Goal: Book appointment/travel/reservation

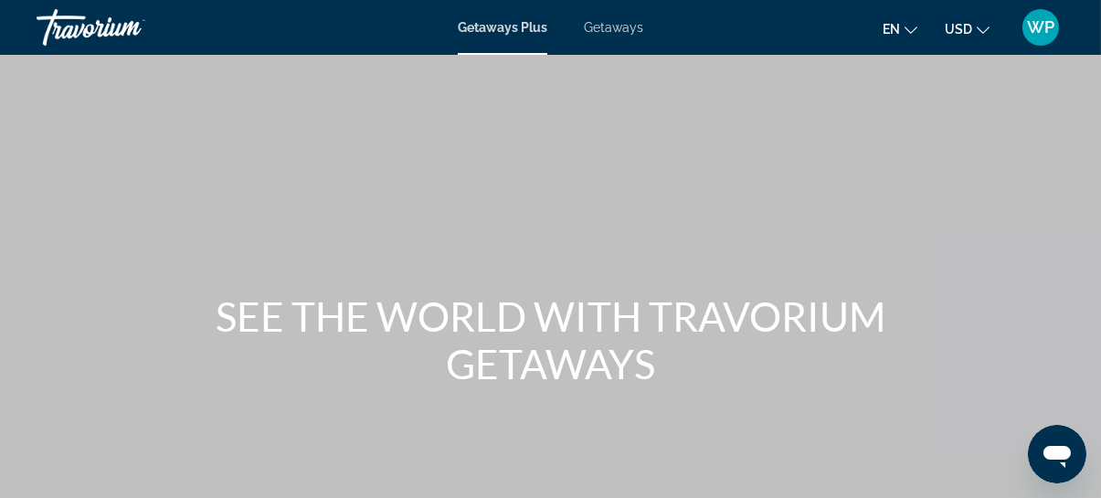
click at [619, 30] on span "Getaways" at bounding box center [613, 27] width 59 height 15
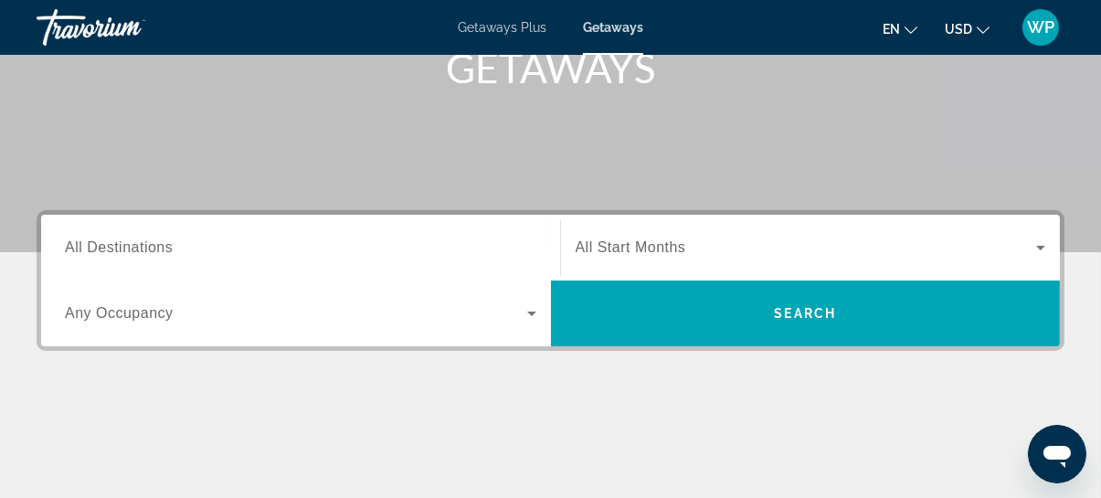
scroll to position [332, 0]
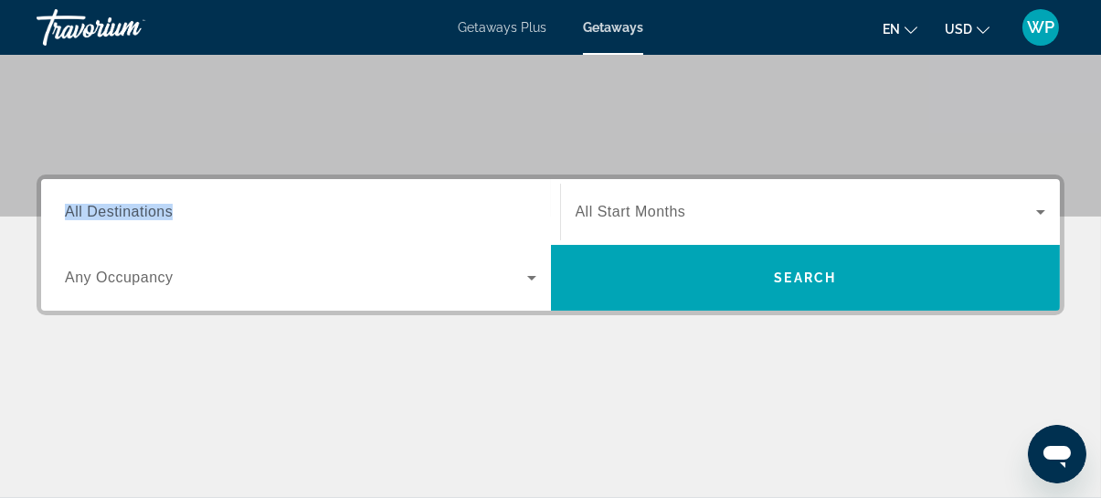
click at [63, 204] on div "Destination All Destinations" at bounding box center [300, 212] width 501 height 52
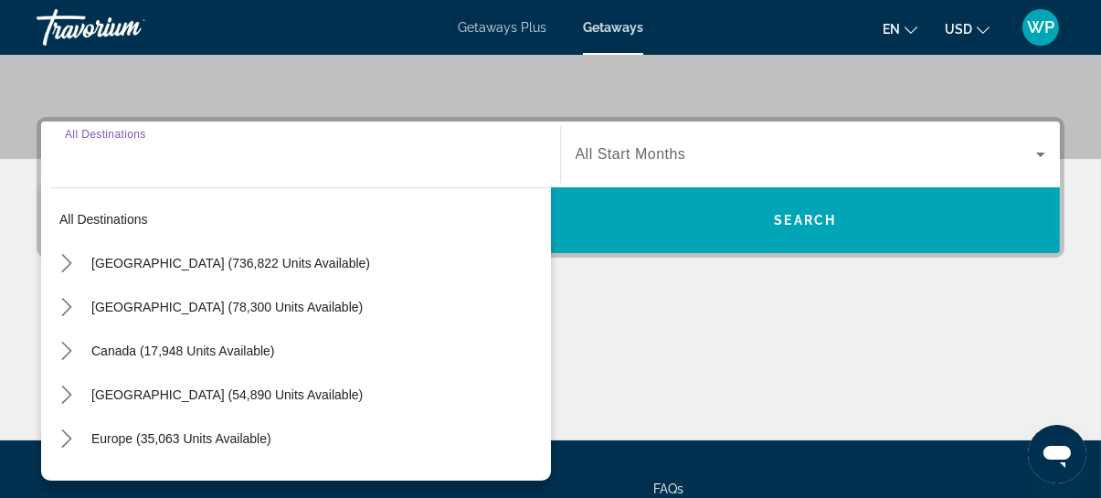
scroll to position [446, 0]
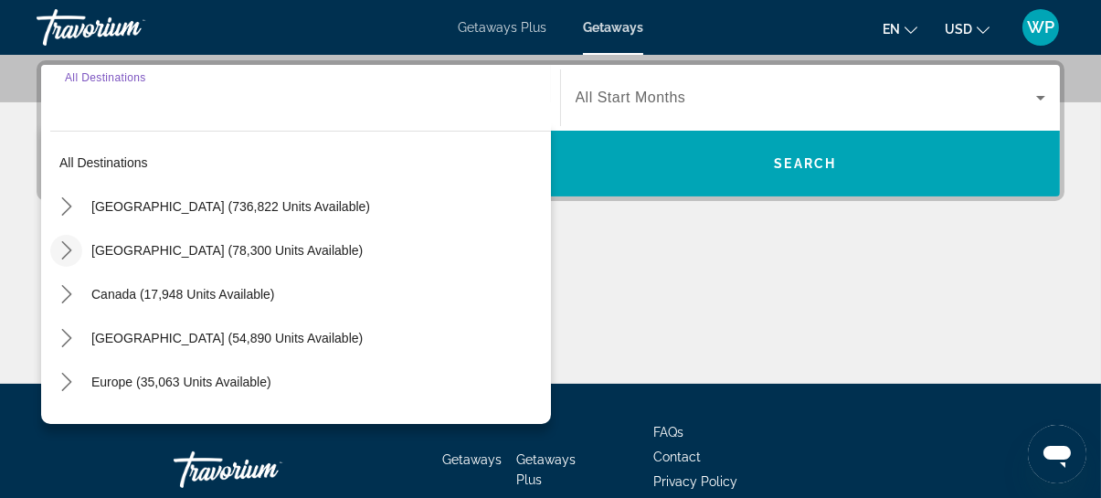
click at [63, 252] on icon "Toggle Mexico (78,300 units available) submenu" at bounding box center [67, 250] width 18 height 18
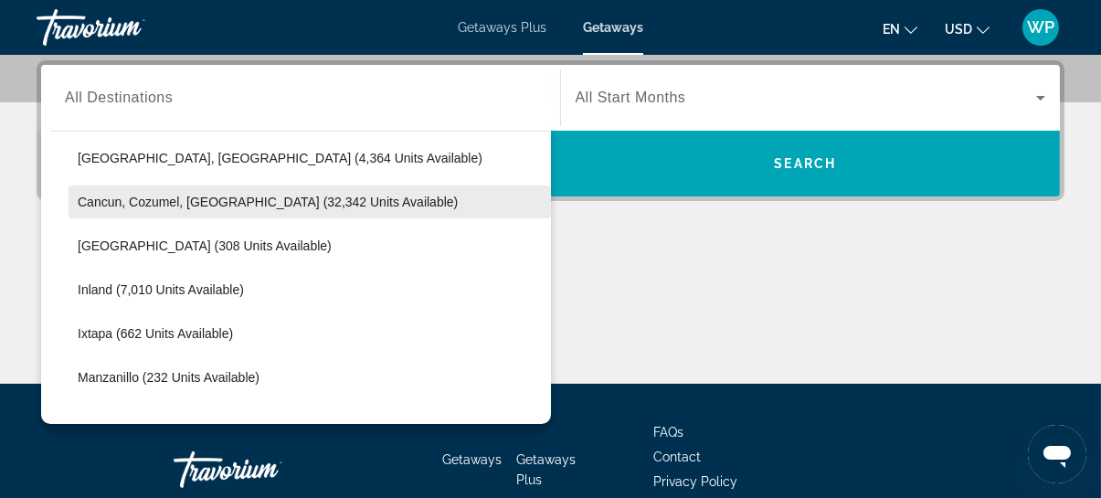
scroll to position [14, 0]
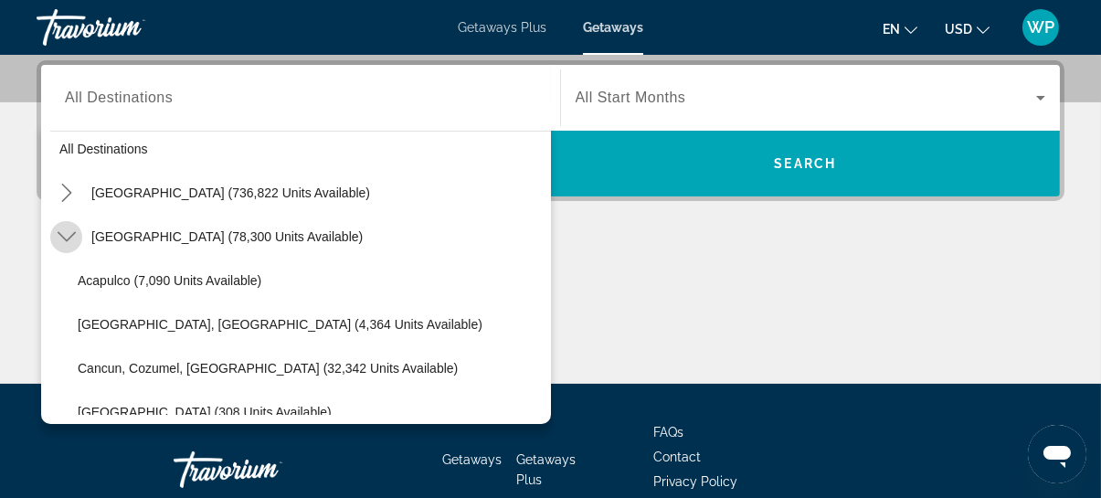
click at [60, 235] on icon "Toggle Mexico (78,300 units available) submenu" at bounding box center [67, 236] width 18 height 18
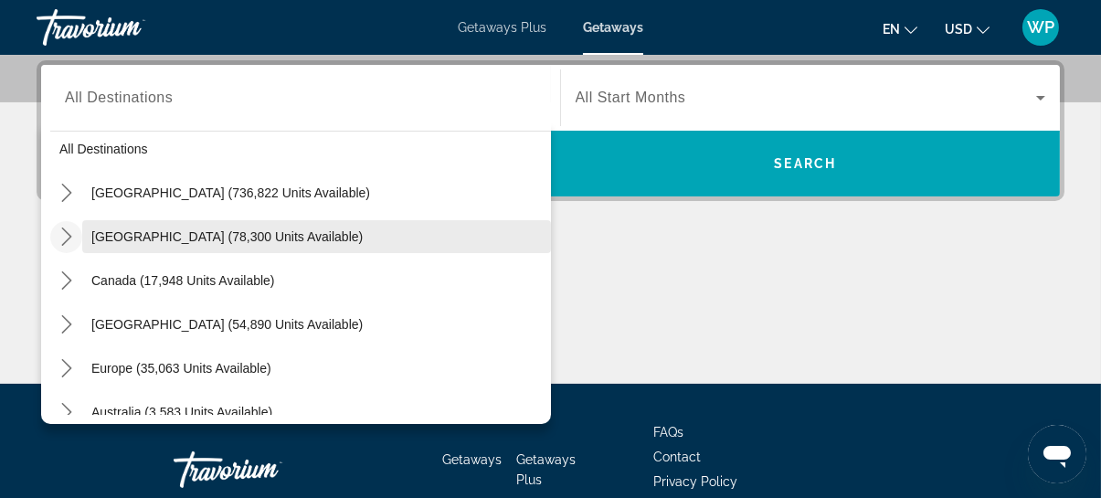
click at [95, 232] on span "[GEOGRAPHIC_DATA] (78,300 units available)" at bounding box center [226, 236] width 271 height 15
type input "**********"
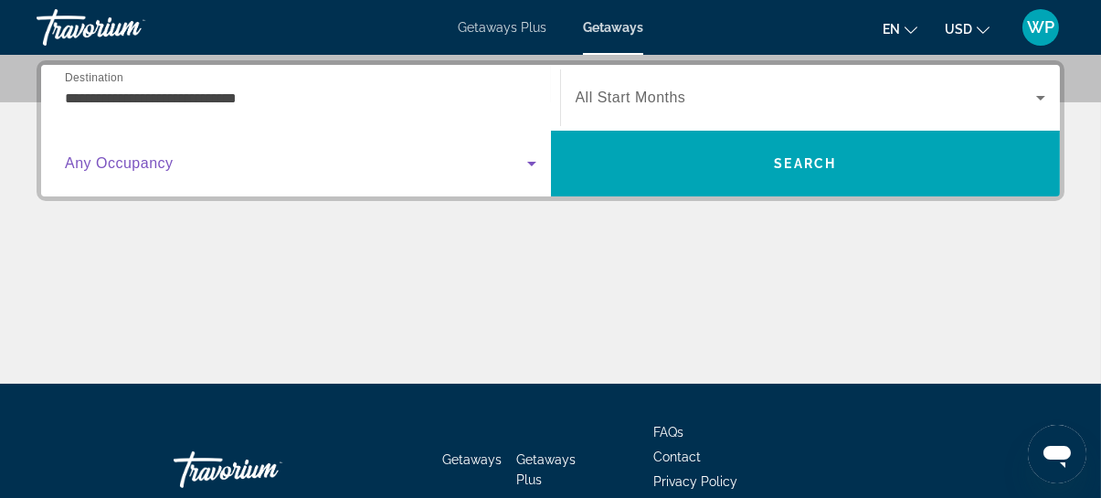
click at [534, 162] on icon "Search widget" at bounding box center [531, 164] width 9 height 5
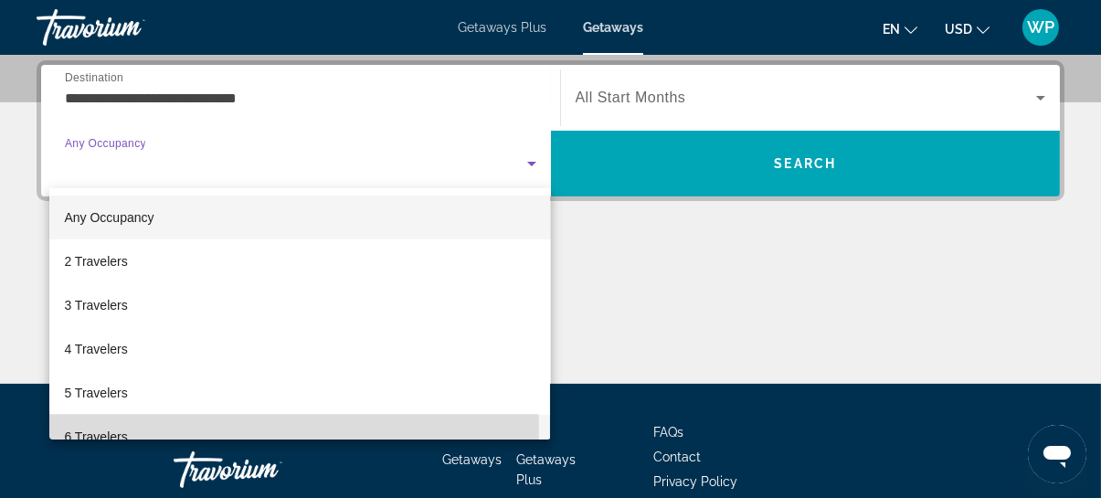
click at [177, 429] on mat-option "6 Travelers" at bounding box center [299, 437] width 501 height 44
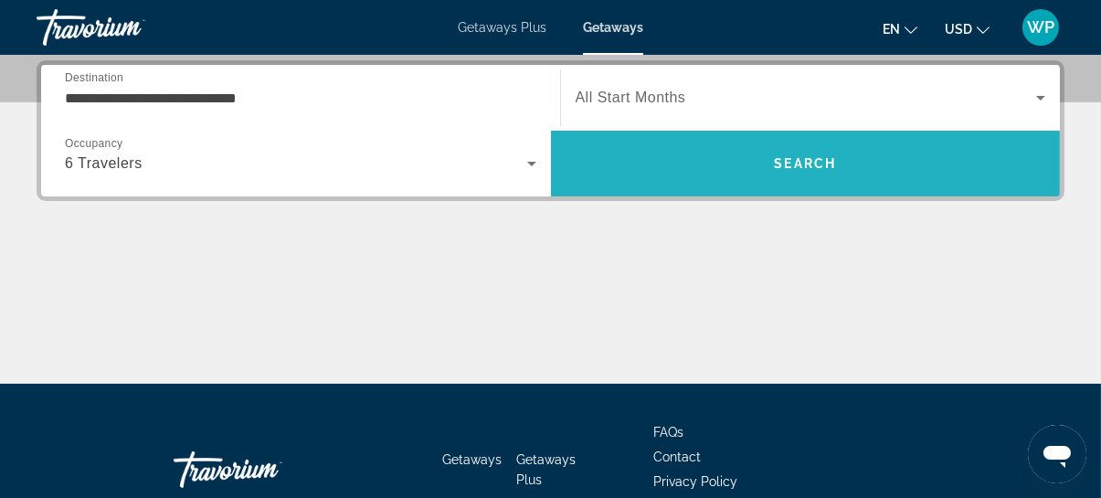
click at [815, 160] on span "Search" at bounding box center [805, 163] width 62 height 15
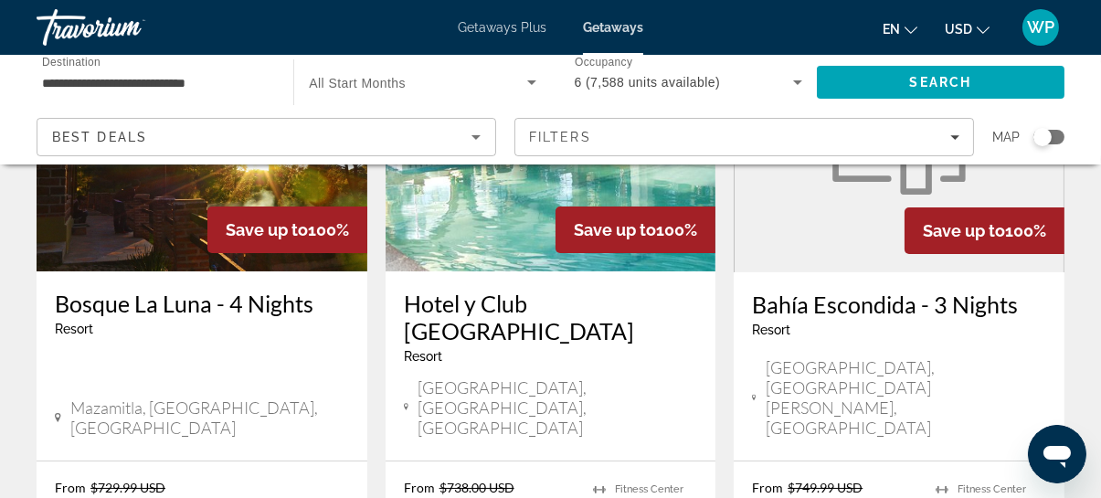
scroll to position [332, 0]
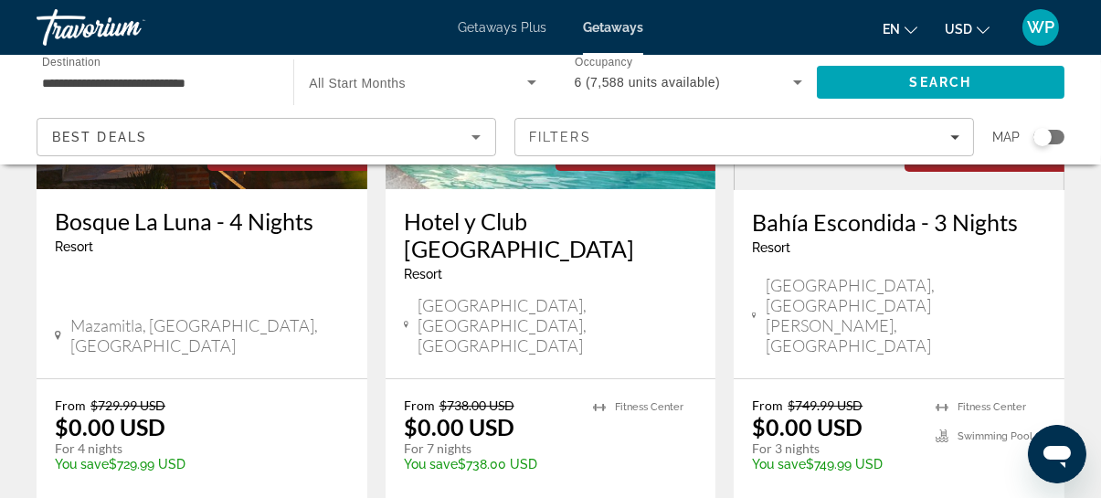
click at [554, 457] on p "You save $738.00 USD" at bounding box center [490, 464] width 172 height 15
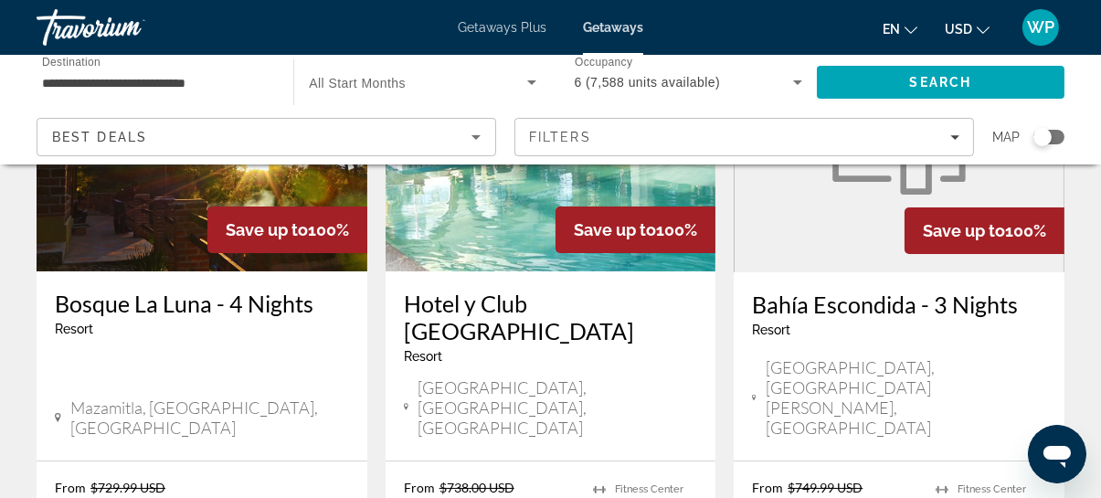
click at [489, 236] on img "Main content" at bounding box center [550, 125] width 331 height 292
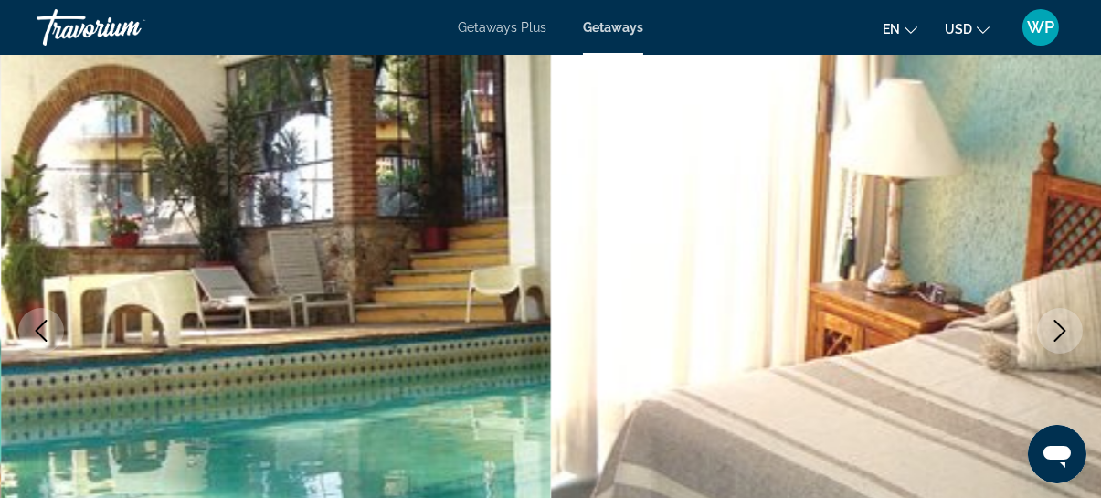
scroll to position [165, 0]
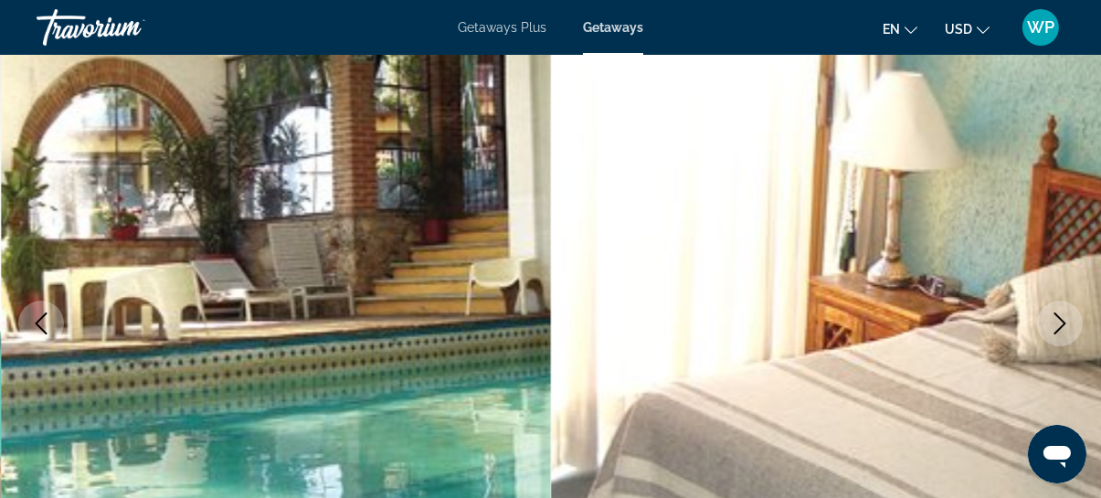
click at [1060, 322] on icon "Next image" at bounding box center [1060, 323] width 22 height 22
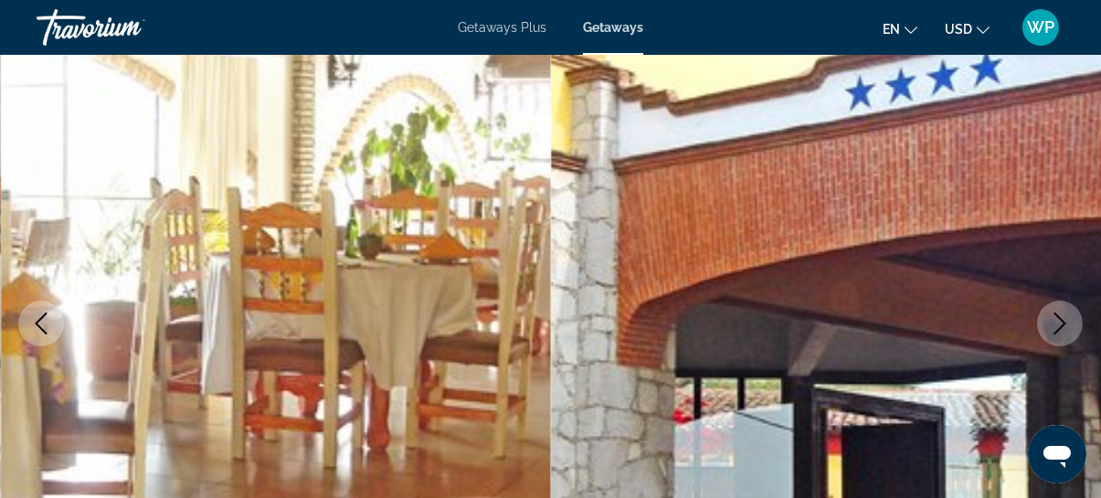
click at [1060, 322] on icon "Next image" at bounding box center [1060, 323] width 22 height 22
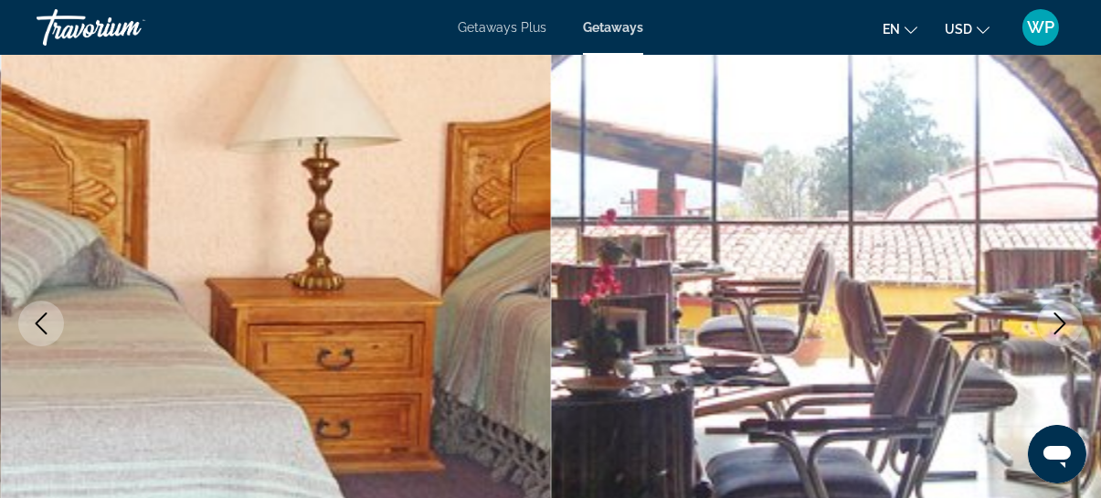
click at [1060, 322] on icon "Next image" at bounding box center [1060, 323] width 22 height 22
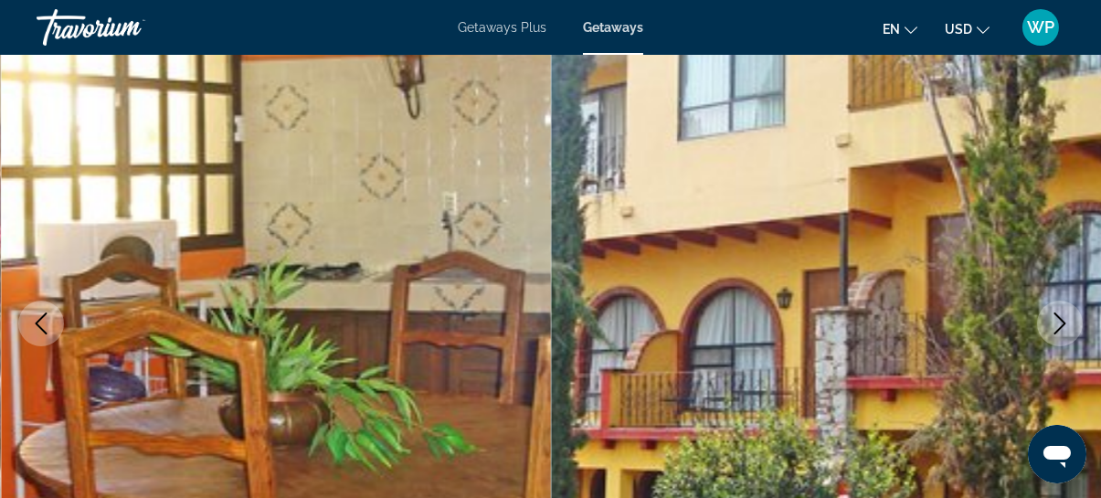
click at [1060, 322] on icon "Next image" at bounding box center [1060, 323] width 22 height 22
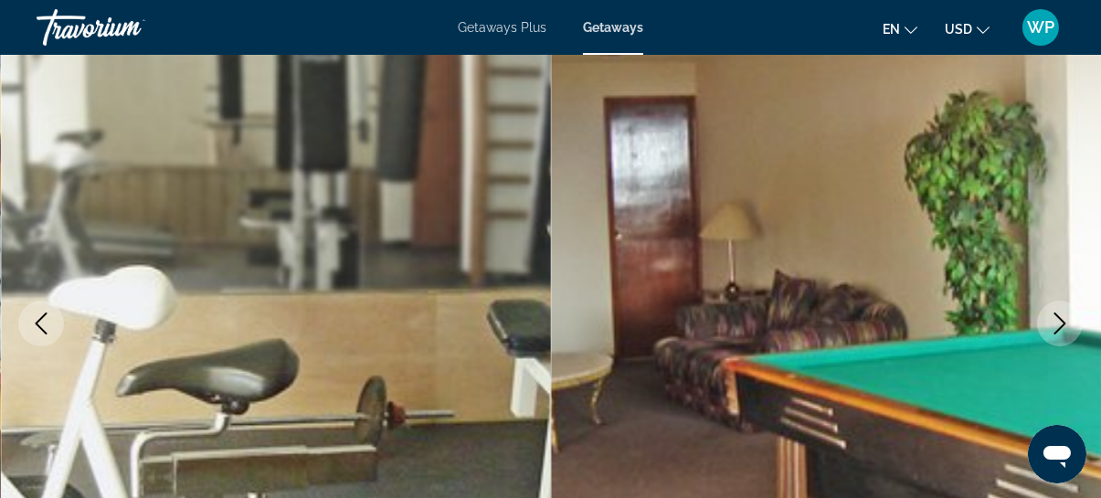
click at [1060, 322] on icon "Next image" at bounding box center [1060, 323] width 22 height 22
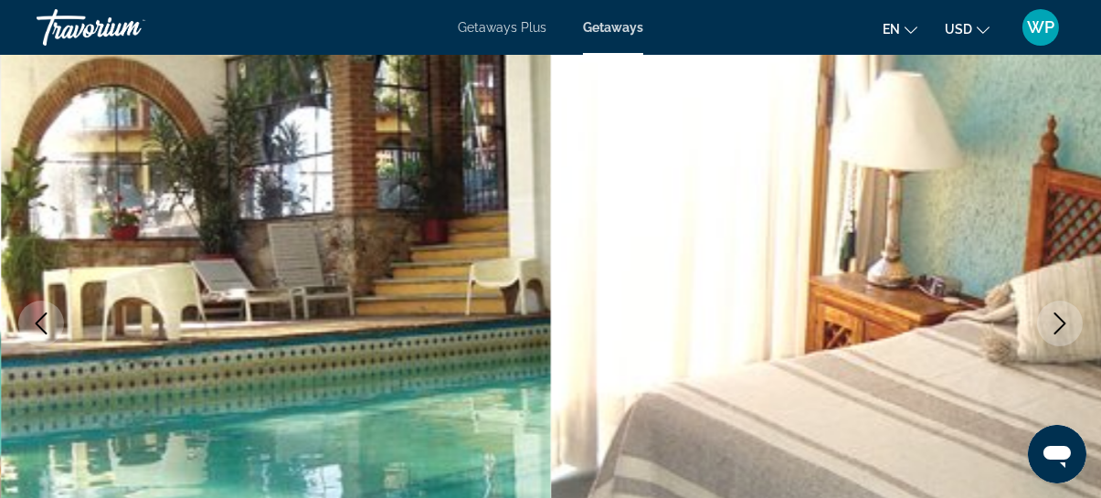
click at [1060, 322] on icon "Next image" at bounding box center [1060, 323] width 22 height 22
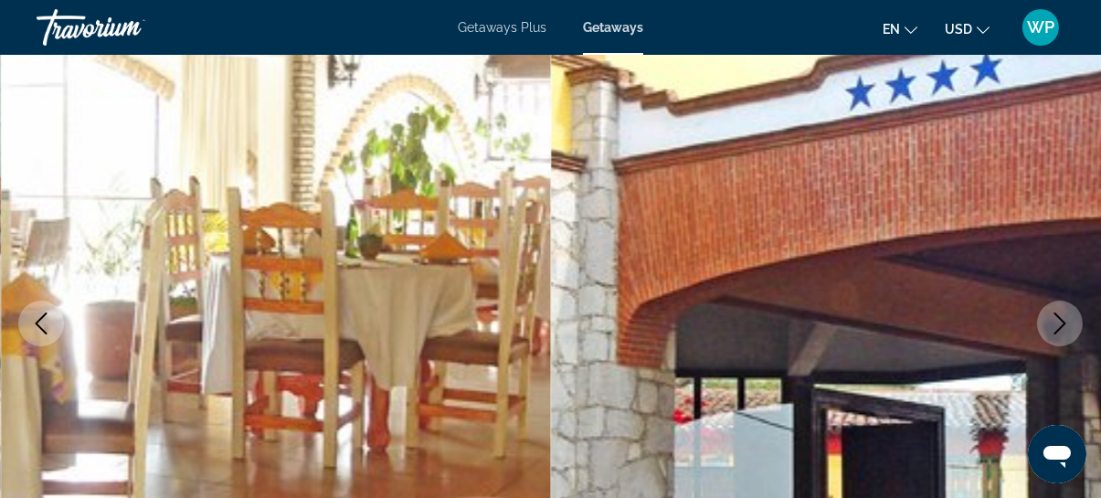
click at [1060, 322] on icon "Next image" at bounding box center [1060, 323] width 22 height 22
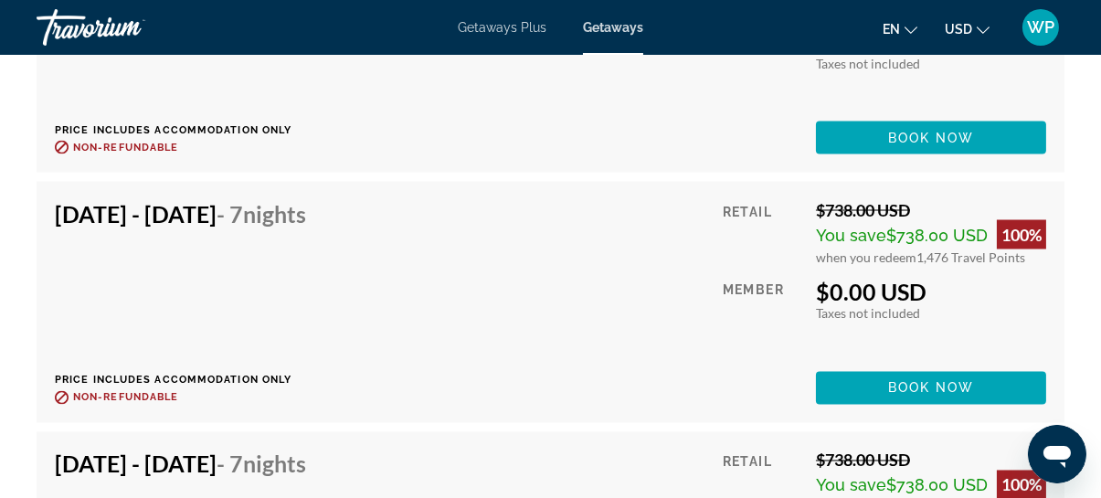
scroll to position [5065, 0]
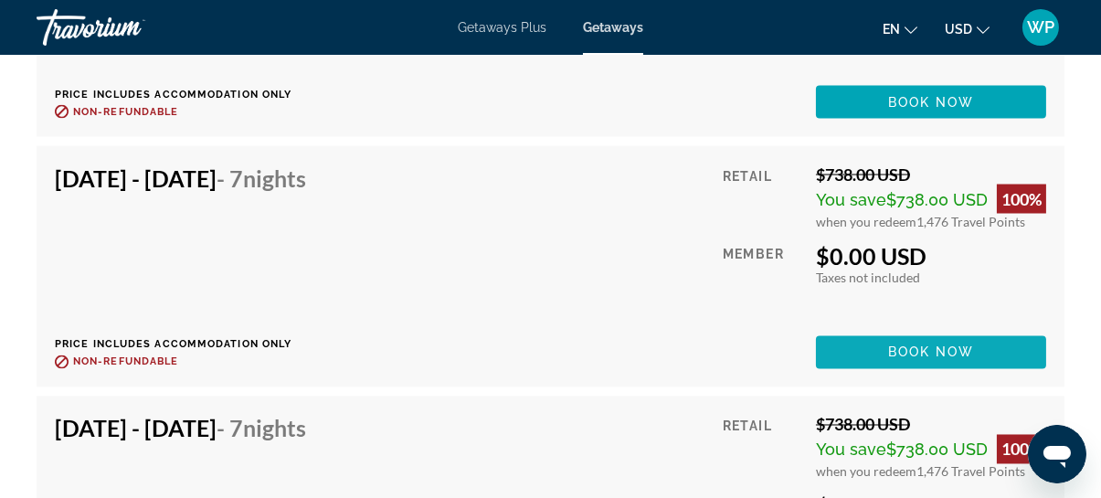
click at [957, 345] on span "Book now" at bounding box center [931, 352] width 87 height 15
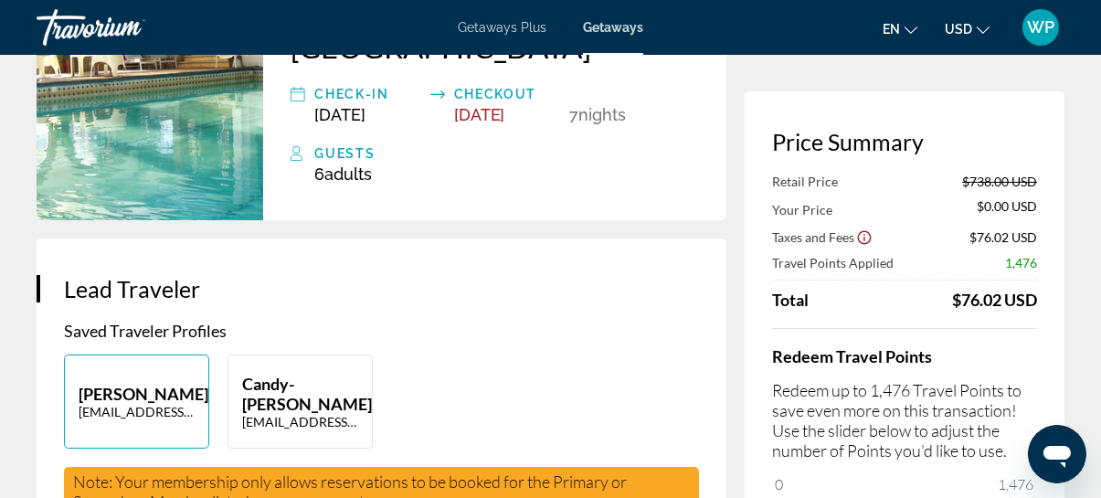
scroll to position [249, 0]
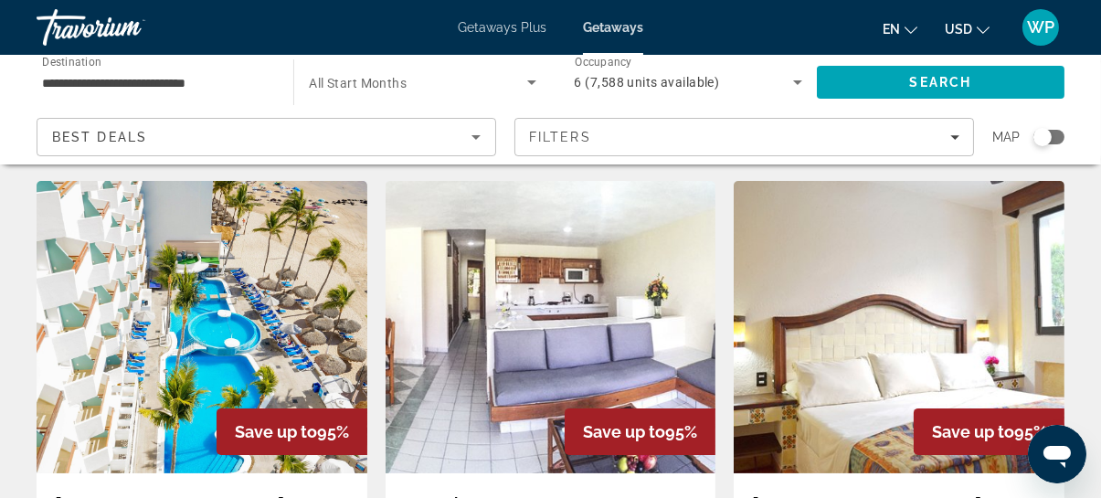
scroll to position [664, 0]
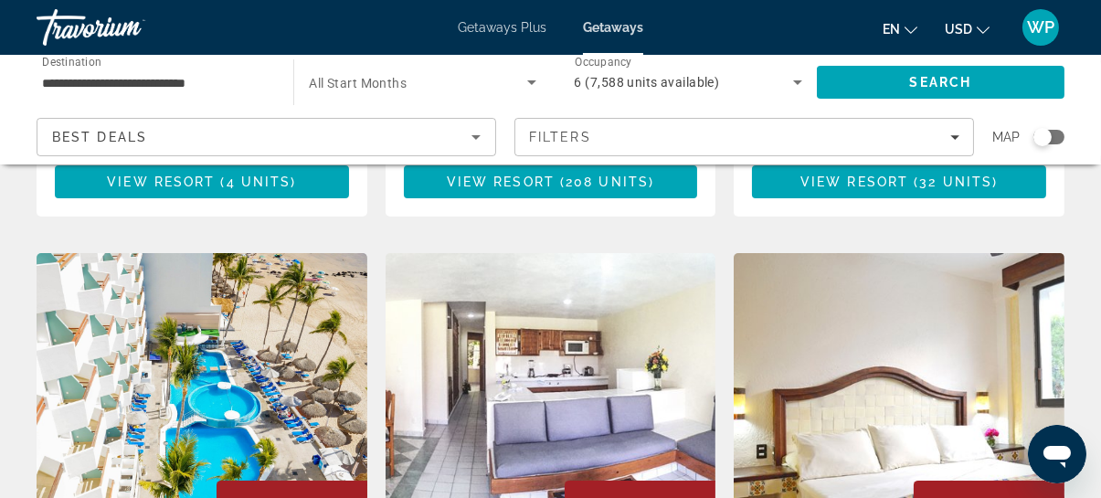
click at [277, 289] on img "Main content" at bounding box center [202, 399] width 331 height 292
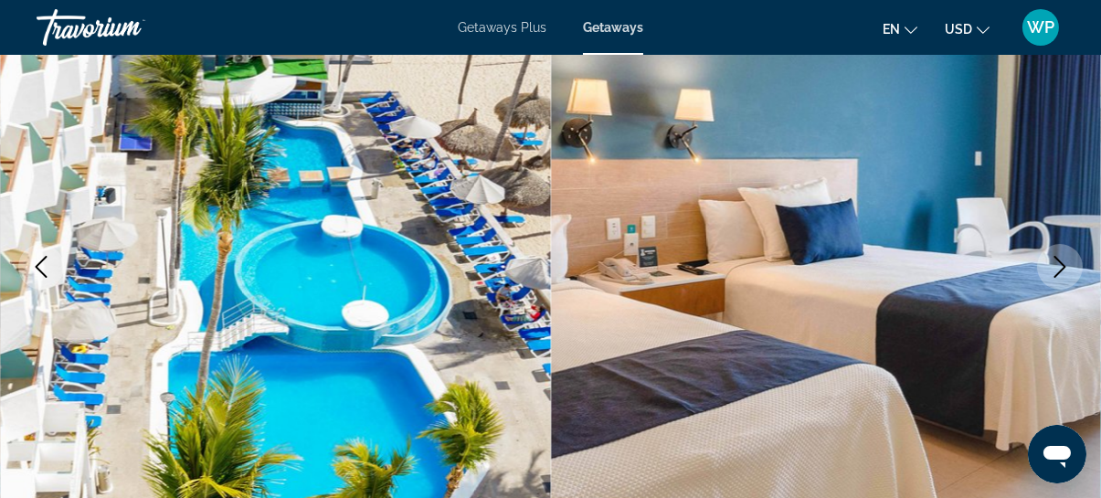
scroll to position [249, 0]
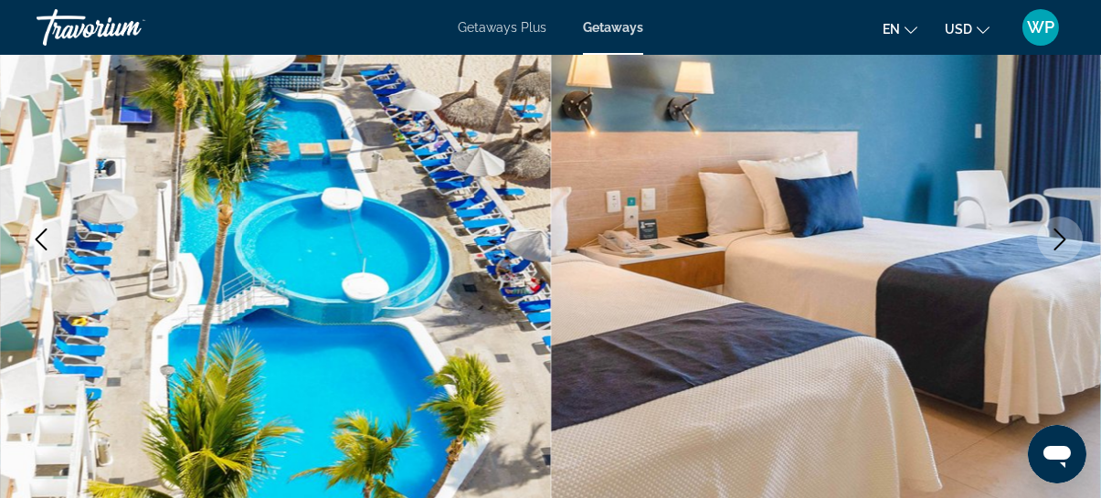
click at [1064, 237] on icon "Next image" at bounding box center [1060, 239] width 12 height 22
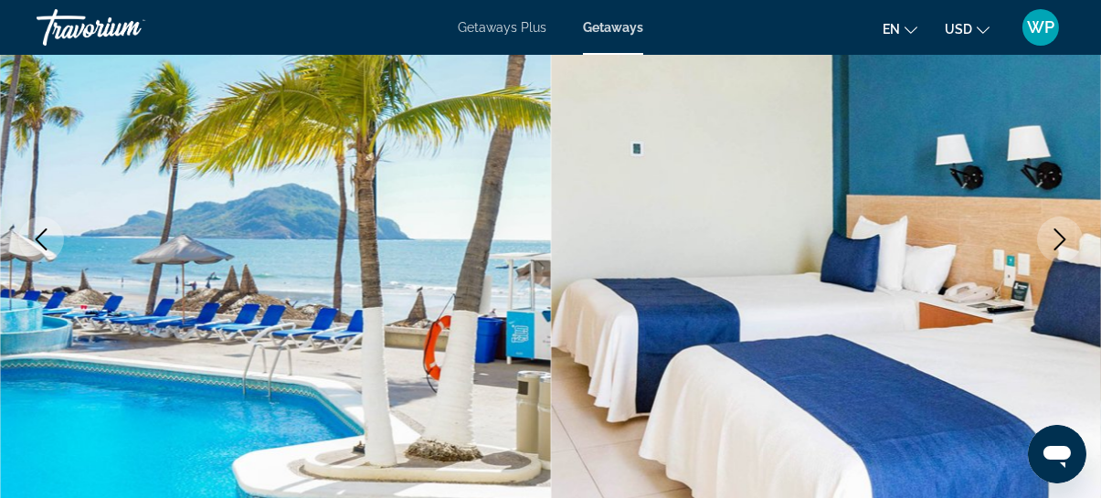
click at [1064, 237] on icon "Next image" at bounding box center [1060, 239] width 12 height 22
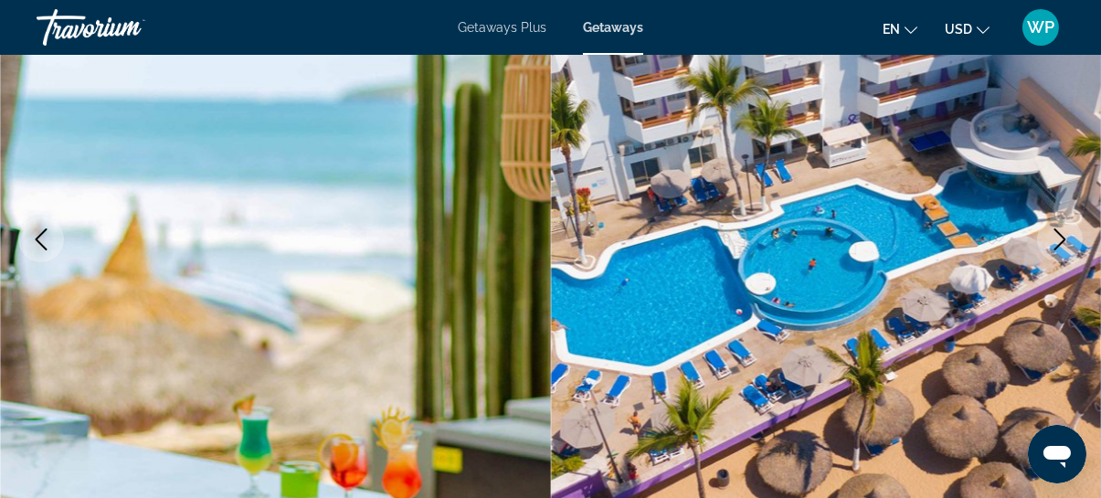
click at [1064, 237] on icon "Next image" at bounding box center [1060, 239] width 12 height 22
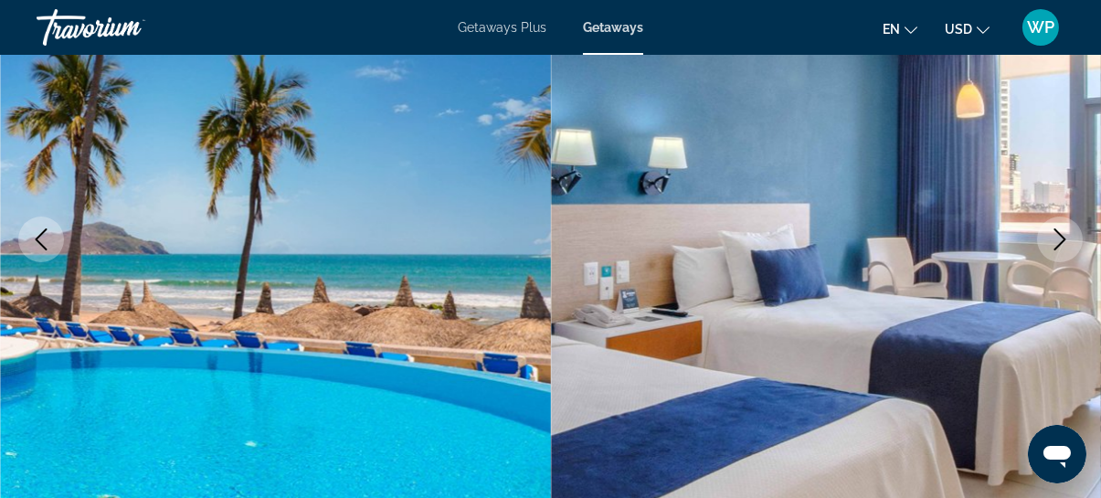
click at [1064, 237] on icon "Next image" at bounding box center [1060, 239] width 12 height 22
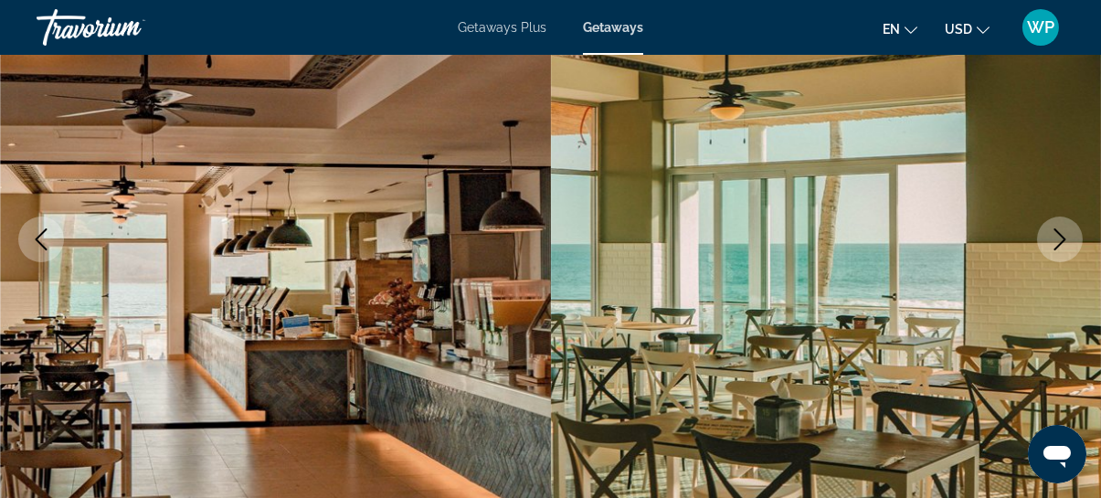
click at [1062, 237] on icon "Next image" at bounding box center [1060, 239] width 12 height 22
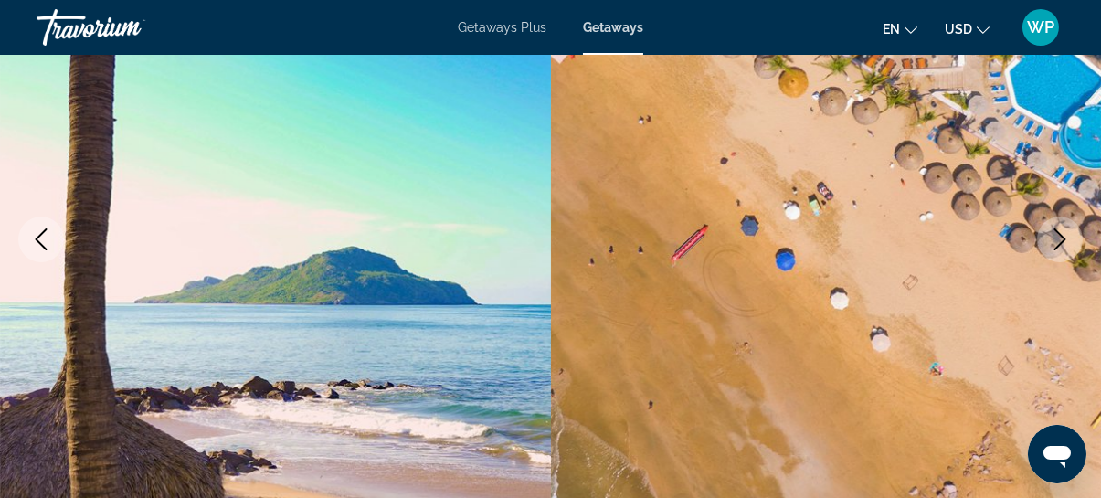
click at [1056, 242] on icon "Next image" at bounding box center [1060, 239] width 22 height 22
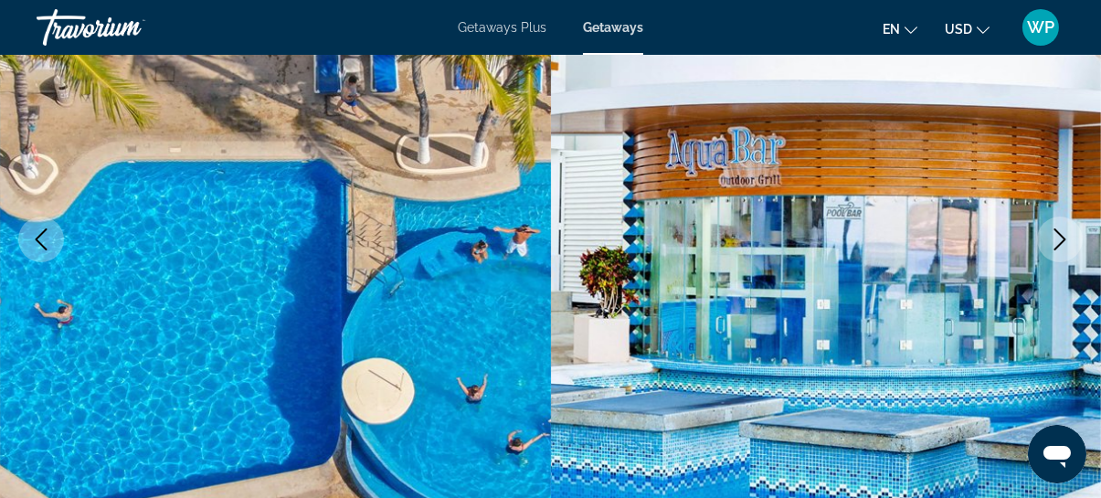
click at [1056, 242] on icon "Next image" at bounding box center [1060, 239] width 22 height 22
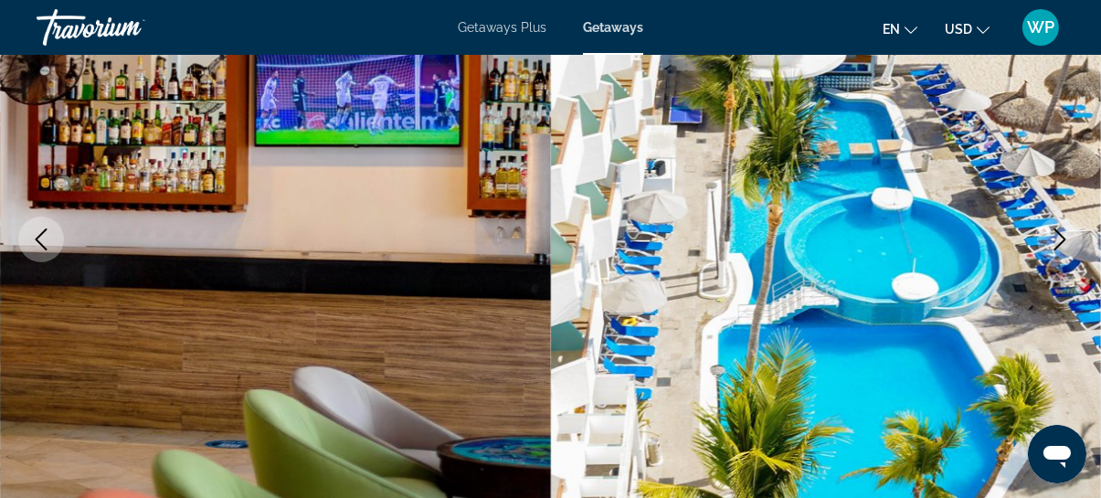
click at [1065, 239] on icon "Next image" at bounding box center [1060, 239] width 12 height 22
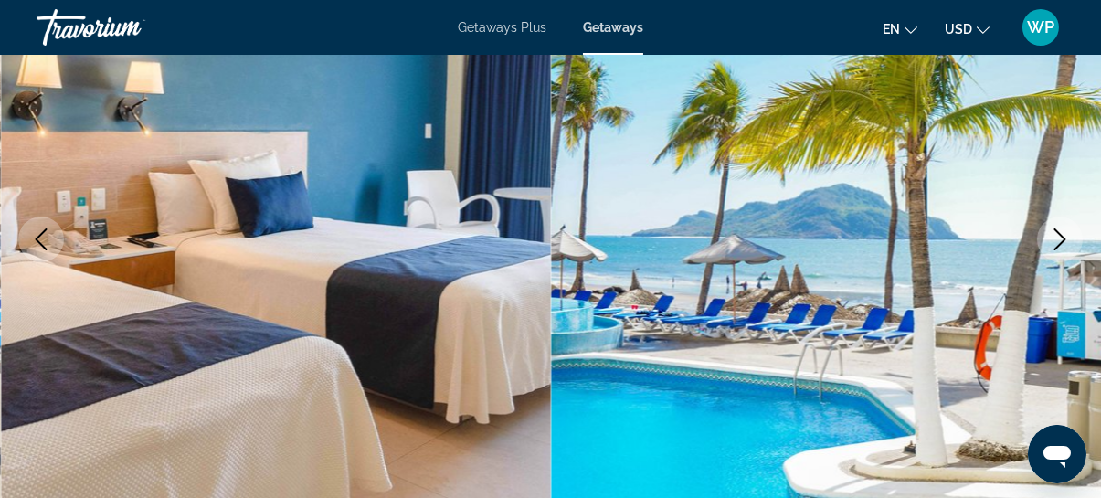
click at [1065, 239] on icon "Next image" at bounding box center [1060, 239] width 12 height 22
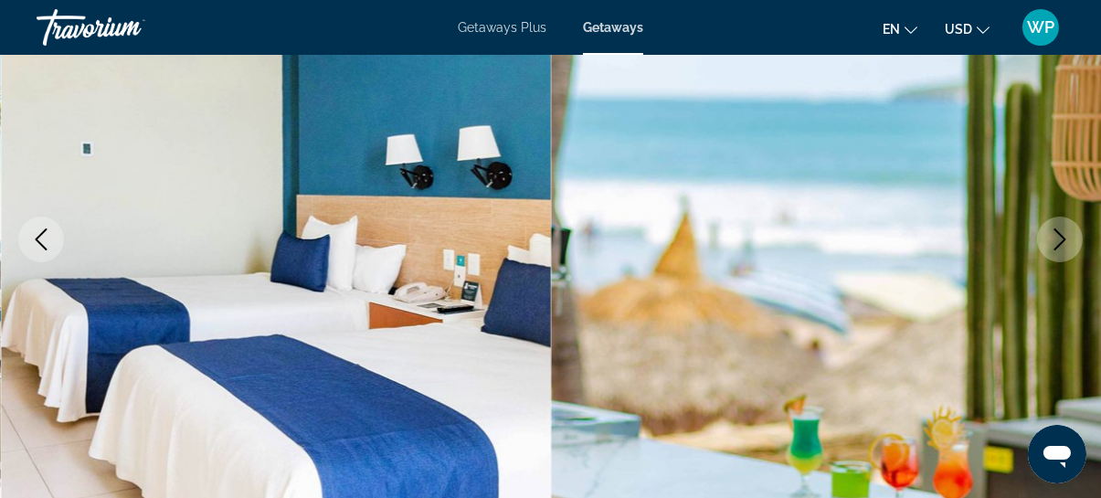
click at [1065, 239] on icon "Next image" at bounding box center [1060, 239] width 12 height 22
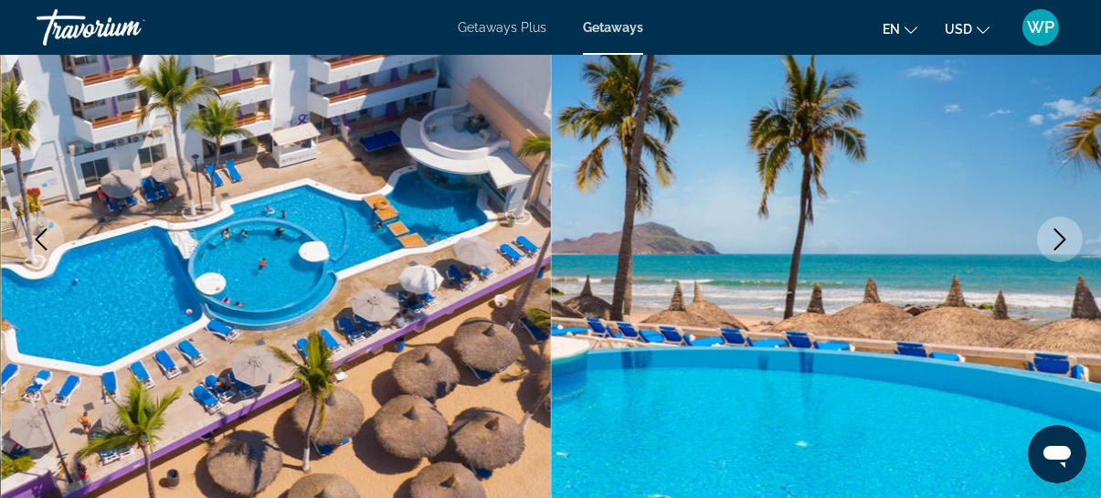
click at [1065, 239] on icon "Next image" at bounding box center [1060, 239] width 12 height 22
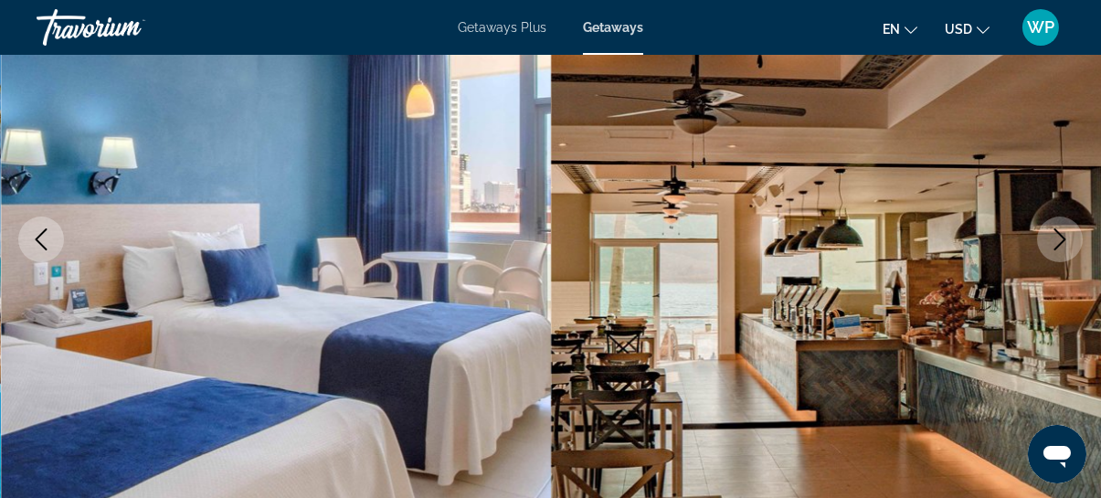
click at [1062, 241] on icon "Next image" at bounding box center [1060, 239] width 12 height 22
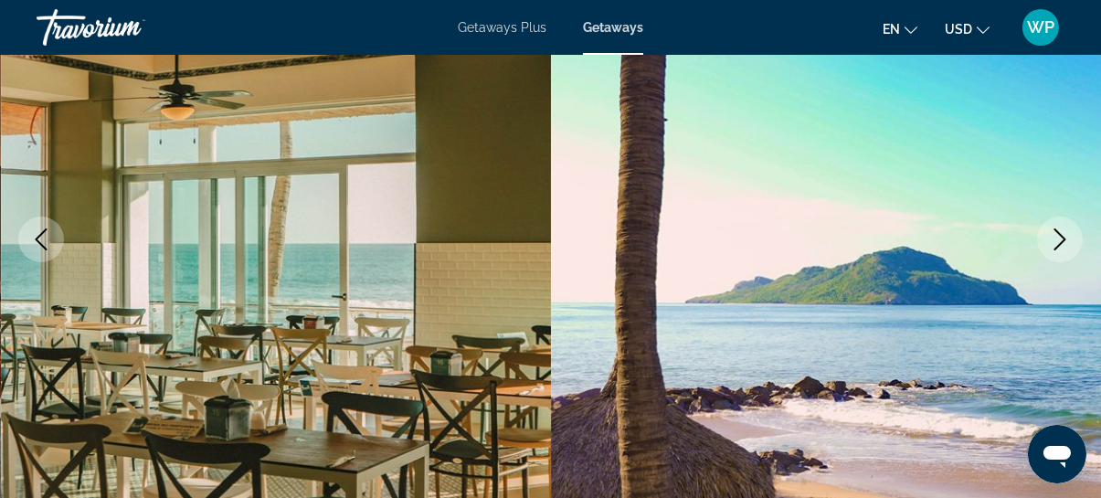
click at [1062, 241] on icon "Next image" at bounding box center [1060, 239] width 12 height 22
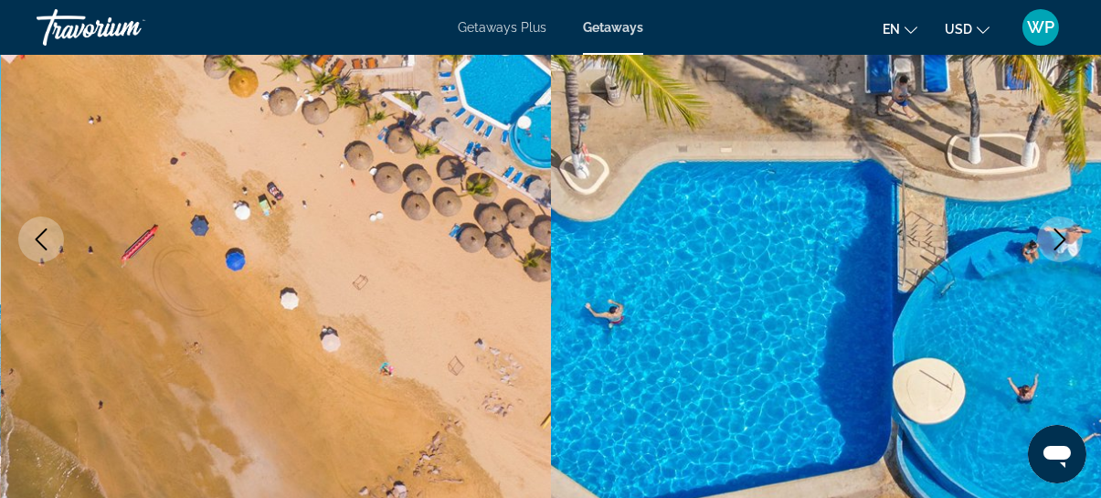
click at [1062, 241] on icon "Next image" at bounding box center [1060, 239] width 12 height 22
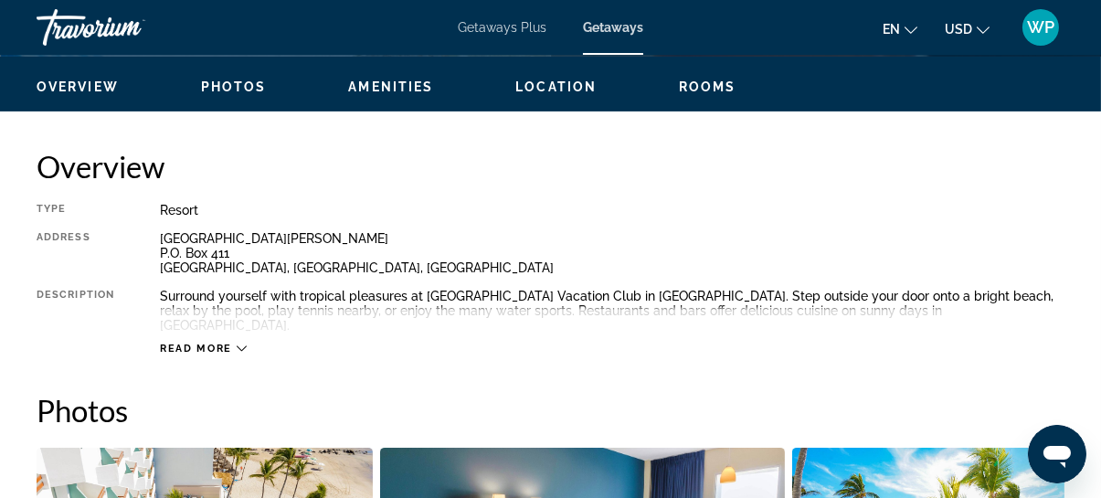
scroll to position [664, 0]
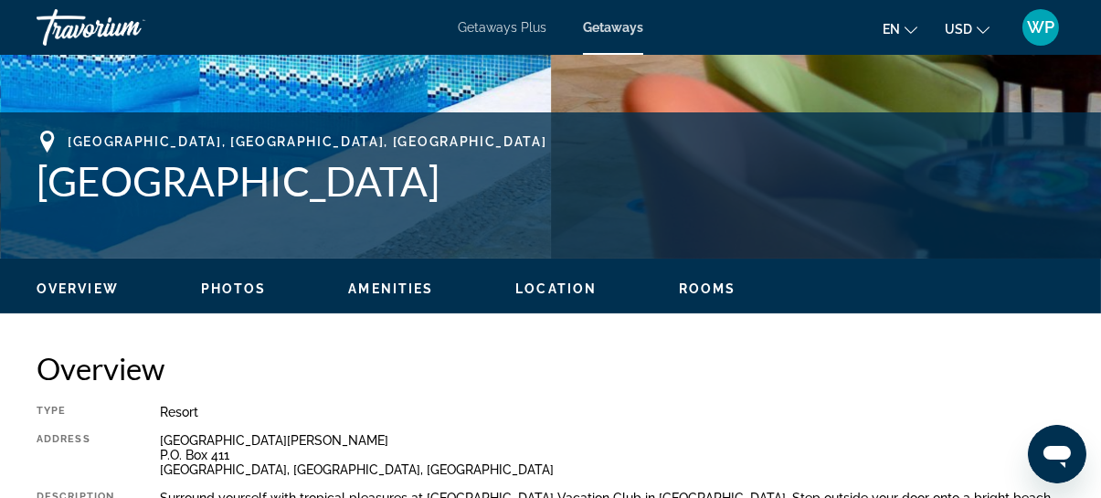
click at [564, 285] on span "Location" at bounding box center [555, 288] width 81 height 15
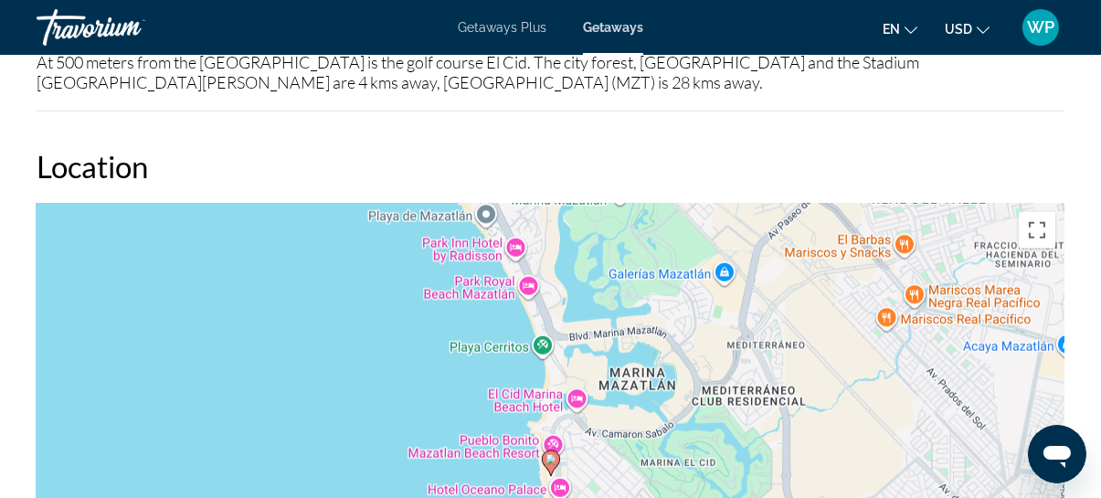
scroll to position [2792, 0]
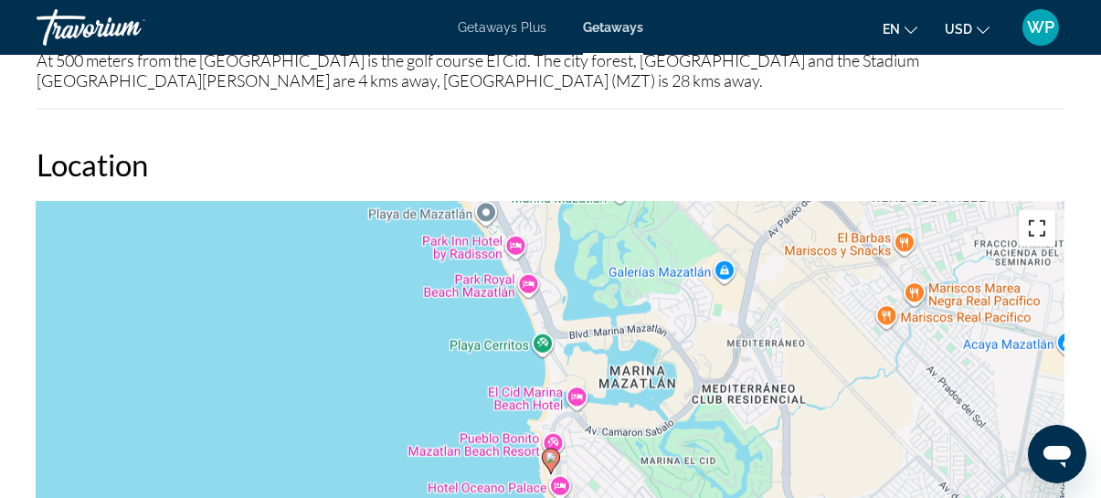
click at [1035, 210] on button "Toggle fullscreen view" at bounding box center [1036, 228] width 37 height 37
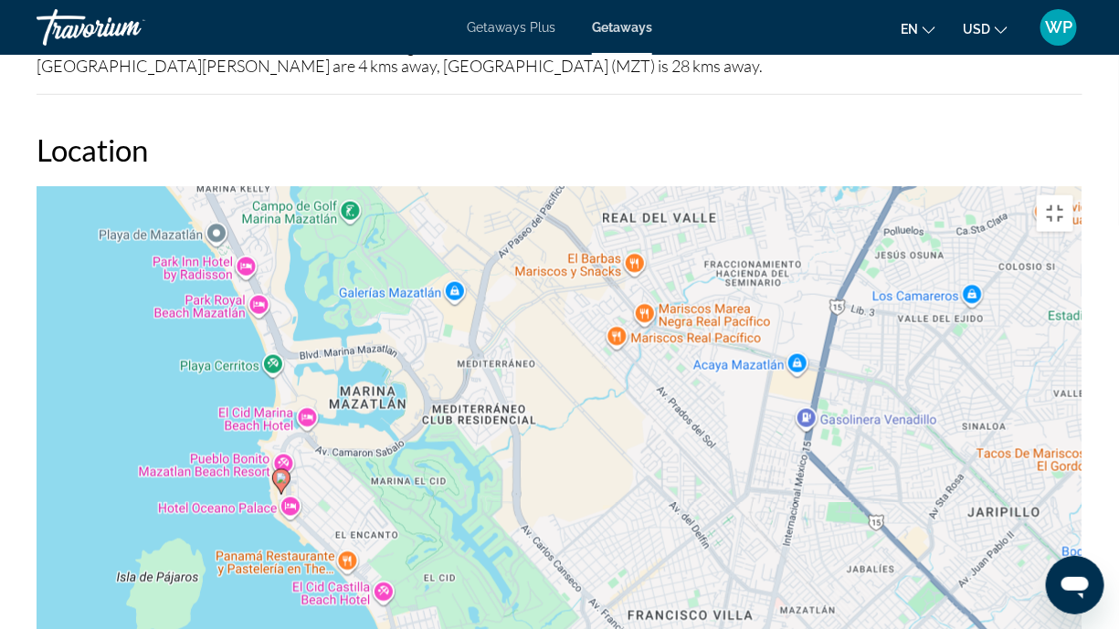
drag, startPoint x: 867, startPoint y: 351, endPoint x: 585, endPoint y: 387, distance: 283.7
click at [585, 387] on div "To activate drag with keyboard, press Alt + Enter. Once in keyboard drag state,…" at bounding box center [560, 460] width 1046 height 548
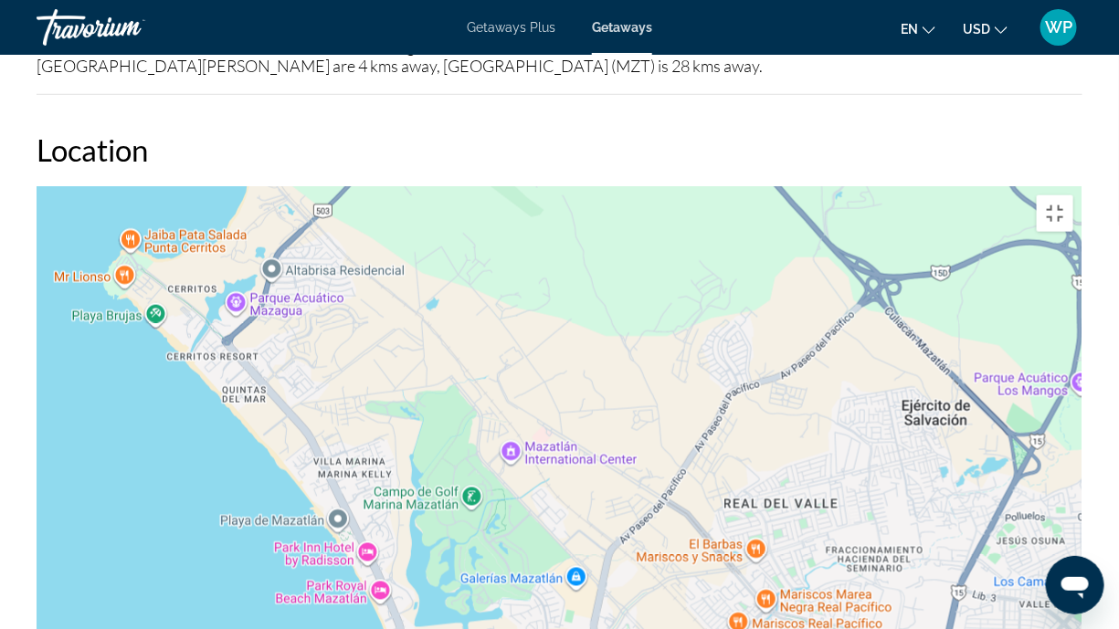
drag, startPoint x: 575, startPoint y: 324, endPoint x: 693, endPoint y: 596, distance: 296.1
click at [696, 497] on div "To activate drag with keyboard, press Alt + Enter. Once in keyboard drag state,…" at bounding box center [560, 460] width 1046 height 548
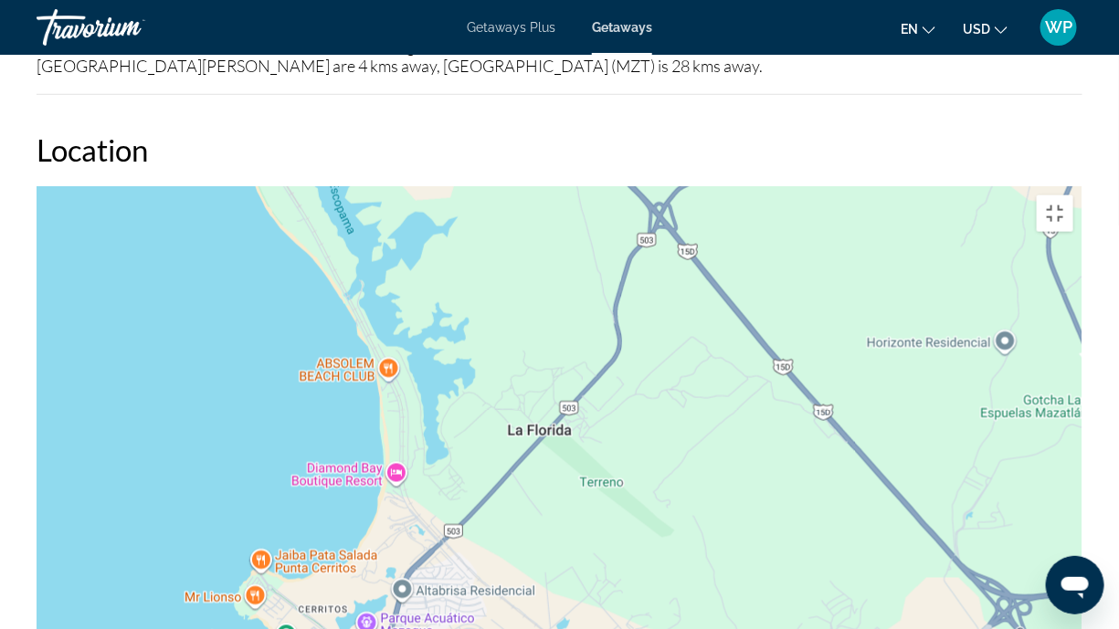
drag, startPoint x: 422, startPoint y: 262, endPoint x: 554, endPoint y: 590, distance: 353.3
click at [554, 497] on div "To activate drag with keyboard, press Alt + Enter. Once in keyboard drag state,…" at bounding box center [560, 460] width 1046 height 548
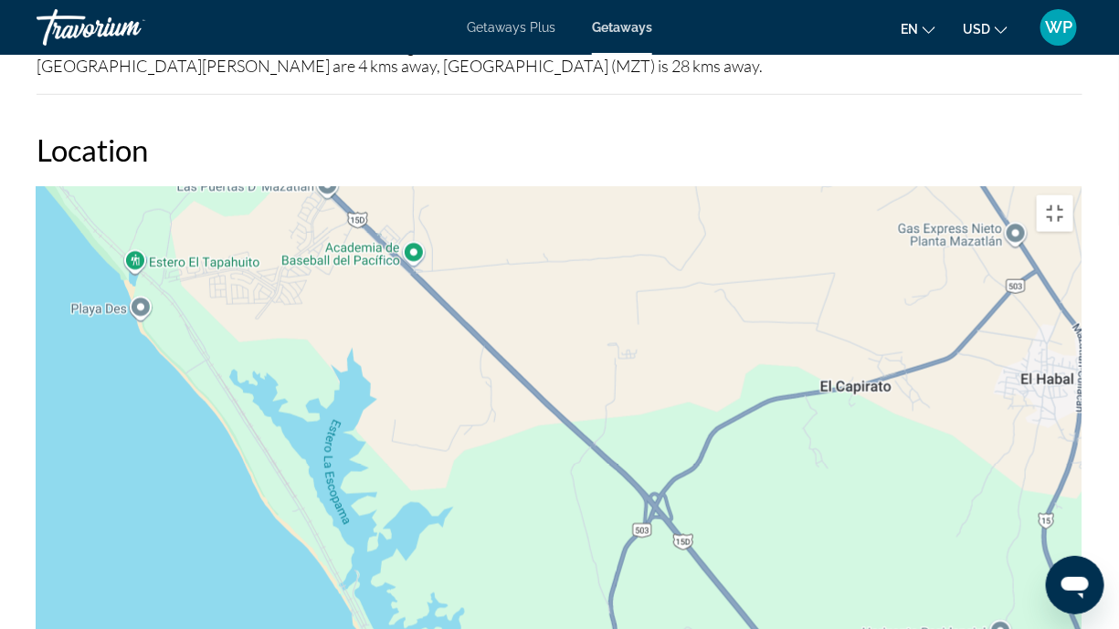
drag, startPoint x: 473, startPoint y: 178, endPoint x: 471, endPoint y: 480, distance: 301.4
click at [471, 480] on div "Main content" at bounding box center [560, 460] width 1046 height 548
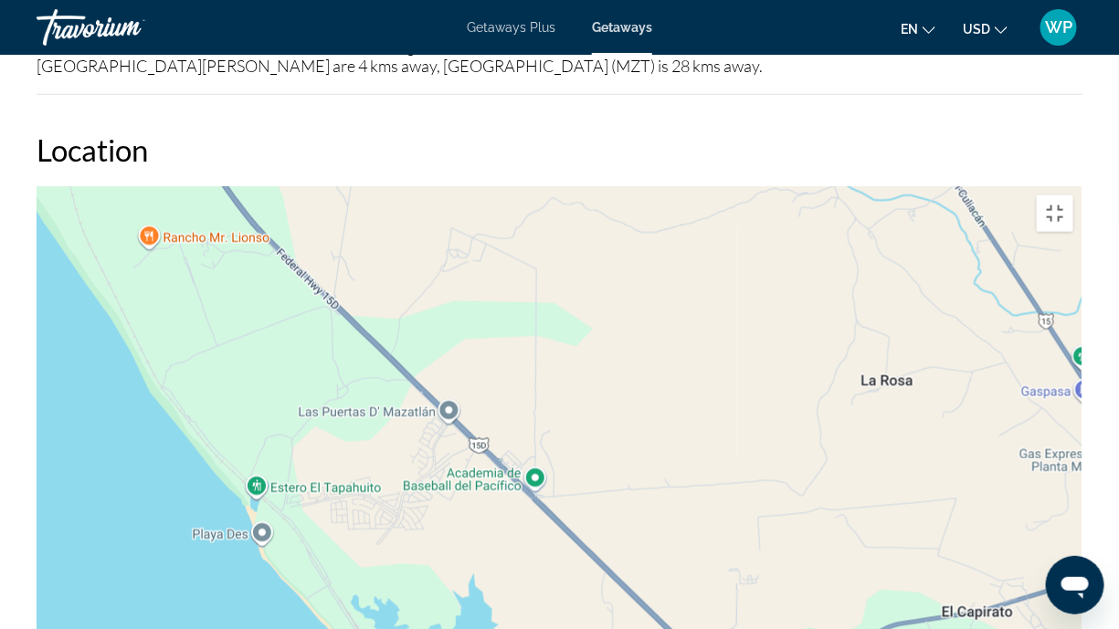
drag, startPoint x: 405, startPoint y: 290, endPoint x: 289, endPoint y: 50, distance: 265.9
click at [314, 186] on div "Main content" at bounding box center [560, 460] width 1046 height 548
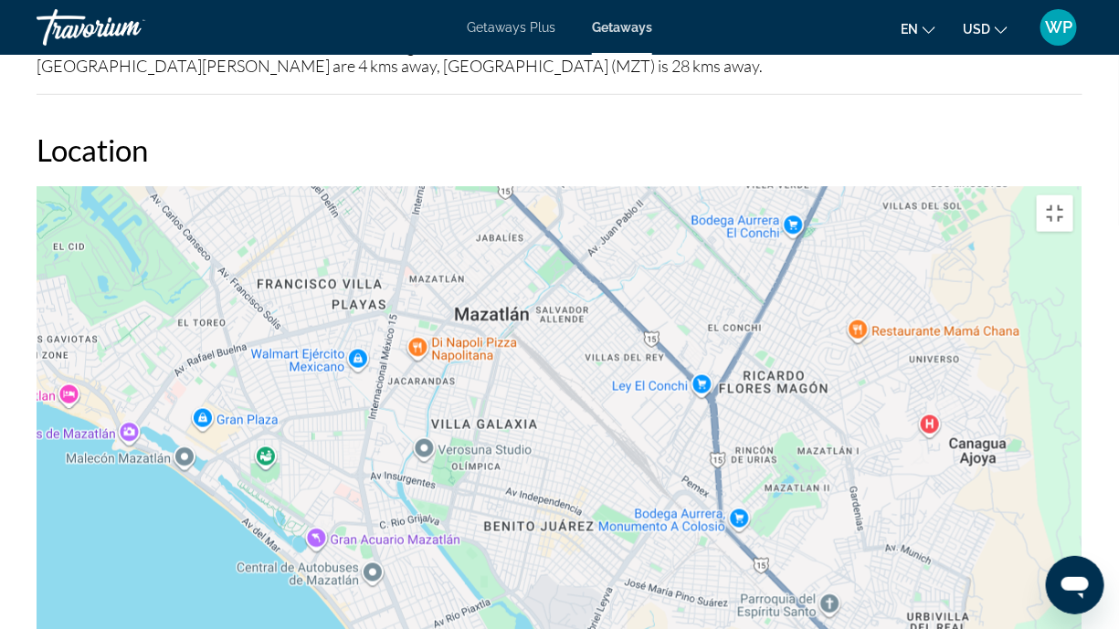
drag, startPoint x: 413, startPoint y: 385, endPoint x: 246, endPoint y: 2, distance: 418.5
click at [246, 186] on div "To activate drag with keyboard, press Alt + Enter. Once in keyboard drag state,…" at bounding box center [560, 460] width 1046 height 548
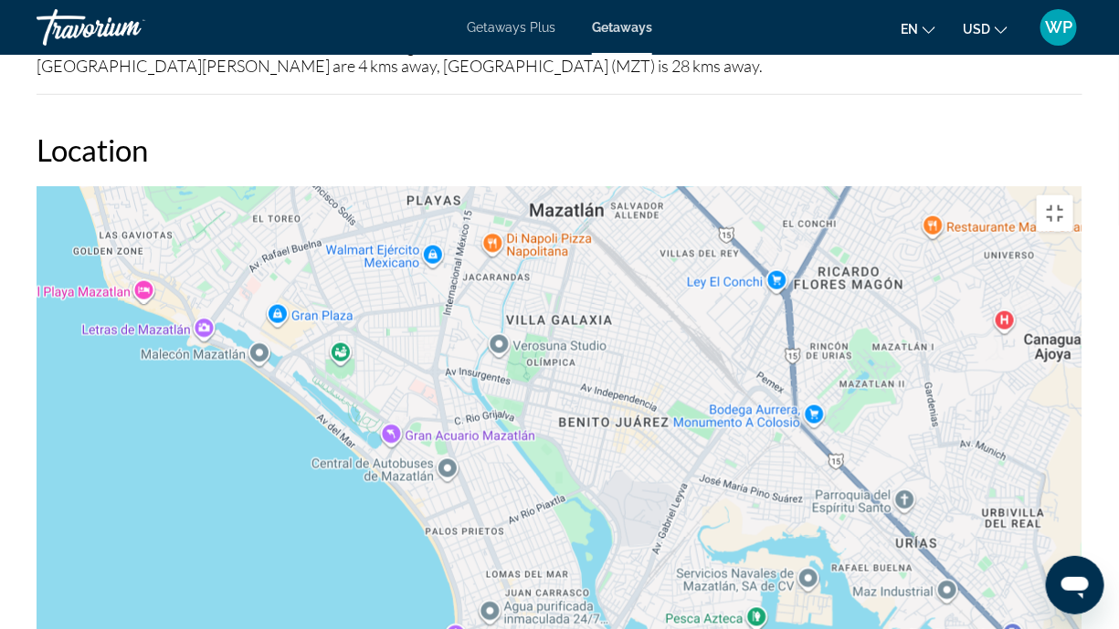
drag, startPoint x: 506, startPoint y: 483, endPoint x: 595, endPoint y: 399, distance: 122.1
click at [595, 399] on div "To activate drag with keyboard, press Alt + Enter. Once in keyboard drag state,…" at bounding box center [560, 460] width 1046 height 548
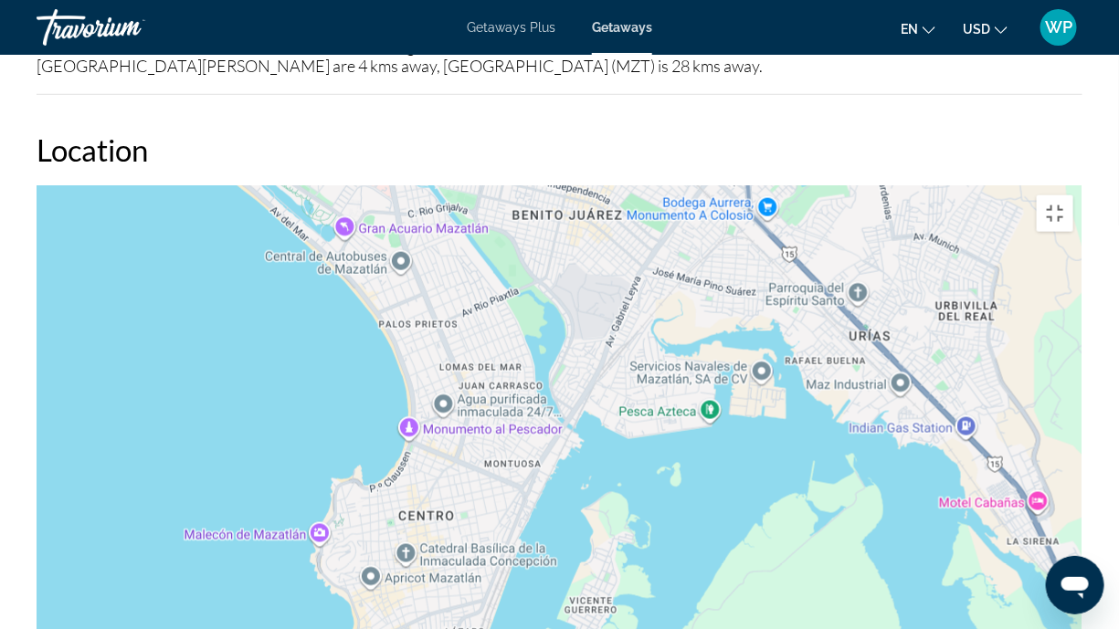
drag, startPoint x: 567, startPoint y: 552, endPoint x: 521, endPoint y: 322, distance: 233.9
click at [522, 328] on div "To activate drag with keyboard, press Alt + Enter. Once in keyboard drag state,…" at bounding box center [560, 460] width 1046 height 548
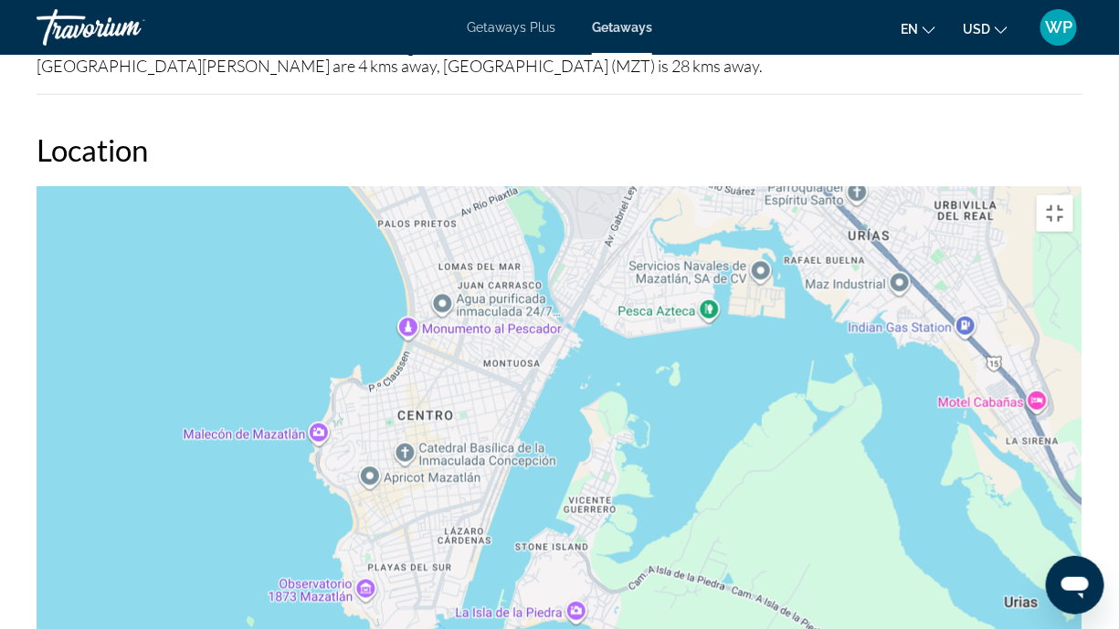
drag, startPoint x: 533, startPoint y: 527, endPoint x: 644, endPoint y: 628, distance: 150.0
click at [638, 497] on div "Main content" at bounding box center [560, 460] width 1046 height 548
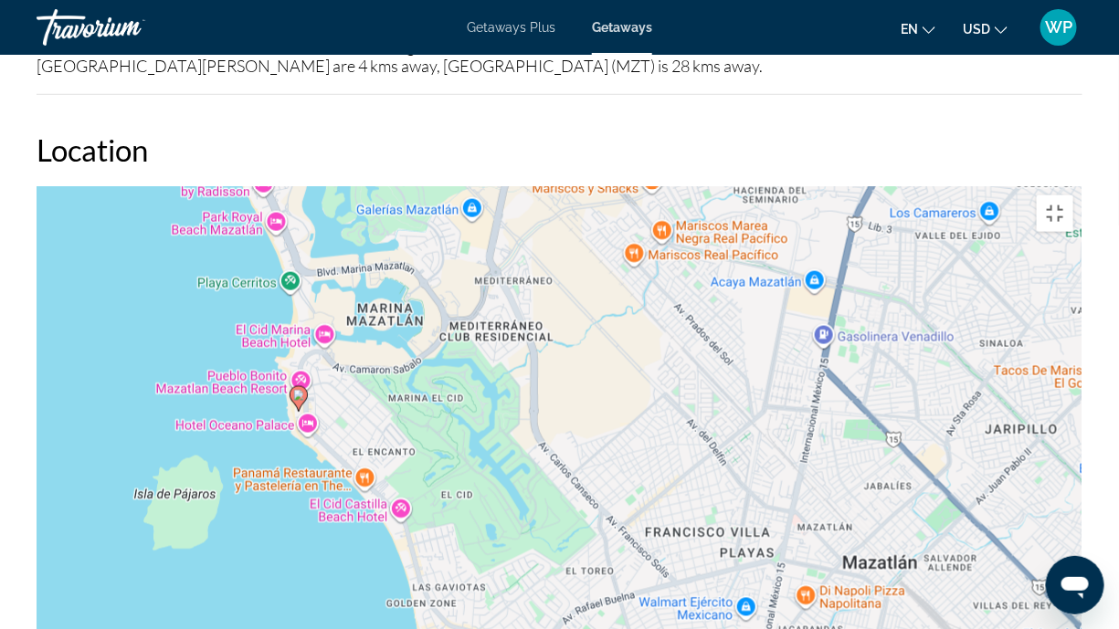
drag, startPoint x: 476, startPoint y: 243, endPoint x: 511, endPoint y: 341, distance: 103.7
click at [511, 341] on div "To activate drag with keyboard, press Alt + Enter. Once in keyboard drag state,…" at bounding box center [560, 460] width 1046 height 548
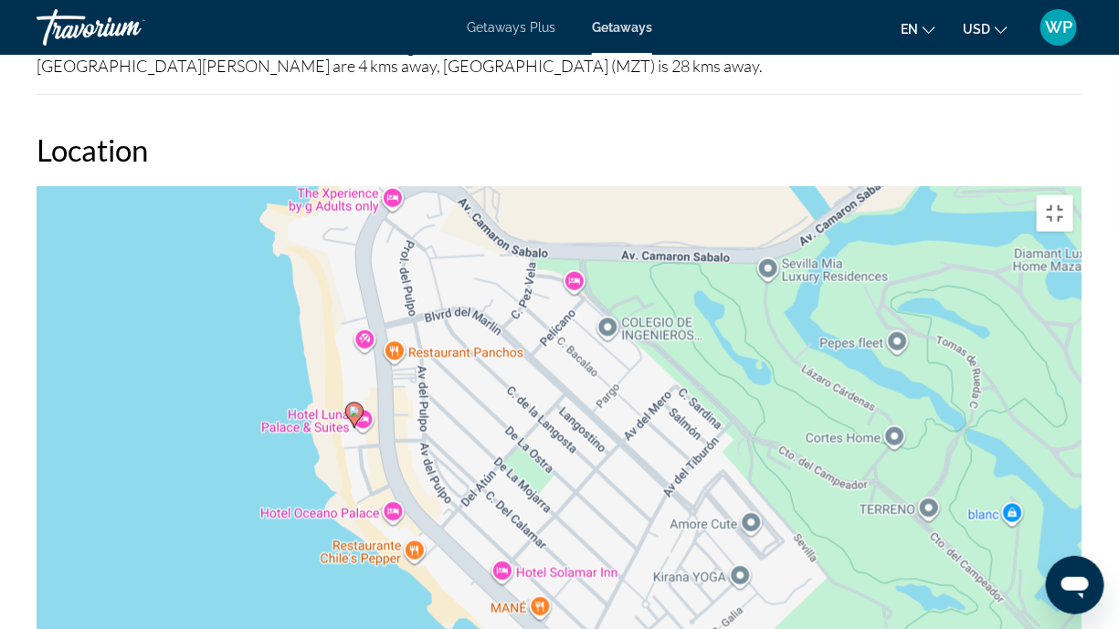
drag, startPoint x: 144, startPoint y: 325, endPoint x: 465, endPoint y: 265, distance: 326.2
click at [465, 265] on div "To activate drag with keyboard, press Alt + Enter. Once in keyboard drag state,…" at bounding box center [560, 460] width 1046 height 548
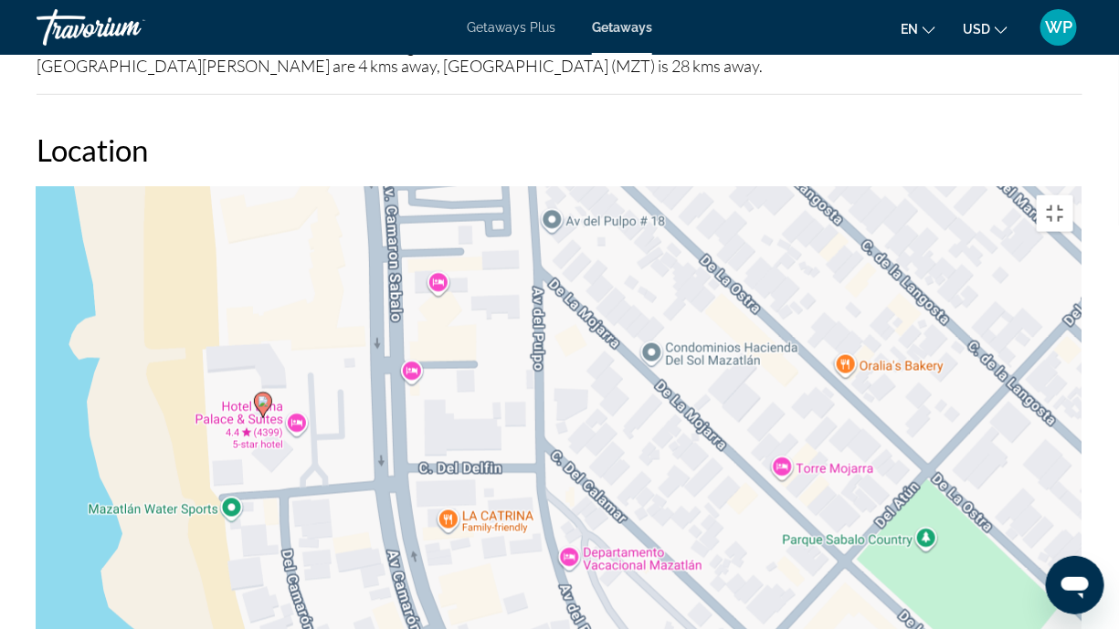
drag, startPoint x: 357, startPoint y: 286, endPoint x: 526, endPoint y: 238, distance: 175.5
click at [526, 238] on div "To activate drag with keyboard, press Alt + Enter. Once in keyboard drag state,…" at bounding box center [560, 460] width 1046 height 548
click at [251, 273] on div "To activate drag with keyboard, press Alt + Enter. Once in keyboard drag state,…" at bounding box center [560, 460] width 1046 height 548
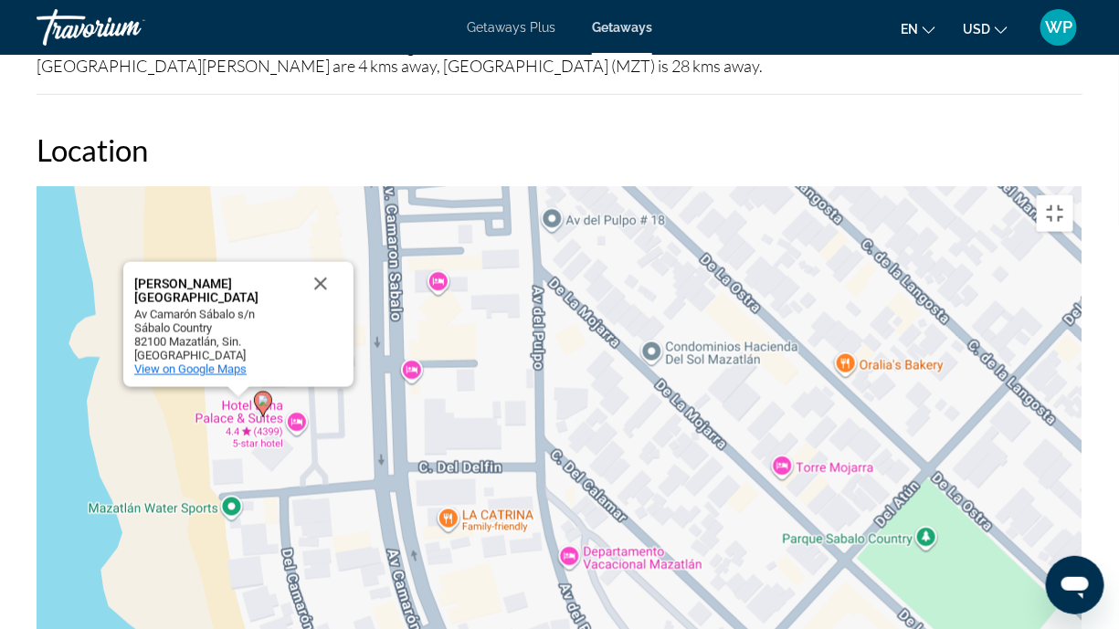
click at [231, 363] on span "View on Google Maps" at bounding box center [190, 370] width 112 height 14
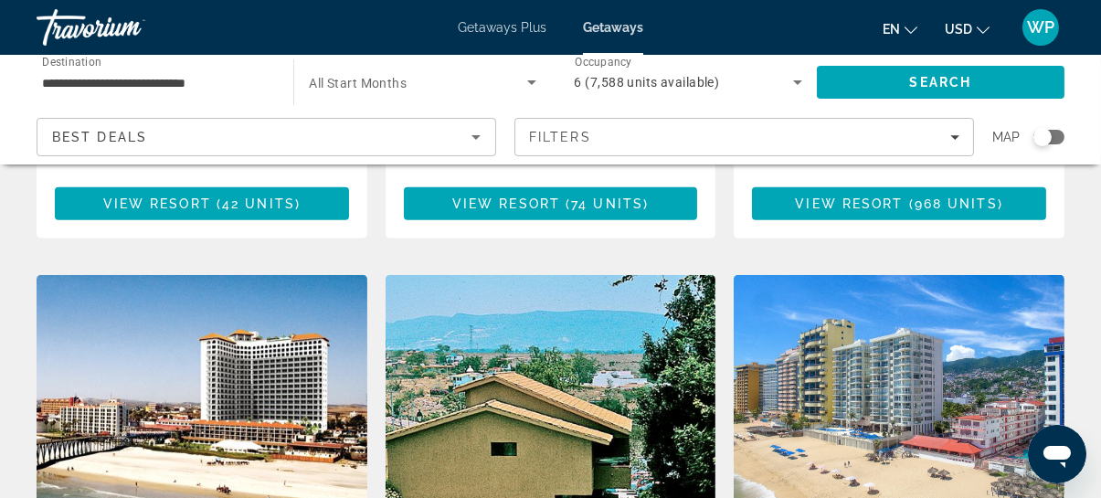
scroll to position [2076, 0]
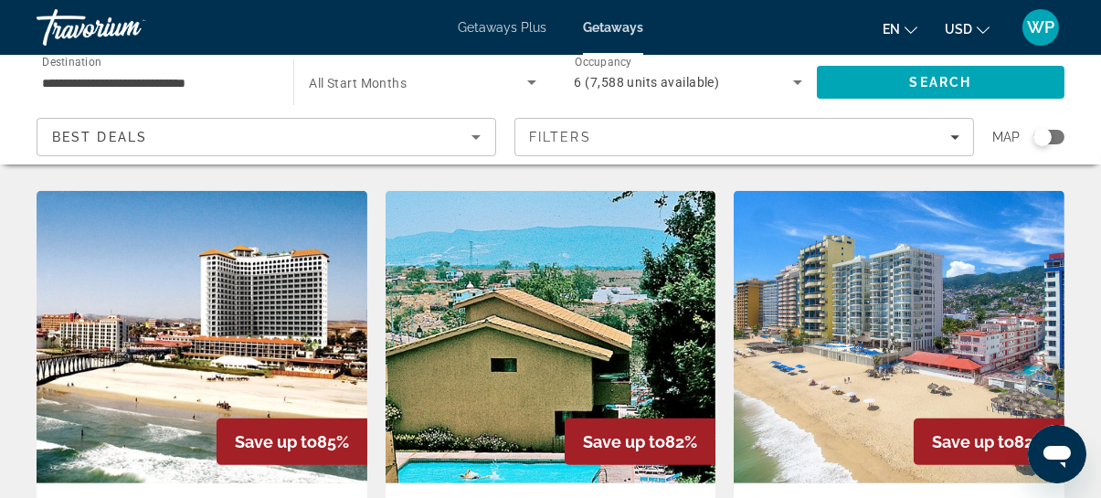
click at [161, 356] on img "Main content" at bounding box center [202, 337] width 331 height 292
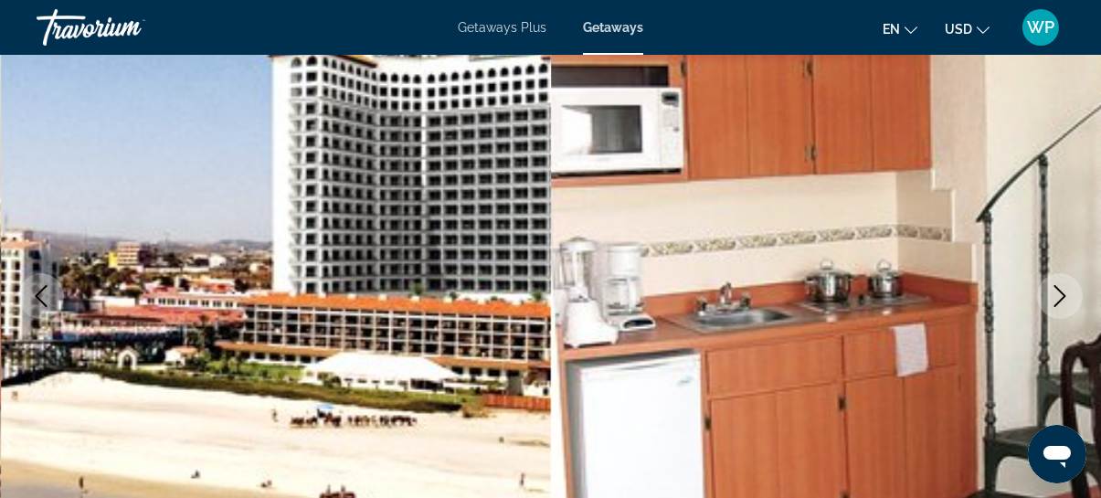
scroll to position [165, 0]
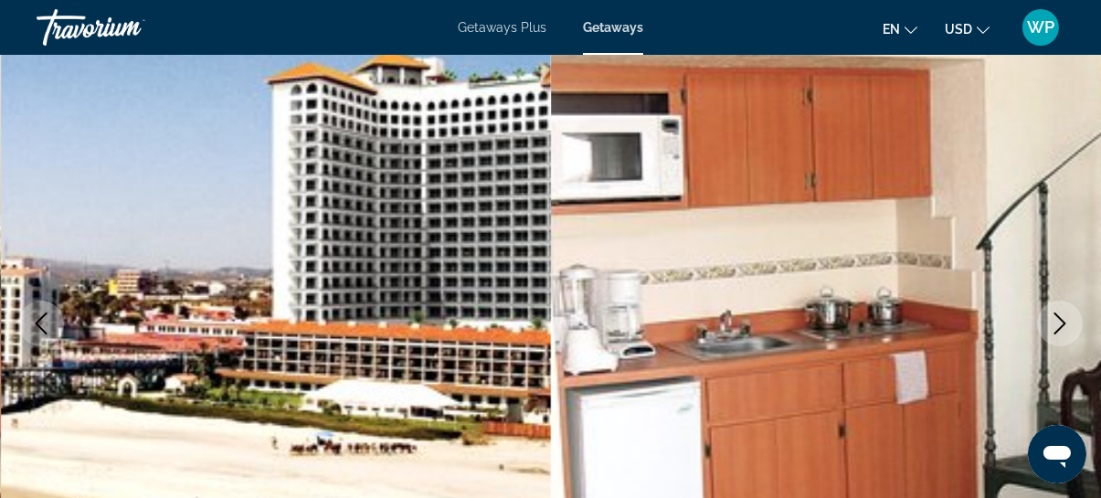
click at [1062, 322] on icon "Next image" at bounding box center [1060, 323] width 12 height 22
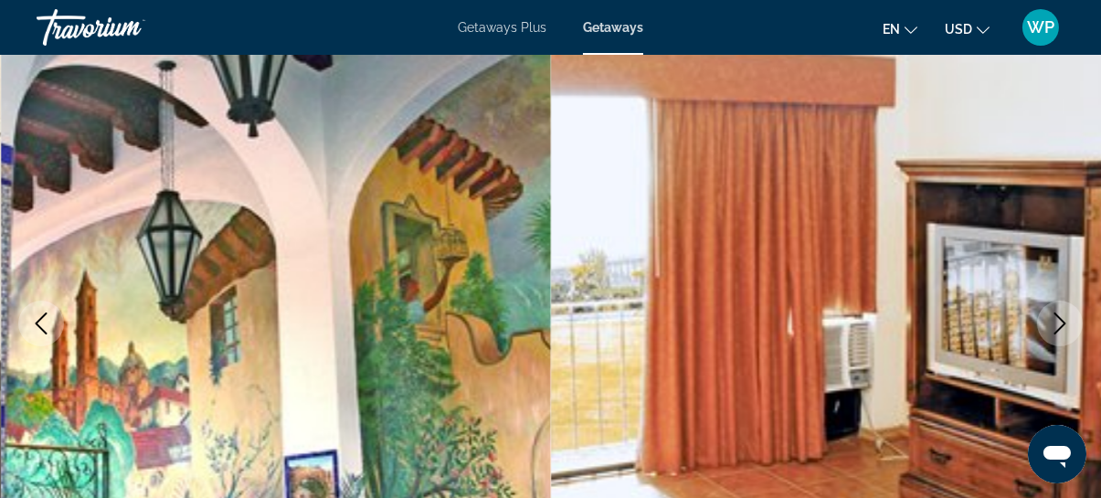
click at [1062, 322] on icon "Next image" at bounding box center [1060, 323] width 12 height 22
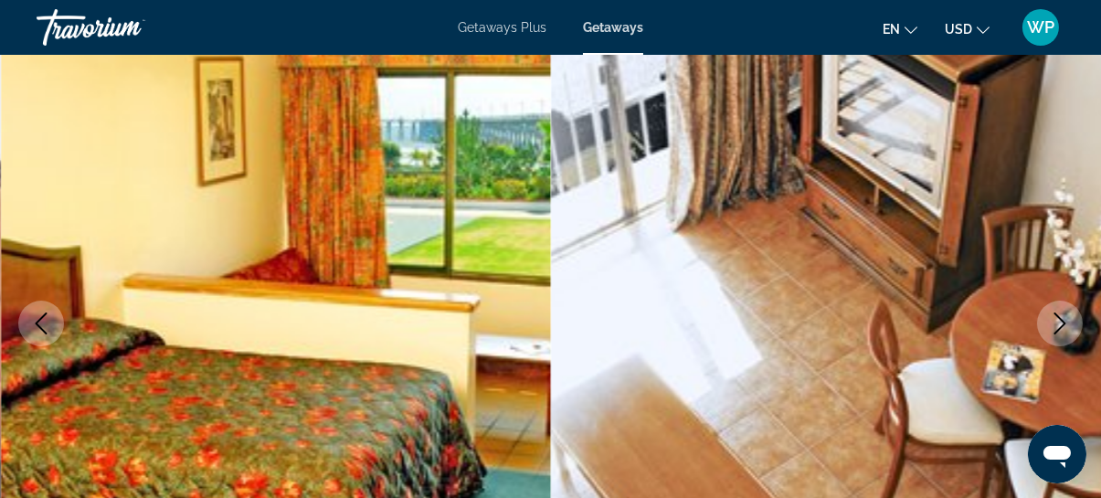
click at [1062, 322] on icon "Next image" at bounding box center [1060, 323] width 12 height 22
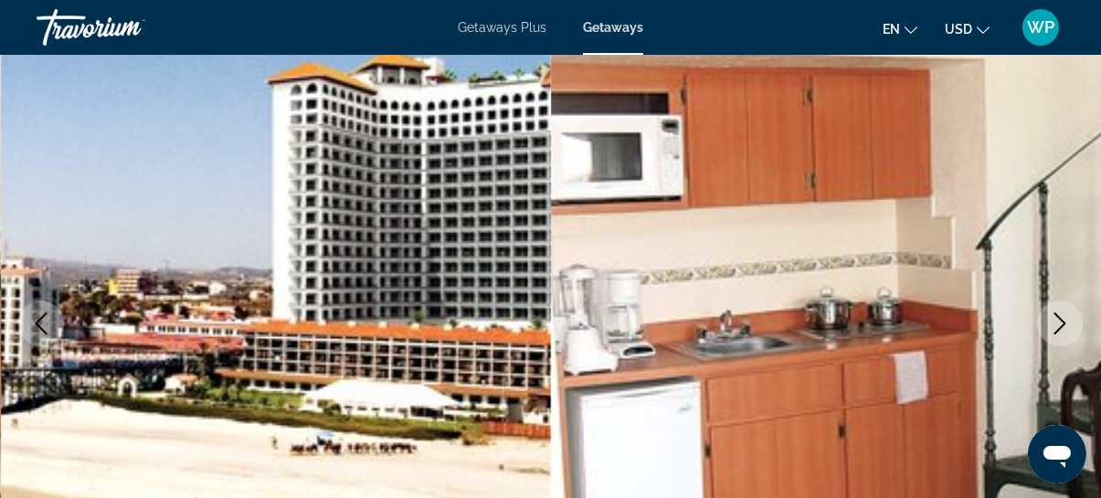
click at [1062, 321] on icon "Next image" at bounding box center [1060, 323] width 12 height 22
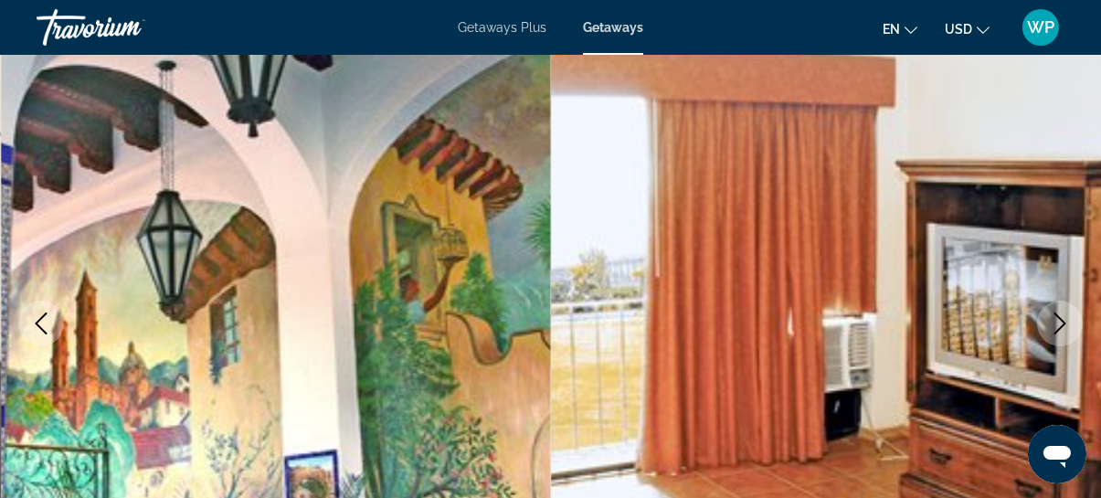
click at [1062, 321] on icon "Next image" at bounding box center [1060, 323] width 12 height 22
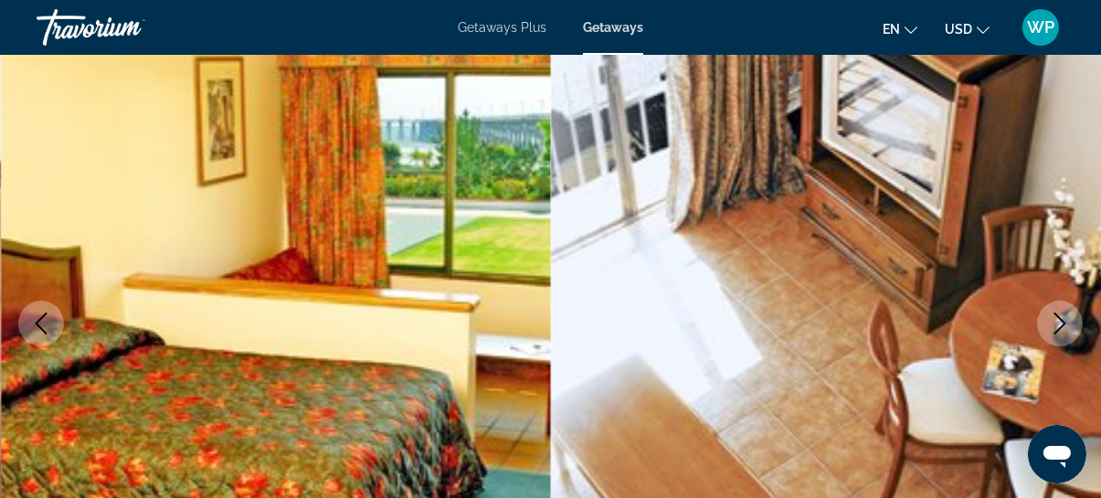
click at [1063, 327] on icon "Next image" at bounding box center [1060, 323] width 22 height 22
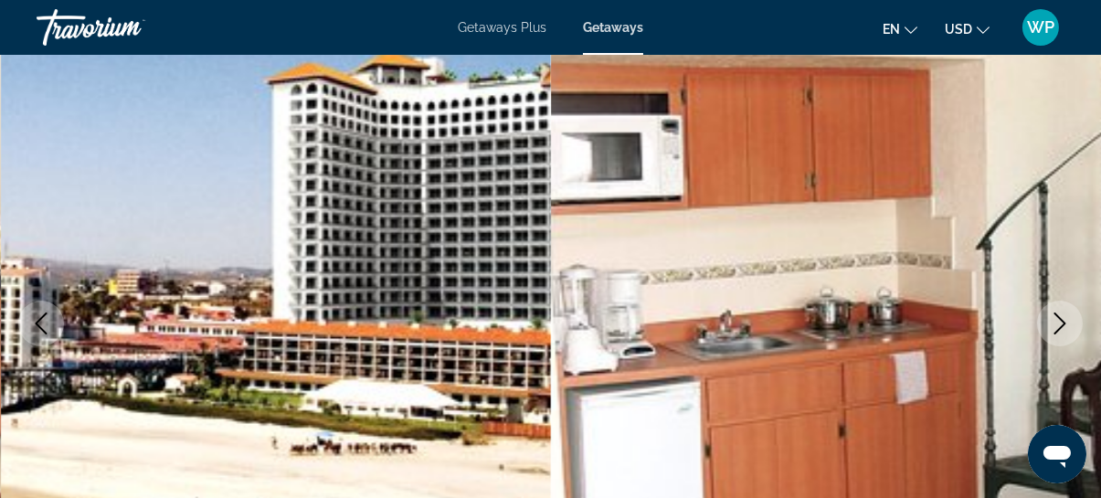
click at [1066, 319] on icon "Next image" at bounding box center [1060, 323] width 22 height 22
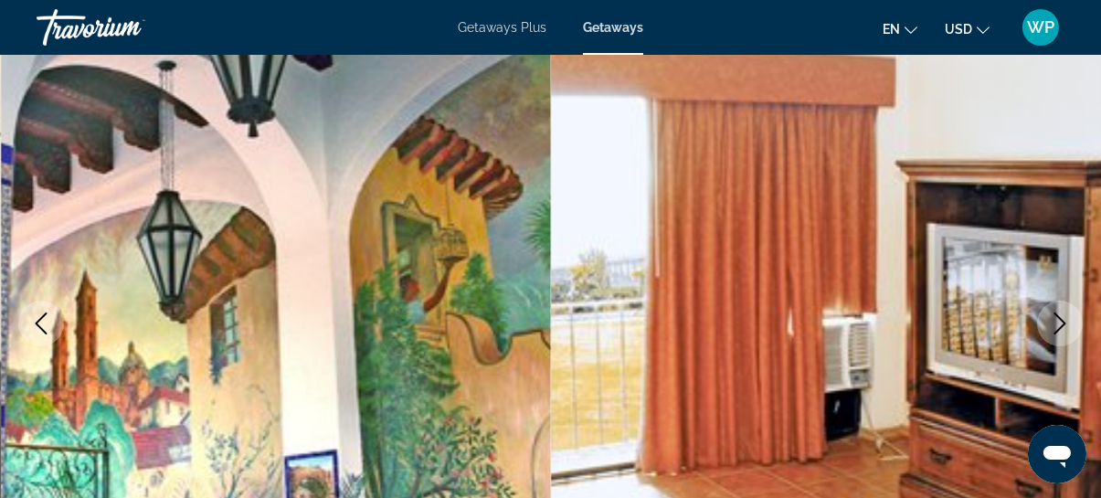
click at [1066, 319] on icon "Next image" at bounding box center [1060, 323] width 22 height 22
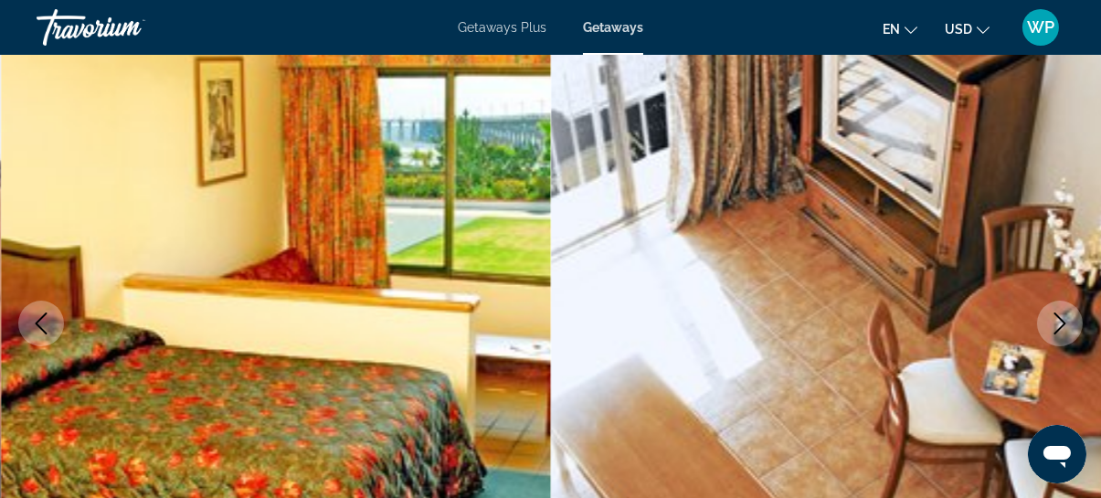
click at [1066, 319] on icon "Next image" at bounding box center [1060, 323] width 22 height 22
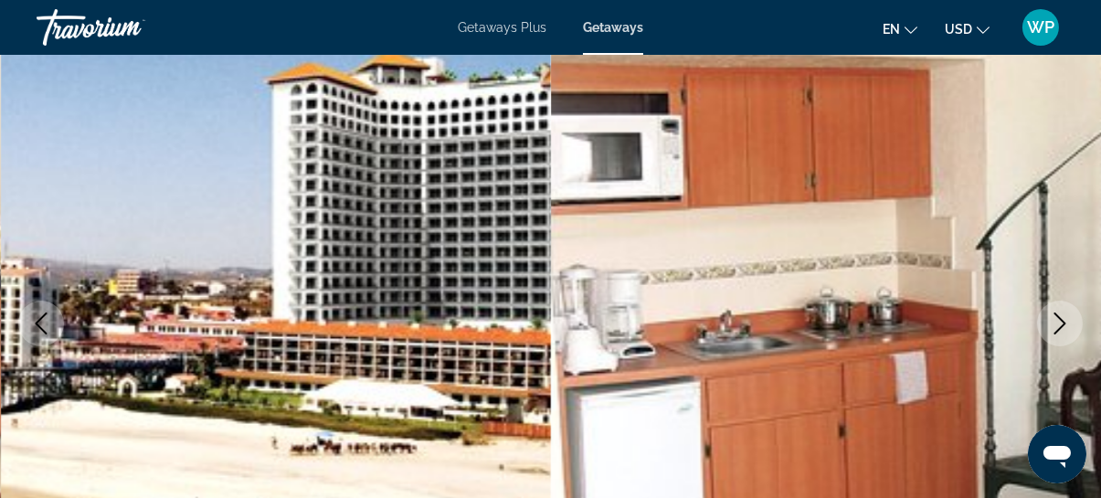
click at [1066, 319] on icon "Next image" at bounding box center [1060, 323] width 22 height 22
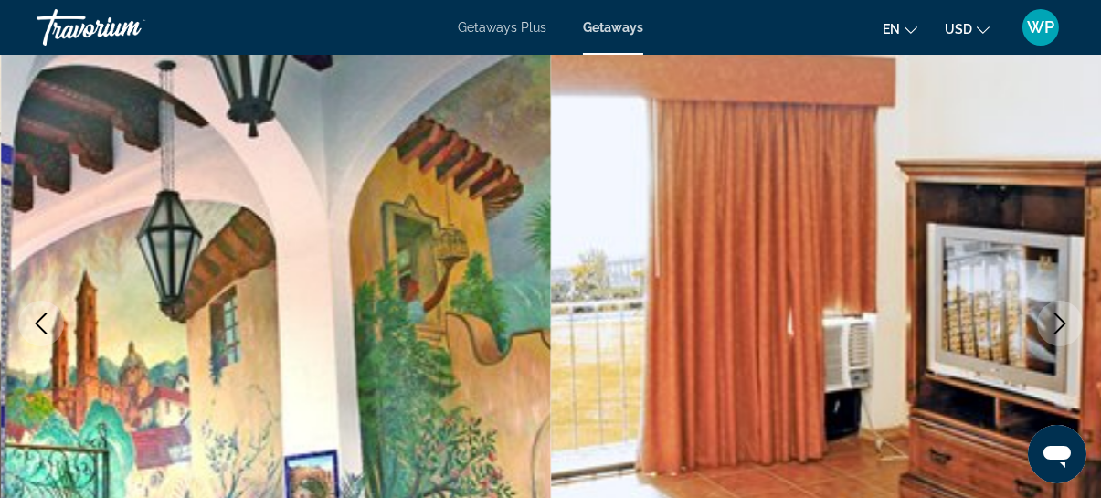
click at [1066, 319] on icon "Next image" at bounding box center [1060, 323] width 22 height 22
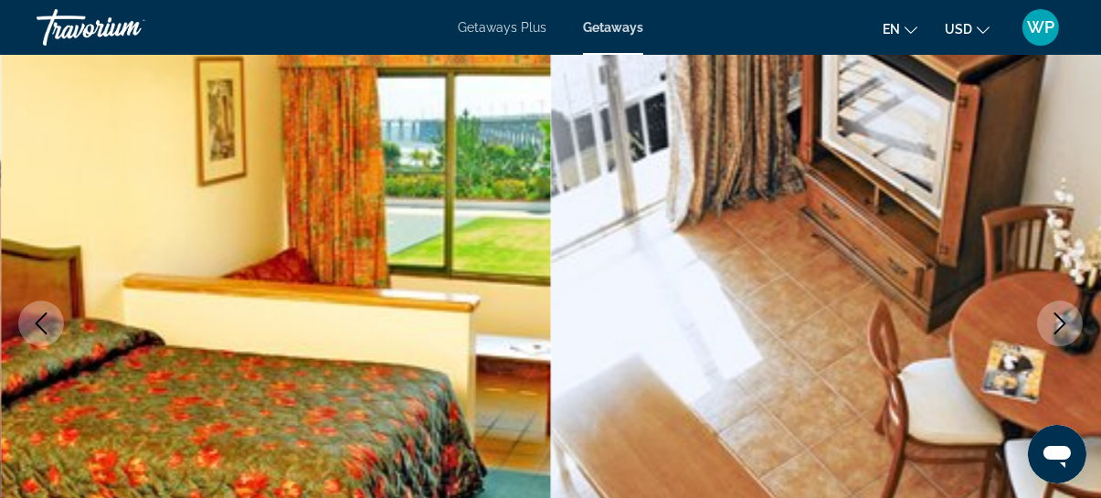
click at [1066, 319] on icon "Next image" at bounding box center [1060, 323] width 22 height 22
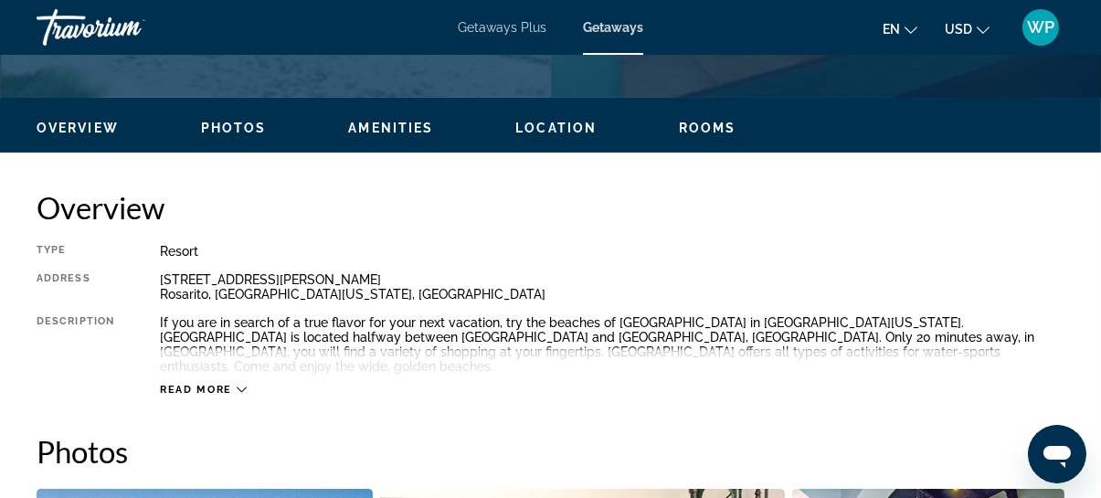
scroll to position [830, 0]
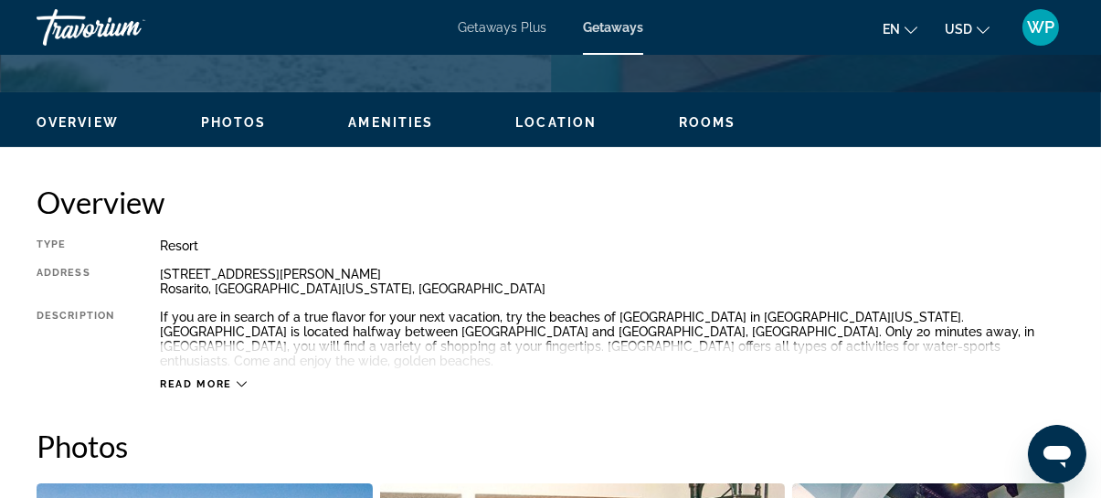
click at [575, 119] on span "Location" at bounding box center [555, 122] width 81 height 15
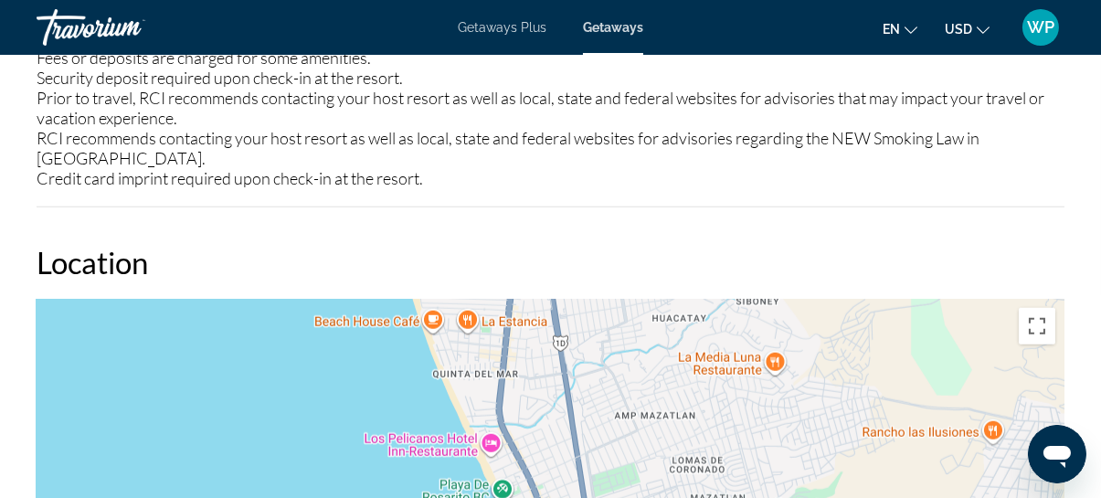
scroll to position [2588, 0]
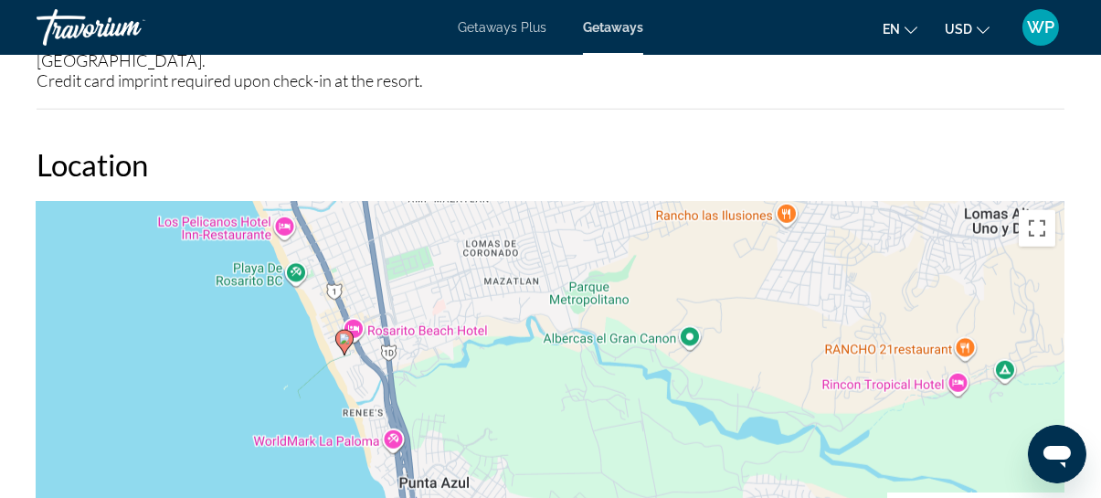
drag, startPoint x: 626, startPoint y: 317, endPoint x: 402, endPoint y: 190, distance: 257.3
click at [404, 201] on div "To activate drag with keyboard, press Alt + Enter. Once in keyboard drag state,…" at bounding box center [551, 475] width 1028 height 548
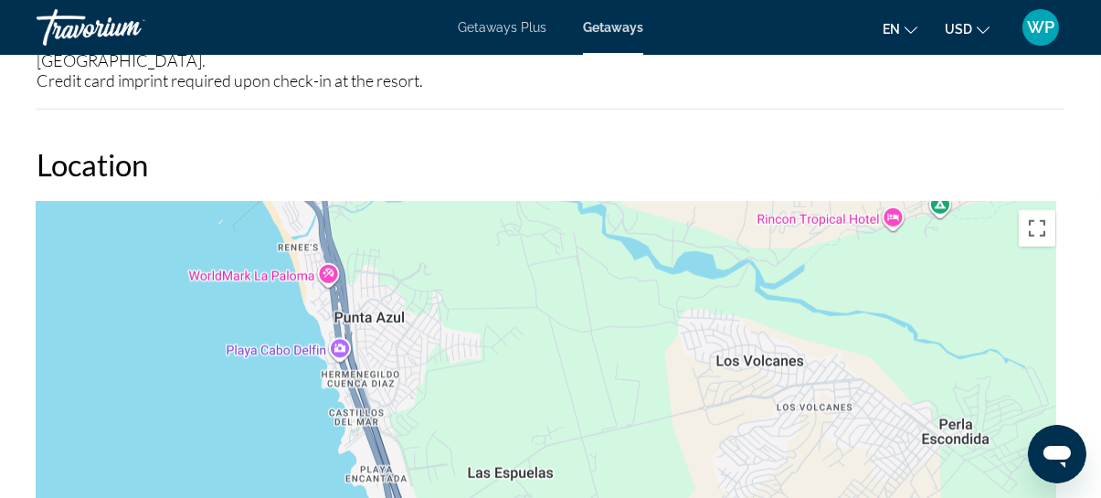
drag, startPoint x: 569, startPoint y: 416, endPoint x: 512, endPoint y: 244, distance: 180.8
click at [512, 244] on div "To activate drag with keyboard, press Alt + Enter. Once in keyboard drag state,…" at bounding box center [551, 475] width 1028 height 548
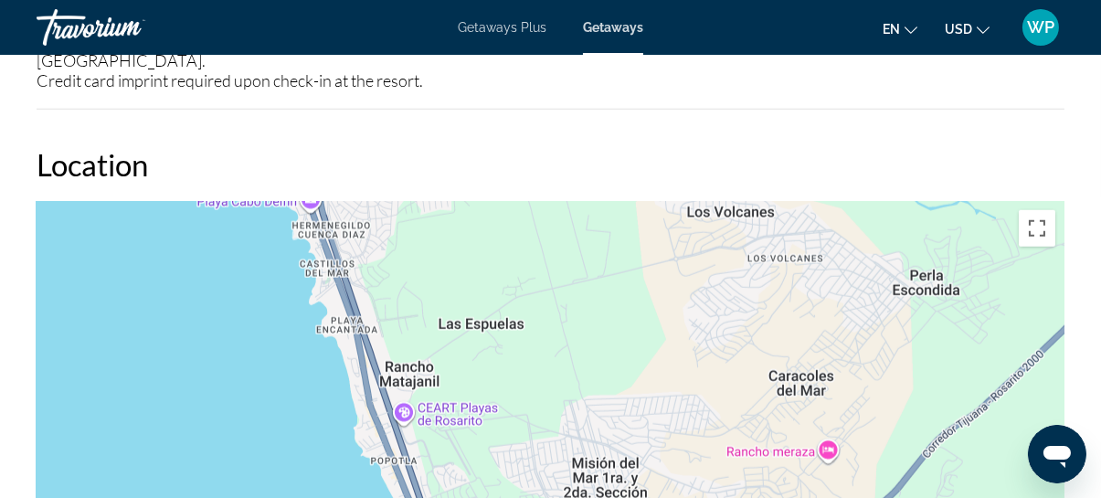
drag, startPoint x: 609, startPoint y: 392, endPoint x: 583, endPoint y: 202, distance: 191.8
click at [583, 202] on div "To activate drag with keyboard, press Alt + Enter. Once in keyboard drag state,…" at bounding box center [551, 475] width 1028 height 548
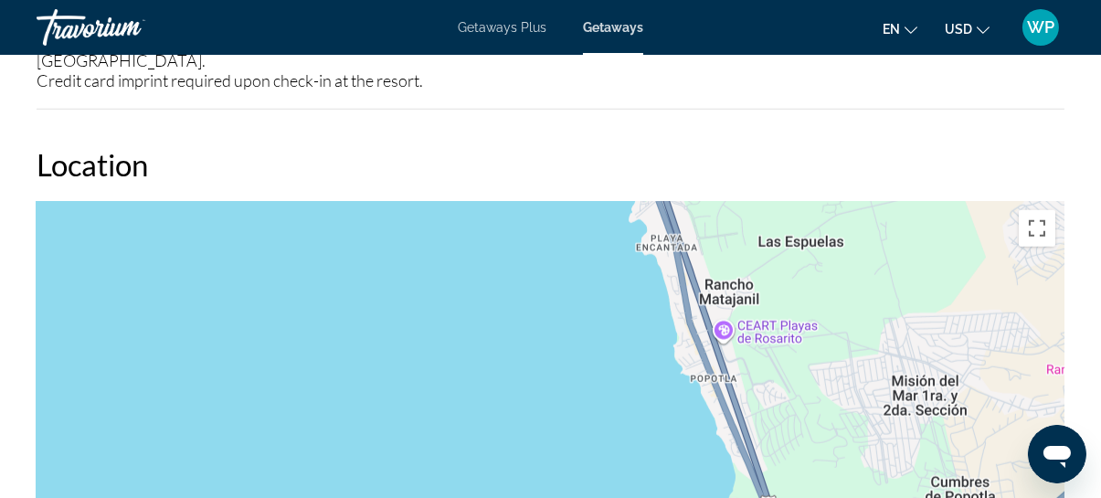
drag, startPoint x: 579, startPoint y: 435, endPoint x: 901, endPoint y: 448, distance: 321.8
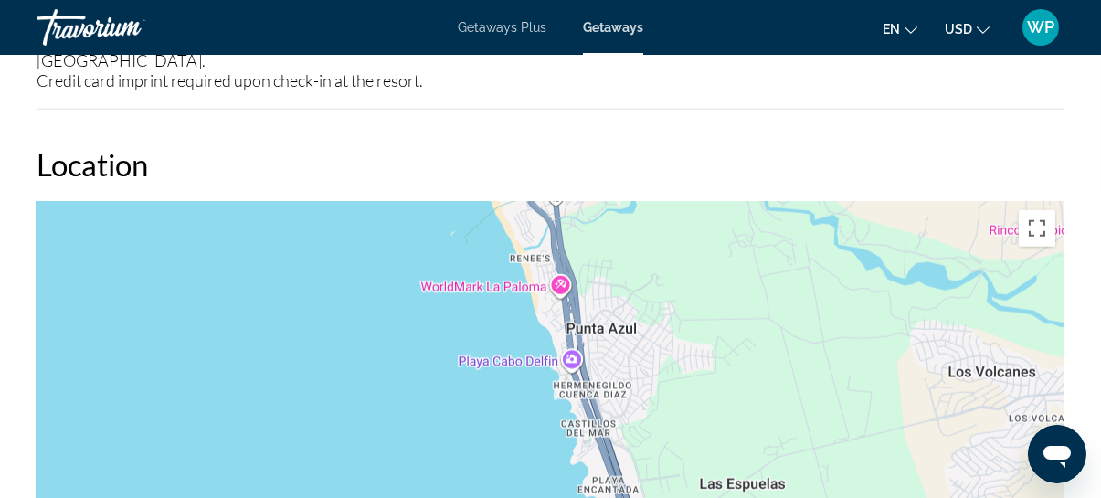
drag, startPoint x: 734, startPoint y: 199, endPoint x: 649, endPoint y: 457, distance: 271.5
click at [658, 438] on div "Main content" at bounding box center [551, 475] width 1028 height 548
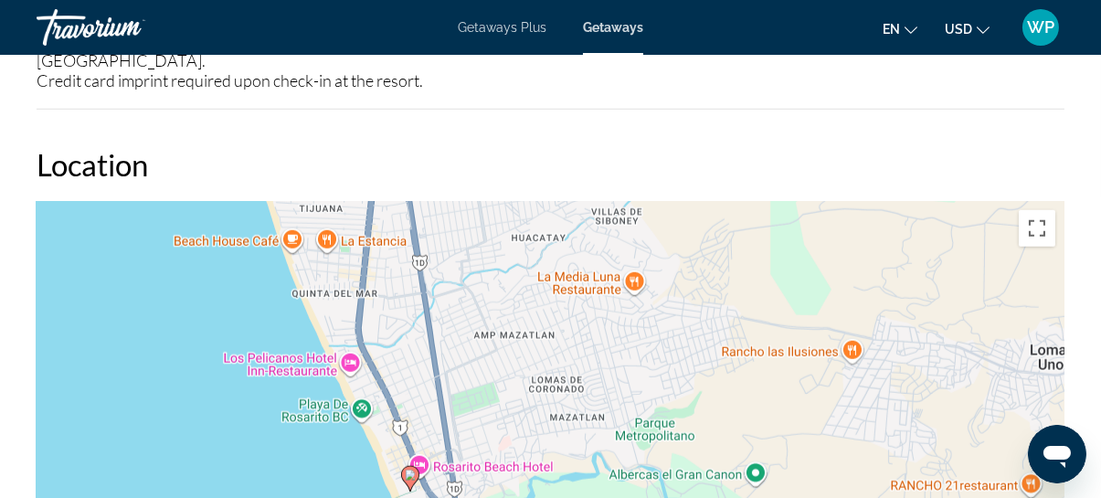
drag, startPoint x: 701, startPoint y: 217, endPoint x: 636, endPoint y: 390, distance: 184.4
click at [636, 389] on div "To activate drag with keyboard, press Alt + Enter. Once in keyboard drag state,…" at bounding box center [551, 475] width 1028 height 548
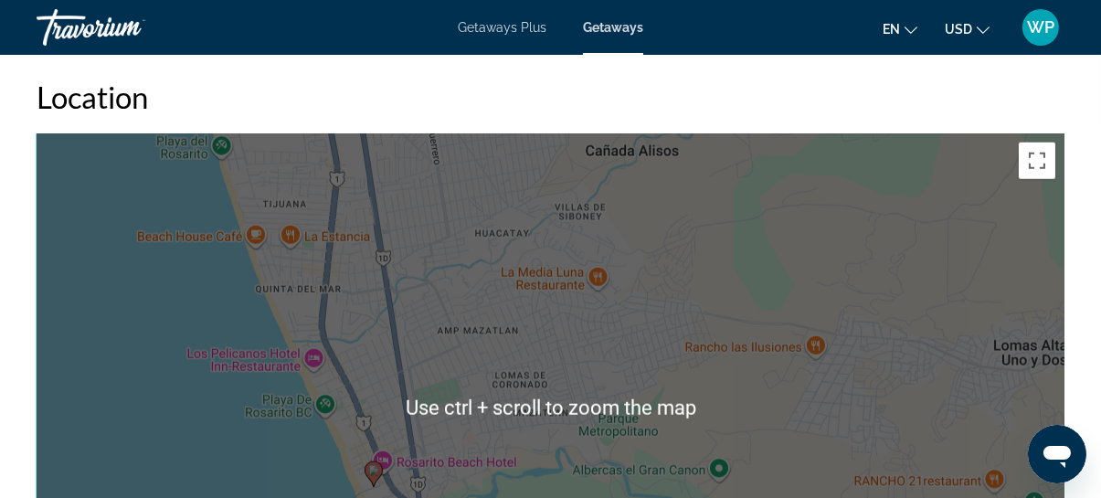
scroll to position [2671, 0]
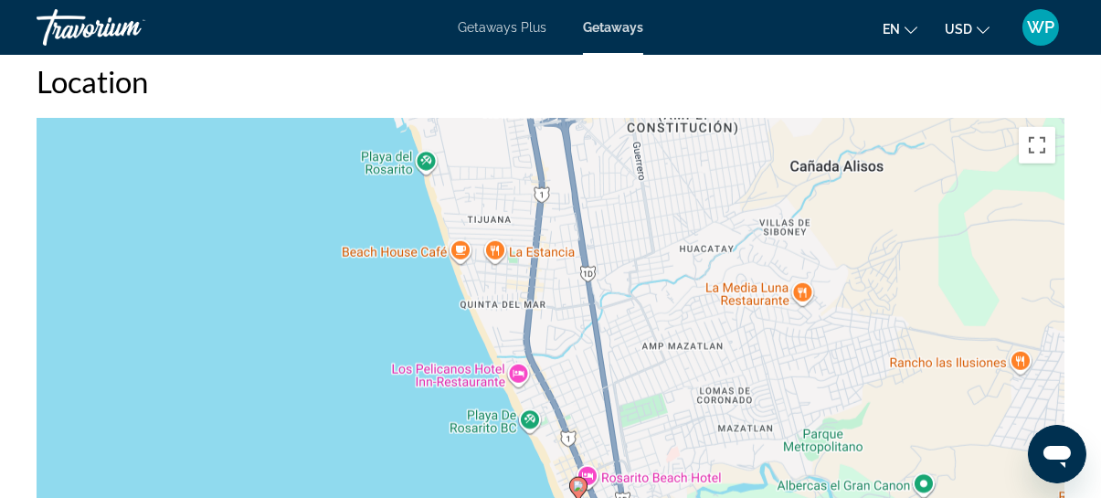
drag, startPoint x: 656, startPoint y: 301, endPoint x: 845, endPoint y: 322, distance: 190.1
click at [845, 322] on div "To activate drag with keyboard, press Alt + Enter. Once in keyboard drag state,…" at bounding box center [551, 392] width 1028 height 548
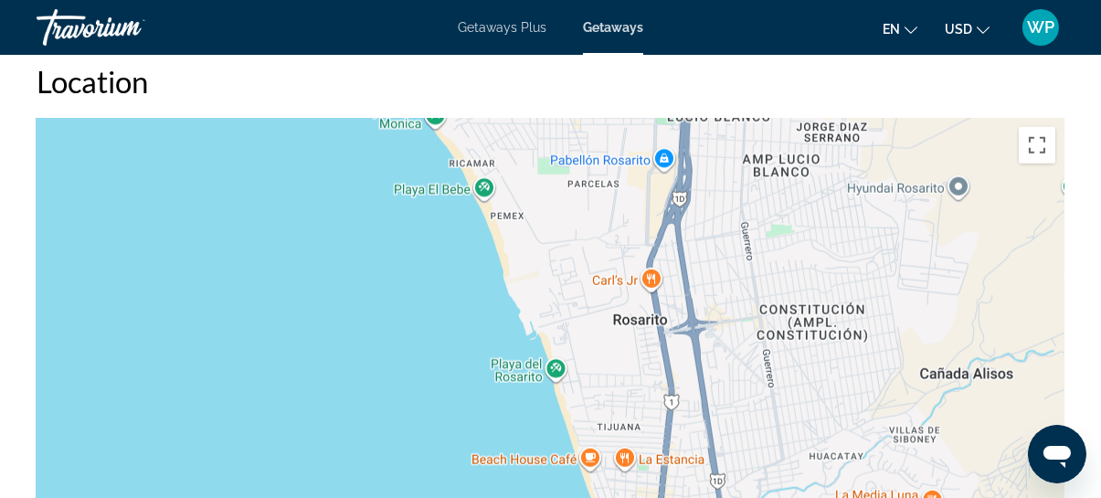
drag, startPoint x: 598, startPoint y: 311, endPoint x: 723, endPoint y: 519, distance: 241.7
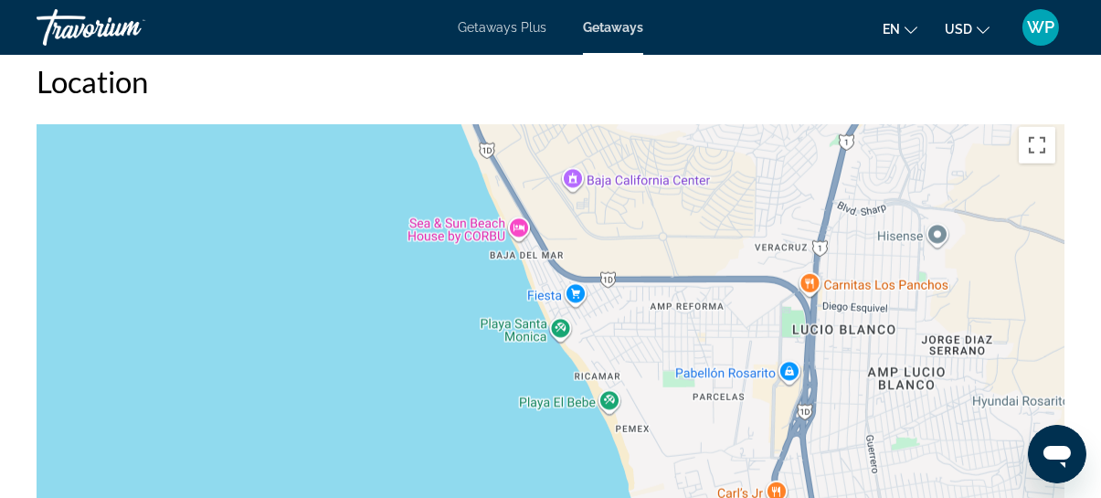
drag, startPoint x: 589, startPoint y: 311, endPoint x: 715, endPoint y: 530, distance: 252.1
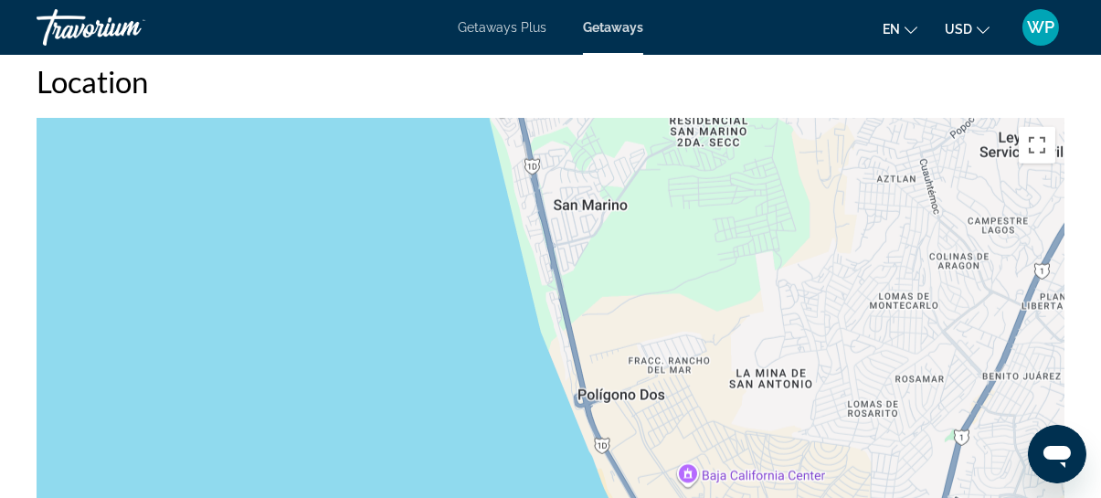
drag, startPoint x: 699, startPoint y: 244, endPoint x: 796, endPoint y: 479, distance: 254.3
click at [796, 479] on div "Main content" at bounding box center [551, 392] width 1028 height 548
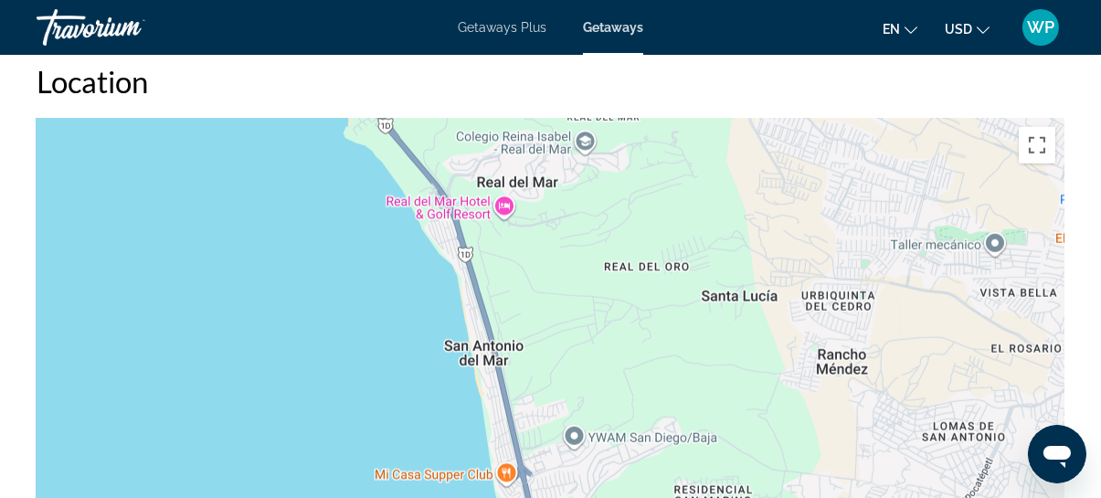
drag, startPoint x: 716, startPoint y: 165, endPoint x: 668, endPoint y: 448, distance: 286.4
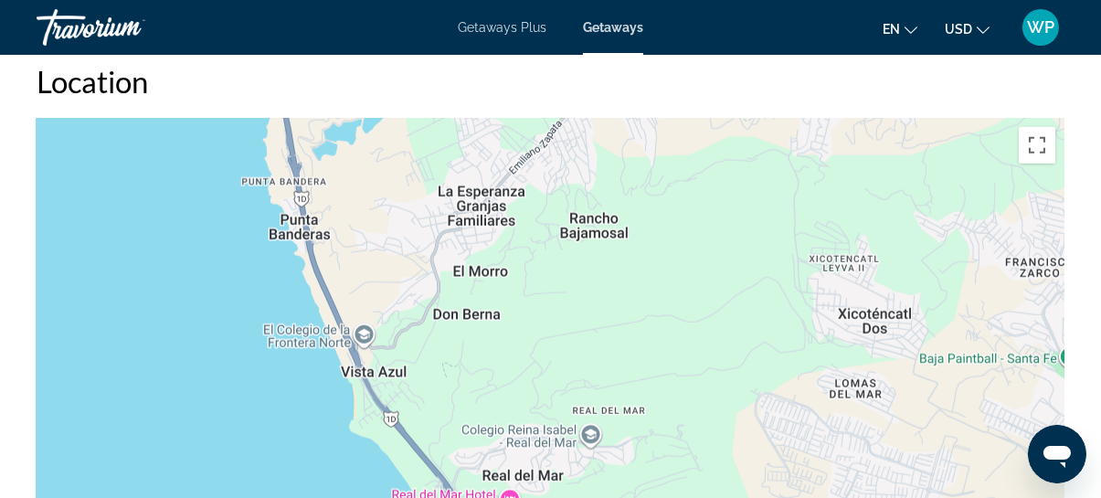
drag, startPoint x: 579, startPoint y: 235, endPoint x: 585, endPoint y: 533, distance: 298.8
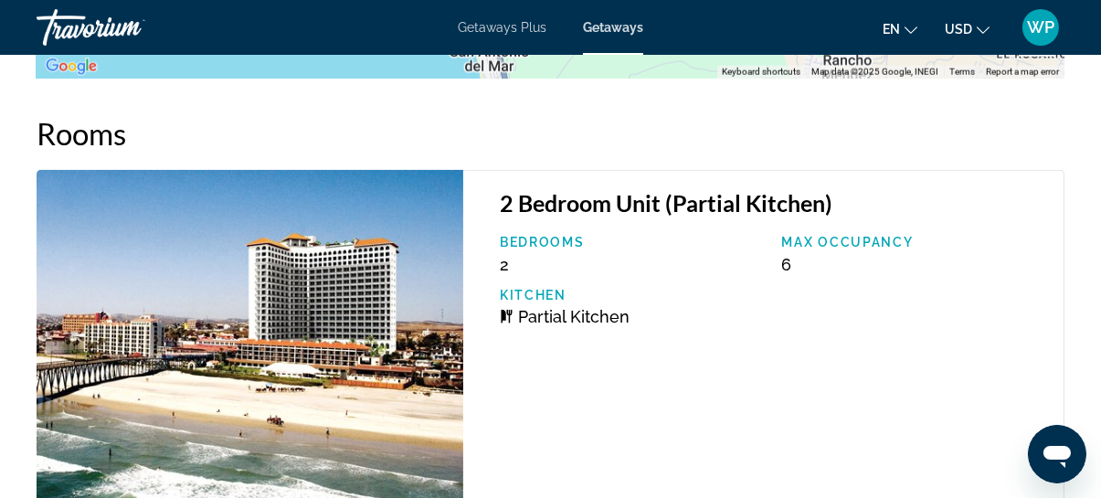
scroll to position [3252, 0]
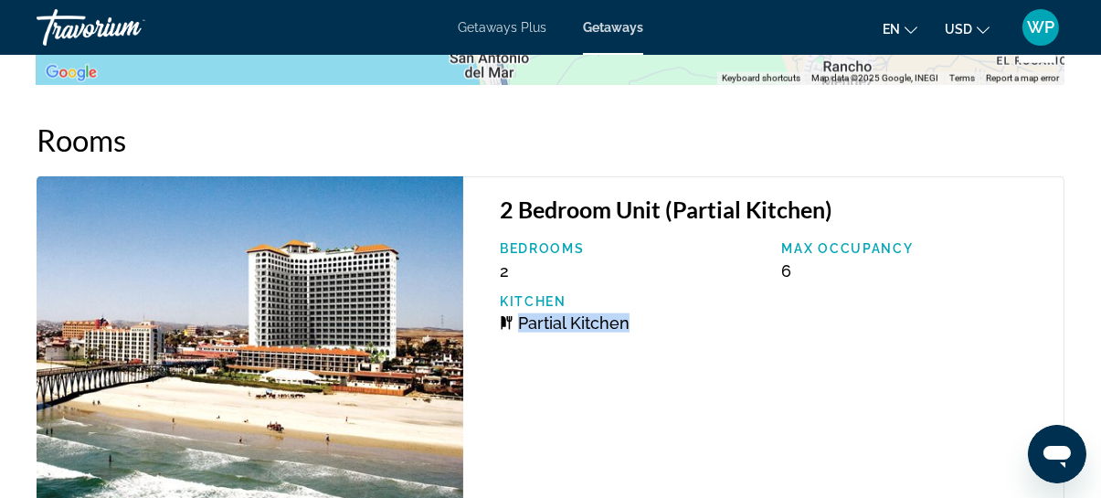
drag, startPoint x: 770, startPoint y: 387, endPoint x: 707, endPoint y: 262, distance: 140.1
click at [707, 262] on div "2 Bedroom Unit (Partial Kitchen) Bedrooms 2 Max Occupancy 6 Kitchen Partial Kit…" at bounding box center [763, 347] width 601 height 342
drag, startPoint x: 707, startPoint y: 262, endPoint x: 733, endPoint y: 328, distance: 70.9
click at [733, 328] on div "2 Bedroom Unit (Partial Kitchen) Bedrooms 2 Max Occupancy 6 Kitchen Partial Kit…" at bounding box center [763, 347] width 601 height 342
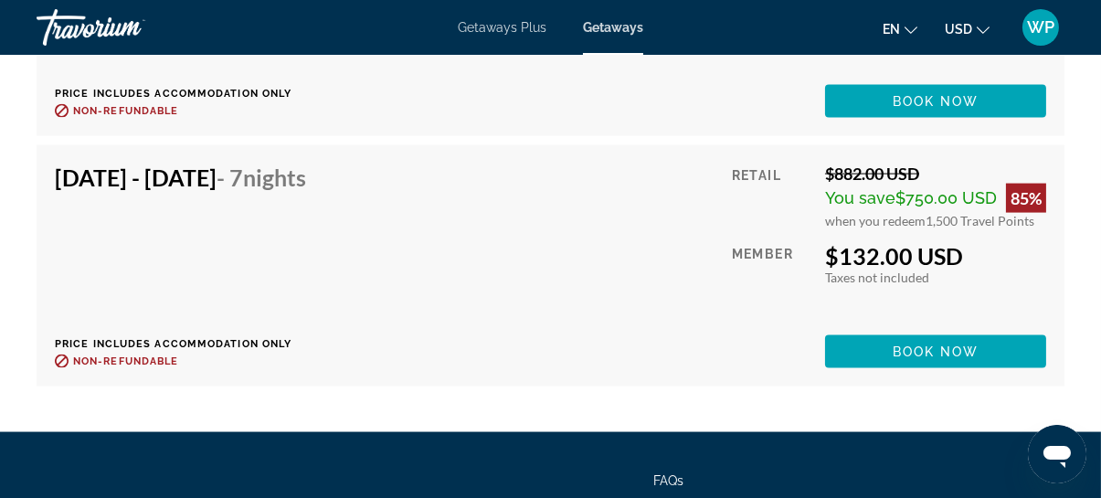
scroll to position [3999, 0]
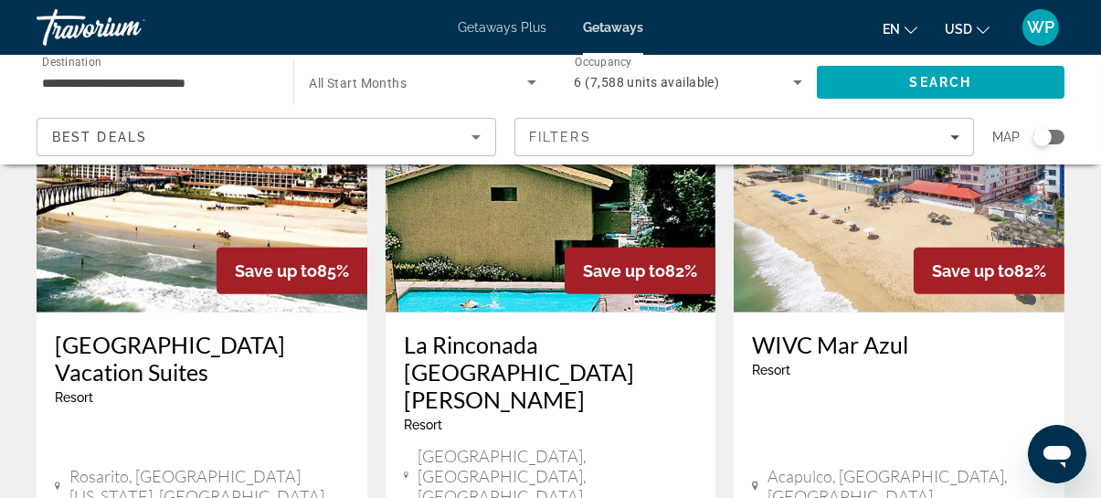
scroll to position [2325, 0]
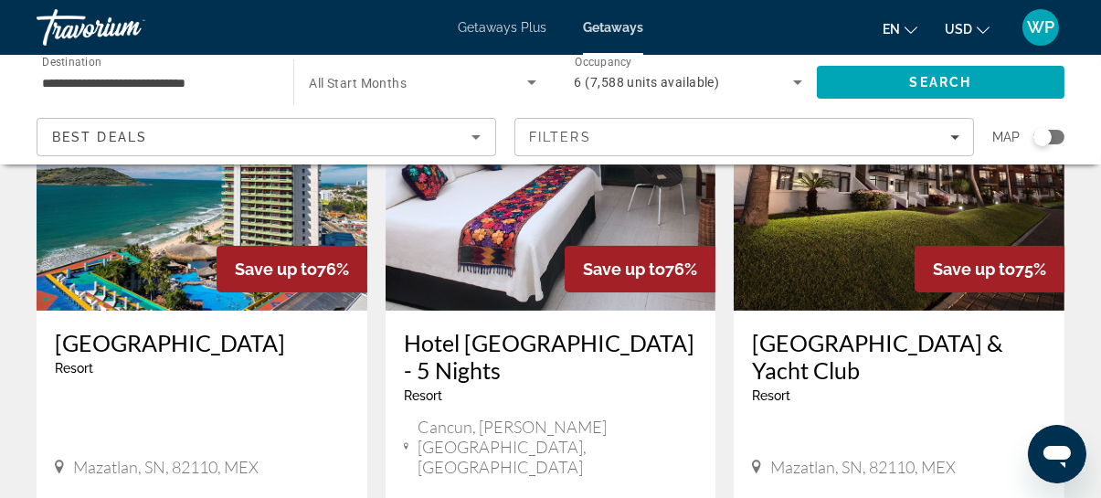
scroll to position [747, 0]
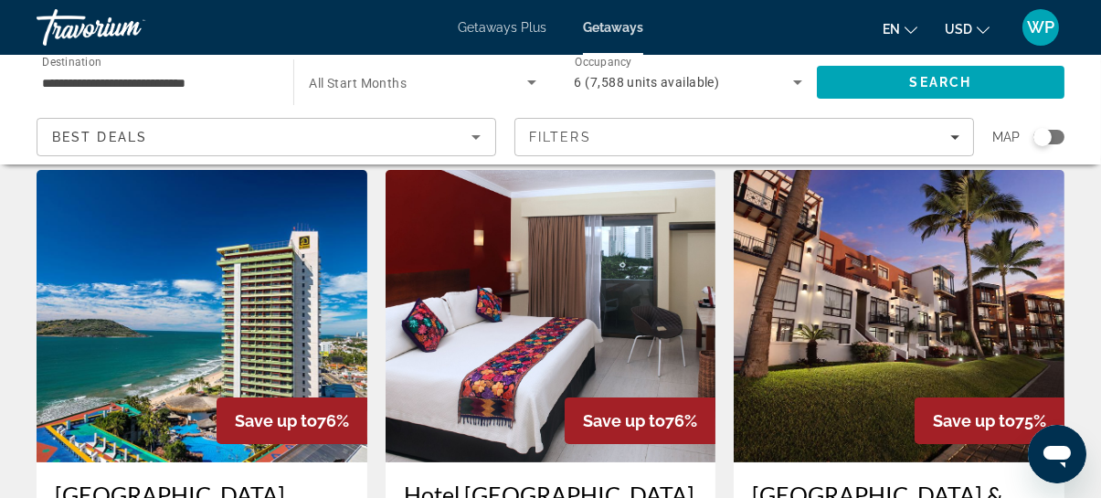
click at [868, 267] on img "Main content" at bounding box center [898, 316] width 331 height 292
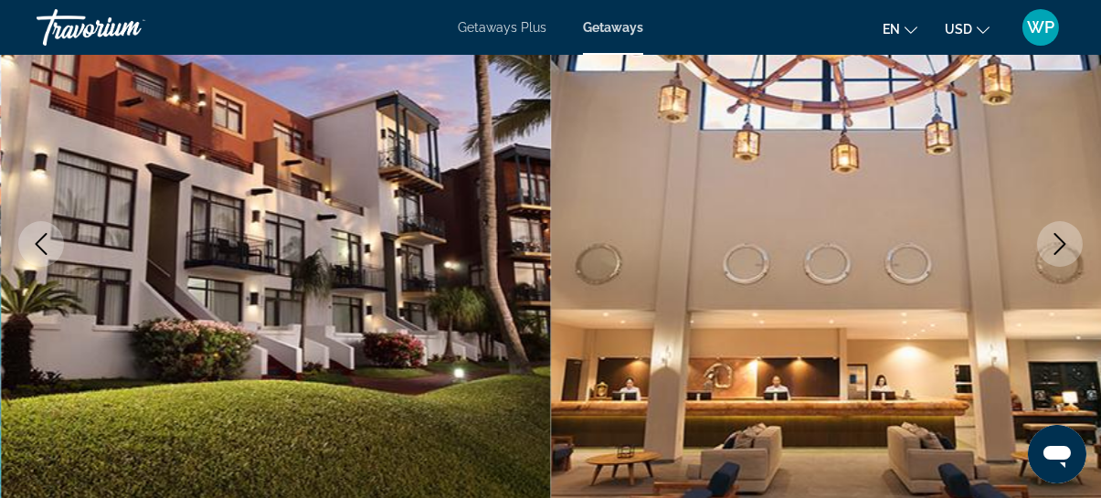
scroll to position [249, 0]
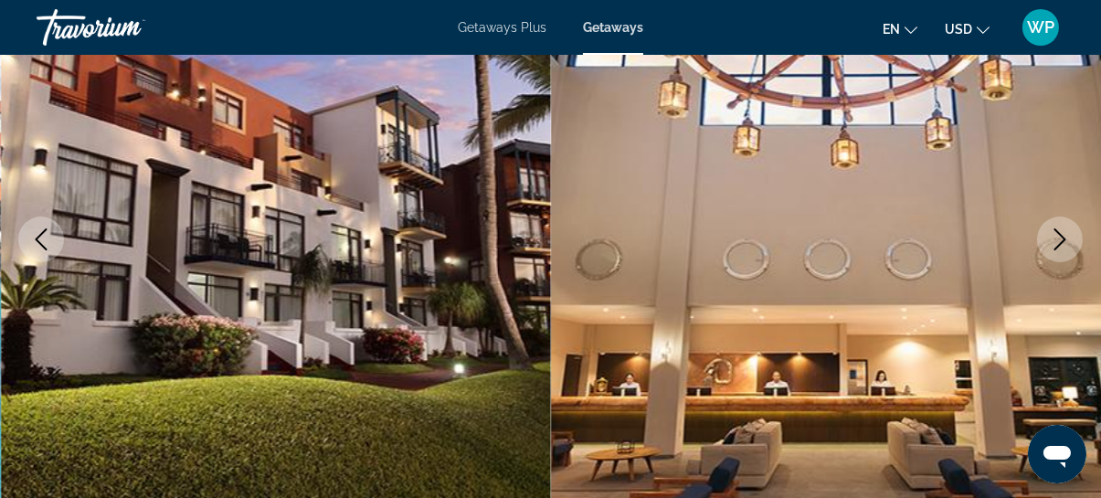
click at [1069, 245] on icon "Next image" at bounding box center [1060, 239] width 22 height 22
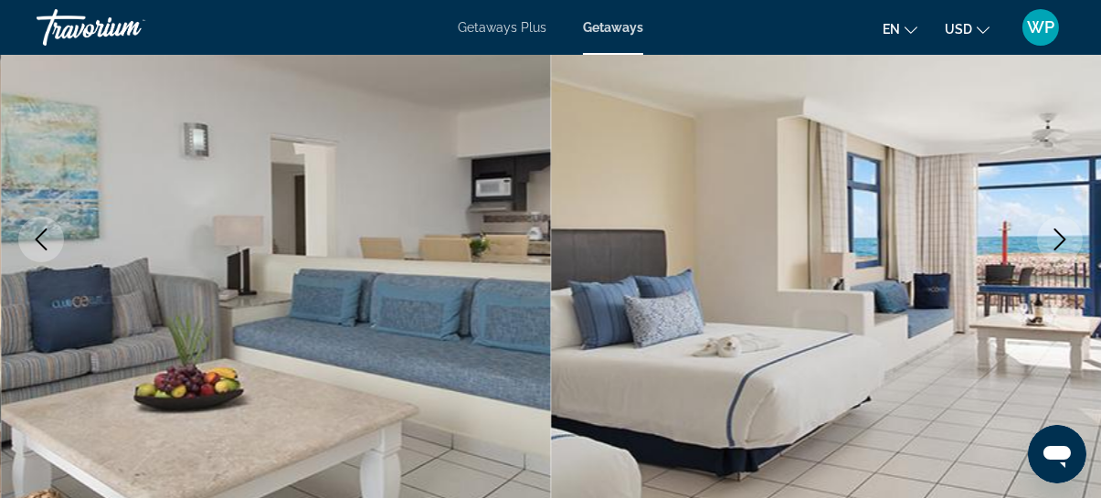
click at [1061, 241] on icon "Next image" at bounding box center [1060, 239] width 12 height 22
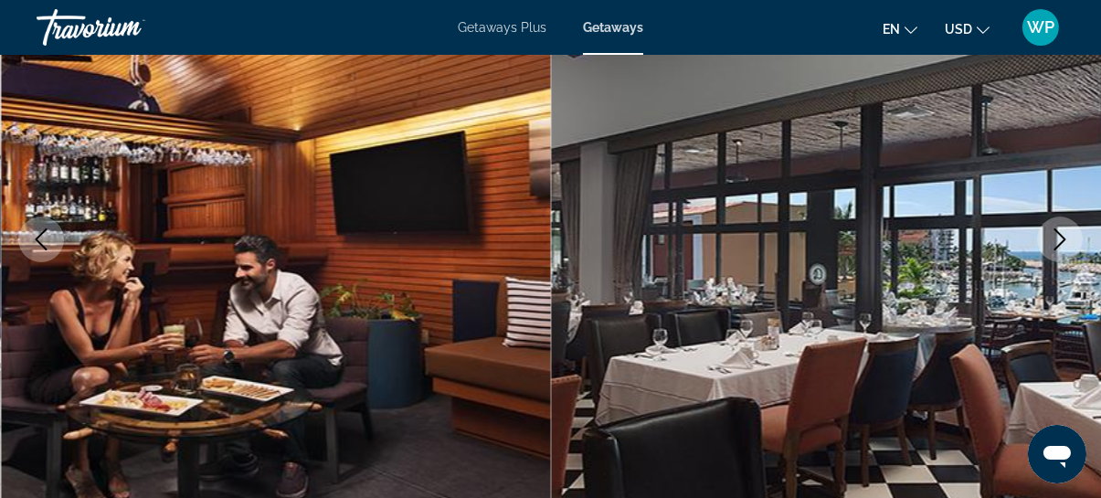
click at [1061, 241] on icon "Next image" at bounding box center [1060, 239] width 12 height 22
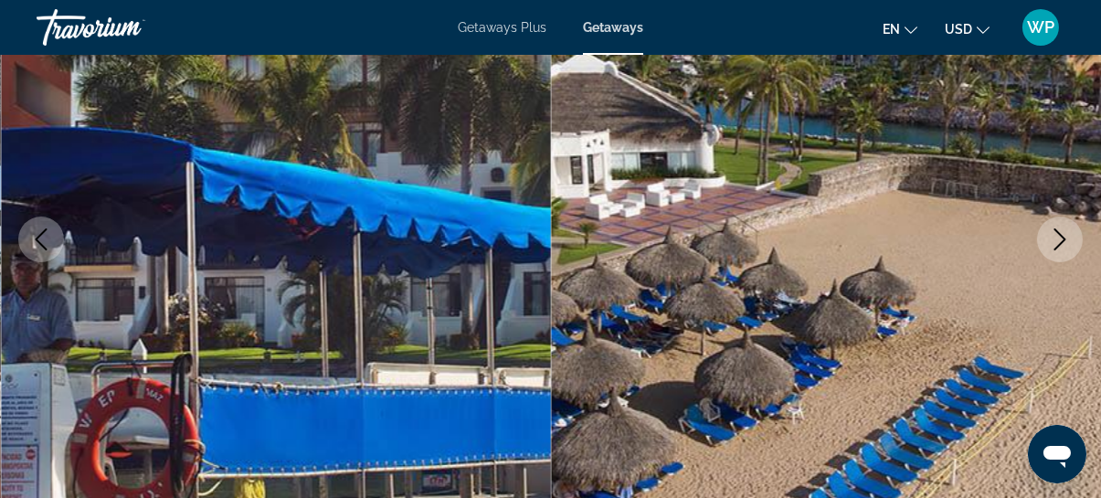
click at [1061, 241] on icon "Next image" at bounding box center [1060, 239] width 12 height 22
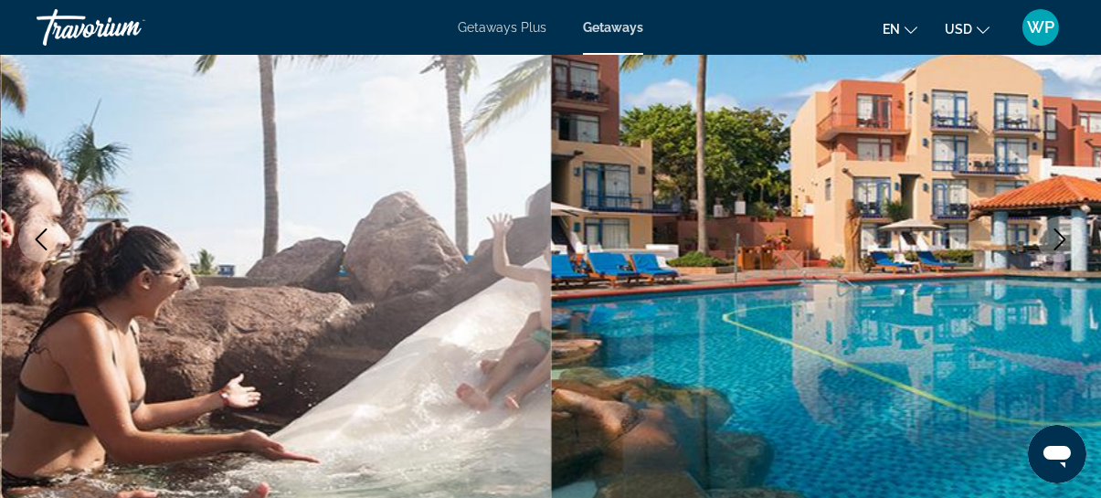
click at [1061, 241] on icon "Next image" at bounding box center [1060, 239] width 12 height 22
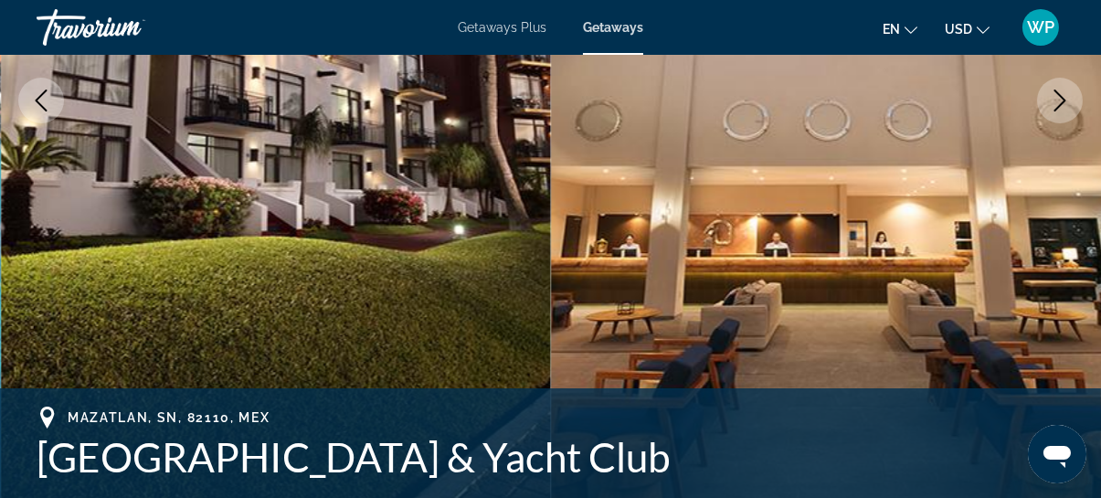
scroll to position [498, 0]
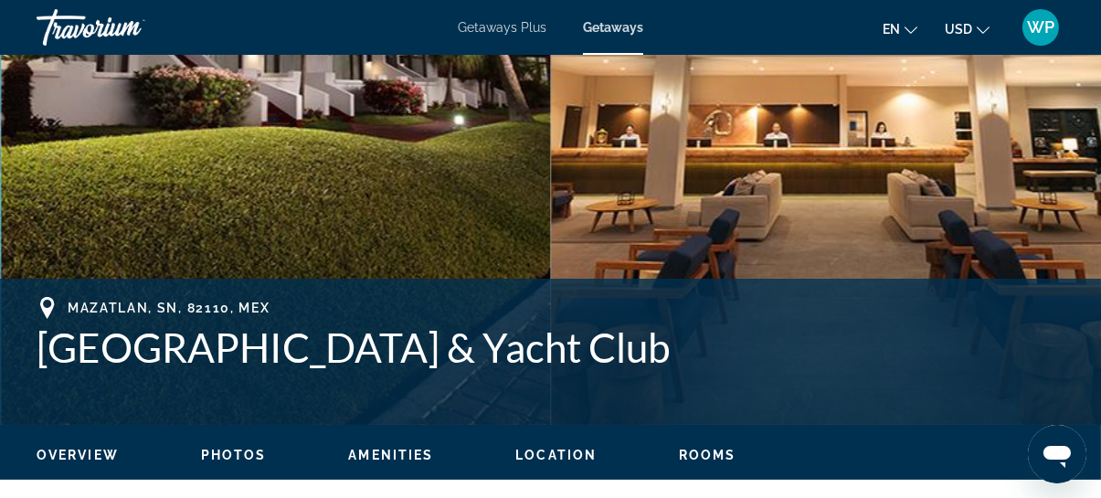
click at [557, 451] on span "Location" at bounding box center [555, 455] width 81 height 15
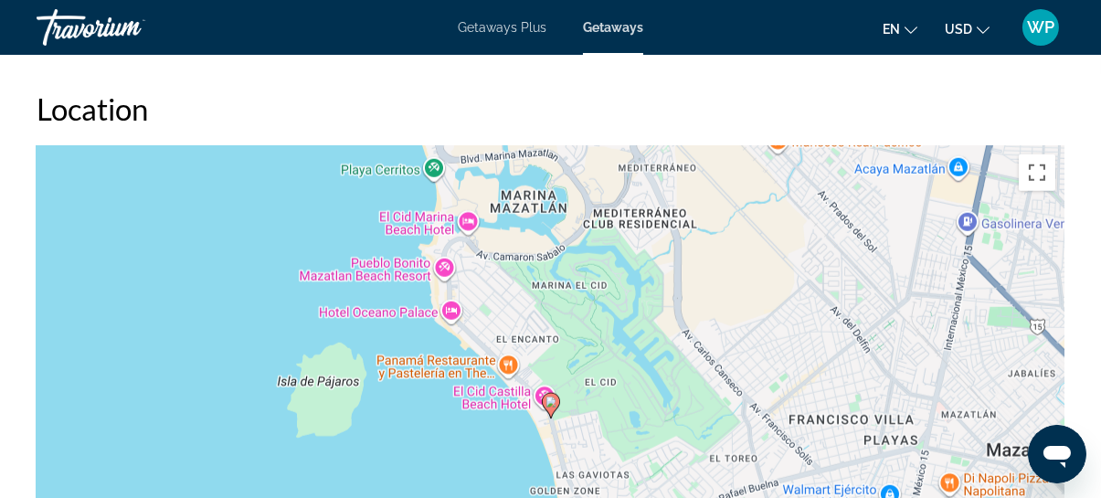
scroll to position [2761, 0]
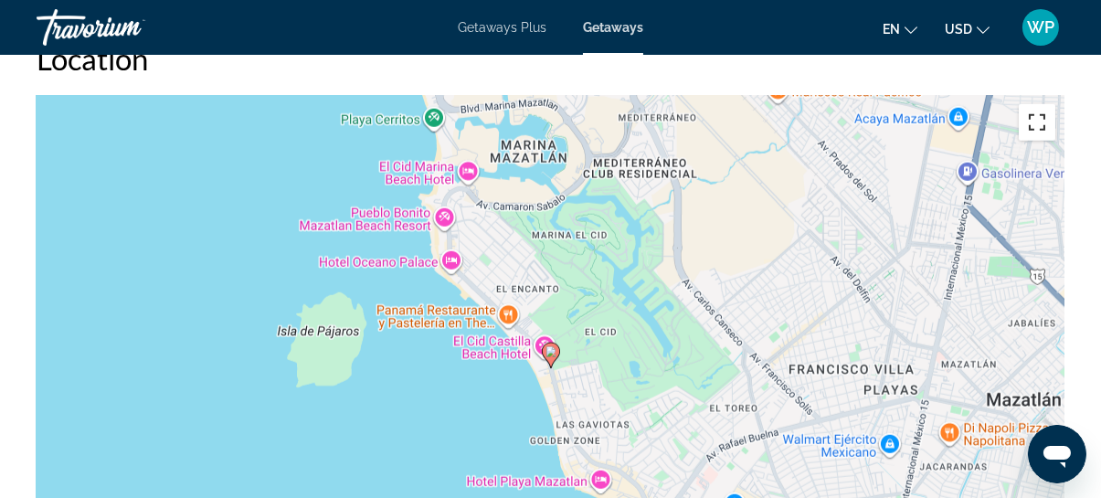
click at [1030, 126] on button "Toggle fullscreen view" at bounding box center [1036, 122] width 37 height 37
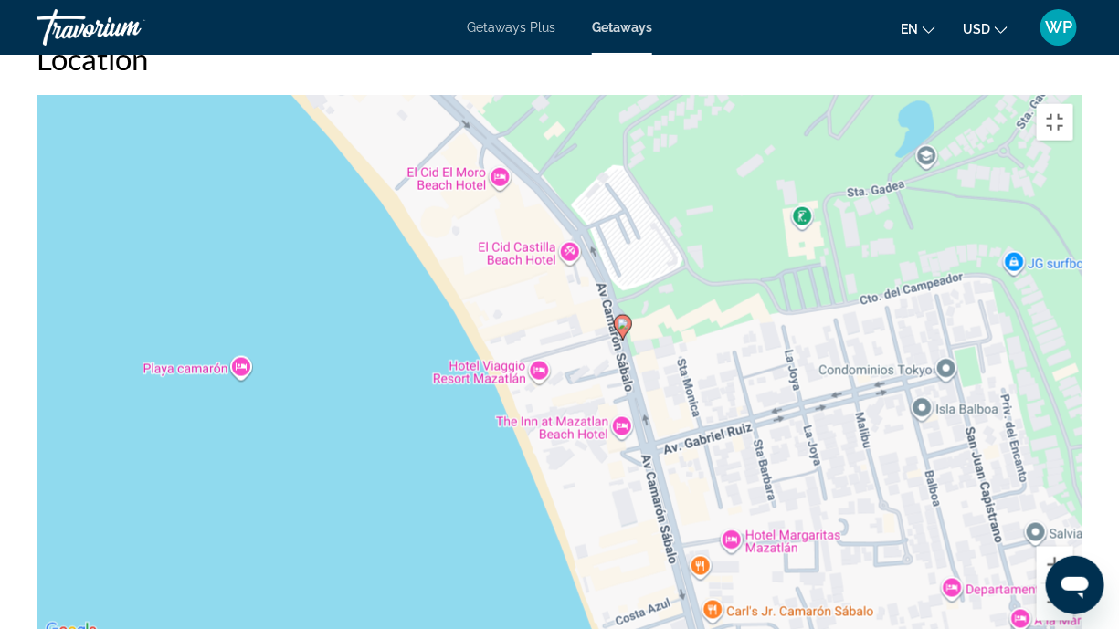
drag, startPoint x: 404, startPoint y: 265, endPoint x: 452, endPoint y: 463, distance: 204.0
click at [452, 463] on div "To activate drag with keyboard, press Alt + Enter. Once in keyboard drag state,…" at bounding box center [560, 369] width 1046 height 548
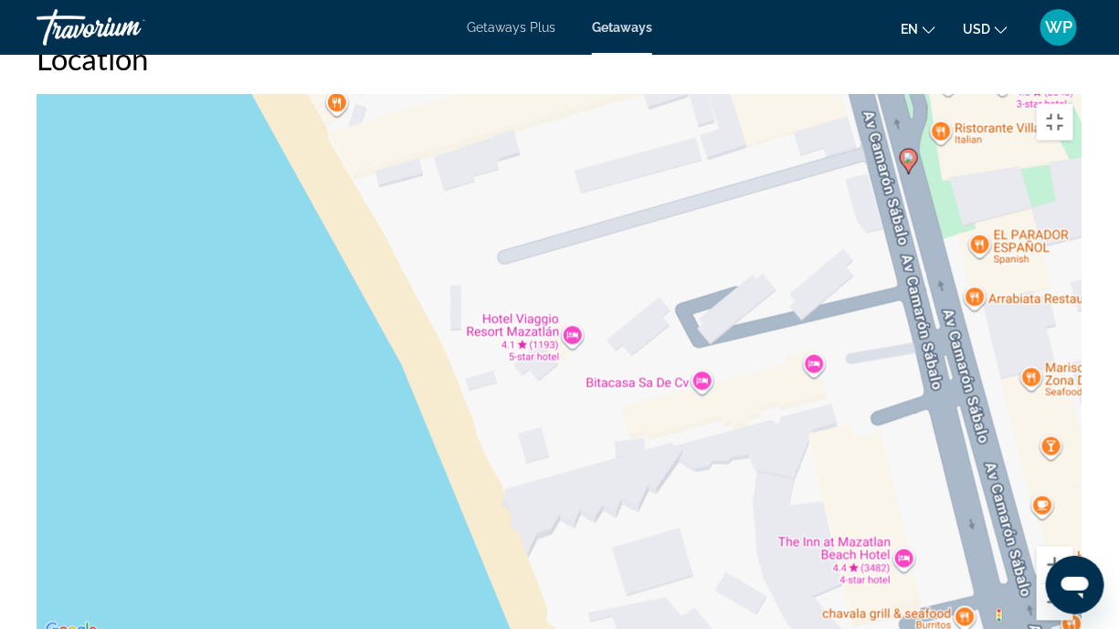
drag, startPoint x: 594, startPoint y: 381, endPoint x: 273, endPoint y: 555, distance: 365.0
click at [275, 497] on div "To activate drag with keyboard, press Alt + Enter. Once in keyboard drag state,…" at bounding box center [560, 369] width 1046 height 548
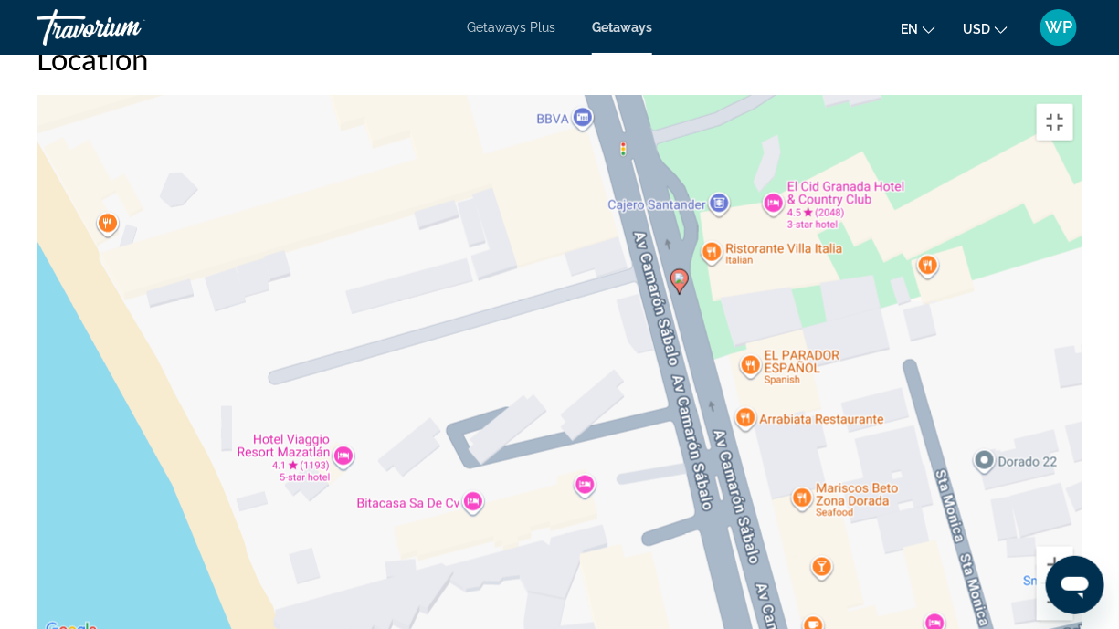
drag, startPoint x: 570, startPoint y: 381, endPoint x: 346, endPoint y: 503, distance: 255.1
click at [346, 497] on div "To activate drag with keyboard, press Alt + Enter. Once in keyboard drag state,…" at bounding box center [560, 369] width 1046 height 548
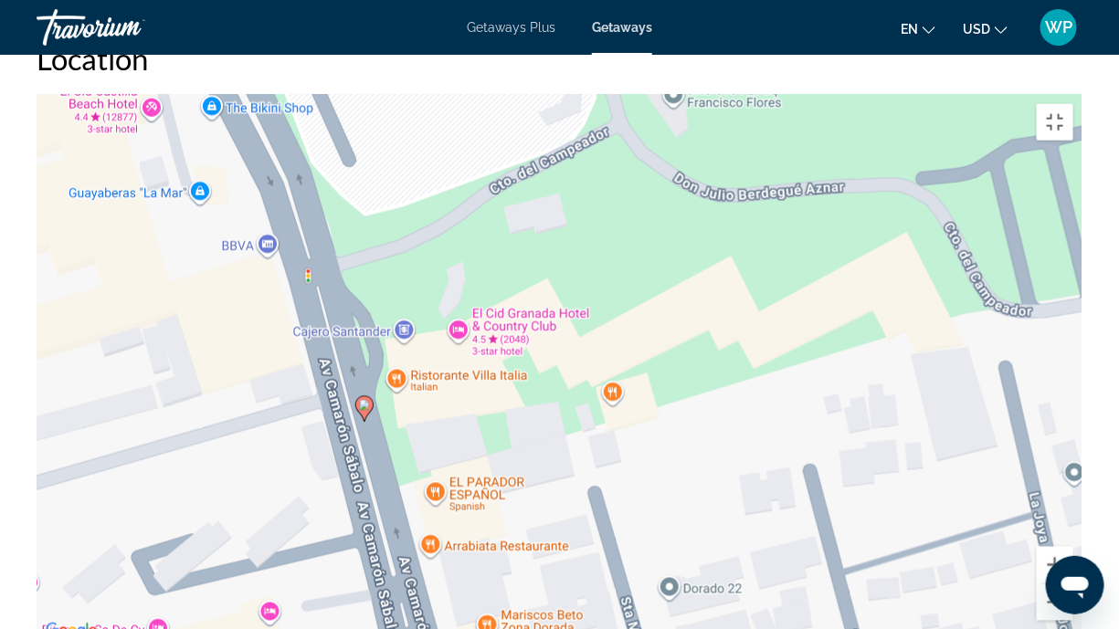
drag, startPoint x: 777, startPoint y: 270, endPoint x: 543, endPoint y: 370, distance: 254.1
click at [543, 370] on div "To activate drag with keyboard, press Alt + Enter. Once in keyboard drag state,…" at bounding box center [560, 369] width 1046 height 548
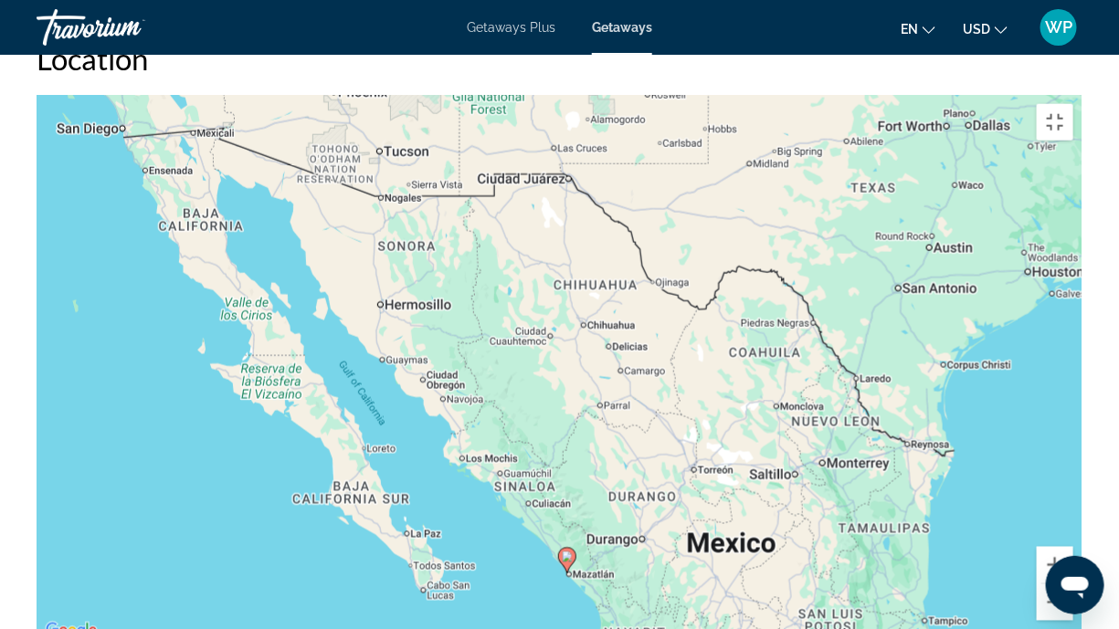
drag, startPoint x: 608, startPoint y: 173, endPoint x: 559, endPoint y: 355, distance: 189.2
click at [559, 355] on div "To activate drag with keyboard, press Alt + Enter. Once in keyboard drag state,…" at bounding box center [560, 369] width 1046 height 548
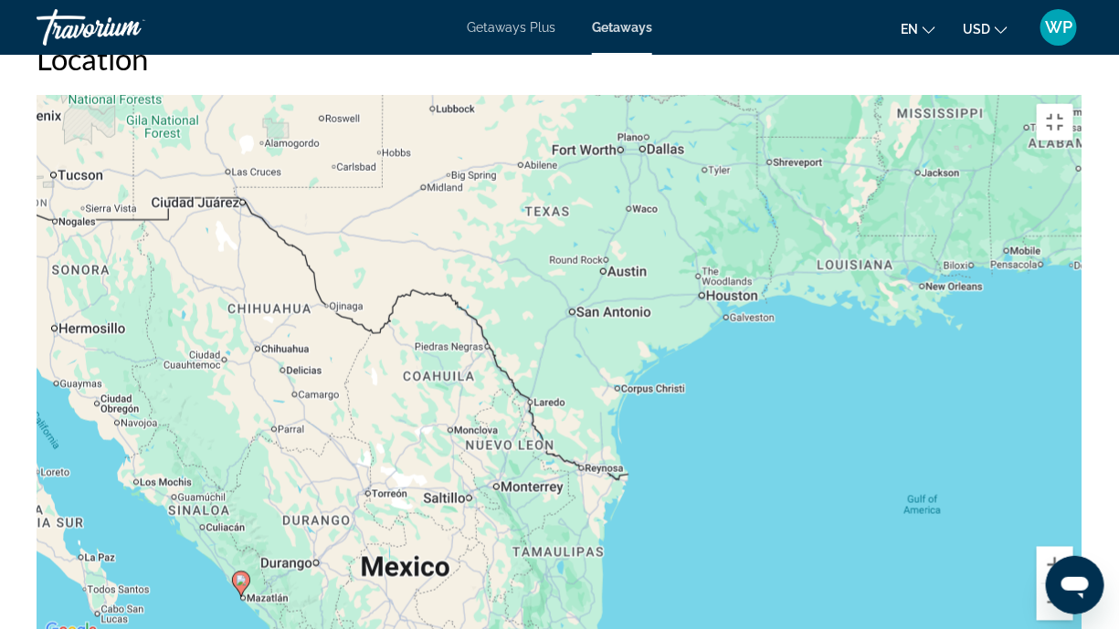
drag, startPoint x: 888, startPoint y: 322, endPoint x: 559, endPoint y: 343, distance: 329.6
click at [559, 343] on div "To activate drag with keyboard, press Alt + Enter. Once in keyboard drag state,…" at bounding box center [560, 369] width 1046 height 548
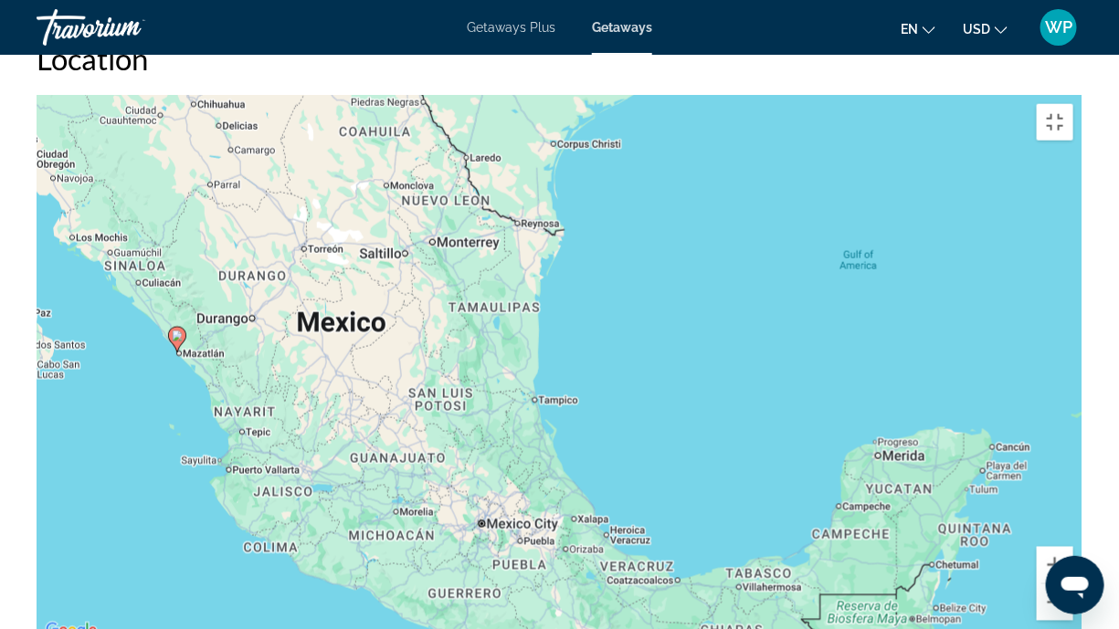
drag, startPoint x: 580, startPoint y: 542, endPoint x: 521, endPoint y: 309, distance: 240.4
click at [521, 309] on div "To activate drag with keyboard, press Alt + Enter. Once in keyboard drag state,…" at bounding box center [560, 369] width 1046 height 548
click at [1073, 104] on button "Toggle fullscreen view" at bounding box center [1055, 122] width 37 height 37
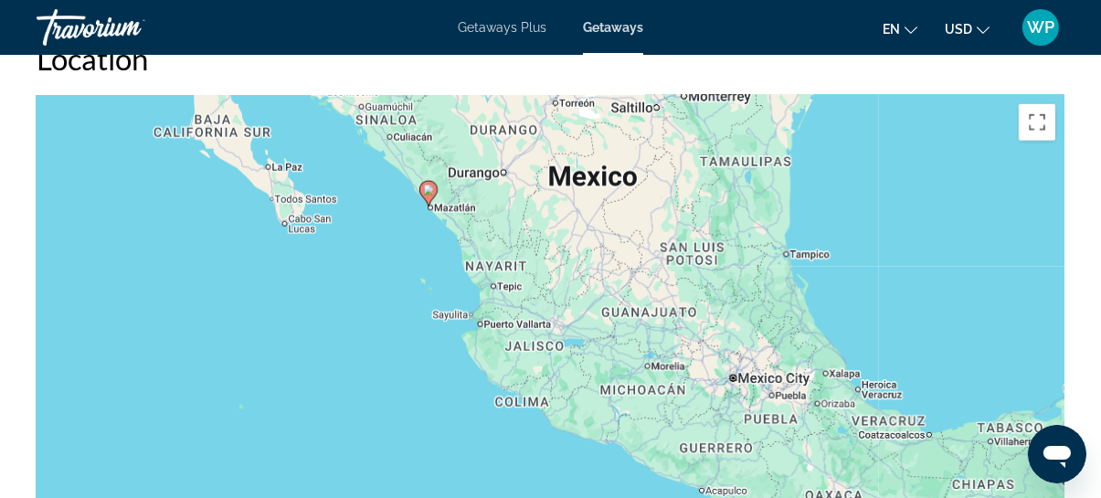
drag, startPoint x: 655, startPoint y: 320, endPoint x: 917, endPoint y: 173, distance: 300.6
click at [917, 173] on div "To activate drag with keyboard, press Alt + Enter. Once in keyboard drag state,…" at bounding box center [551, 369] width 1028 height 548
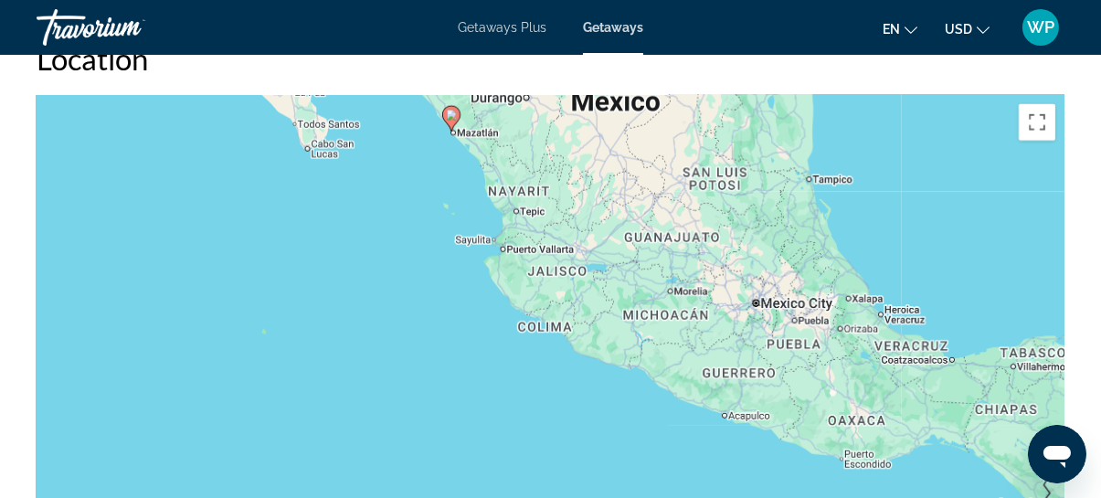
drag, startPoint x: 520, startPoint y: 419, endPoint x: 543, endPoint y: 343, distance: 80.1
click at [543, 343] on div "To activate drag with keyboard, press Alt + Enter. Once in keyboard drag state,…" at bounding box center [551, 369] width 1028 height 548
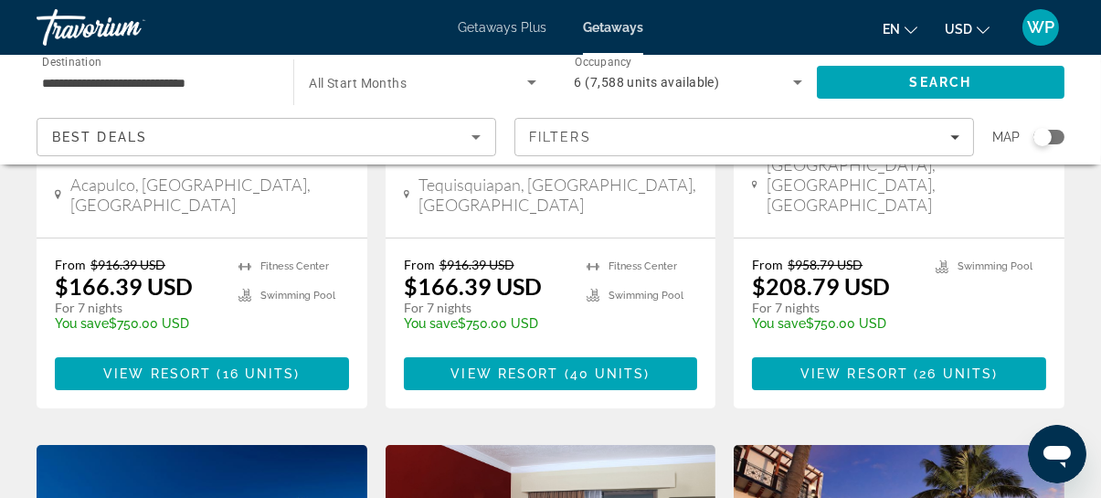
scroll to position [581, 0]
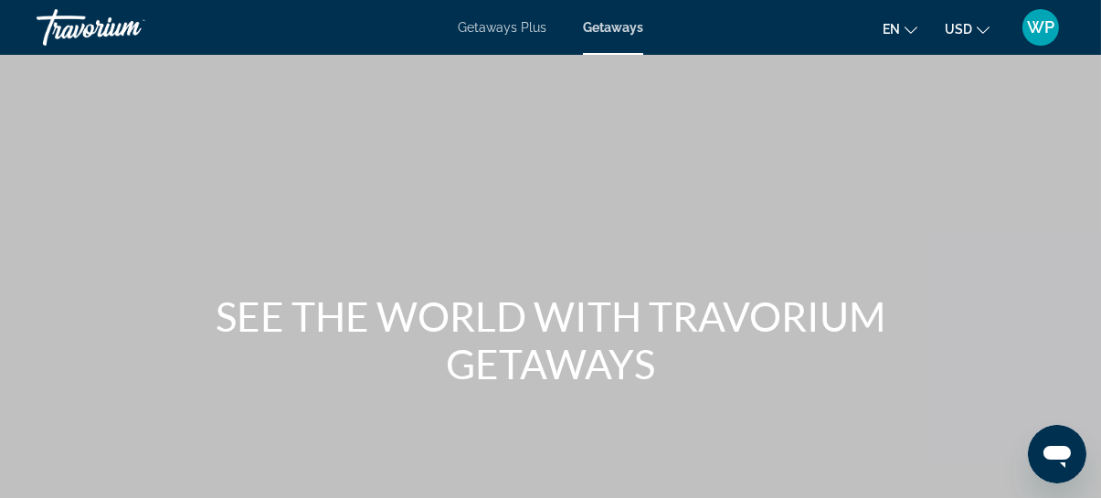
click at [613, 30] on span "Getaways" at bounding box center [613, 27] width 60 height 15
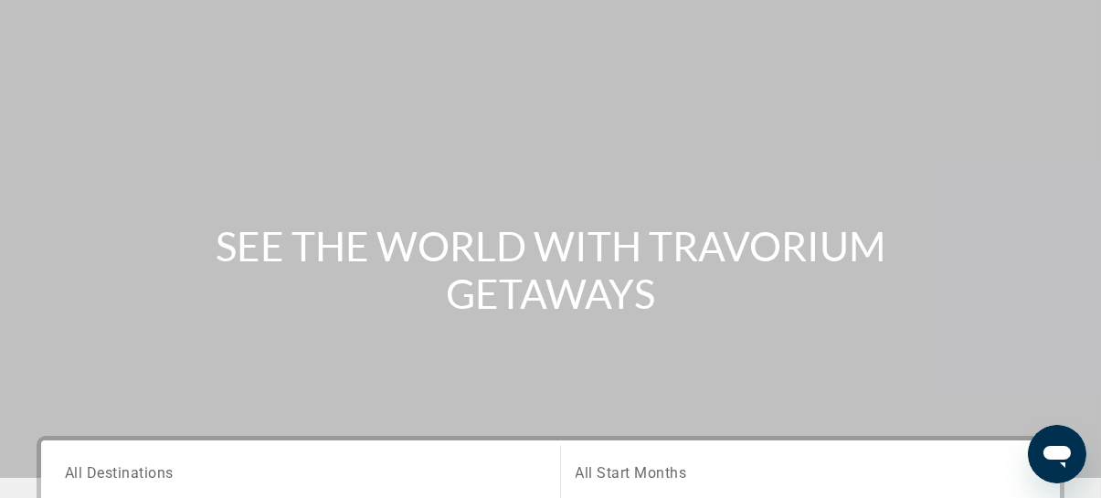
scroll to position [165, 0]
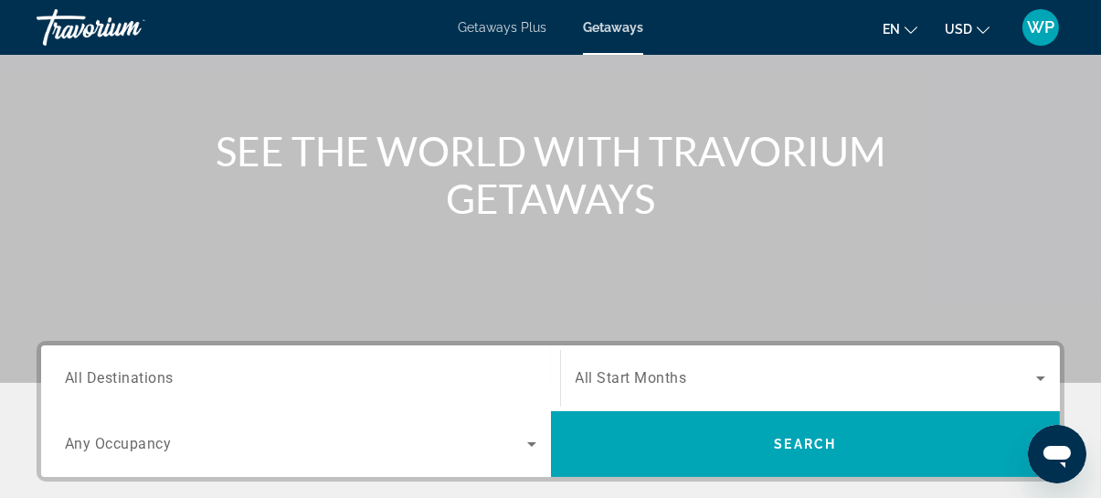
click at [282, 364] on div "Search widget" at bounding box center [300, 379] width 471 height 52
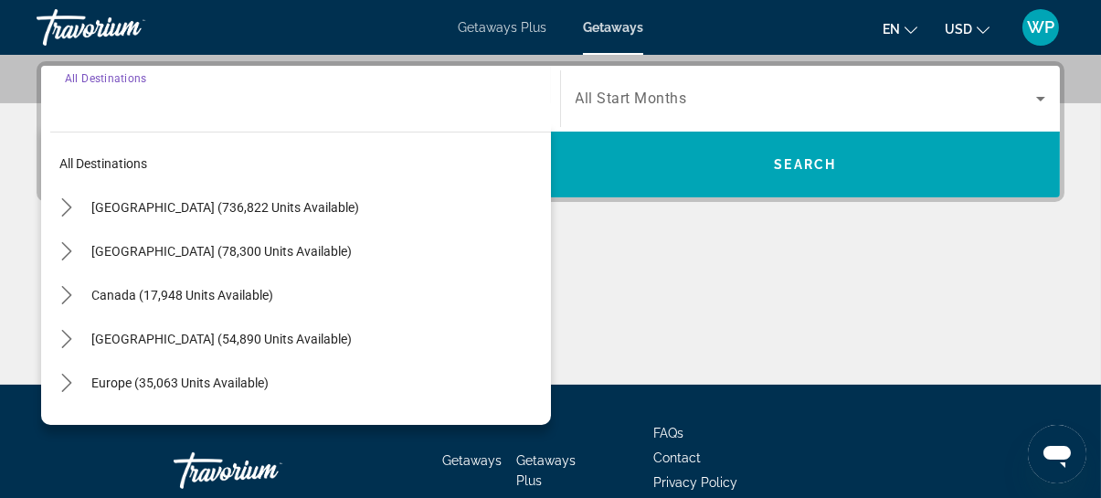
scroll to position [446, 0]
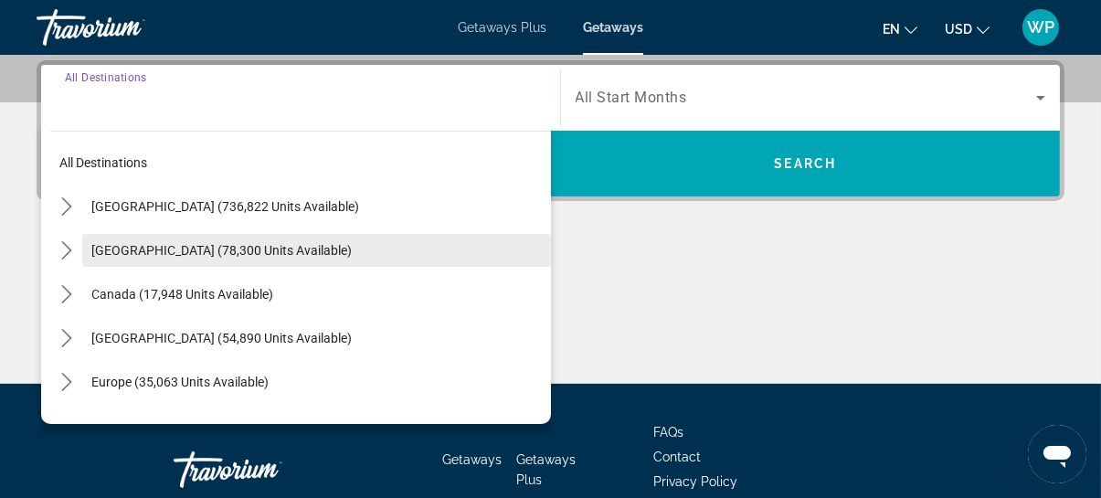
click at [114, 250] on span "[GEOGRAPHIC_DATA] (78,300 units available)" at bounding box center [221, 250] width 260 height 15
type input "**********"
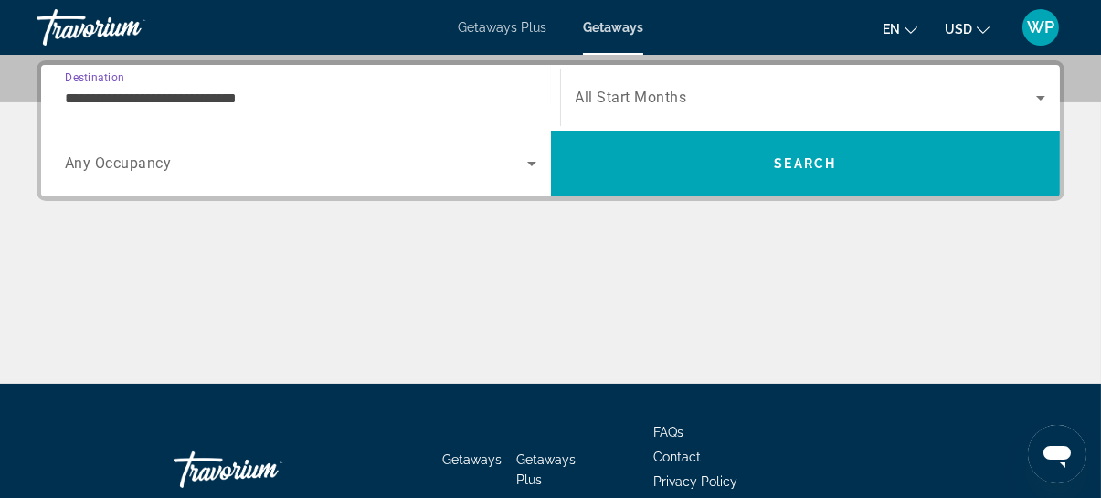
click at [418, 158] on span "Search widget" at bounding box center [296, 164] width 462 height 22
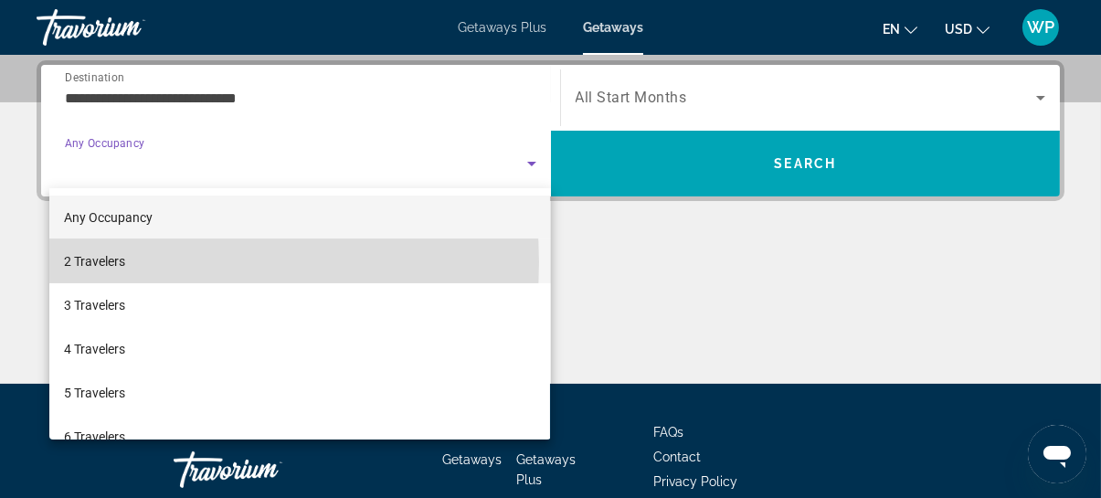
click at [142, 262] on mat-option "2 Travelers" at bounding box center [299, 261] width 501 height 44
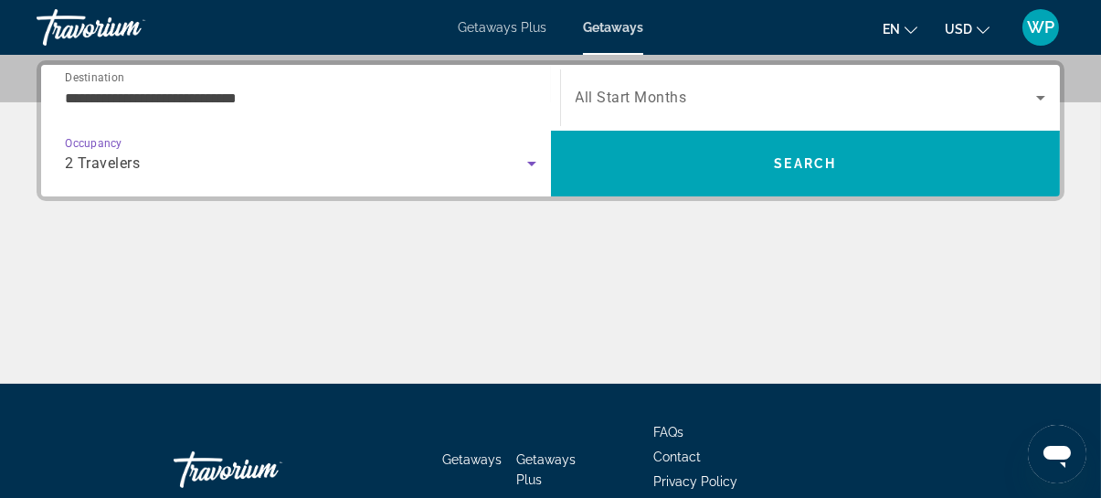
click at [428, 172] on div "2 Travelers" at bounding box center [296, 164] width 462 height 22
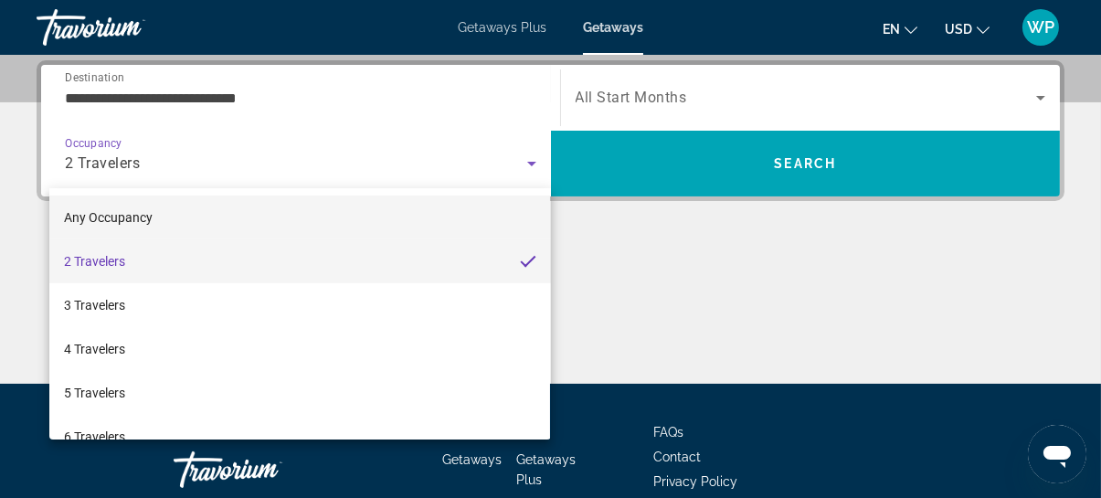
drag, startPoint x: 146, startPoint y: 213, endPoint x: 217, endPoint y: 203, distance: 72.0
click at [147, 213] on span "Any Occupancy" at bounding box center [108, 217] width 89 height 15
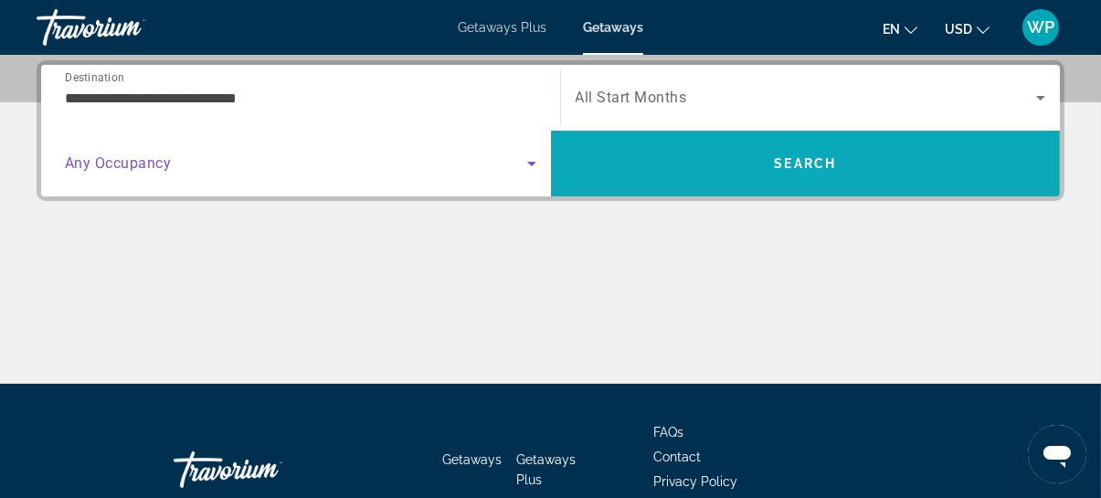
click at [739, 153] on span "Search" at bounding box center [806, 164] width 510 height 44
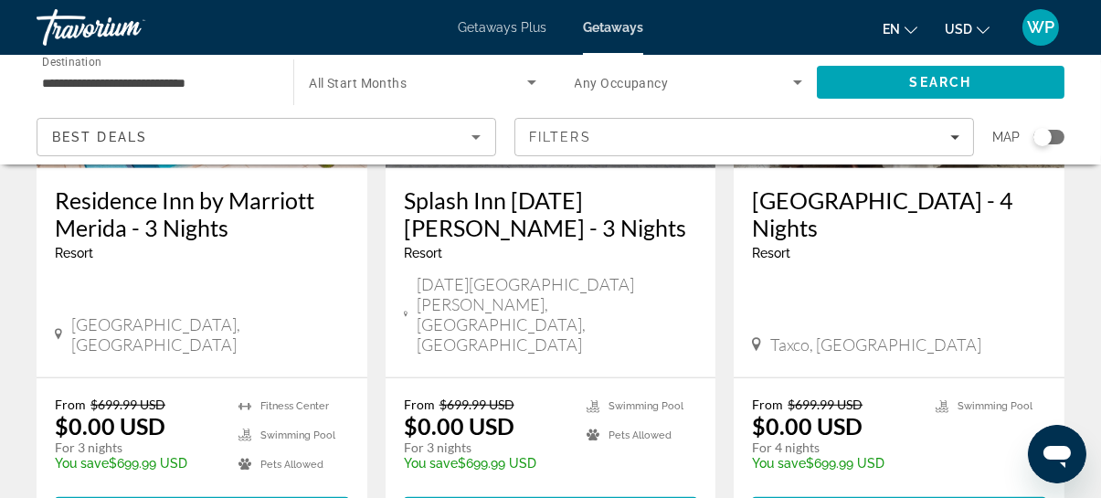
scroll to position [2408, 0]
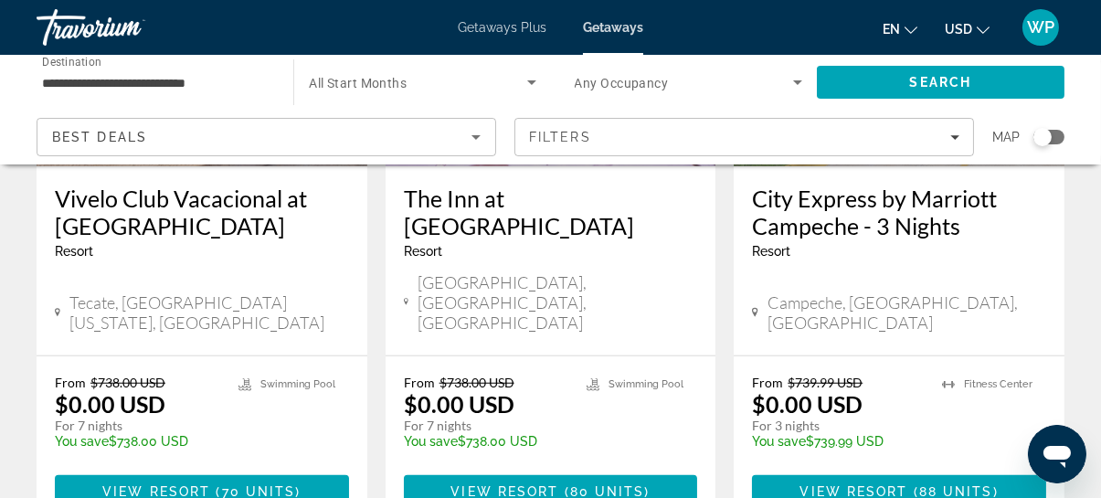
scroll to position [2491, 0]
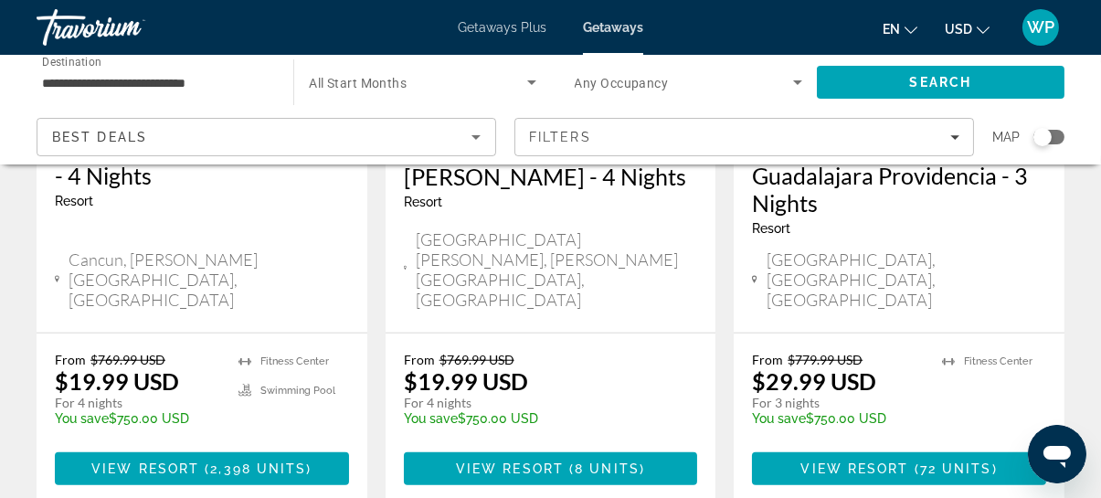
scroll to position [2574, 0]
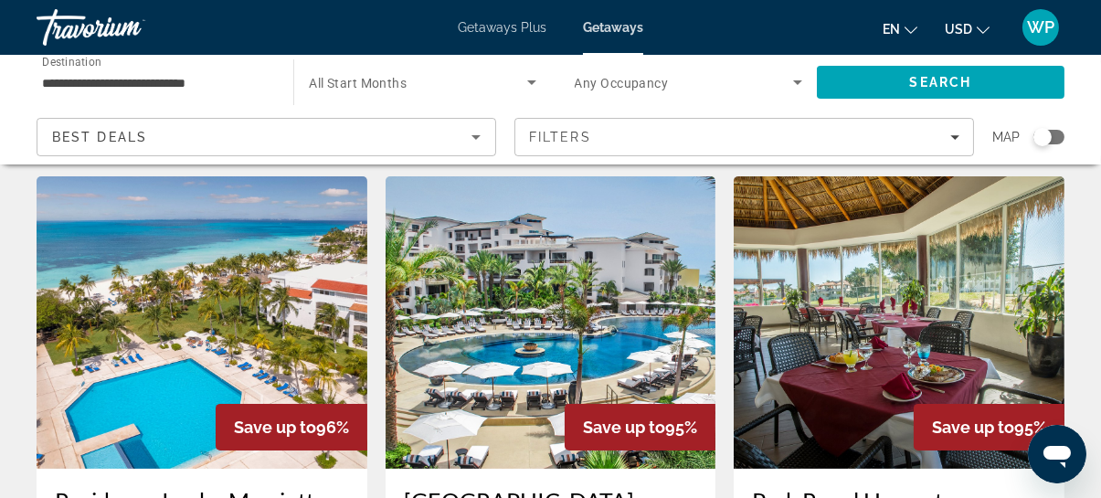
scroll to position [747, 0]
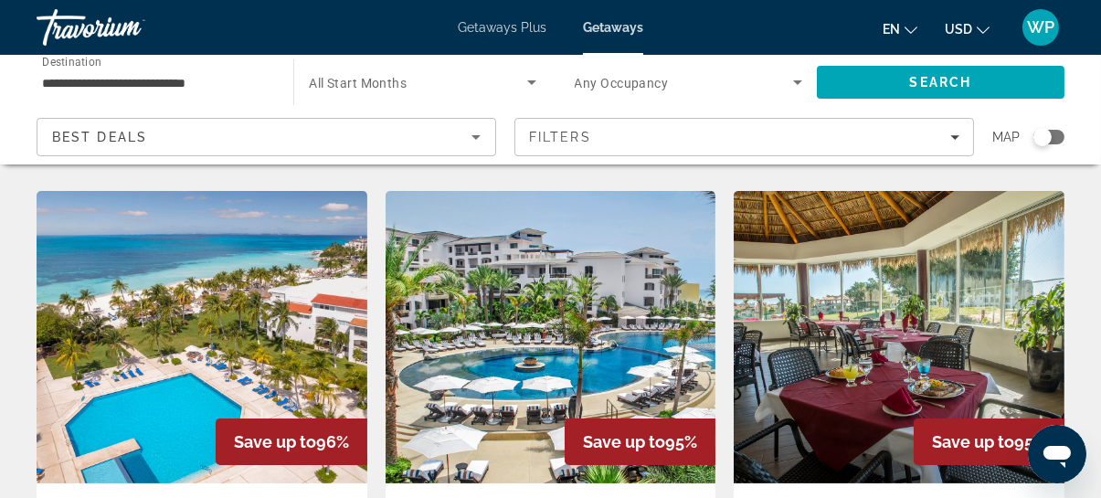
click at [581, 293] on img "Main content" at bounding box center [550, 337] width 331 height 292
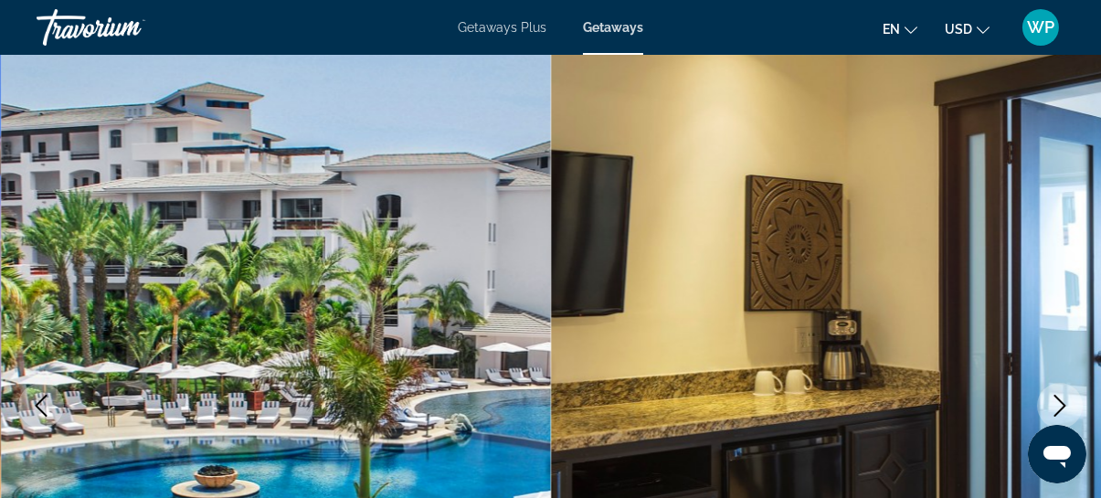
scroll to position [165, 0]
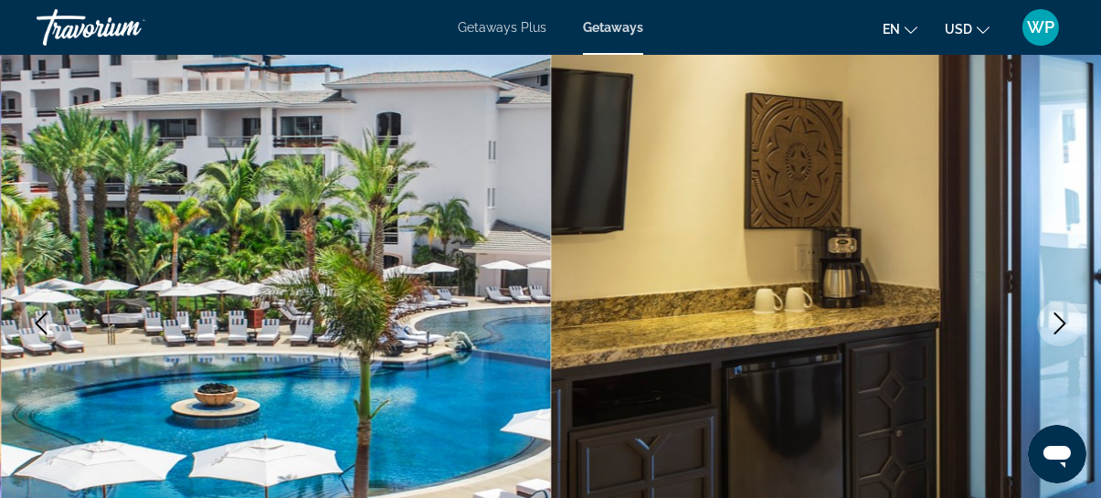
click at [1064, 328] on icon "Next image" at bounding box center [1060, 323] width 22 height 22
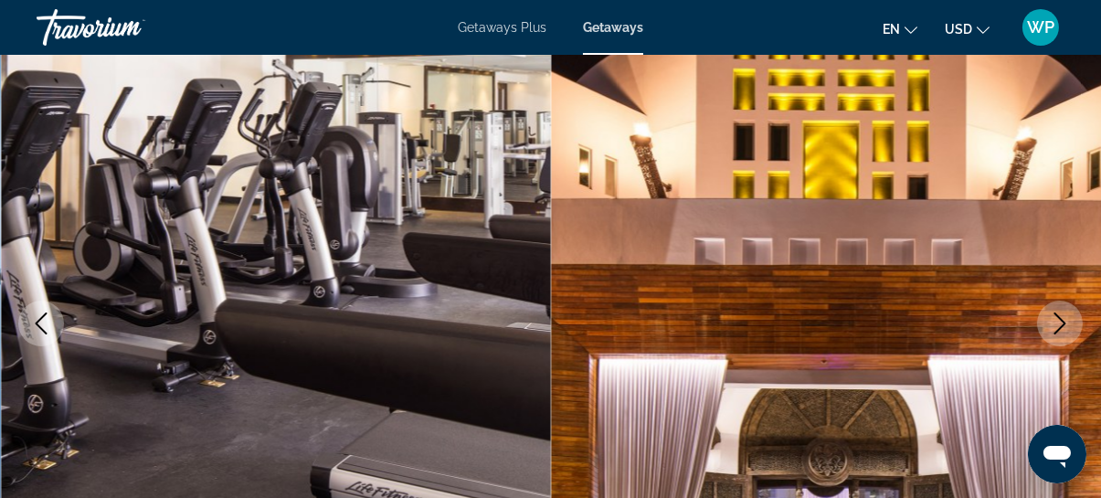
click at [1064, 328] on icon "Next image" at bounding box center [1060, 323] width 22 height 22
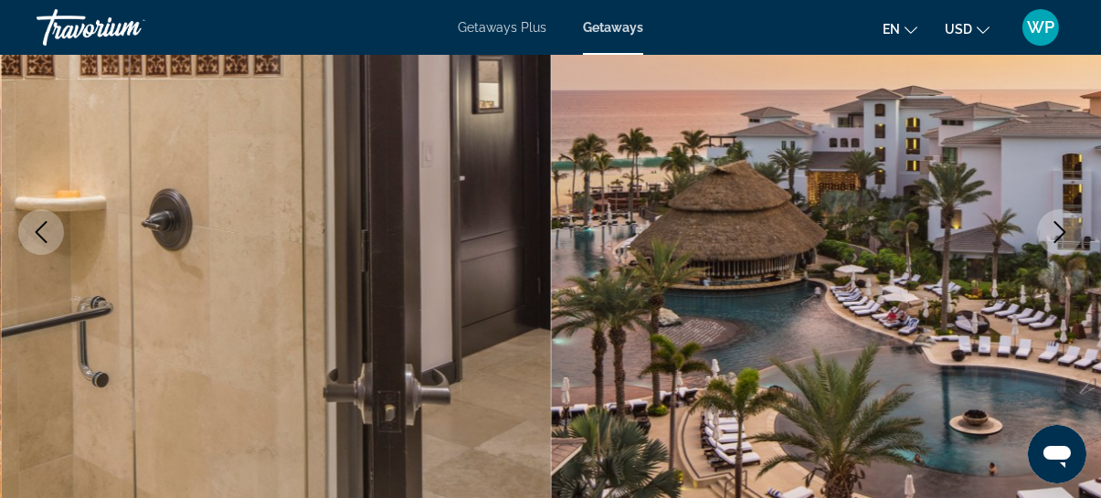
scroll to position [235, 0]
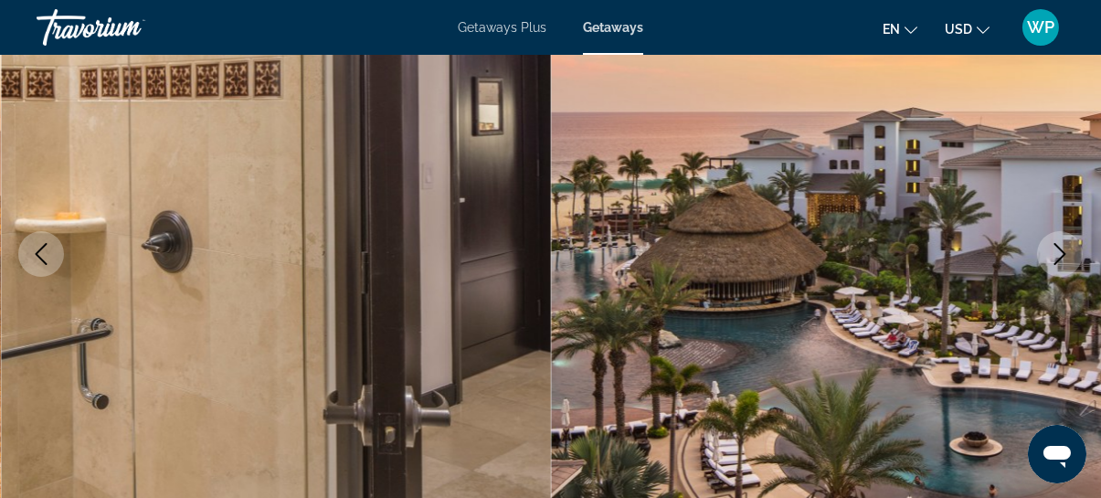
click at [1059, 252] on icon "Next image" at bounding box center [1060, 254] width 22 height 22
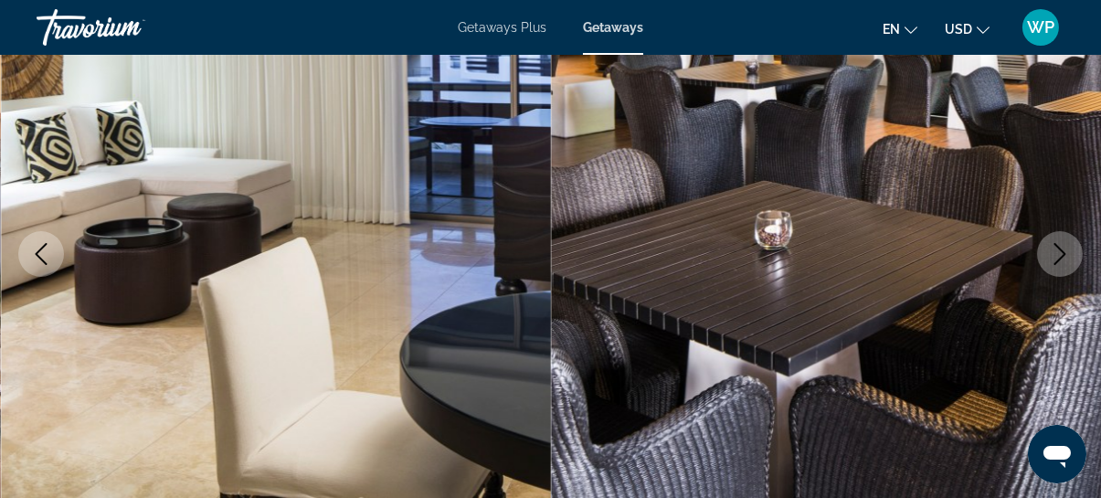
click at [1059, 252] on icon "Next image" at bounding box center [1060, 254] width 22 height 22
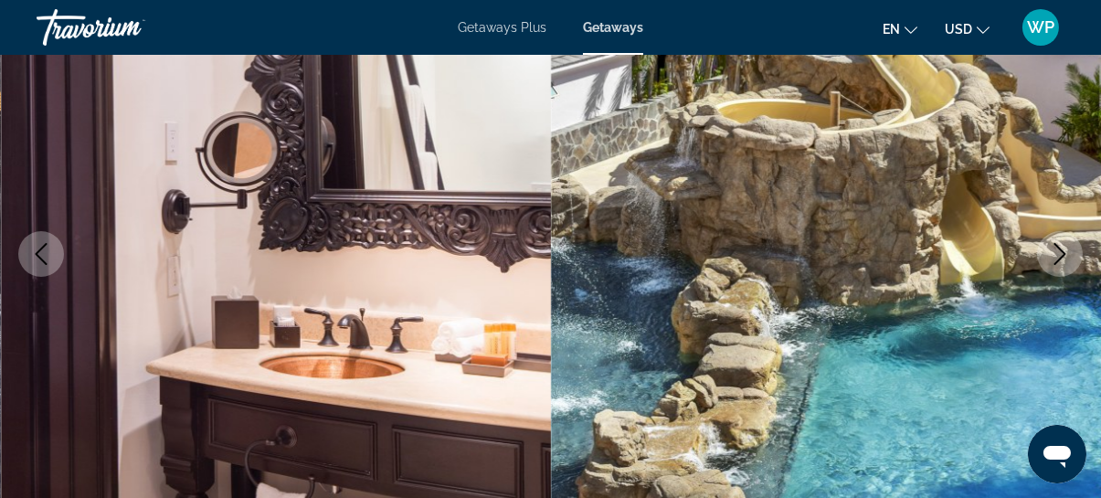
click at [1062, 258] on icon "Next image" at bounding box center [1060, 254] width 22 height 22
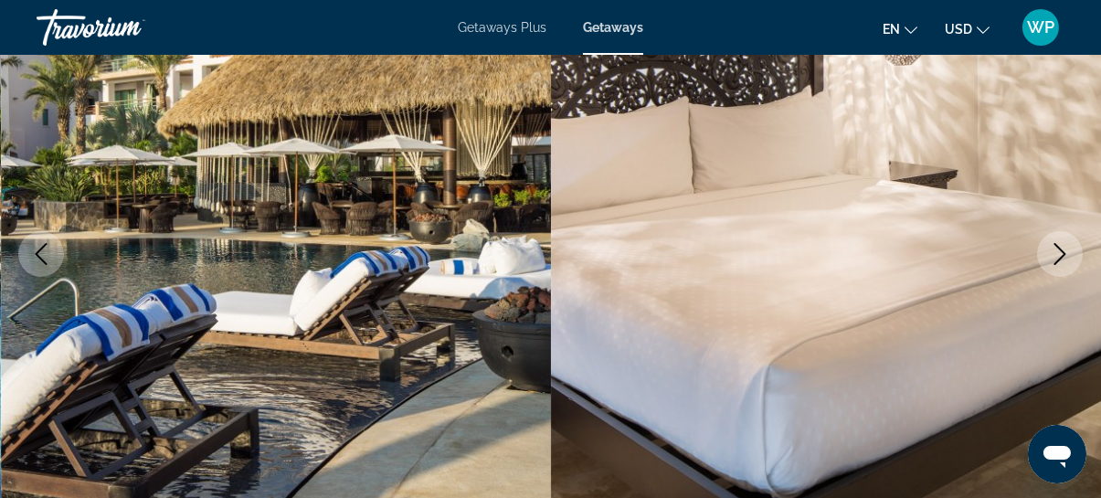
click at [1060, 255] on icon "Next image" at bounding box center [1060, 254] width 22 height 22
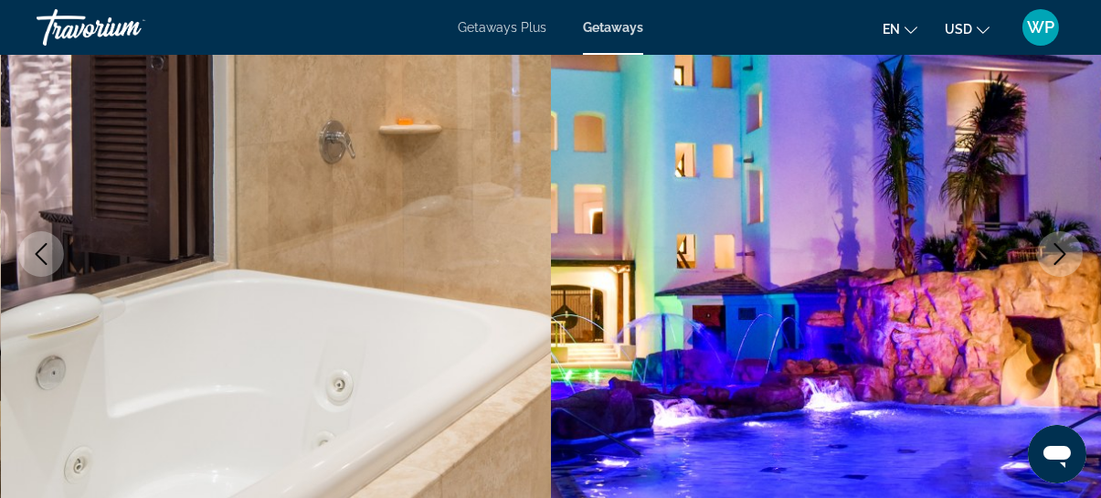
click at [1060, 255] on icon "Next image" at bounding box center [1060, 254] width 22 height 22
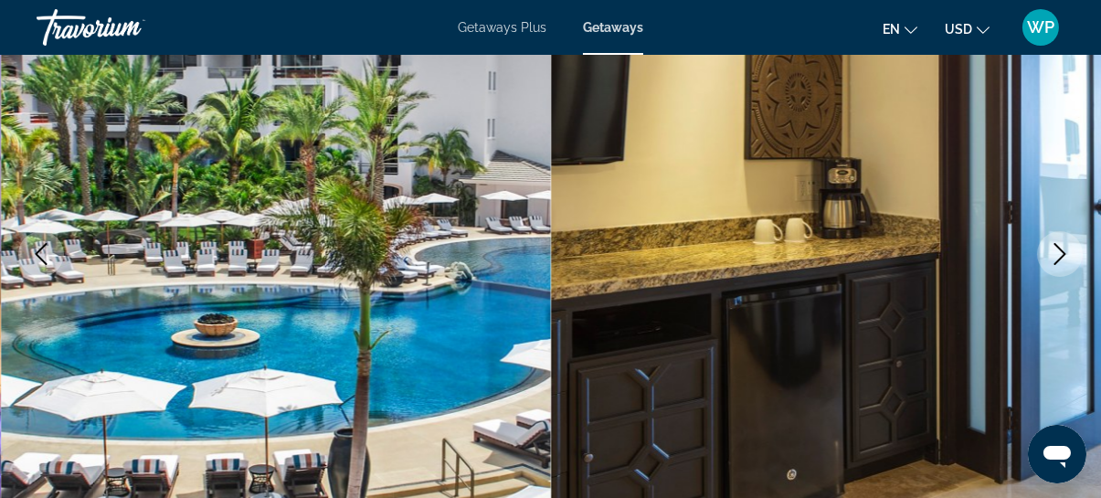
click at [1060, 255] on icon "Next image" at bounding box center [1060, 254] width 22 height 22
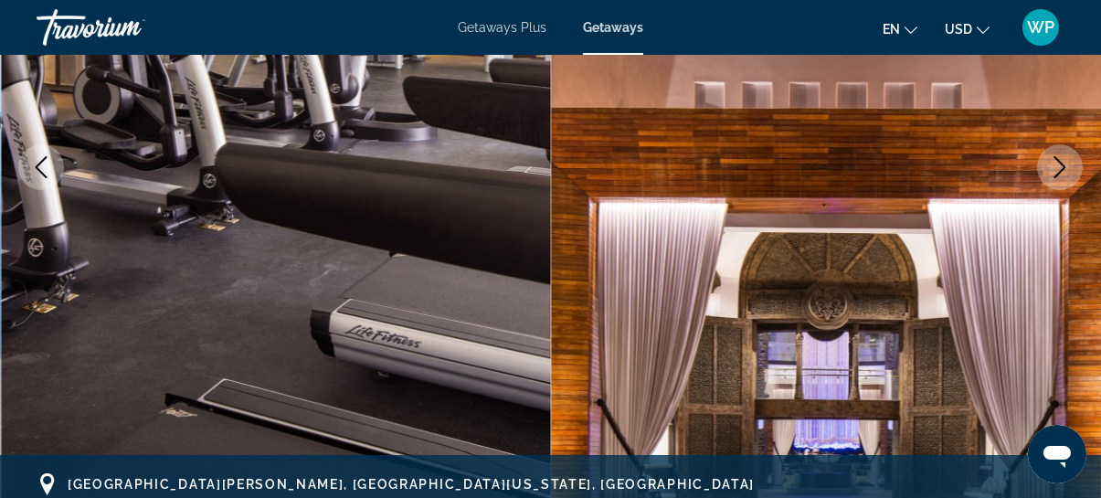
scroll to position [300, 0]
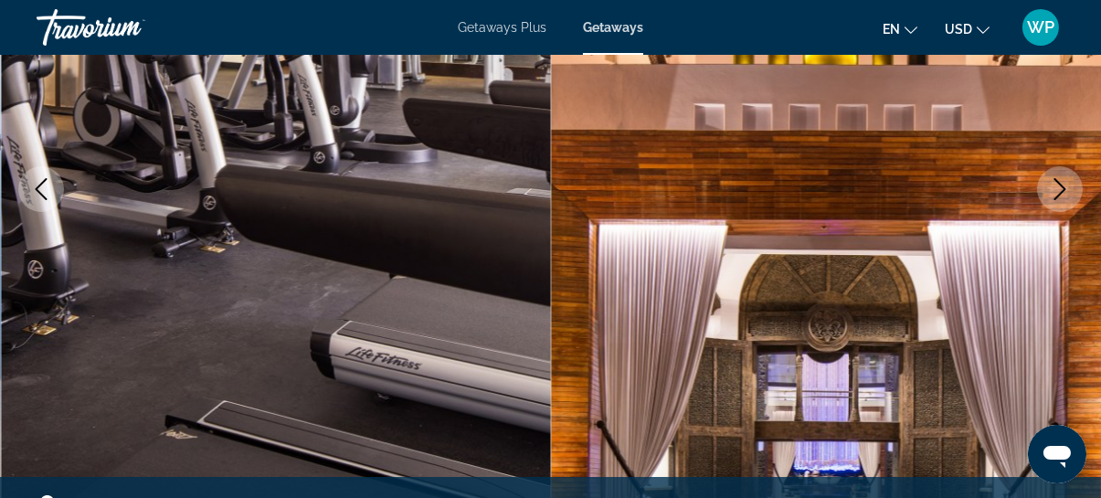
click at [1052, 180] on icon "Next image" at bounding box center [1060, 189] width 22 height 22
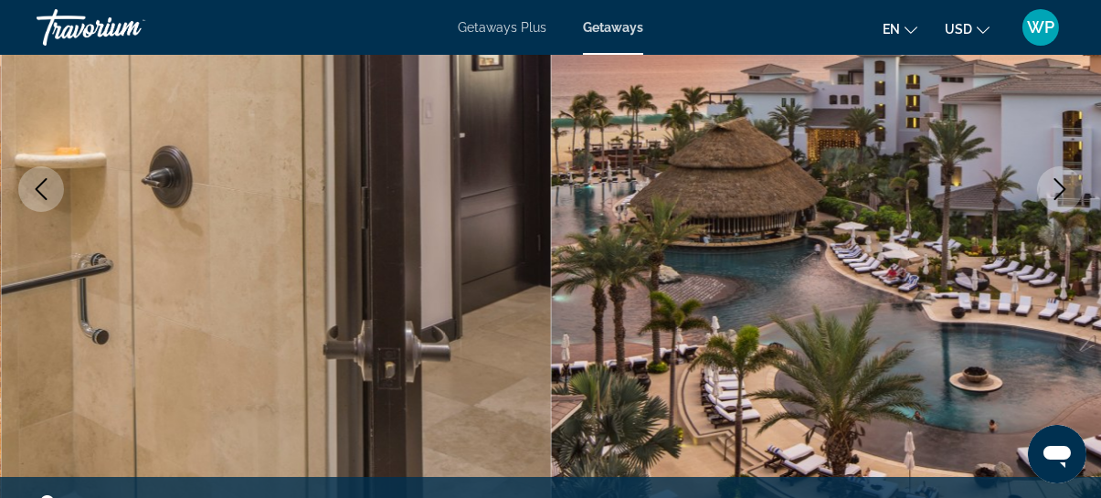
click at [1057, 187] on icon "Next image" at bounding box center [1060, 189] width 22 height 22
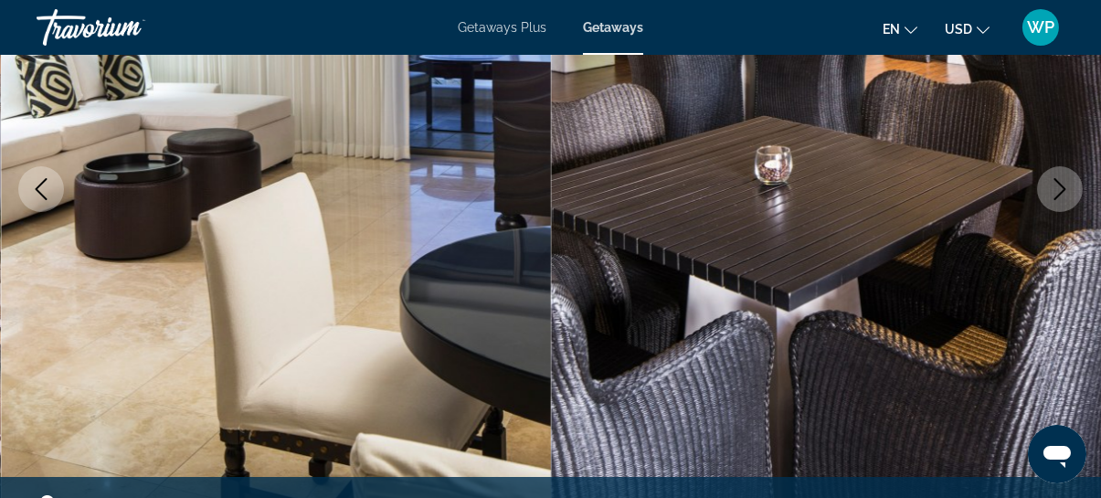
click at [1057, 187] on icon "Next image" at bounding box center [1060, 189] width 22 height 22
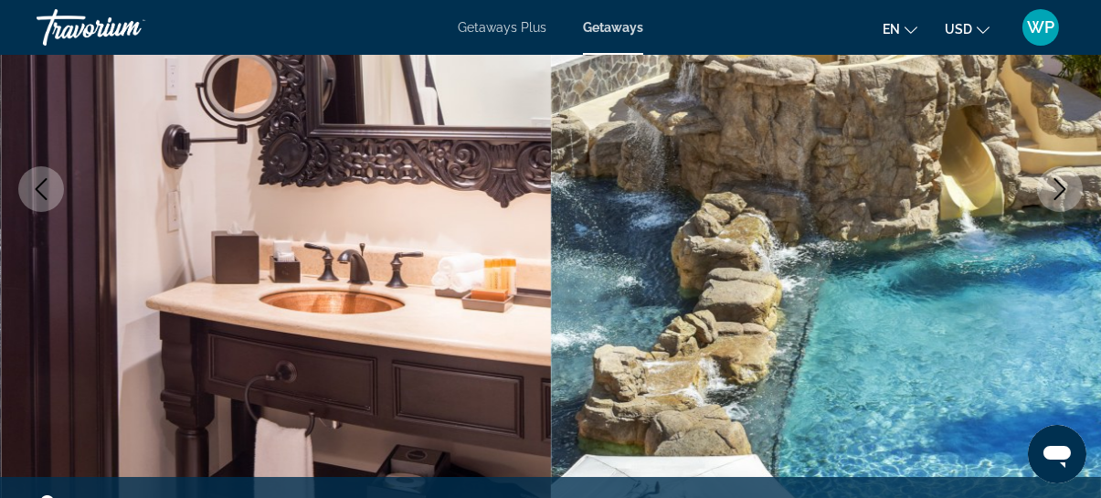
click at [1057, 187] on icon "Next image" at bounding box center [1060, 189] width 22 height 22
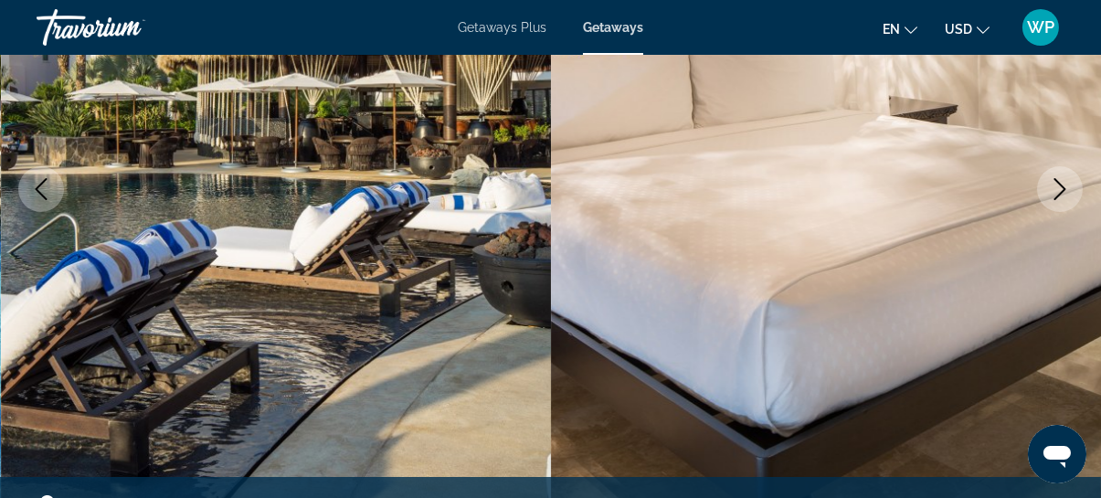
click at [1057, 187] on icon "Next image" at bounding box center [1060, 189] width 22 height 22
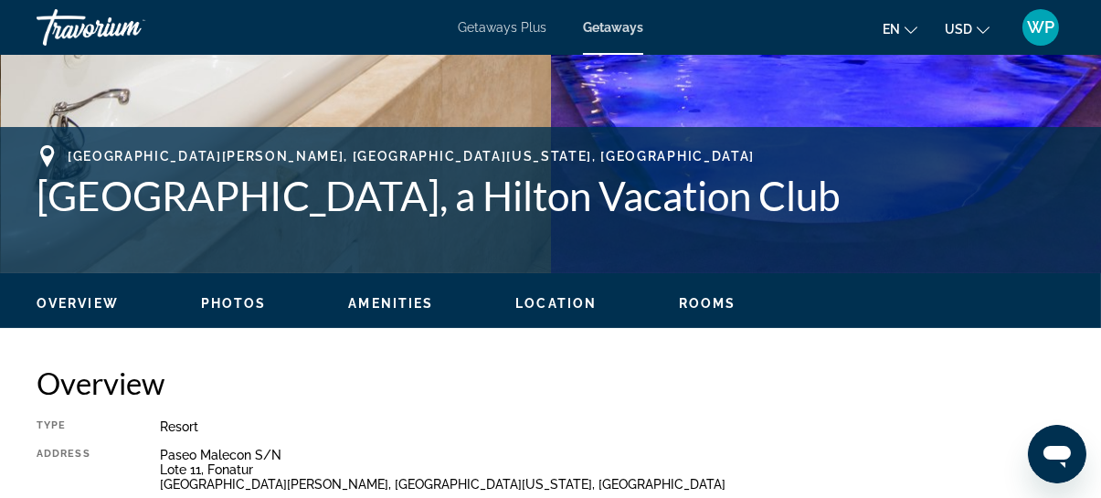
scroll to position [798, 0]
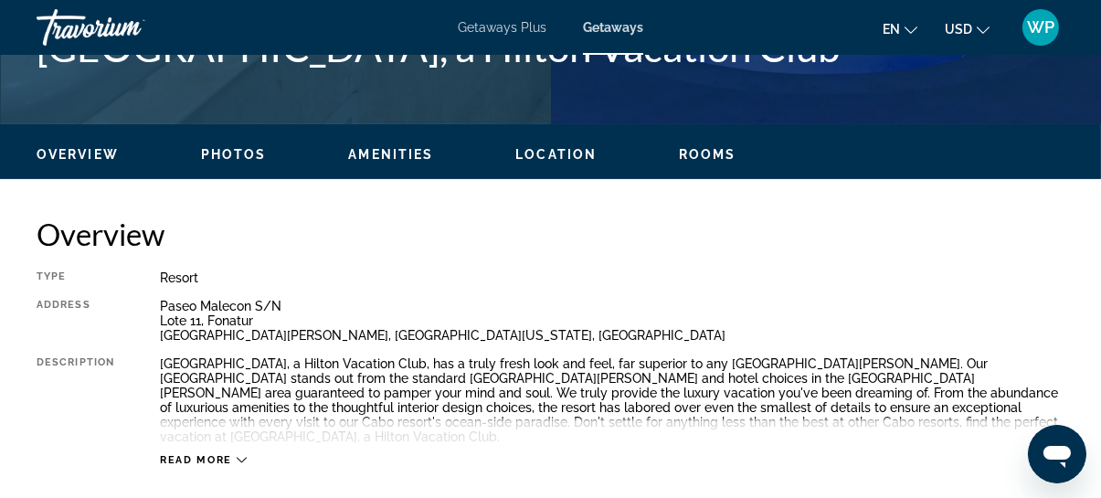
click at [239, 455] on icon "Main content" at bounding box center [242, 460] width 10 height 10
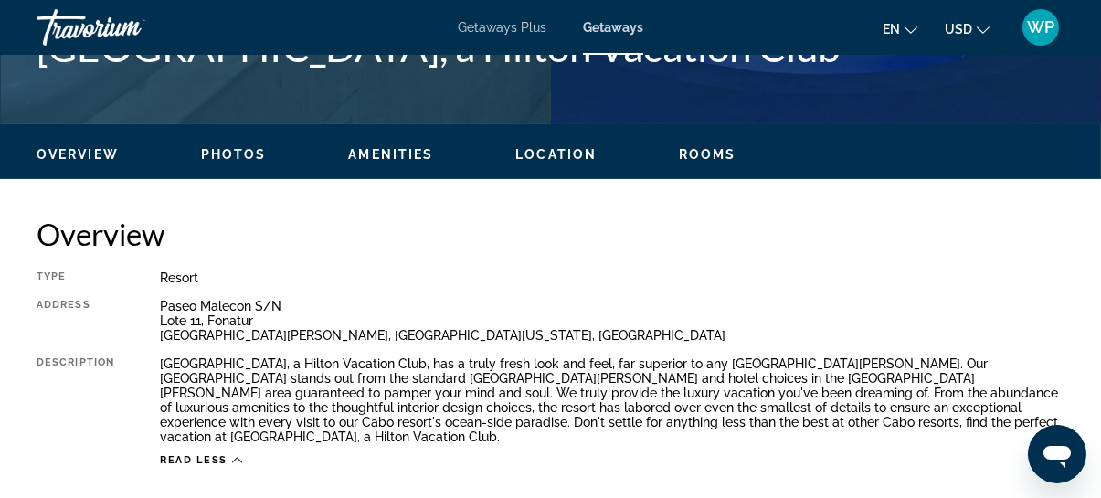
click at [549, 156] on span "Location" at bounding box center [555, 154] width 81 height 15
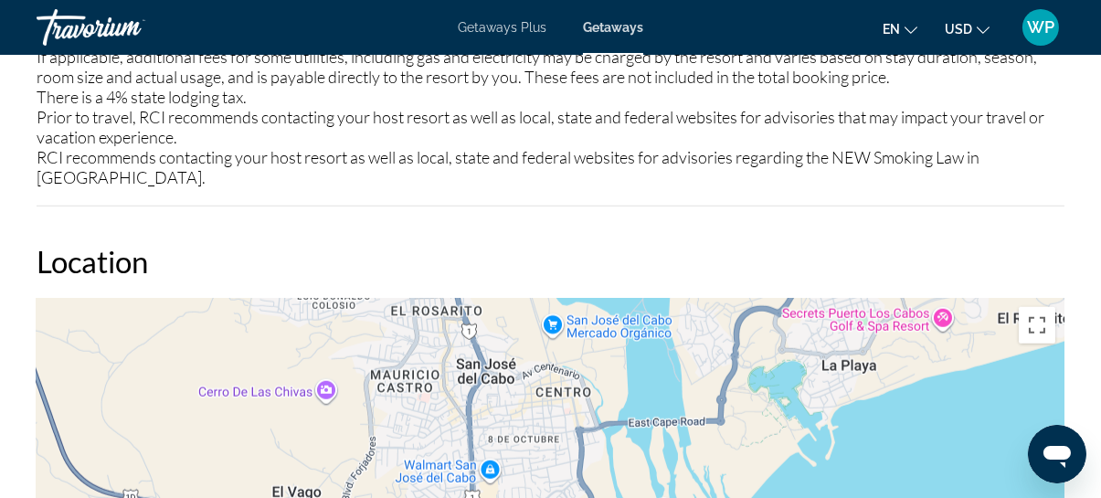
scroll to position [2543, 0]
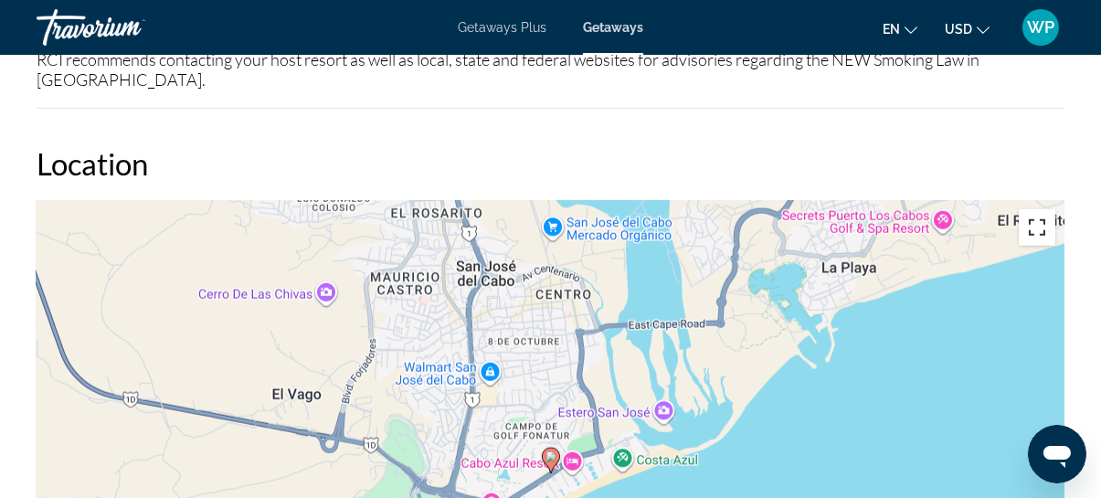
click at [1049, 209] on button "Toggle fullscreen view" at bounding box center [1036, 227] width 37 height 37
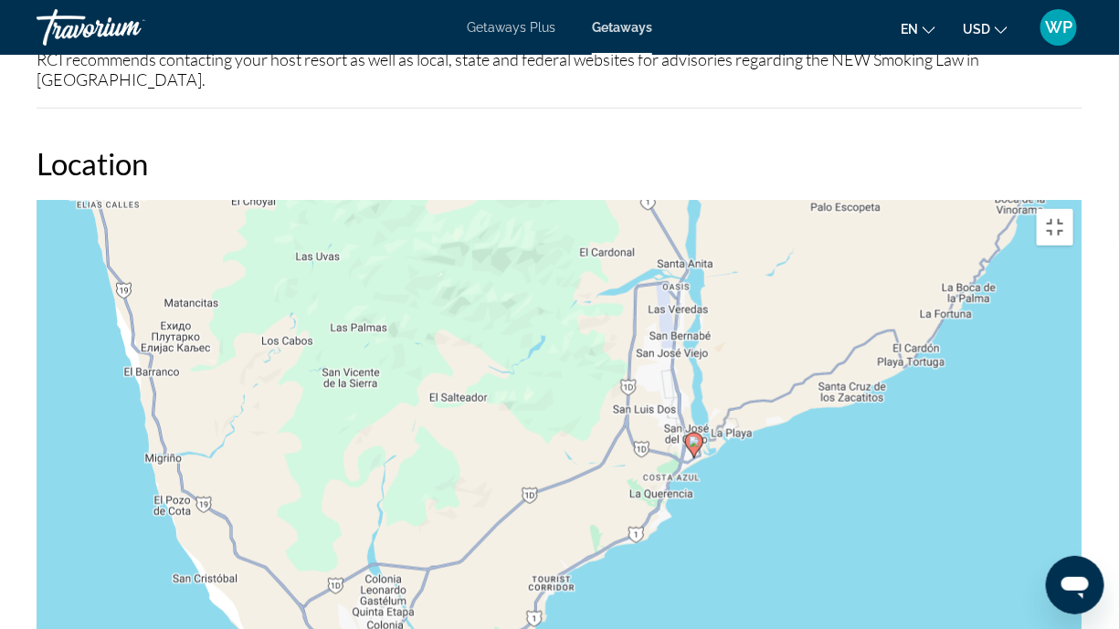
drag, startPoint x: 681, startPoint y: 482, endPoint x: 697, endPoint y: 395, distance: 89.1
click at [697, 395] on div "To activate drag with keyboard, press Alt + Enter. Once in keyboard drag state,…" at bounding box center [560, 474] width 1046 height 548
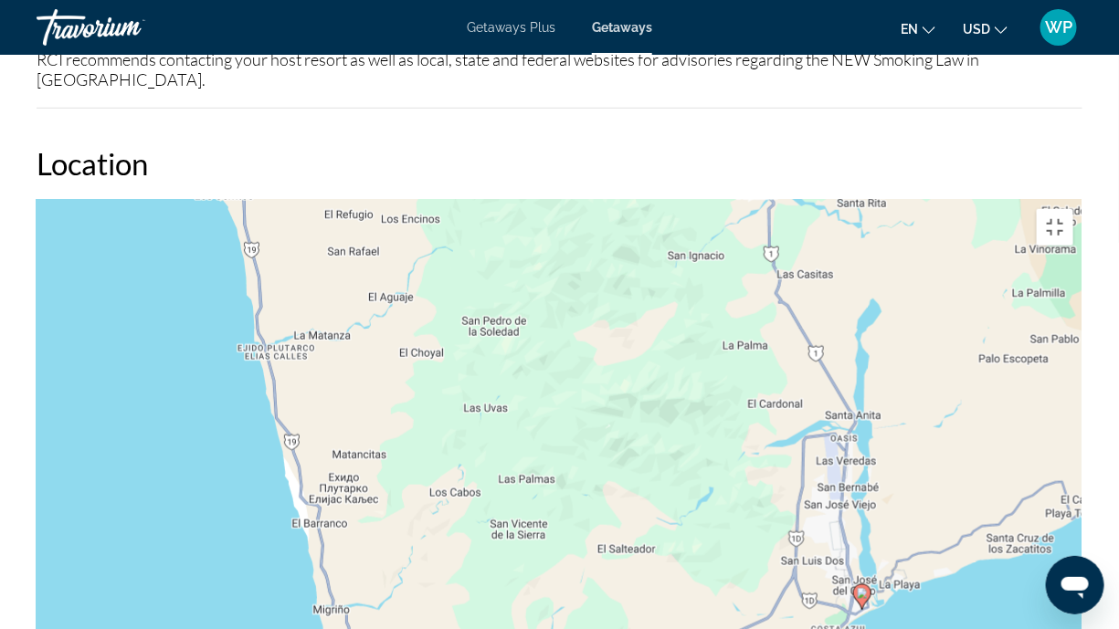
drag, startPoint x: 623, startPoint y: 321, endPoint x: 799, endPoint y: 484, distance: 240.4
click at [799, 484] on div "To activate drag with keyboard, press Alt + Enter. Once in keyboard drag state,…" at bounding box center [560, 474] width 1046 height 548
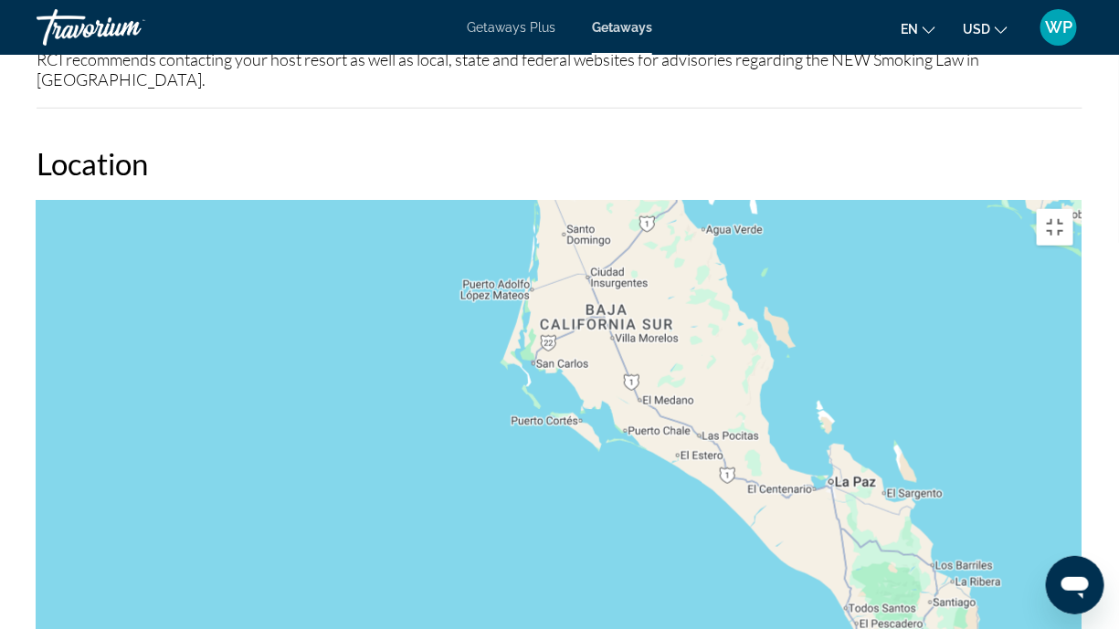
drag, startPoint x: 437, startPoint y: 222, endPoint x: 670, endPoint y: 424, distance: 308.2
click at [670, 424] on div "To activate drag with keyboard, press Alt + Enter. Once in keyboard drag state,…" at bounding box center [560, 474] width 1046 height 548
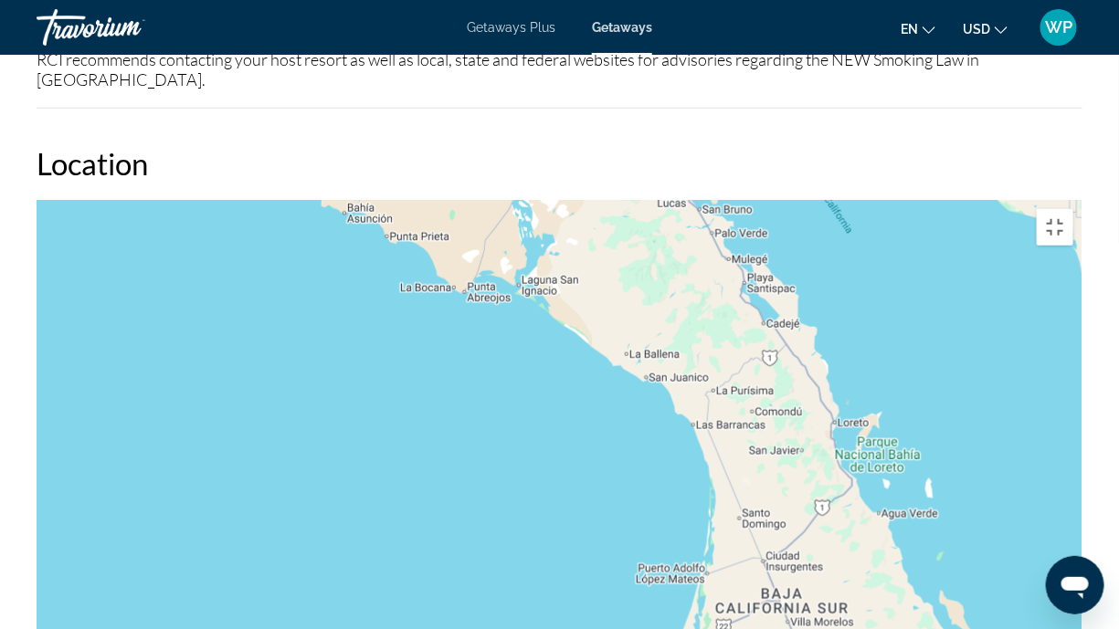
drag, startPoint x: 606, startPoint y: 263, endPoint x: 782, endPoint y: 549, distance: 335.4
click at [782, 497] on div "To activate drag with keyboard, press Alt + Enter. Once in keyboard drag state,…" at bounding box center [560, 474] width 1046 height 548
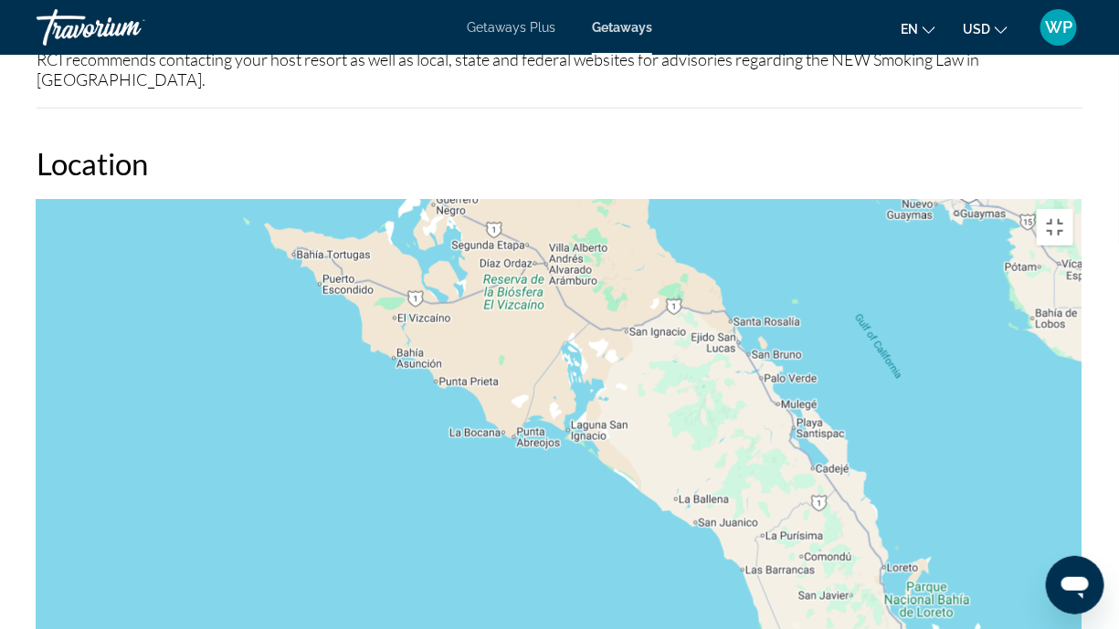
drag, startPoint x: 566, startPoint y: 316, endPoint x: 616, endPoint y: 465, distance: 156.8
click at [616, 465] on div "Main content" at bounding box center [560, 474] width 1046 height 548
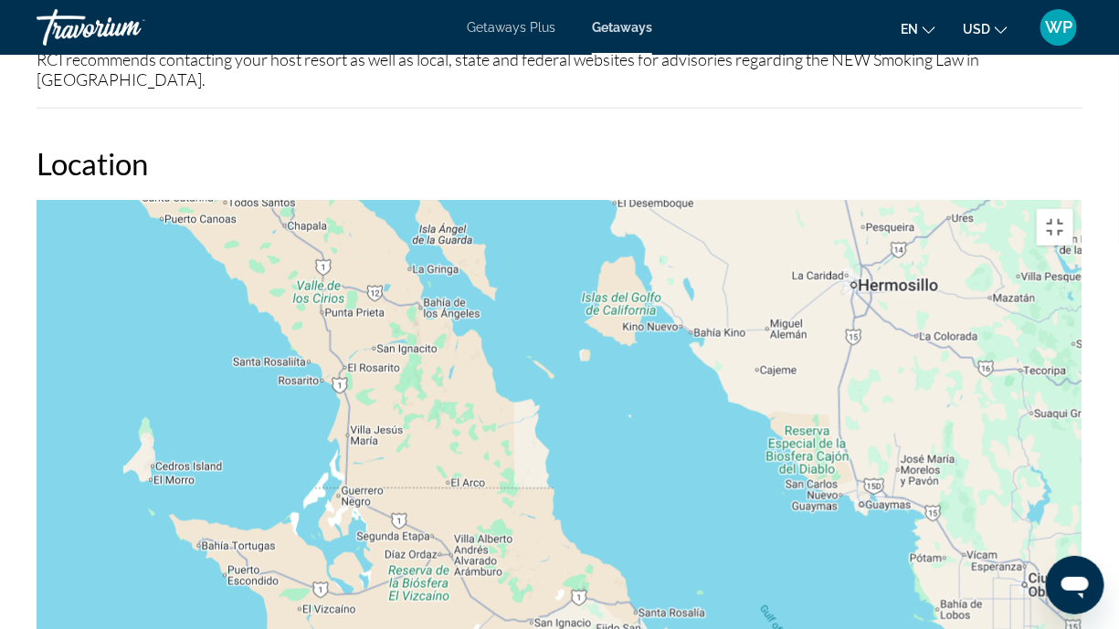
drag, startPoint x: 566, startPoint y: 334, endPoint x: 471, endPoint y: 628, distance: 309.1
click at [471, 497] on div "Main content" at bounding box center [560, 474] width 1046 height 548
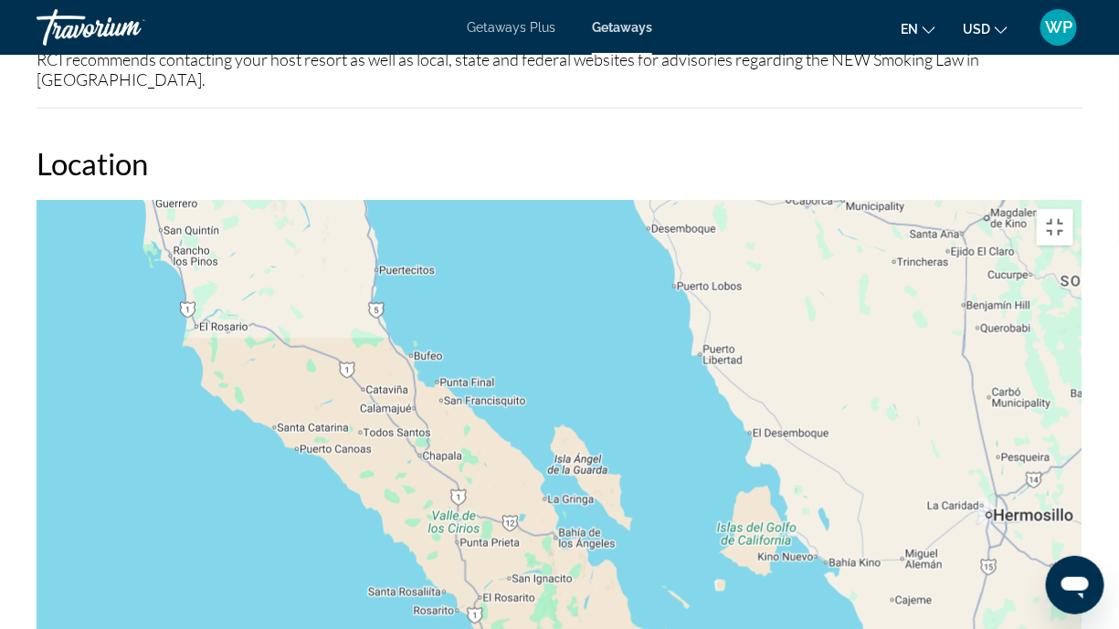
drag, startPoint x: 411, startPoint y: 403, endPoint x: 548, endPoint y: 617, distance: 253.9
click at [545, 497] on div "Main content" at bounding box center [560, 474] width 1046 height 548
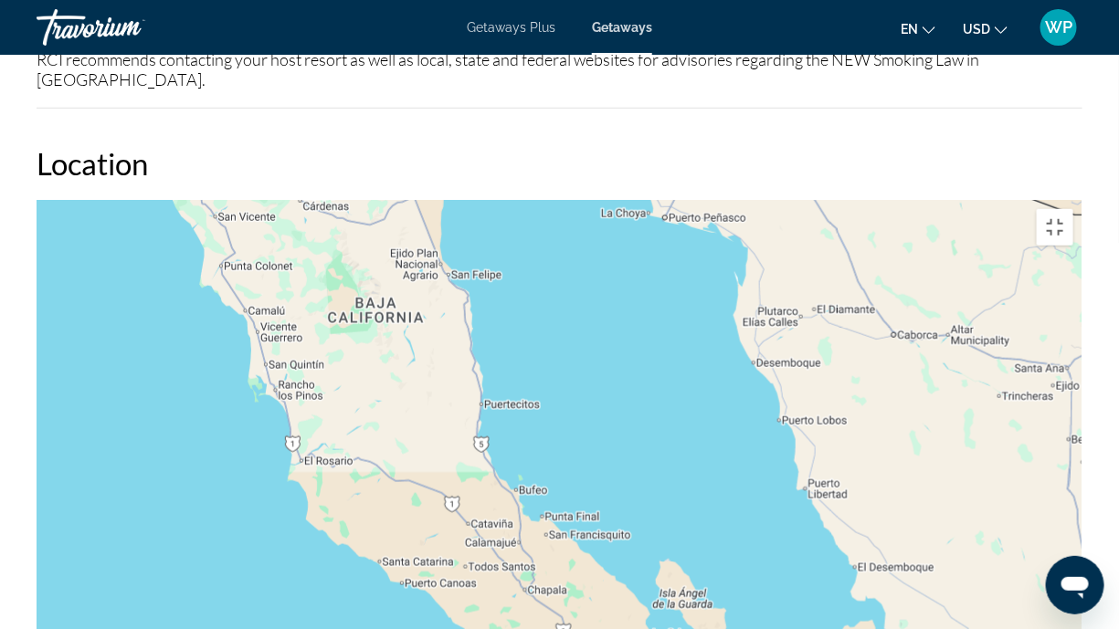
drag, startPoint x: 447, startPoint y: 385, endPoint x: 400, endPoint y: 239, distance: 153.4
click at [403, 243] on div "Main content" at bounding box center [560, 474] width 1046 height 548
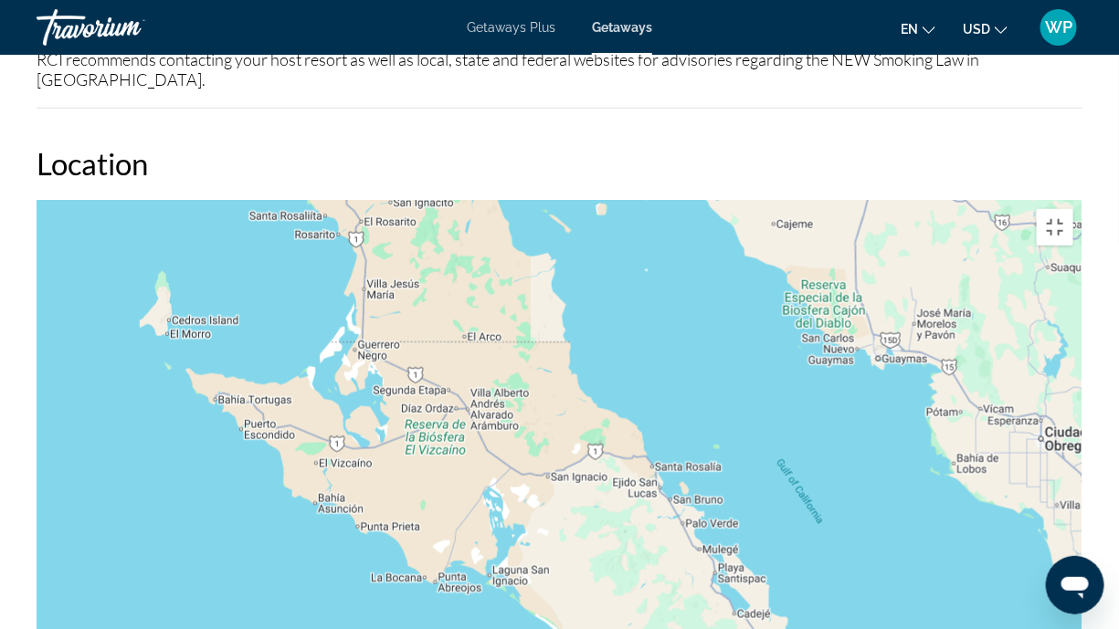
drag, startPoint x: 489, startPoint y: 520, endPoint x: 412, endPoint y: 267, distance: 264.4
click at [412, 269] on div "Main content" at bounding box center [560, 474] width 1046 height 548
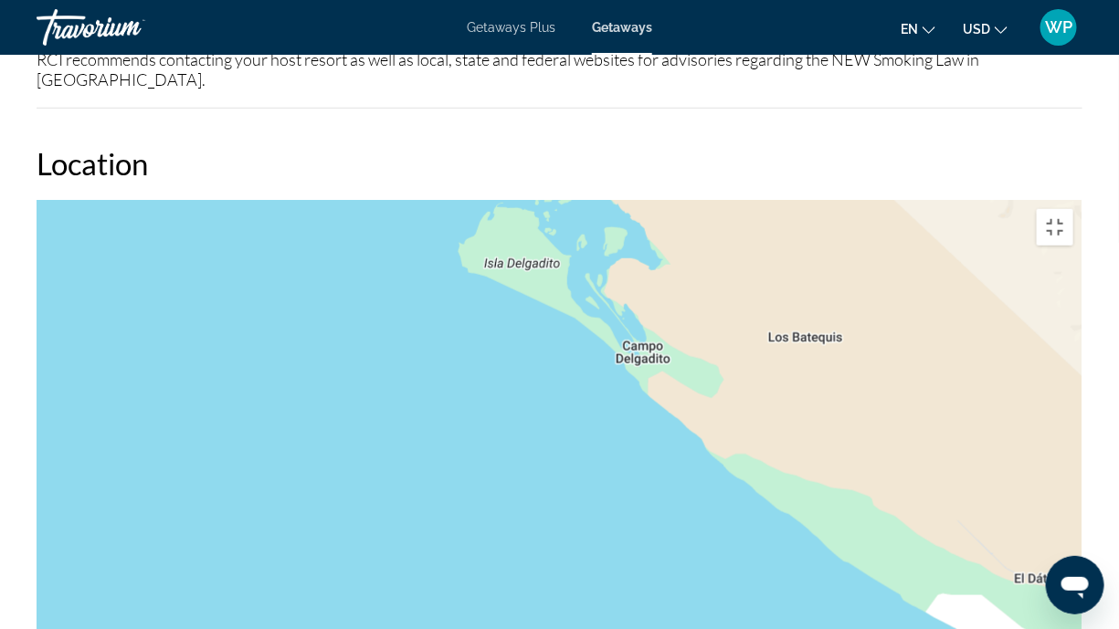
drag, startPoint x: 775, startPoint y: 347, endPoint x: 384, endPoint y: 243, distance: 405.4
click at [391, 247] on div "Main content" at bounding box center [560, 474] width 1046 height 548
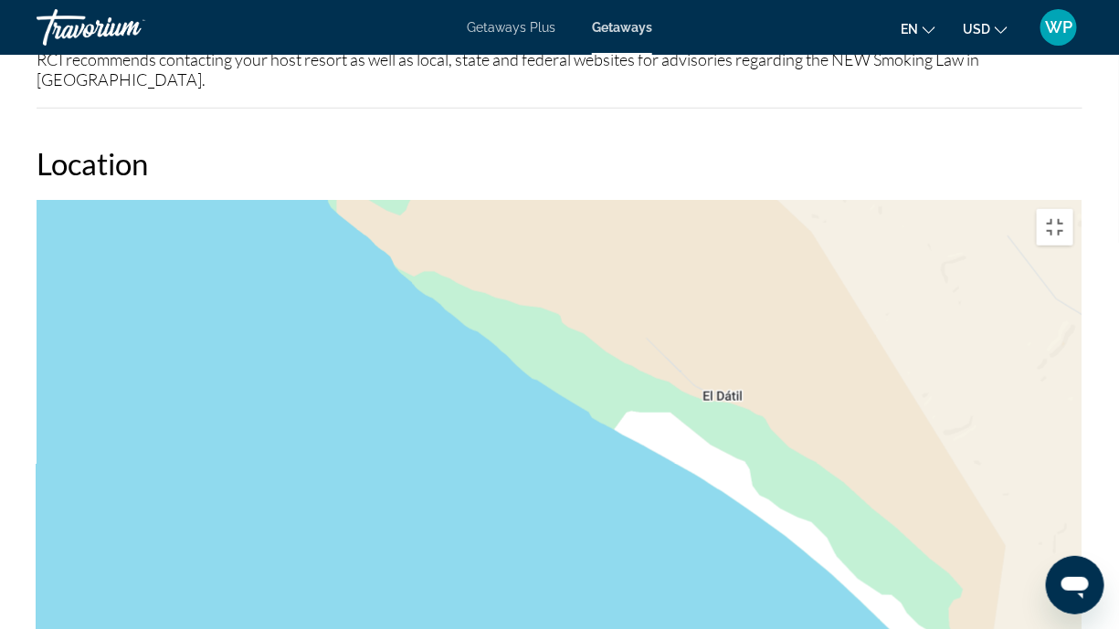
drag, startPoint x: 833, startPoint y: 489, endPoint x: 487, endPoint y: 323, distance: 383.6
click at [547, 349] on div "Main content" at bounding box center [560, 474] width 1046 height 548
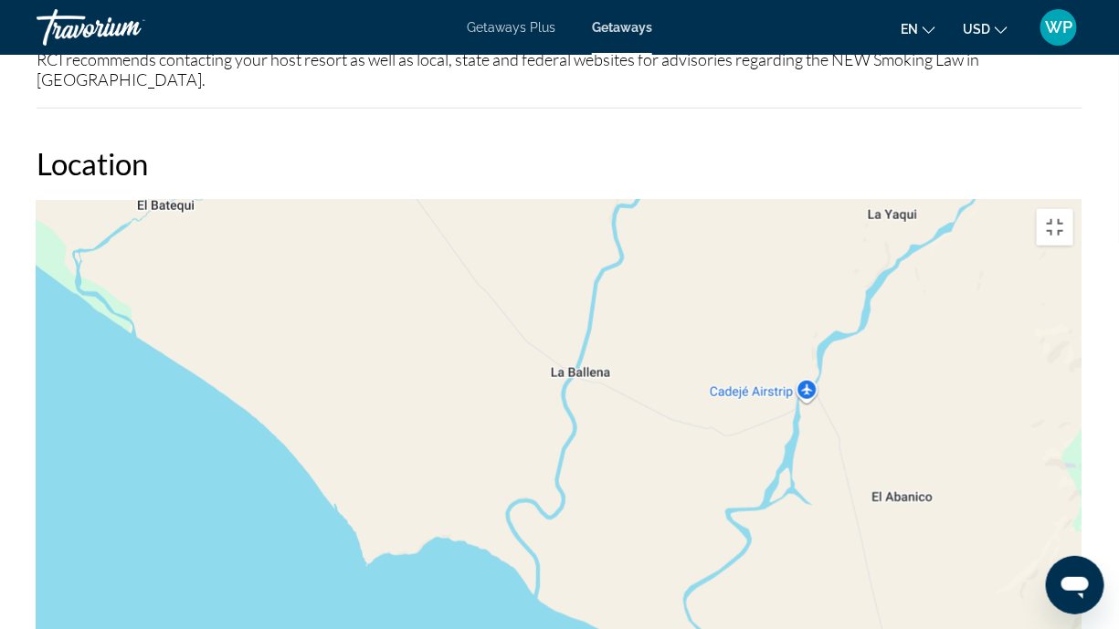
drag, startPoint x: 759, startPoint y: 512, endPoint x: 513, endPoint y: 322, distance: 310.0
click at [521, 334] on div "Main content" at bounding box center [560, 474] width 1046 height 548
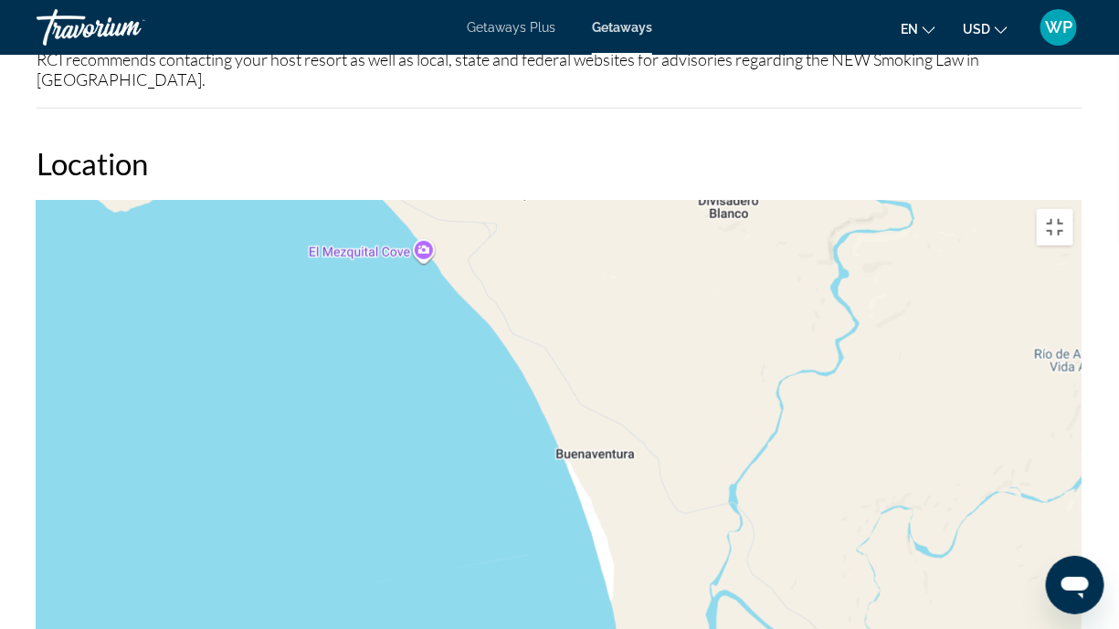
drag, startPoint x: 595, startPoint y: 486, endPoint x: 434, endPoint y: 212, distance: 317.7
click at [447, 229] on div "Main content" at bounding box center [560, 474] width 1046 height 548
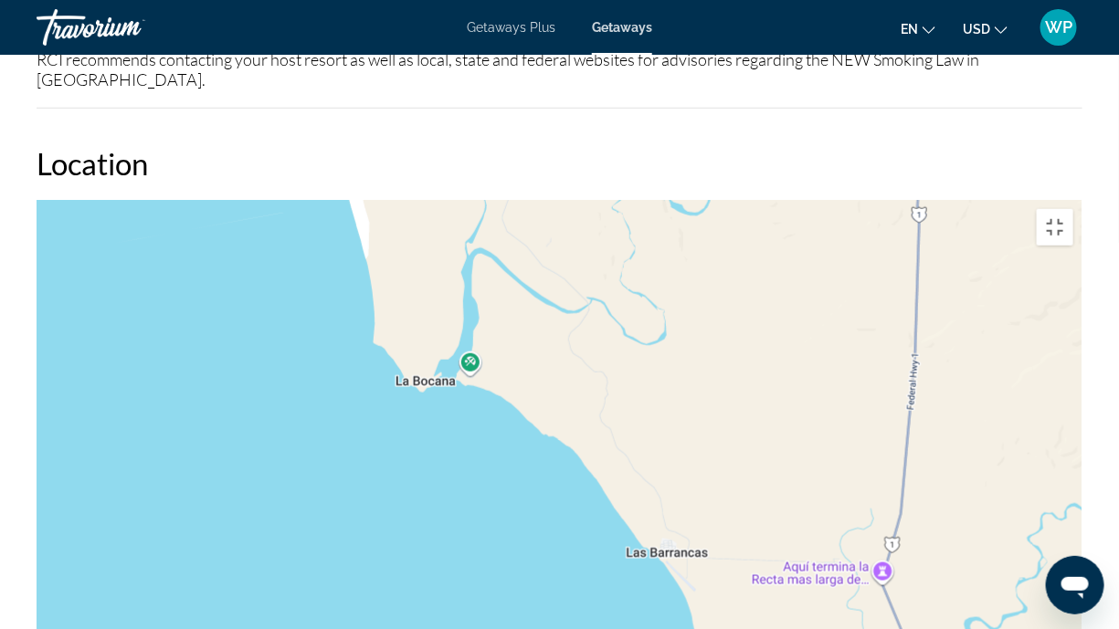
drag, startPoint x: 627, startPoint y: 467, endPoint x: 434, endPoint y: 269, distance: 276.5
click at [447, 282] on div "Main content" at bounding box center [560, 474] width 1046 height 548
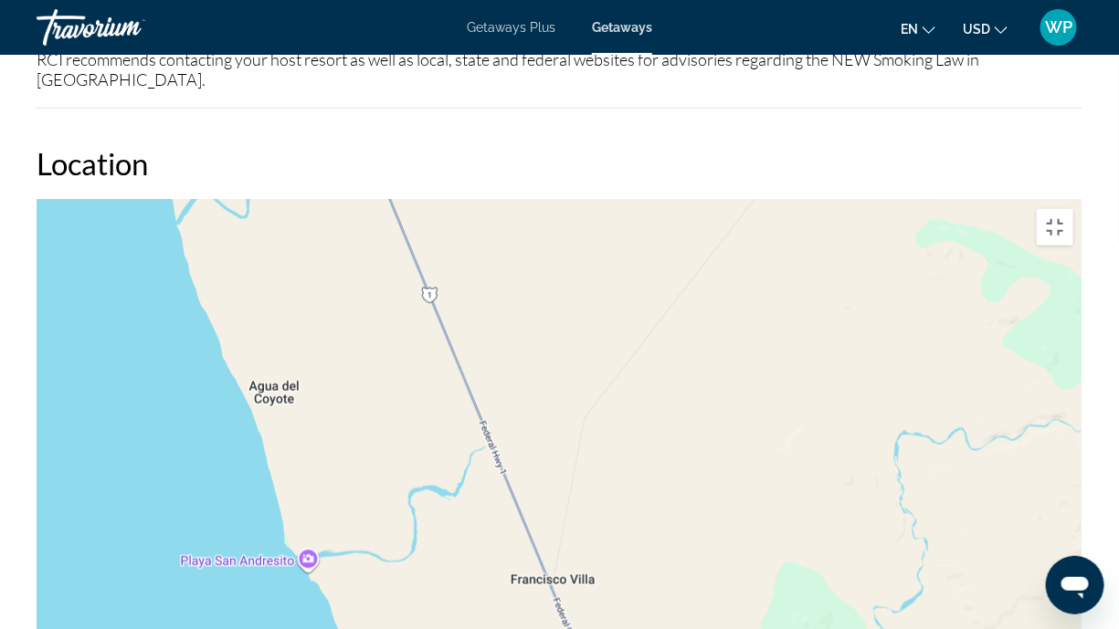
drag, startPoint x: 477, startPoint y: 427, endPoint x: 446, endPoint y: 175, distance: 254.0
click at [448, 200] on div "Main content" at bounding box center [560, 474] width 1046 height 548
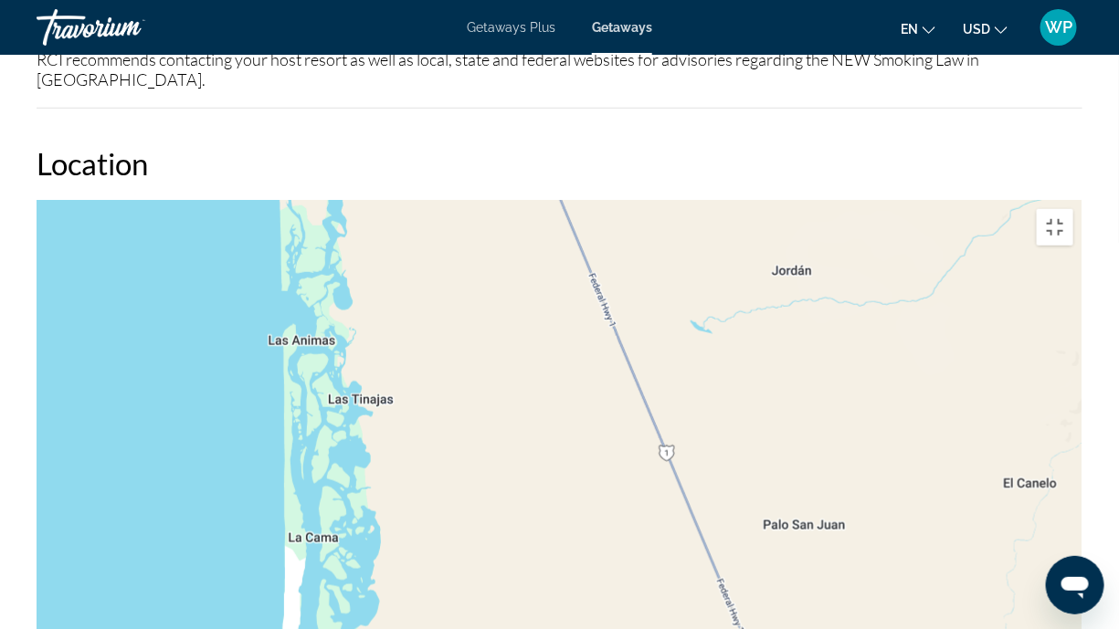
drag, startPoint x: 493, startPoint y: 438, endPoint x: 516, endPoint y: 109, distance: 329.6
click at [515, 200] on div "Main content" at bounding box center [560, 474] width 1046 height 548
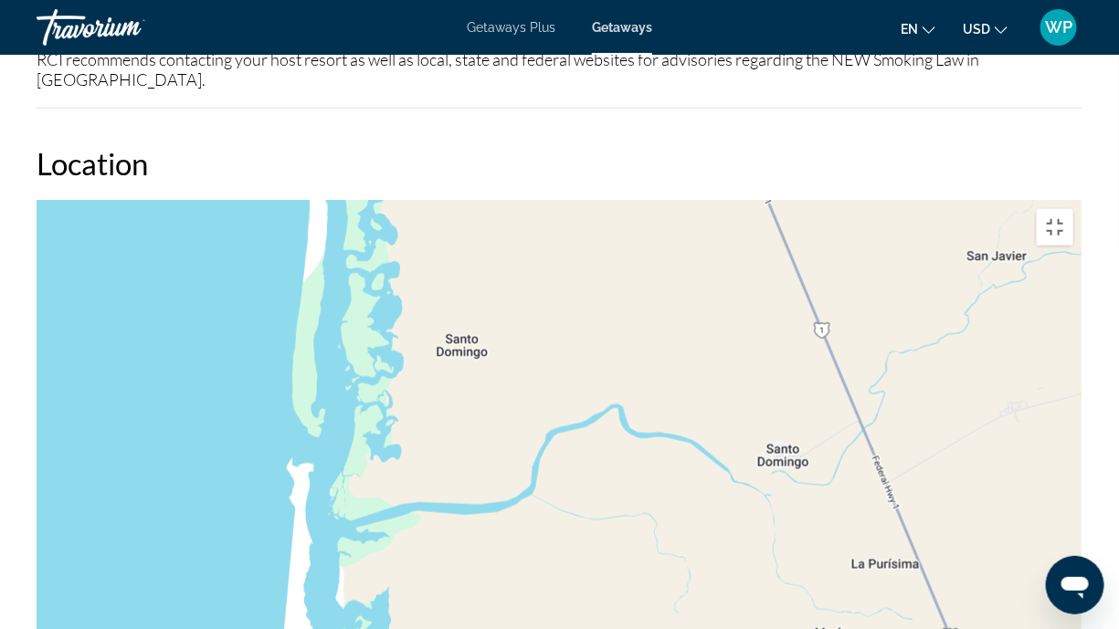
drag, startPoint x: 536, startPoint y: 427, endPoint x: 531, endPoint y: 135, distance: 291.4
click at [531, 200] on div "Main content" at bounding box center [560, 474] width 1046 height 548
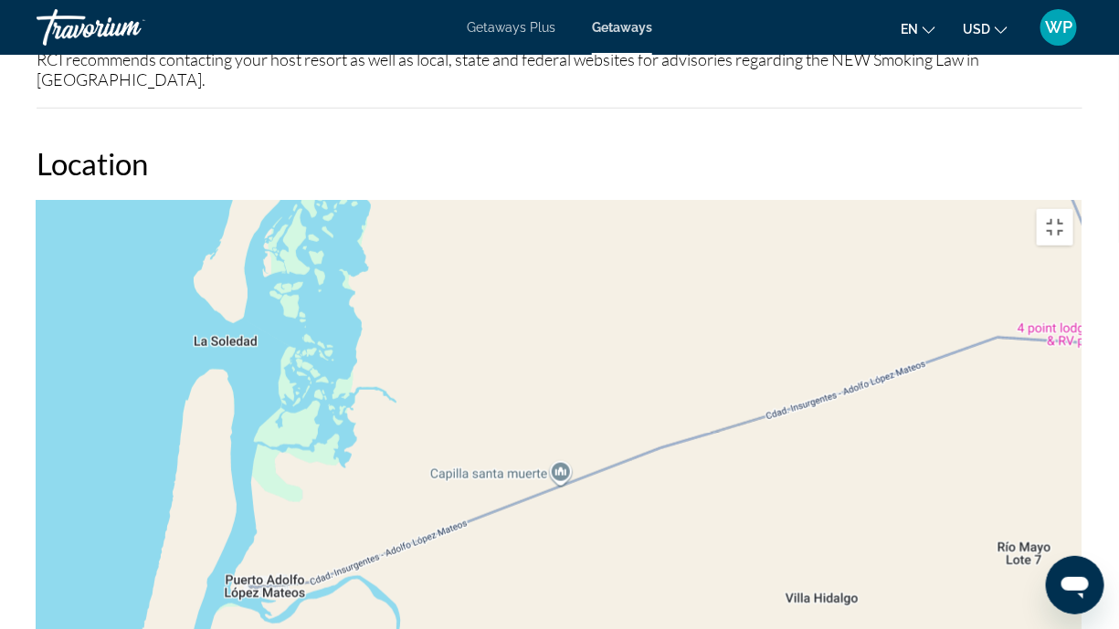
drag, startPoint x: 565, startPoint y: 511, endPoint x: 564, endPoint y: 0, distance: 510.6
click at [564, 200] on div "Main content" at bounding box center [560, 474] width 1046 height 548
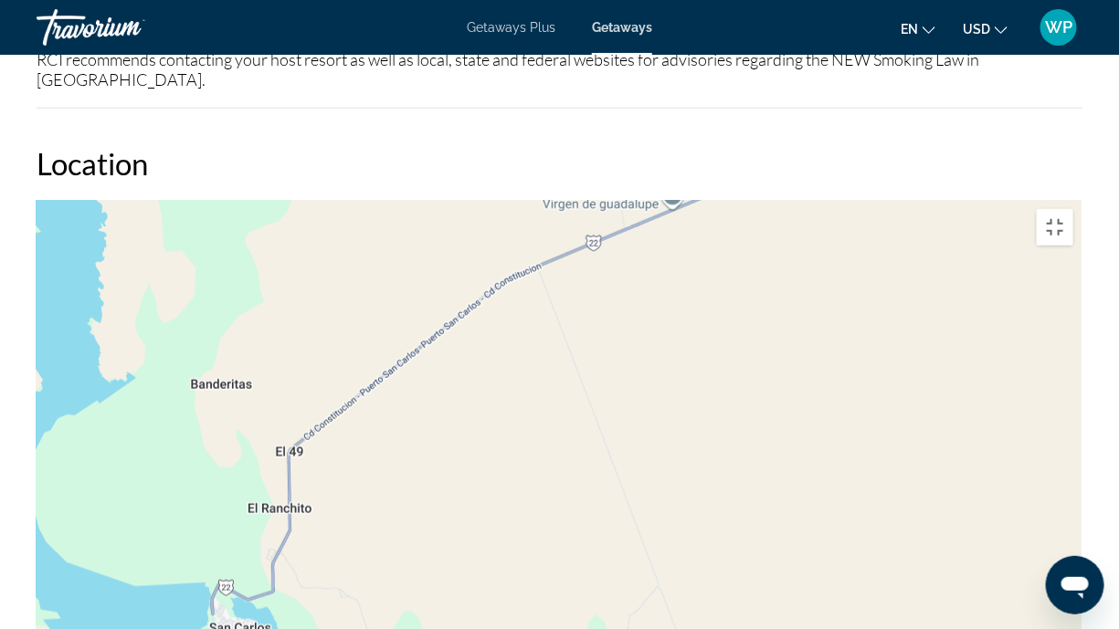
drag, startPoint x: 559, startPoint y: 370, endPoint x: 381, endPoint y: 0, distance: 410.6
click at [386, 200] on div "Main content" at bounding box center [560, 474] width 1046 height 548
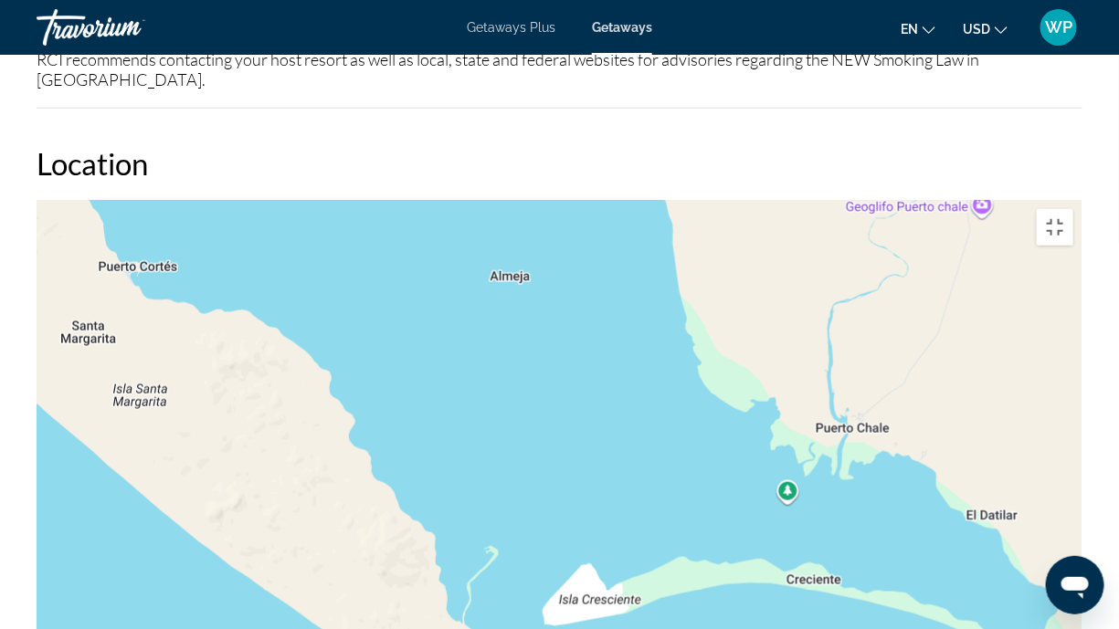
drag, startPoint x: 677, startPoint y: 331, endPoint x: 310, endPoint y: 0, distance: 494.1
click at [310, 200] on div "Main content" at bounding box center [560, 474] width 1046 height 548
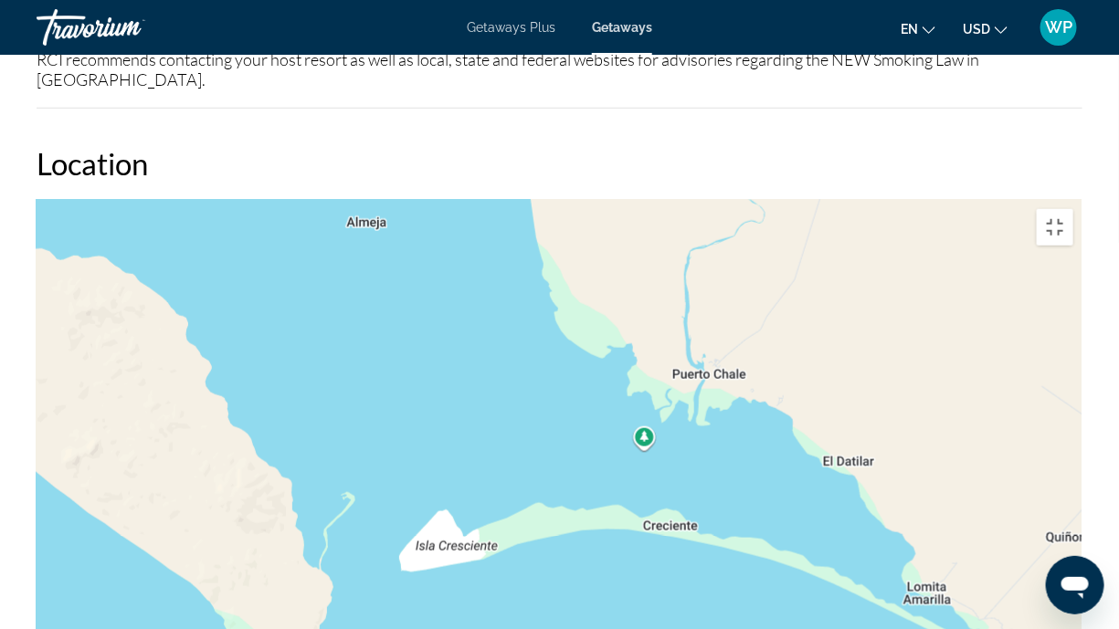
drag, startPoint x: 837, startPoint y: 490, endPoint x: 693, endPoint y: 483, distance: 143.5
click at [694, 483] on div "Main content" at bounding box center [560, 474] width 1046 height 548
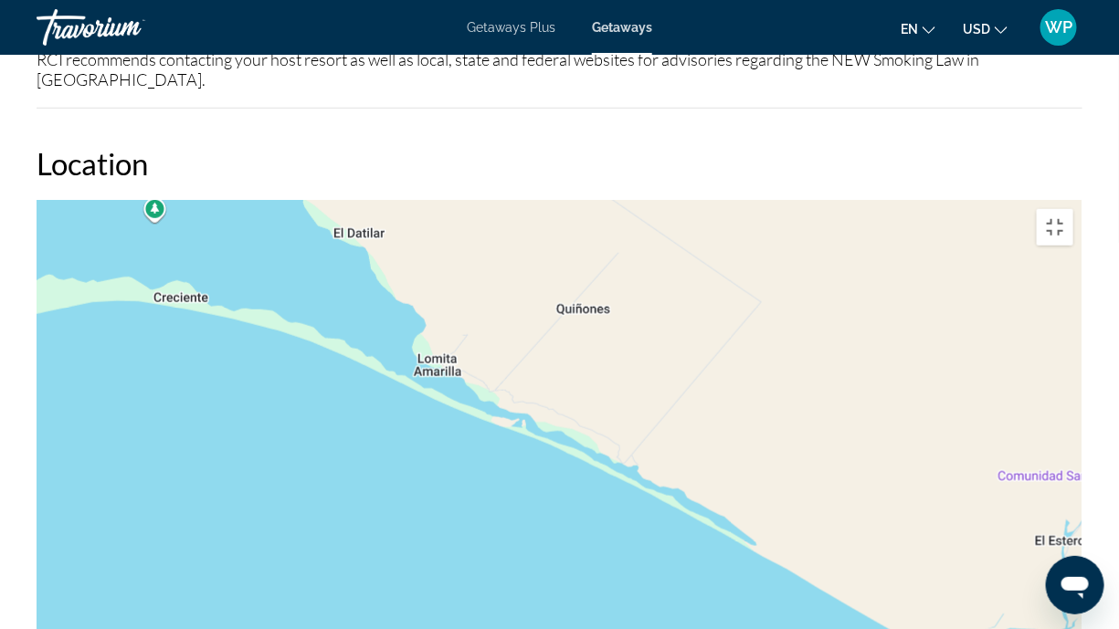
drag, startPoint x: 872, startPoint y: 455, endPoint x: 356, endPoint y: 237, distance: 560.0
click at [351, 222] on div "Main content" at bounding box center [560, 474] width 1046 height 548
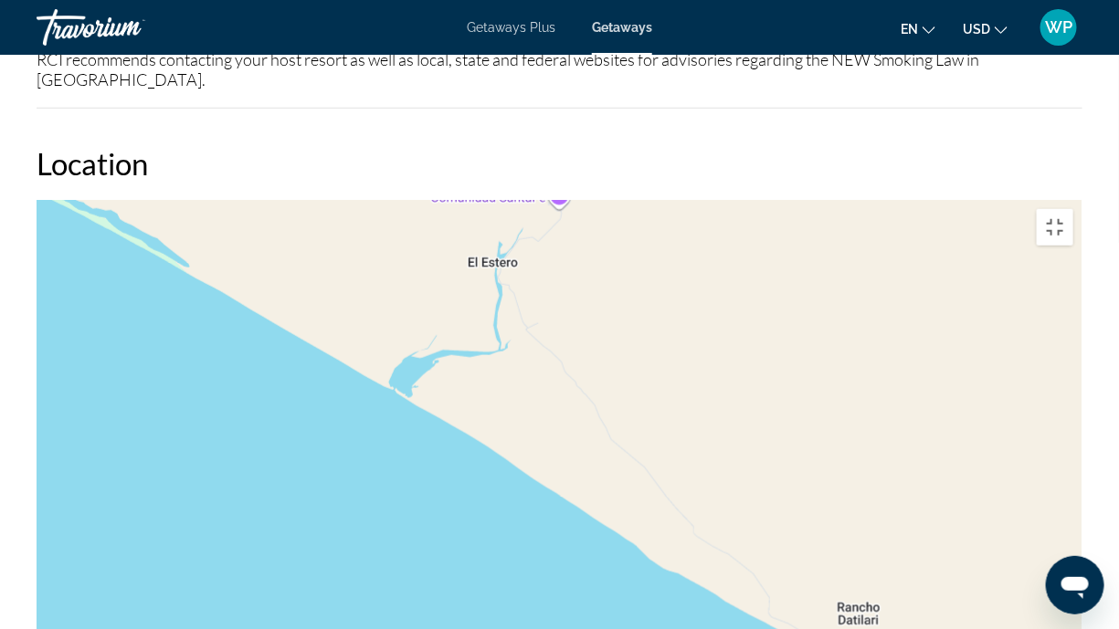
drag, startPoint x: 872, startPoint y: 512, endPoint x: 234, endPoint y: 199, distance: 710.8
click at [233, 200] on div "Main content" at bounding box center [560, 474] width 1046 height 548
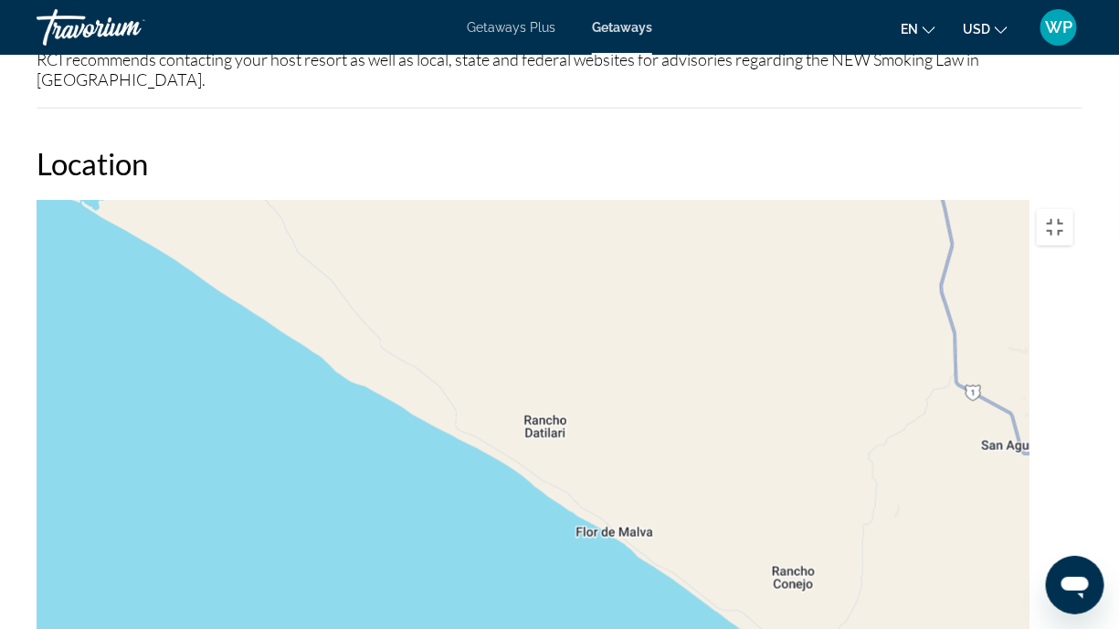
drag, startPoint x: 585, startPoint y: 433, endPoint x: 269, endPoint y: 223, distance: 378.7
click at [286, 233] on div "Main content" at bounding box center [560, 474] width 1046 height 548
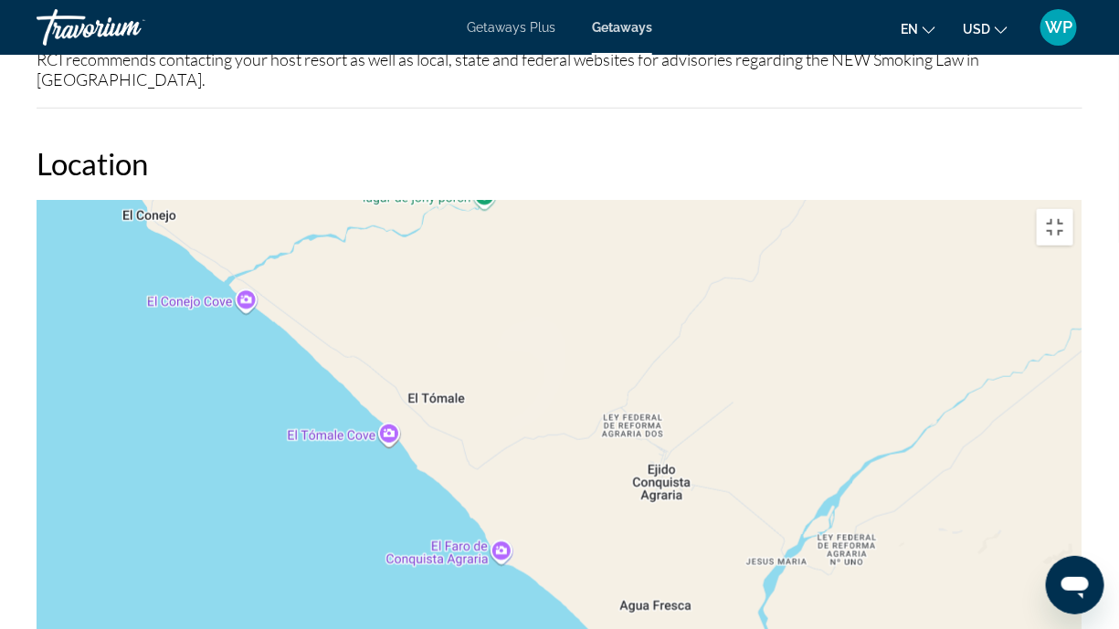
drag, startPoint x: 611, startPoint y: 406, endPoint x: 324, endPoint y: 174, distance: 369.5
click at [337, 200] on div "Main content" at bounding box center [560, 474] width 1046 height 548
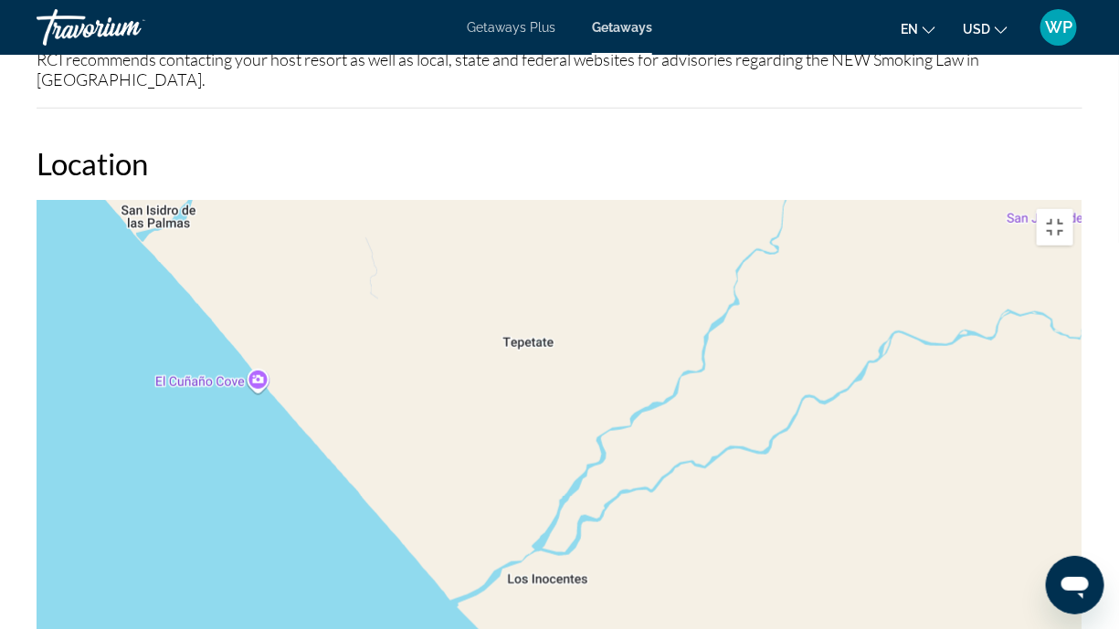
drag, startPoint x: 600, startPoint y: 488, endPoint x: 376, endPoint y: 199, distance: 365.2
click at [376, 200] on div "Main content" at bounding box center [560, 474] width 1046 height 548
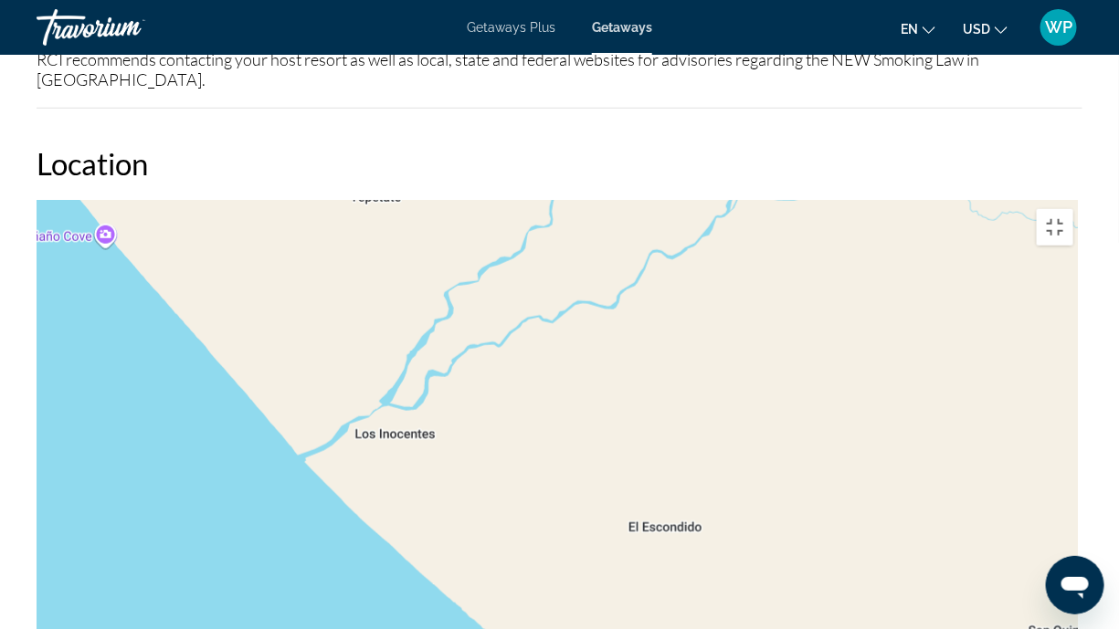
drag, startPoint x: 624, startPoint y: 521, endPoint x: 399, endPoint y: 322, distance: 300.2
click at [413, 334] on div "Main content" at bounding box center [560, 474] width 1046 height 548
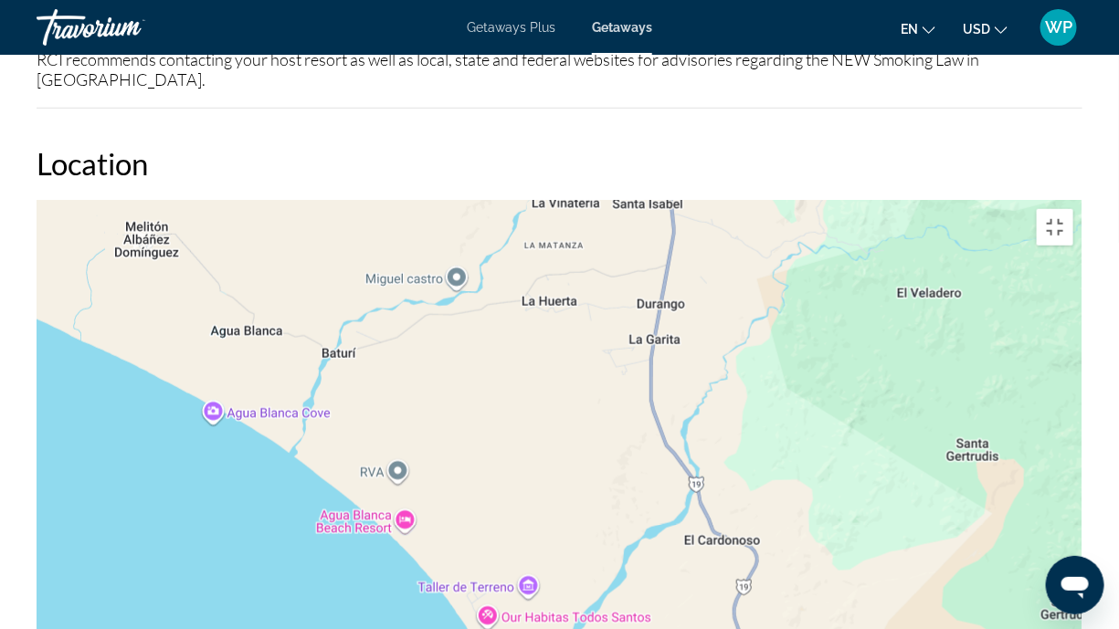
drag, startPoint x: 611, startPoint y: 400, endPoint x: 100, endPoint y: 182, distance: 556.1
click at [100, 200] on div "Main content" at bounding box center [560, 474] width 1046 height 548
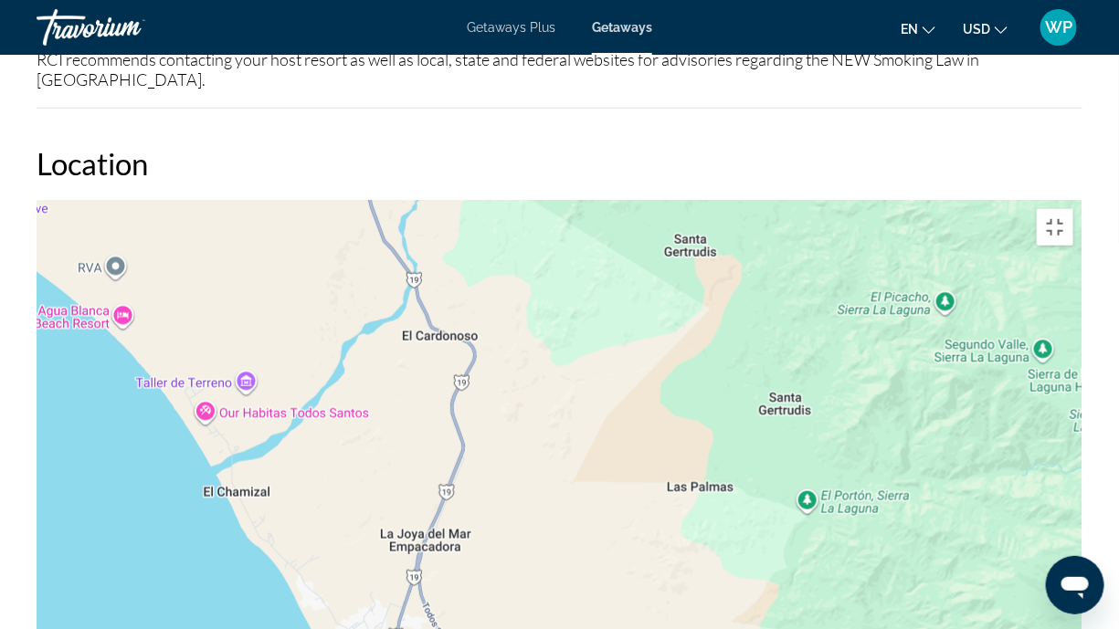
drag, startPoint x: 606, startPoint y: 538, endPoint x: 270, endPoint y: 243, distance: 447.2
click at [275, 251] on div "Main content" at bounding box center [560, 474] width 1046 height 548
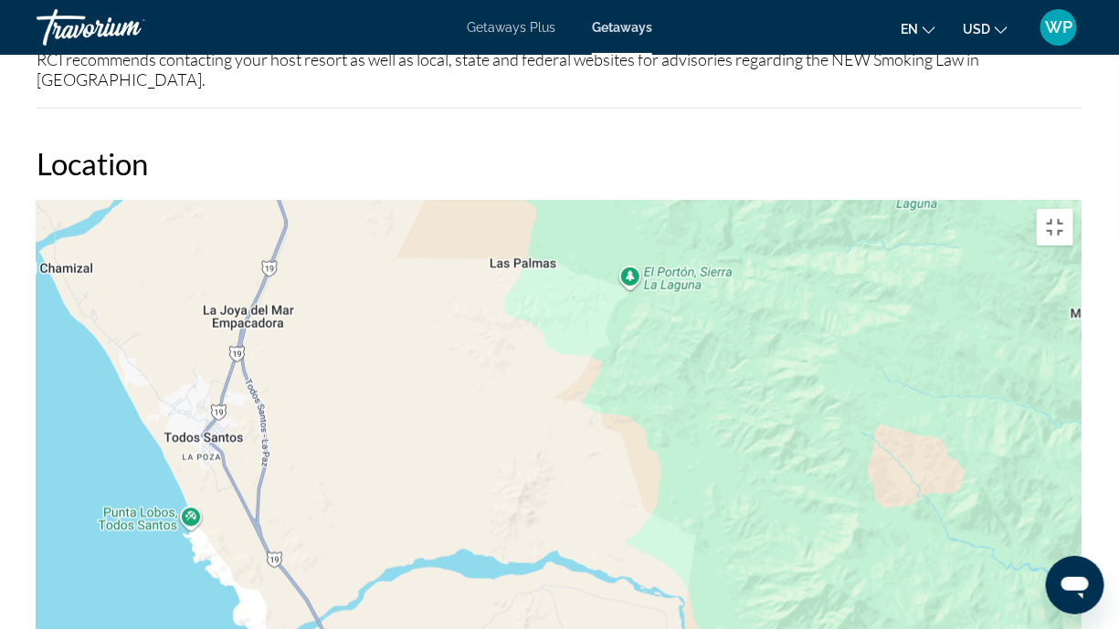
drag, startPoint x: 475, startPoint y: 439, endPoint x: 350, endPoint y: 268, distance: 212.5
click at [353, 271] on div "Main content" at bounding box center [560, 474] width 1046 height 548
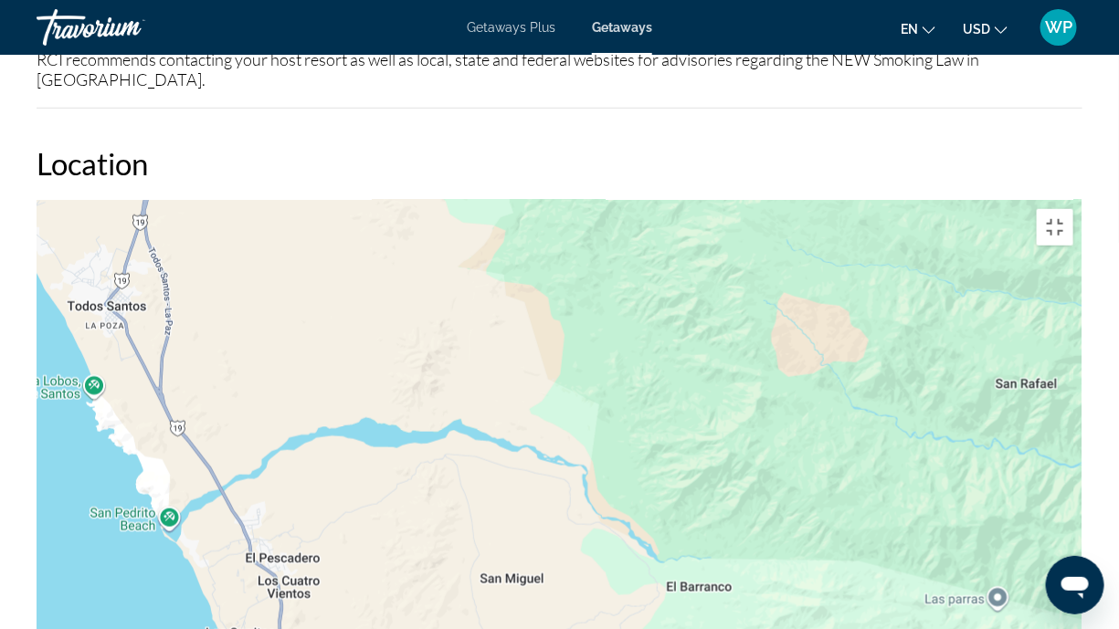
drag, startPoint x: 390, startPoint y: 471, endPoint x: 330, endPoint y: 336, distance: 148.0
click at [332, 342] on div "Main content" at bounding box center [560, 474] width 1046 height 548
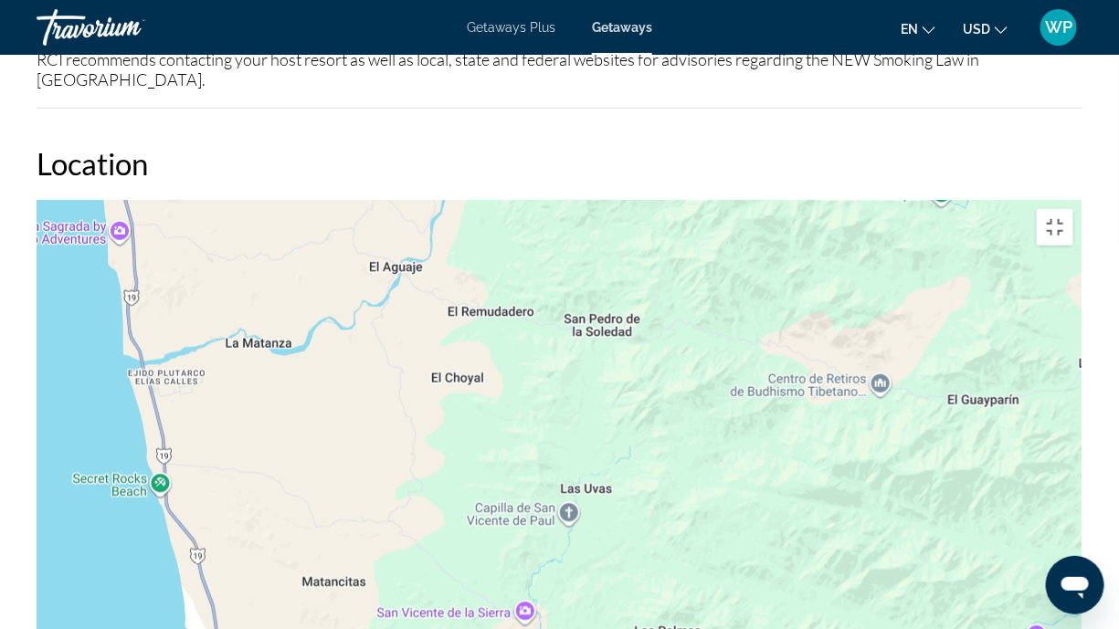
drag, startPoint x: 434, startPoint y: 543, endPoint x: 377, endPoint y: 249, distance: 299.5
click at [382, 257] on div "Main content" at bounding box center [560, 474] width 1046 height 548
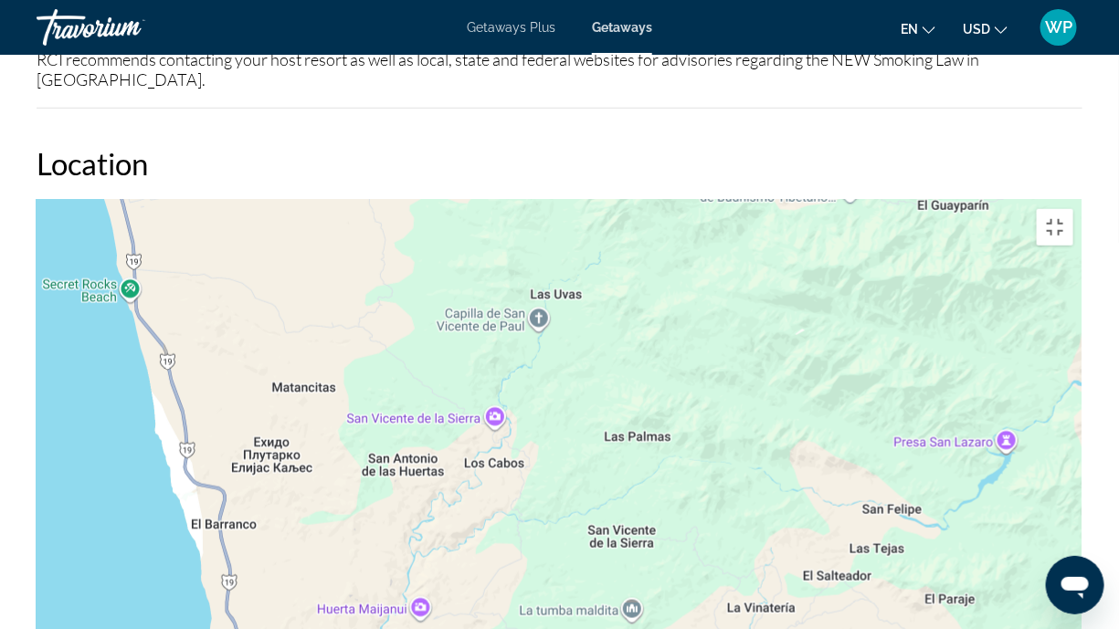
drag, startPoint x: 497, startPoint y: 585, endPoint x: 472, endPoint y: 389, distance: 197.9
click at [474, 394] on div "To activate drag with keyboard, press Alt + Enter. Once in keyboard drag state,…" at bounding box center [560, 474] width 1046 height 548
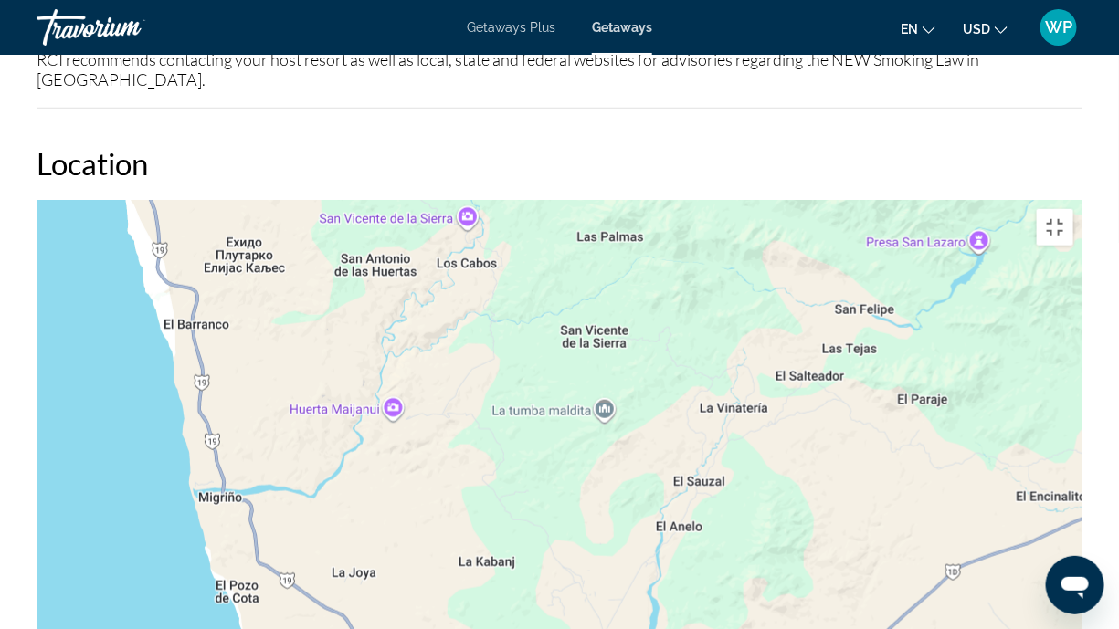
drag, startPoint x: 514, startPoint y: 539, endPoint x: 465, endPoint y: 360, distance: 185.7
click at [471, 379] on div "To activate drag with keyboard, press Alt + Enter. Once in keyboard drag state,…" at bounding box center [560, 474] width 1046 height 548
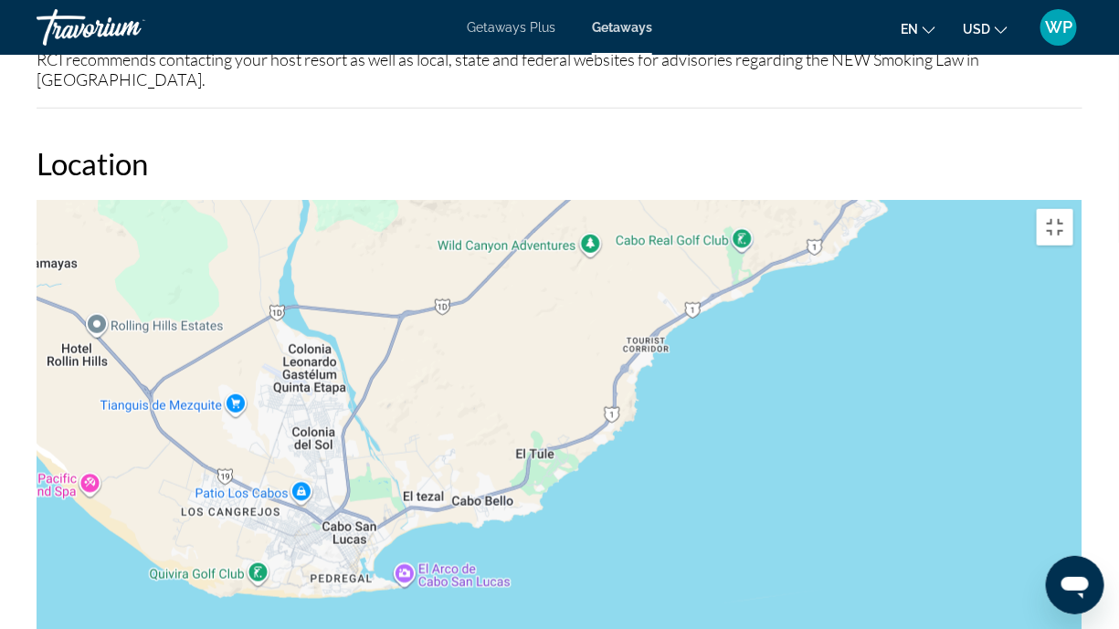
drag, startPoint x: 664, startPoint y: 428, endPoint x: 372, endPoint y: 310, distance: 315.5
click at [374, 309] on div "To activate drag with keyboard, press Alt + Enter. Once in keyboard drag state,…" at bounding box center [560, 474] width 1046 height 548
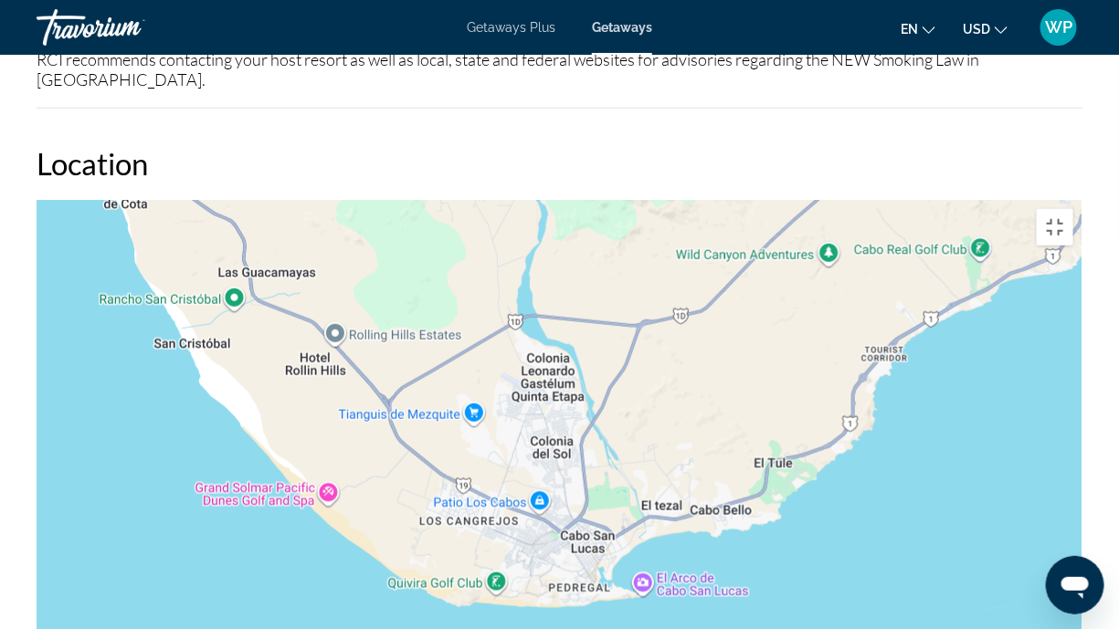
drag, startPoint x: 280, startPoint y: 379, endPoint x: 542, endPoint y: 394, distance: 262.6
click at [542, 394] on div "To activate drag with keyboard, press Alt + Enter. Once in keyboard drag state,…" at bounding box center [560, 474] width 1046 height 548
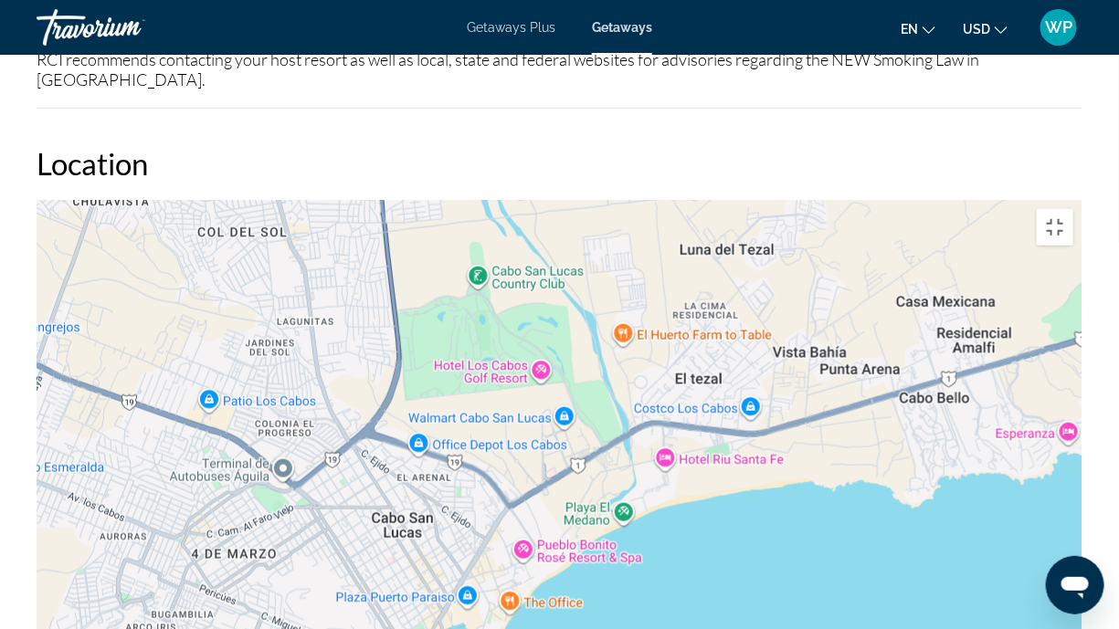
drag, startPoint x: 586, startPoint y: 554, endPoint x: 524, endPoint y: 338, distance: 224.3
click at [524, 338] on div "Main content" at bounding box center [560, 474] width 1046 height 548
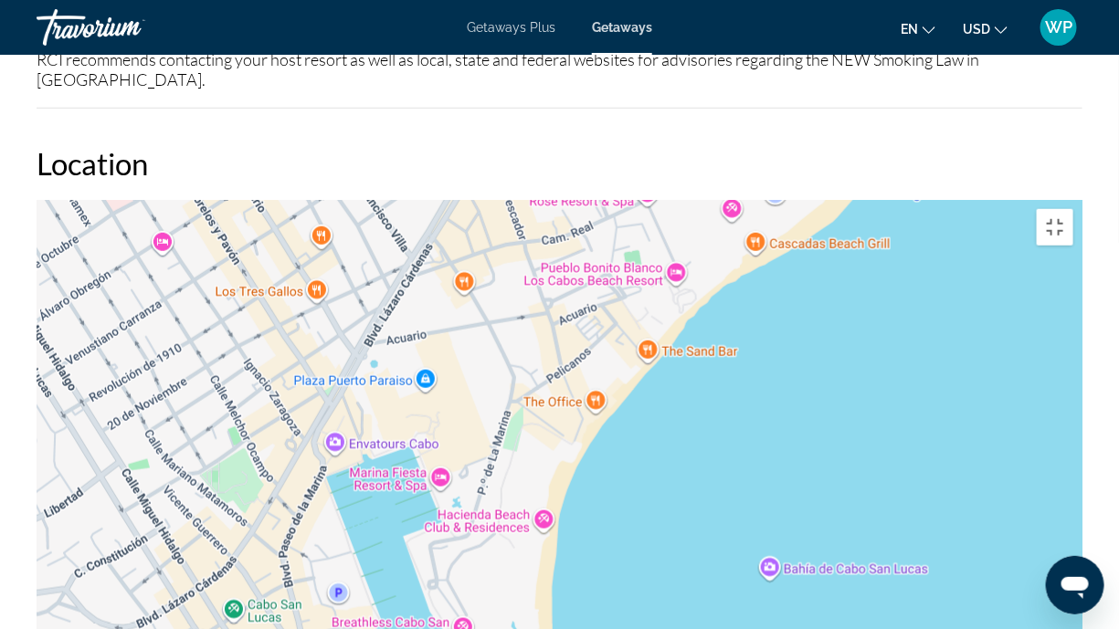
drag, startPoint x: 385, startPoint y: 344, endPoint x: 872, endPoint y: 196, distance: 508.8
click at [872, 200] on div "Main content" at bounding box center [560, 474] width 1046 height 548
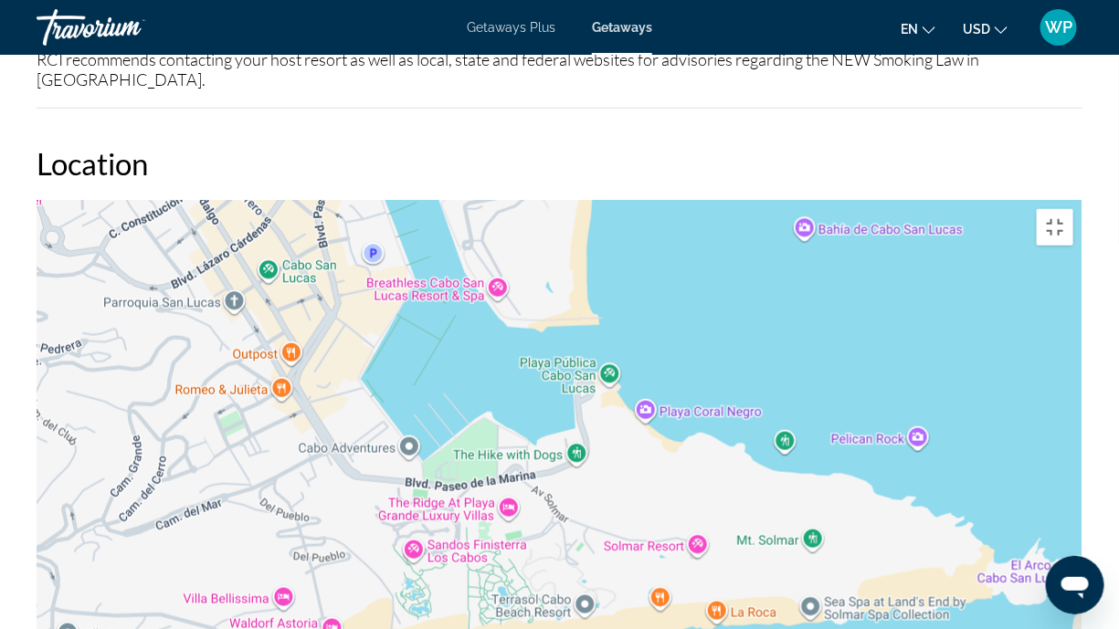
drag, startPoint x: 385, startPoint y: 512, endPoint x: 419, endPoint y: 167, distance: 346.1
click at [419, 200] on div "Main content" at bounding box center [560, 474] width 1046 height 548
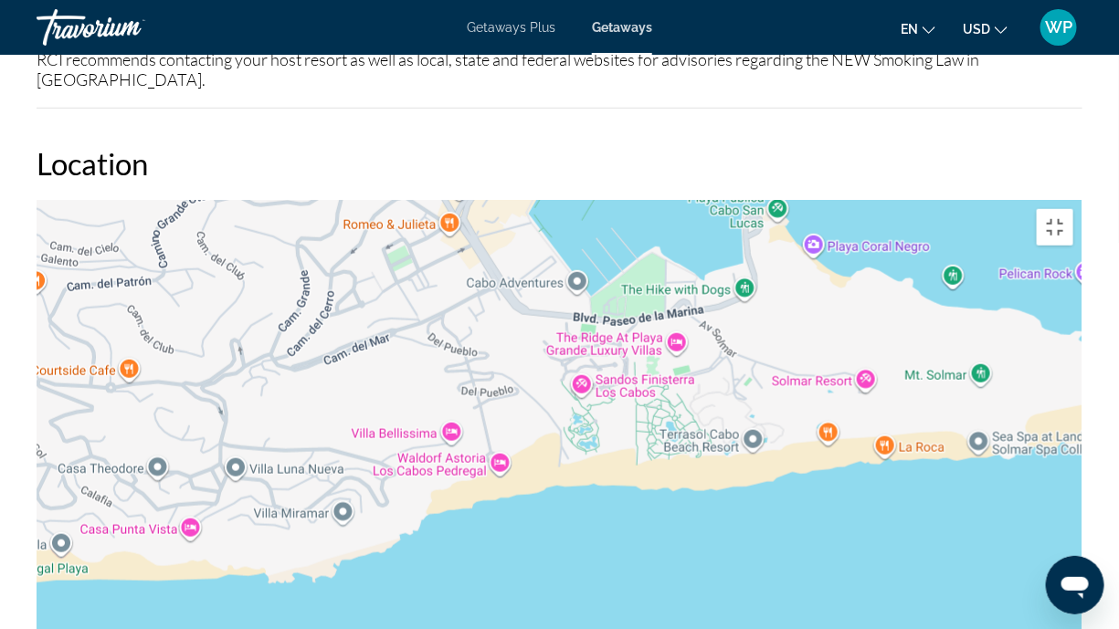
drag, startPoint x: 947, startPoint y: 512, endPoint x: 1118, endPoint y: 346, distance: 237.7
click at [1082, 346] on div "Main content" at bounding box center [560, 474] width 1046 height 548
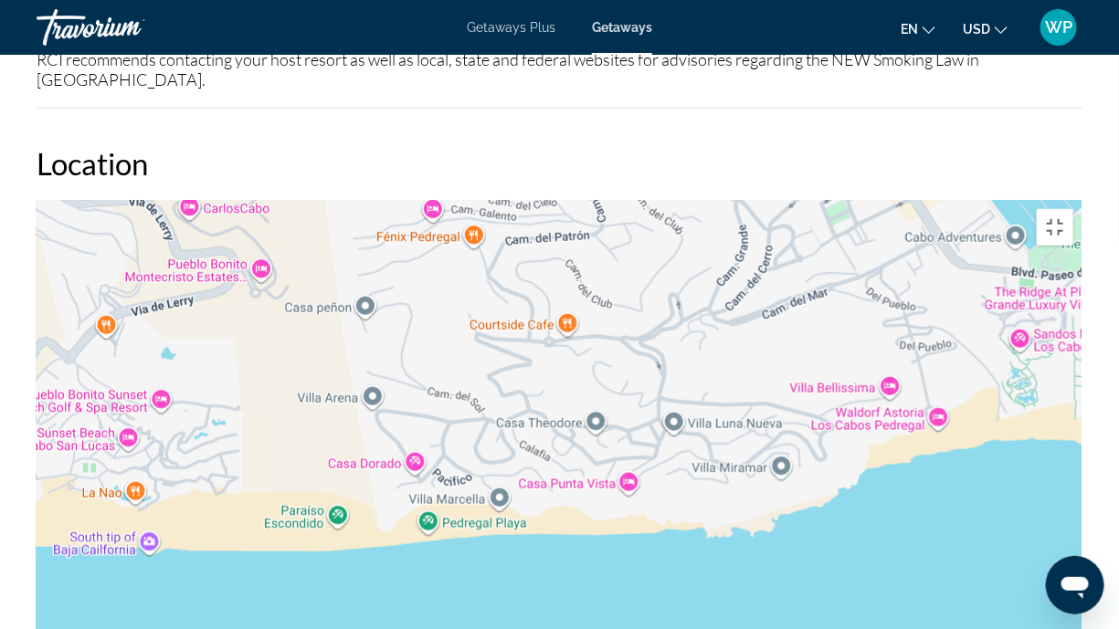
drag, startPoint x: 486, startPoint y: 444, endPoint x: 924, endPoint y: 399, distance: 440.7
click at [924, 399] on div "Main content" at bounding box center [560, 474] width 1046 height 548
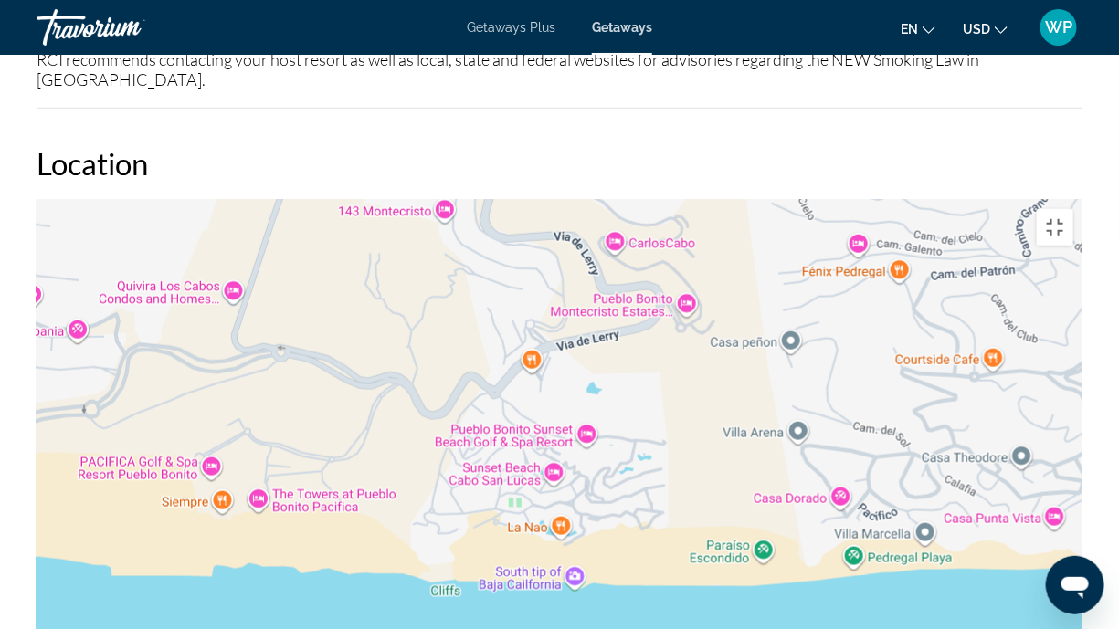
drag, startPoint x: 367, startPoint y: 417, endPoint x: 785, endPoint y: 451, distance: 418.9
click at [785, 451] on div "Main content" at bounding box center [560, 474] width 1046 height 548
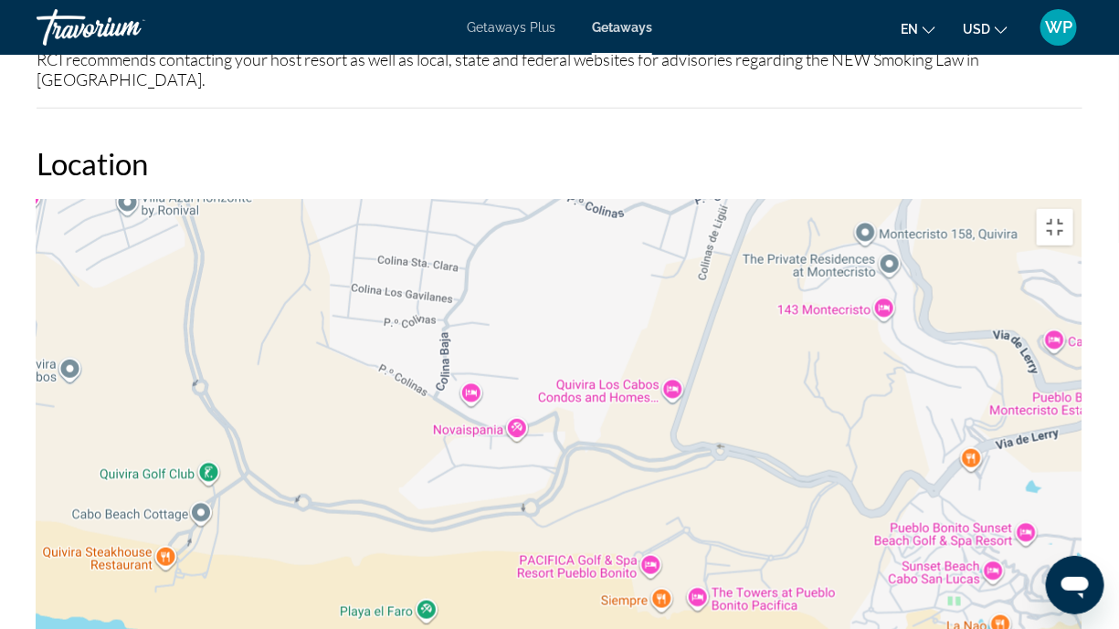
drag, startPoint x: 329, startPoint y: 256, endPoint x: 770, endPoint y: 355, distance: 452.3
click at [770, 355] on div "Main content" at bounding box center [560, 474] width 1046 height 548
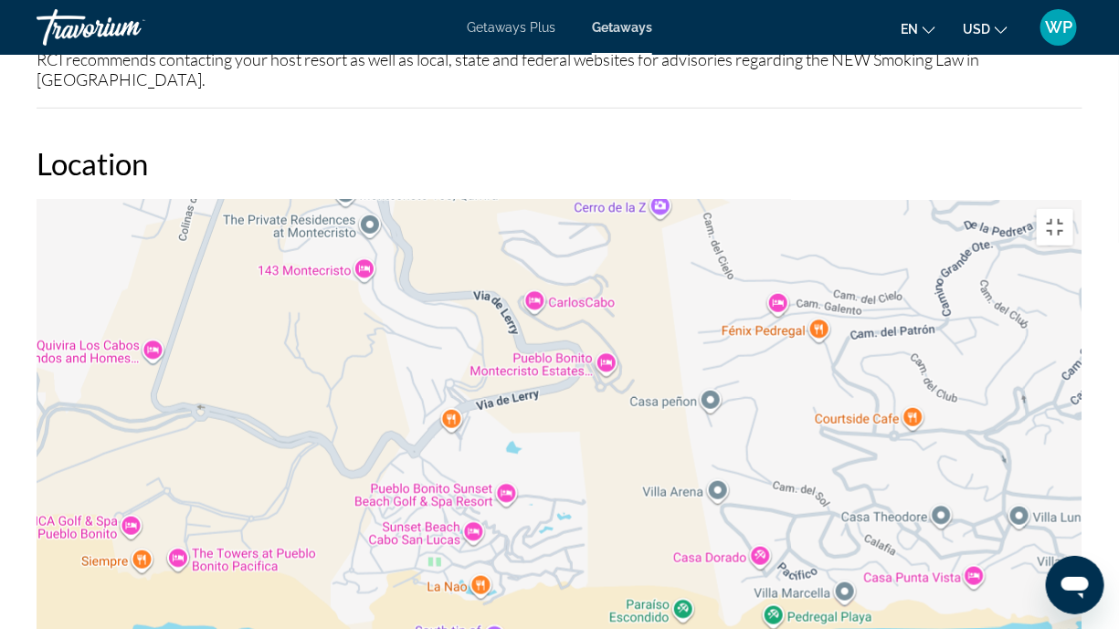
drag, startPoint x: 793, startPoint y: 357, endPoint x: 269, endPoint y: 317, distance: 525.8
click at [269, 317] on div "Main content" at bounding box center [560, 474] width 1046 height 548
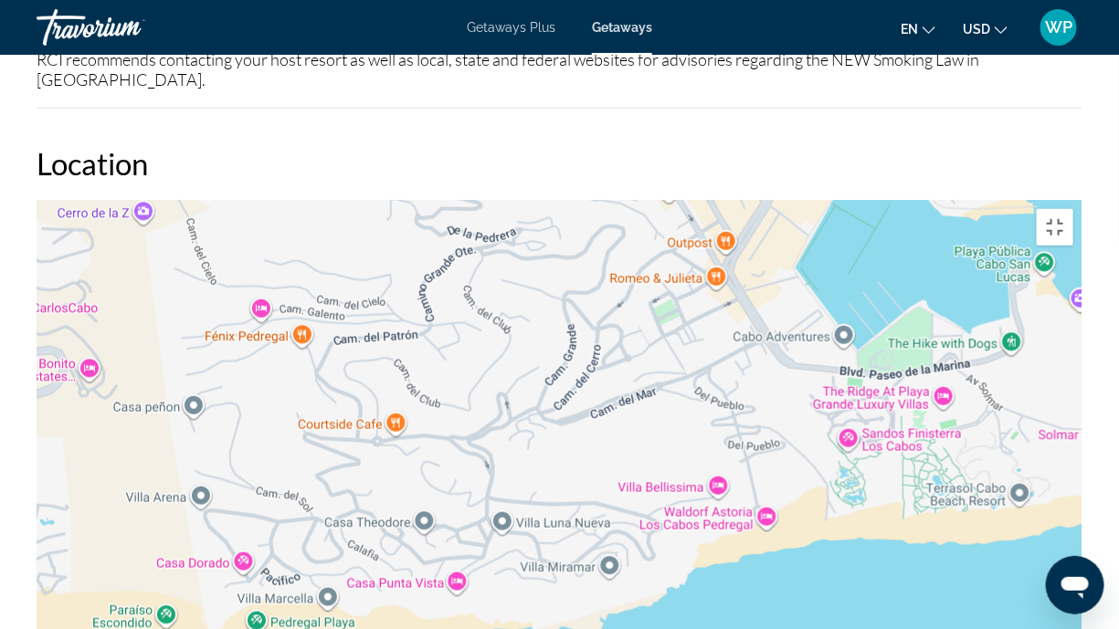
drag, startPoint x: 737, startPoint y: 352, endPoint x: 171, endPoint y: 357, distance: 566.3
click at [172, 357] on div "Main content" at bounding box center [560, 474] width 1046 height 548
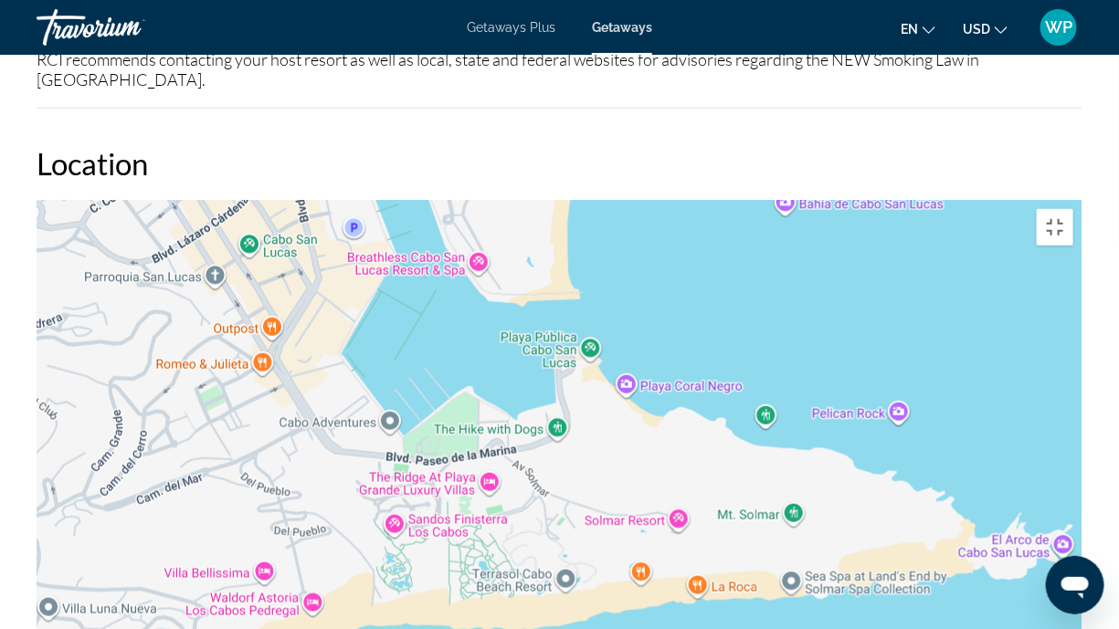
drag, startPoint x: 653, startPoint y: 269, endPoint x: 261, endPoint y: 353, distance: 401.0
click at [261, 353] on div "Main content" at bounding box center [560, 474] width 1046 height 548
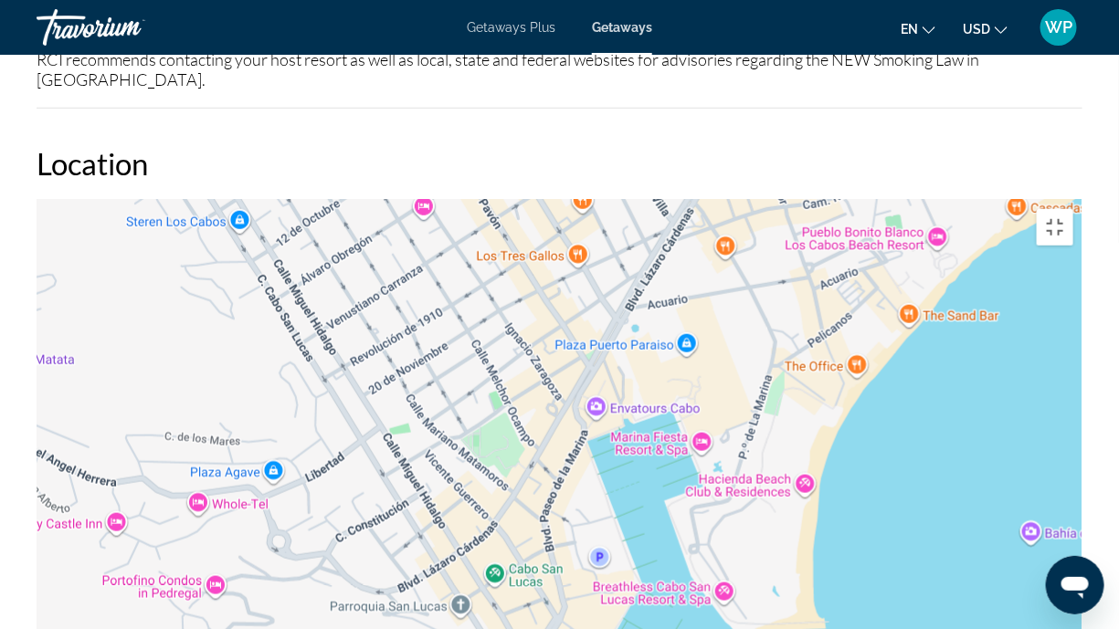
drag, startPoint x: 339, startPoint y: 266, endPoint x: 564, endPoint y: 587, distance: 392.3
click at [564, 497] on div "Main content" at bounding box center [560, 474] width 1046 height 548
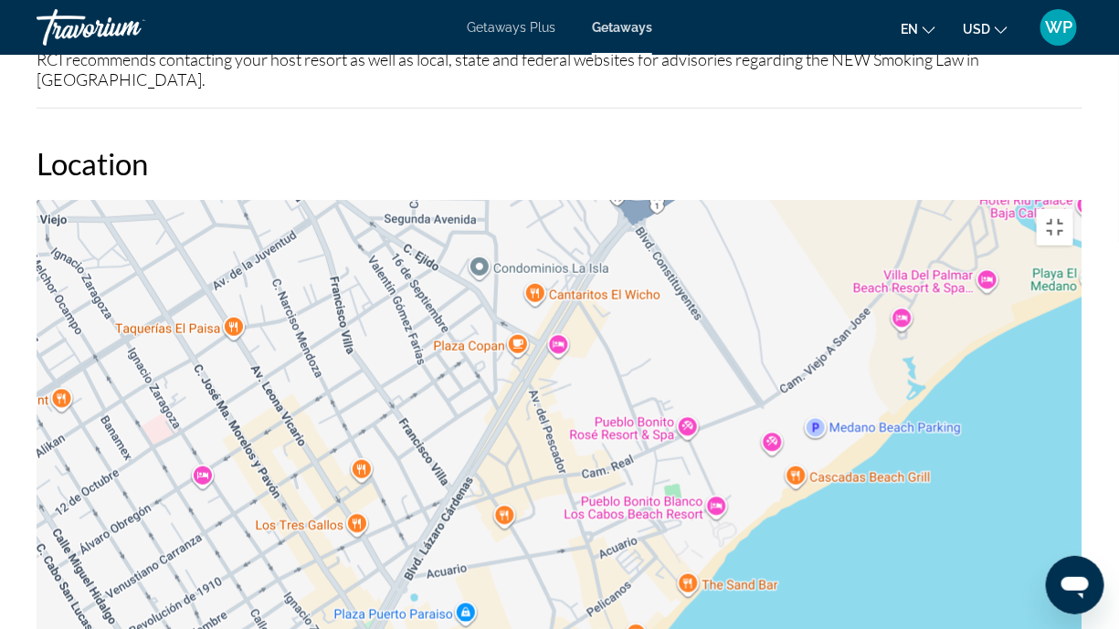
drag, startPoint x: 762, startPoint y: 216, endPoint x: 532, endPoint y: 480, distance: 349.5
click at [532, 480] on div "Main content" at bounding box center [560, 474] width 1046 height 548
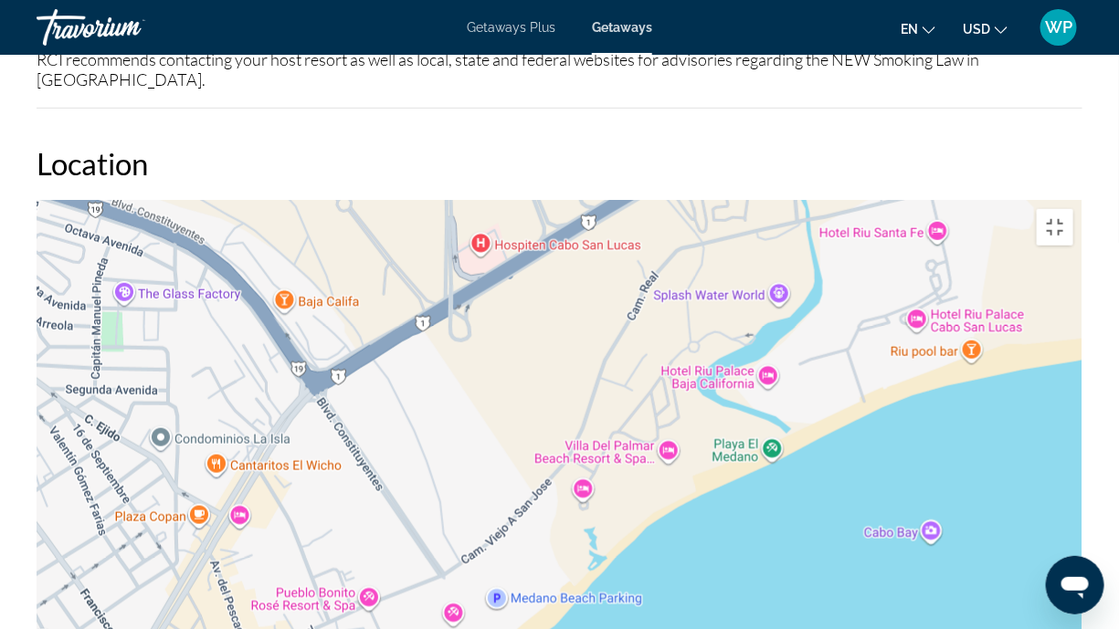
drag, startPoint x: 850, startPoint y: 188, endPoint x: 530, endPoint y: 360, distance: 363.7
click at [530, 360] on div "Main content" at bounding box center [560, 474] width 1046 height 548
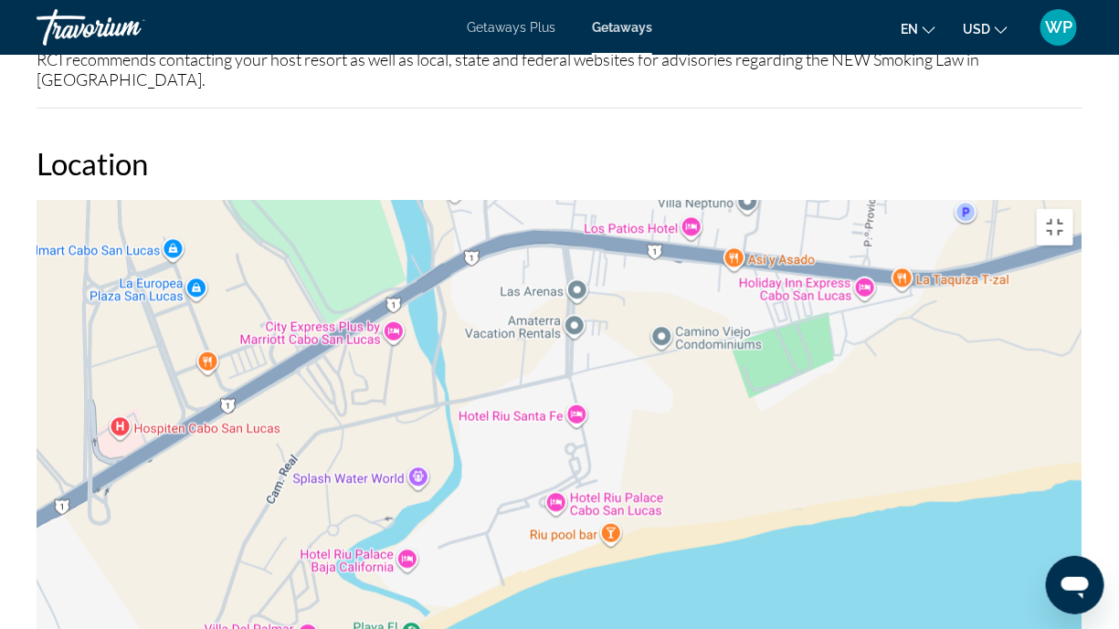
drag, startPoint x: 798, startPoint y: 263, endPoint x: 473, endPoint y: 428, distance: 364.8
click at [473, 428] on div "Main content" at bounding box center [560, 474] width 1046 height 548
click at [1073, 209] on button "Toggle fullscreen view" at bounding box center [1055, 227] width 37 height 37
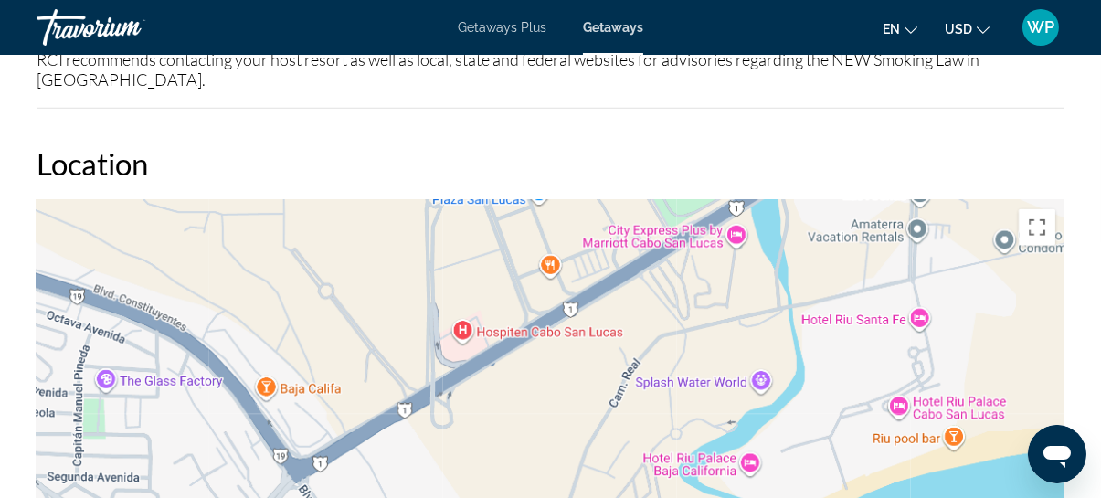
drag, startPoint x: 369, startPoint y: 381, endPoint x: 723, endPoint y: 281, distance: 368.1
click at [723, 281] on div "Main content" at bounding box center [551, 474] width 1028 height 548
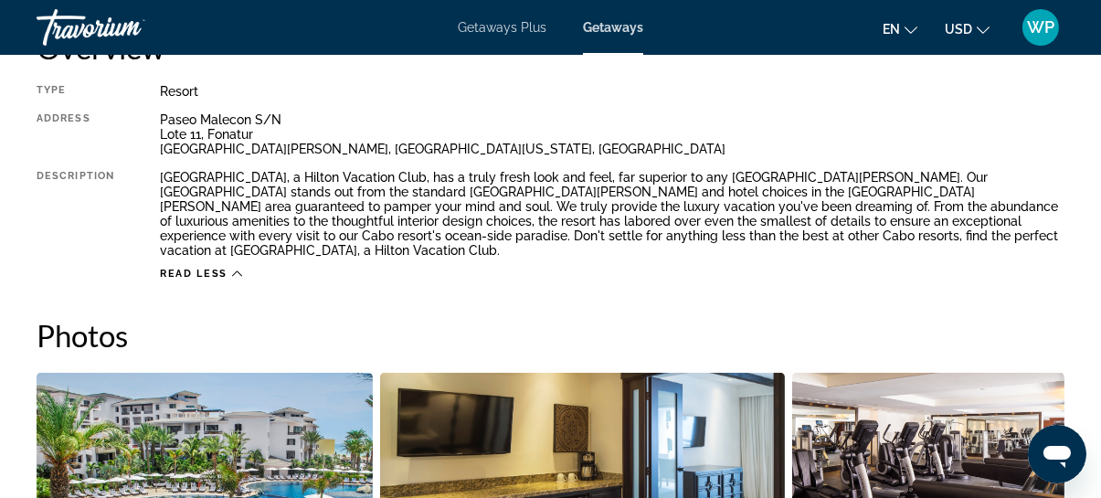
scroll to position [736, 0]
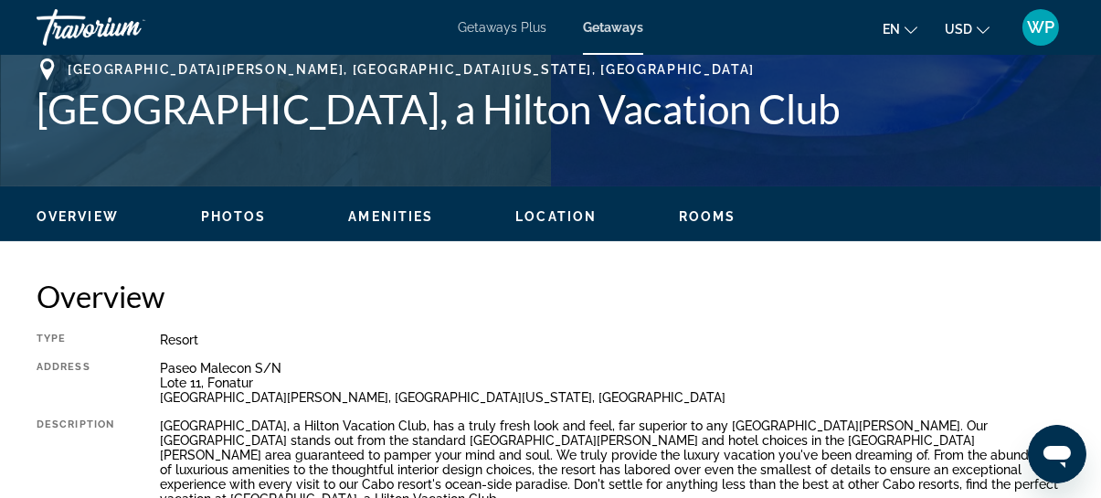
click at [537, 197] on div "Overview Photos Amenities Location Rooms Search" at bounding box center [550, 214] width 1101 height 57
click at [547, 216] on span "Location" at bounding box center [555, 216] width 81 height 15
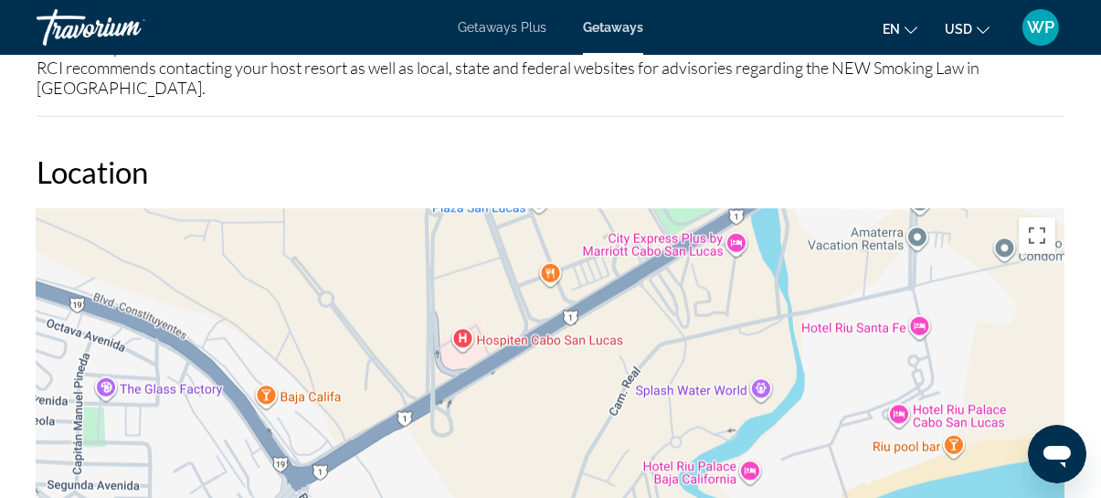
scroll to position [2543, 0]
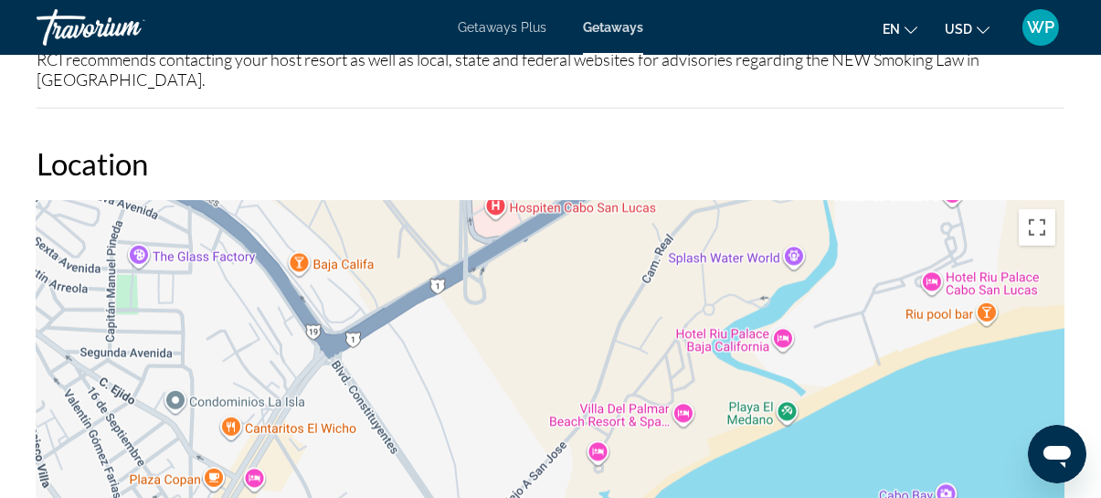
drag, startPoint x: 516, startPoint y: 396, endPoint x: 551, endPoint y: 269, distance: 132.5
click at [551, 269] on div "Main content" at bounding box center [551, 474] width 1028 height 548
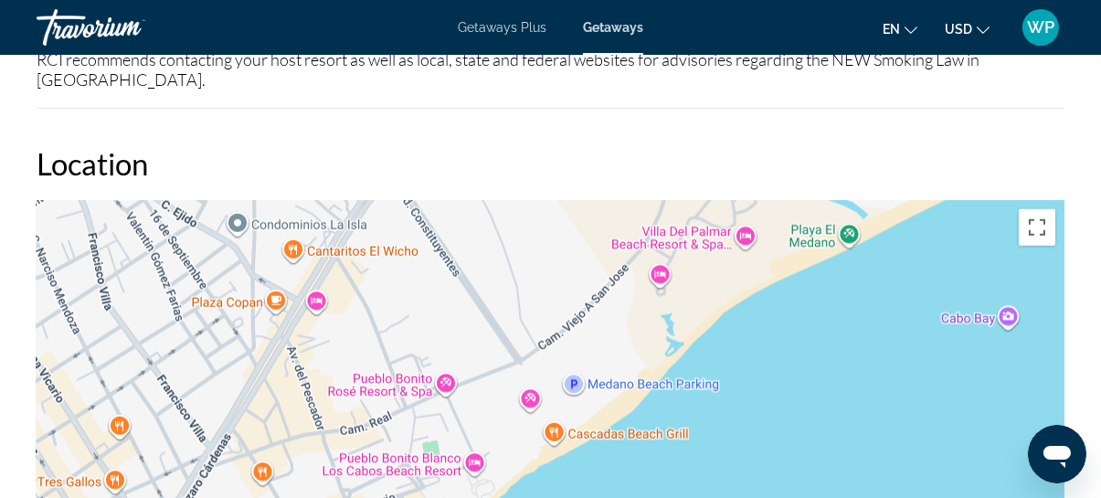
drag, startPoint x: 500, startPoint y: 411, endPoint x: 563, endPoint y: 232, distance: 189.8
click at [563, 232] on div "Main content" at bounding box center [551, 474] width 1028 height 548
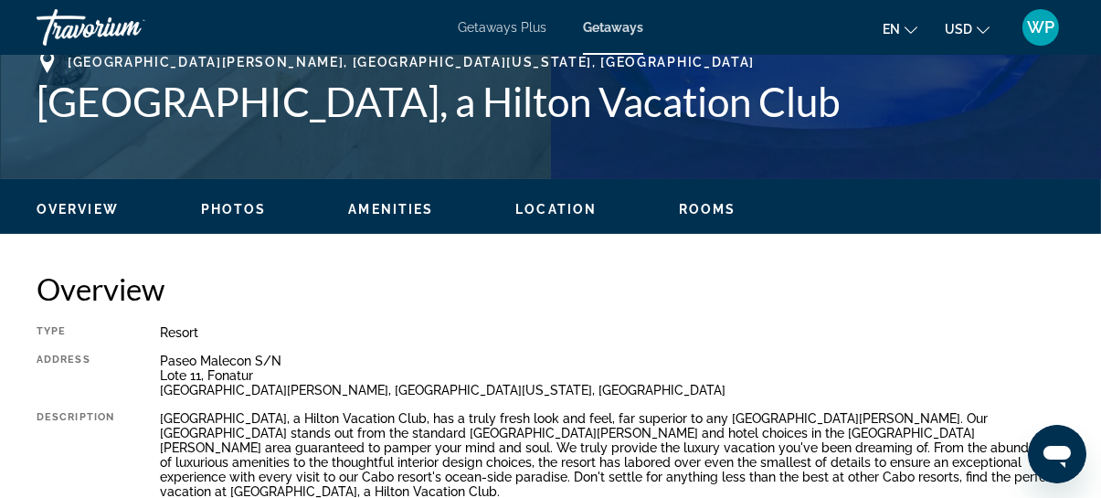
scroll to position [575, 0]
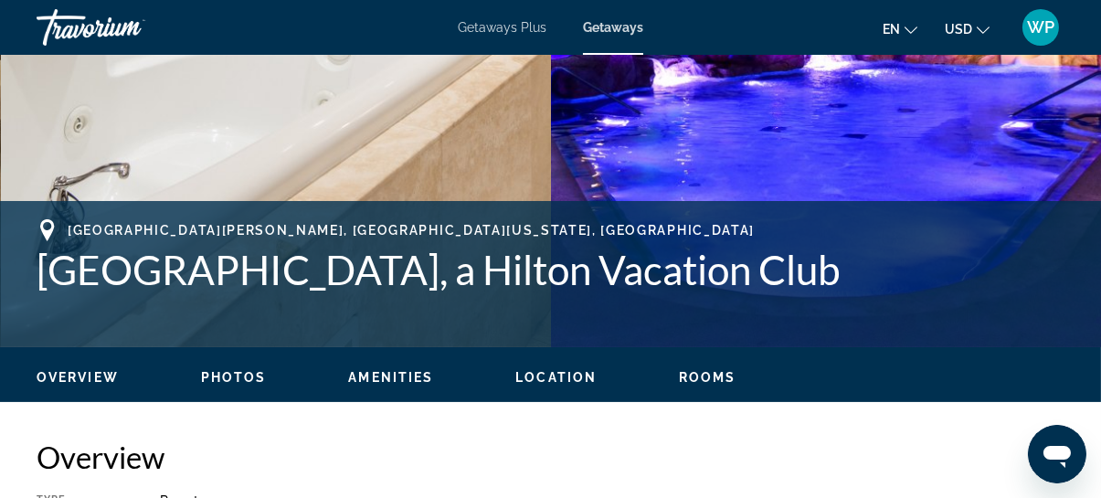
click at [540, 374] on span "Location" at bounding box center [555, 377] width 81 height 15
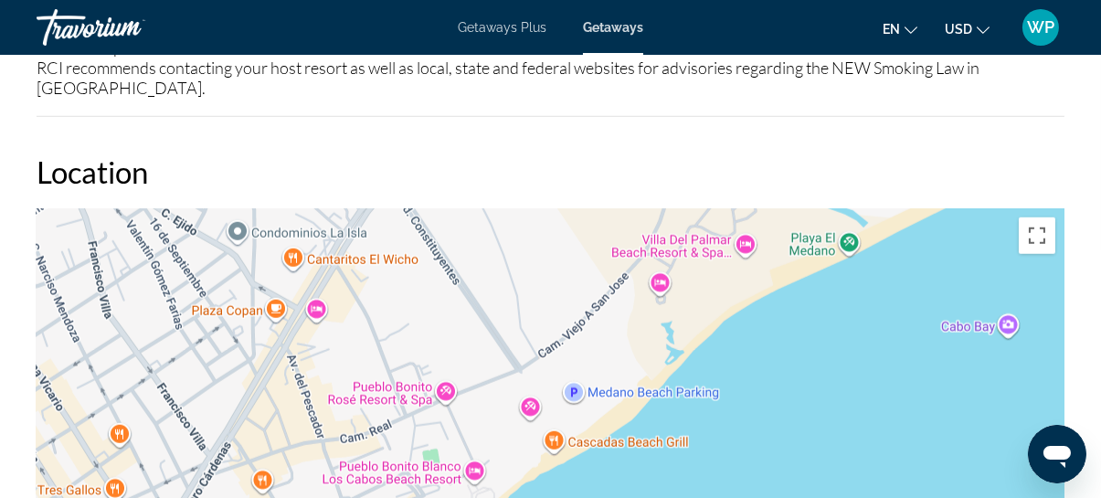
scroll to position [2543, 0]
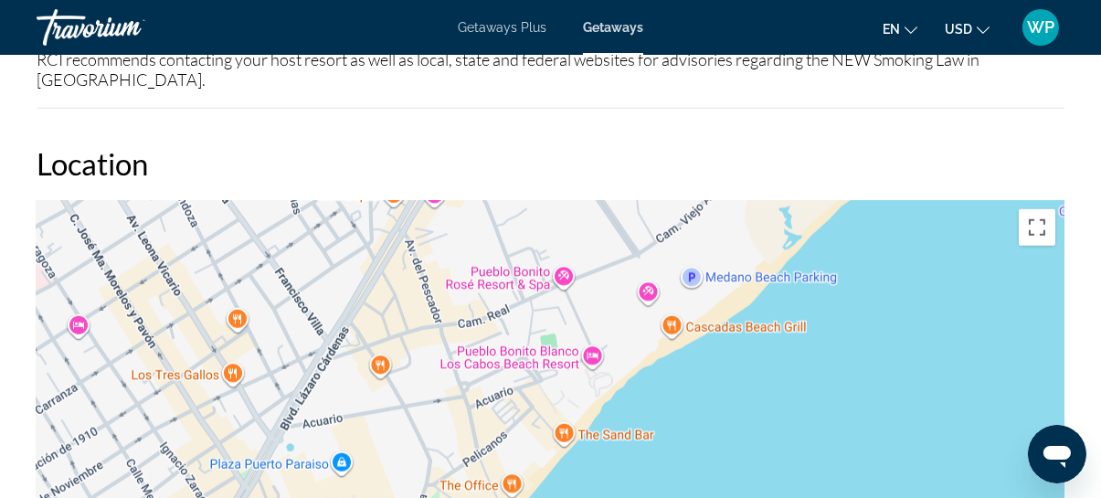
drag, startPoint x: 507, startPoint y: 420, endPoint x: 646, endPoint y: 301, distance: 183.3
click at [646, 301] on div "Main content" at bounding box center [551, 474] width 1028 height 548
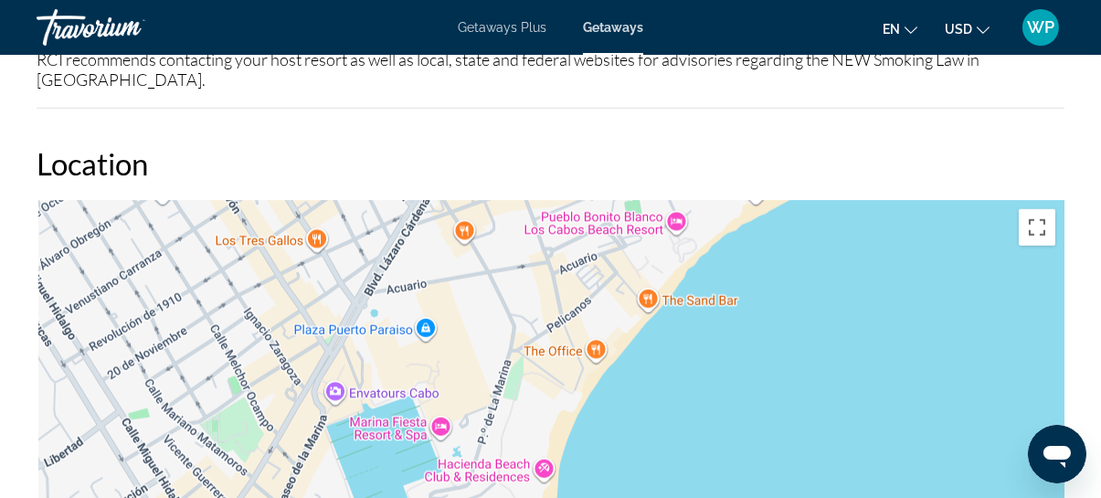
drag, startPoint x: 529, startPoint y: 401, endPoint x: 590, endPoint y: 275, distance: 140.1
click at [589, 277] on div "Main content" at bounding box center [551, 474] width 1028 height 548
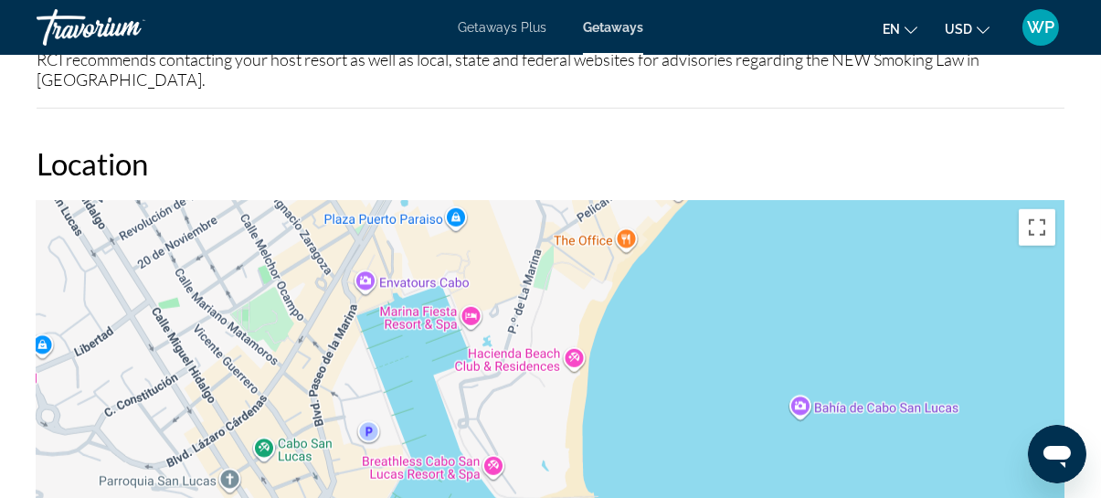
drag, startPoint x: 558, startPoint y: 367, endPoint x: 623, endPoint y: 179, distance: 199.0
click at [619, 200] on div "Main content" at bounding box center [551, 474] width 1028 height 548
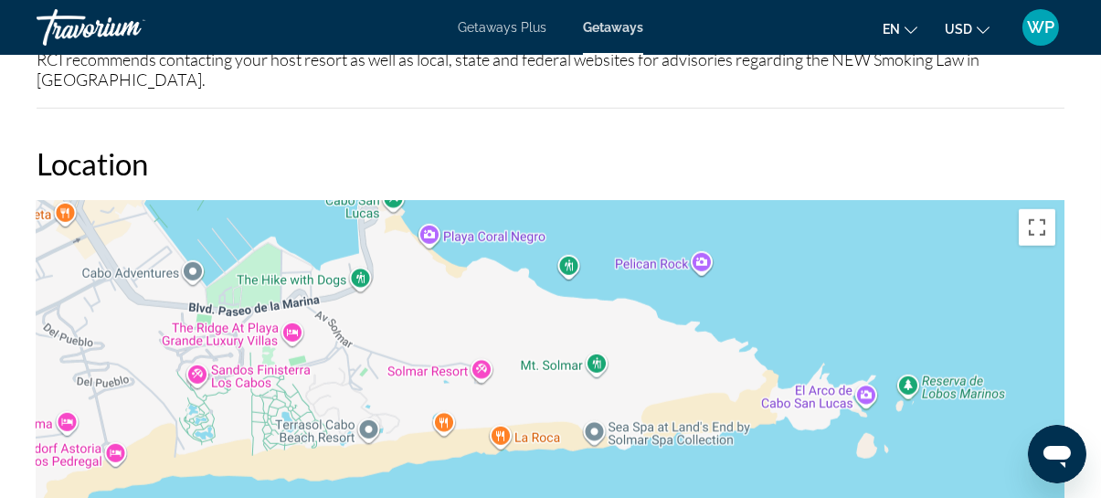
drag, startPoint x: 650, startPoint y: 438, endPoint x: 378, endPoint y: 234, distance: 340.5
click at [378, 234] on div "Main content" at bounding box center [551, 474] width 1028 height 548
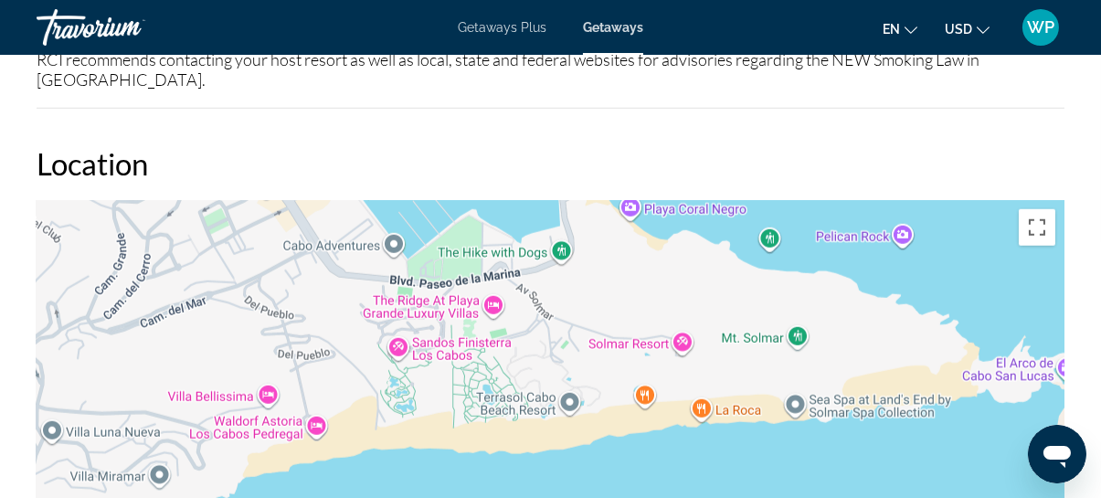
drag, startPoint x: 362, startPoint y: 303, endPoint x: 568, endPoint y: 279, distance: 207.9
click at [568, 279] on div "Main content" at bounding box center [551, 474] width 1028 height 548
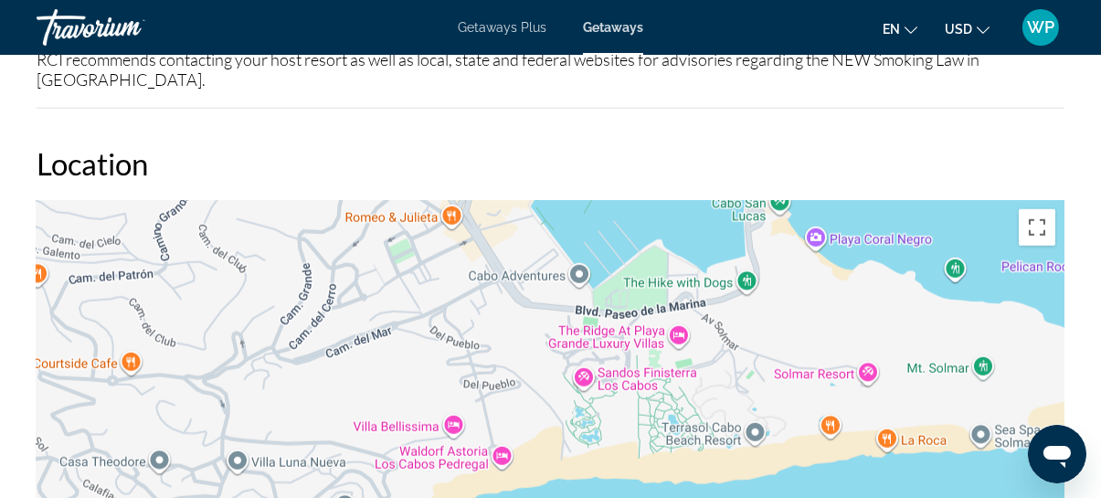
drag, startPoint x: 314, startPoint y: 336, endPoint x: 585, endPoint y: 374, distance: 273.1
click at [585, 374] on div "Main content" at bounding box center [551, 474] width 1028 height 548
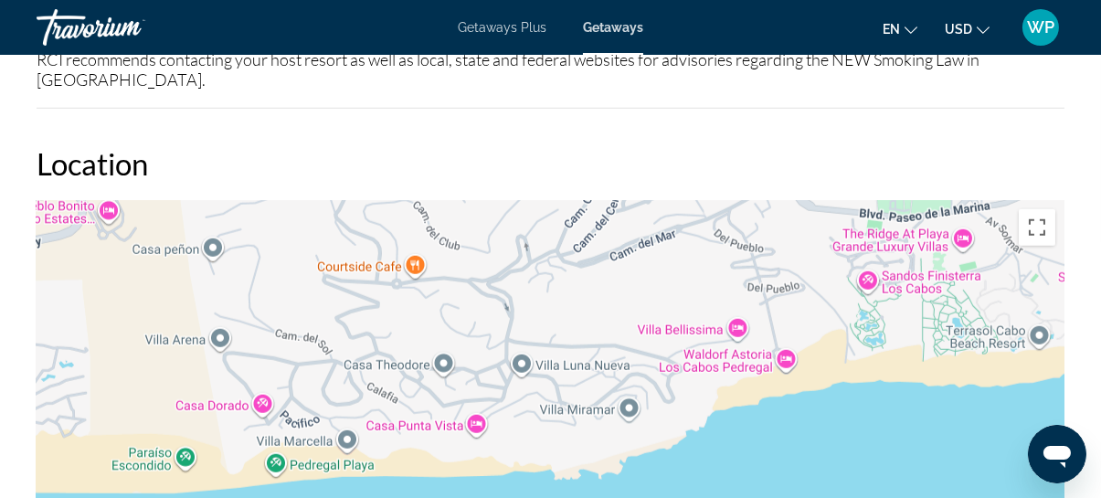
drag, startPoint x: 468, startPoint y: 356, endPoint x: 617, endPoint y: 246, distance: 185.4
click at [617, 246] on div "Main content" at bounding box center [551, 474] width 1028 height 548
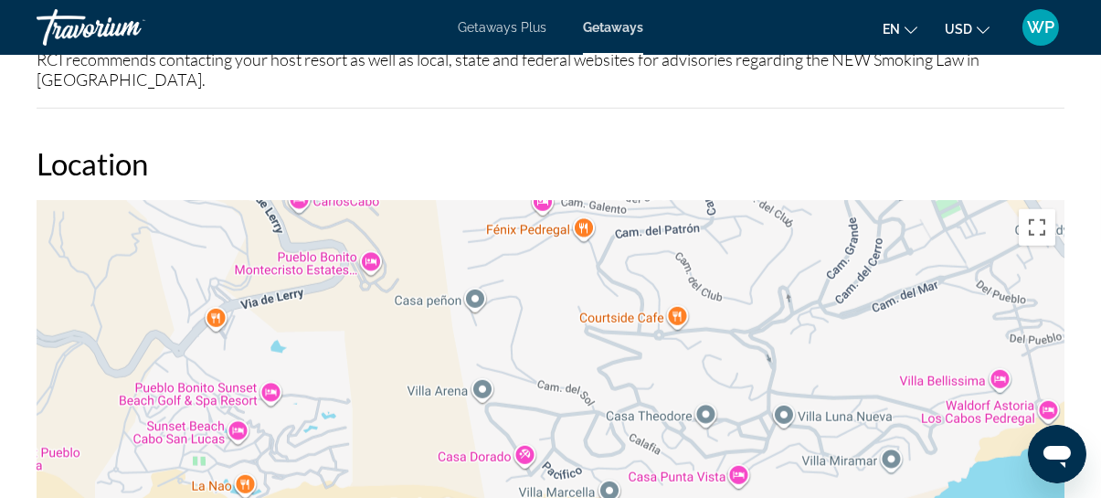
drag, startPoint x: 437, startPoint y: 290, endPoint x: 701, endPoint y: 342, distance: 269.1
click at [701, 342] on div "Main content" at bounding box center [551, 474] width 1028 height 548
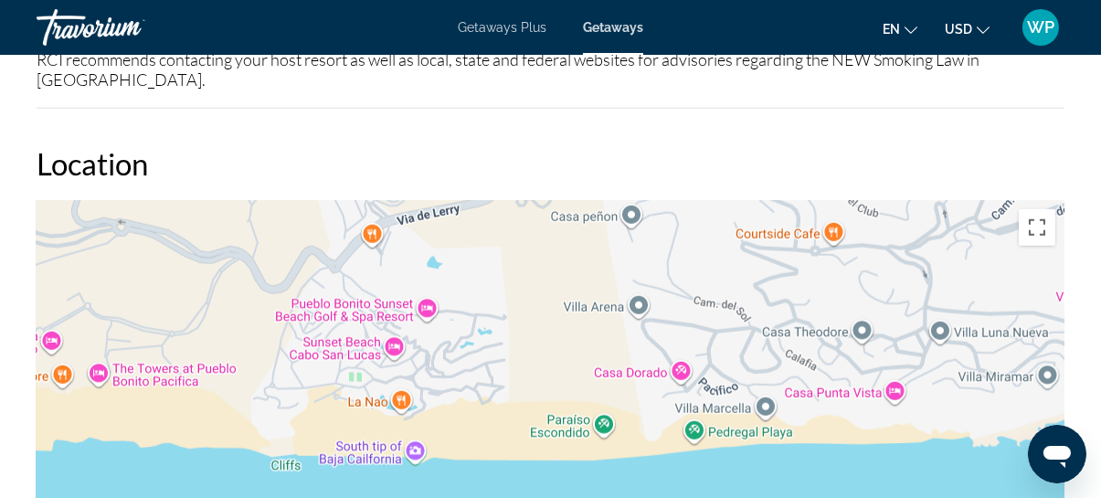
drag, startPoint x: 363, startPoint y: 392, endPoint x: 520, endPoint y: 306, distance: 179.0
click at [520, 306] on div "Main content" at bounding box center [551, 474] width 1028 height 548
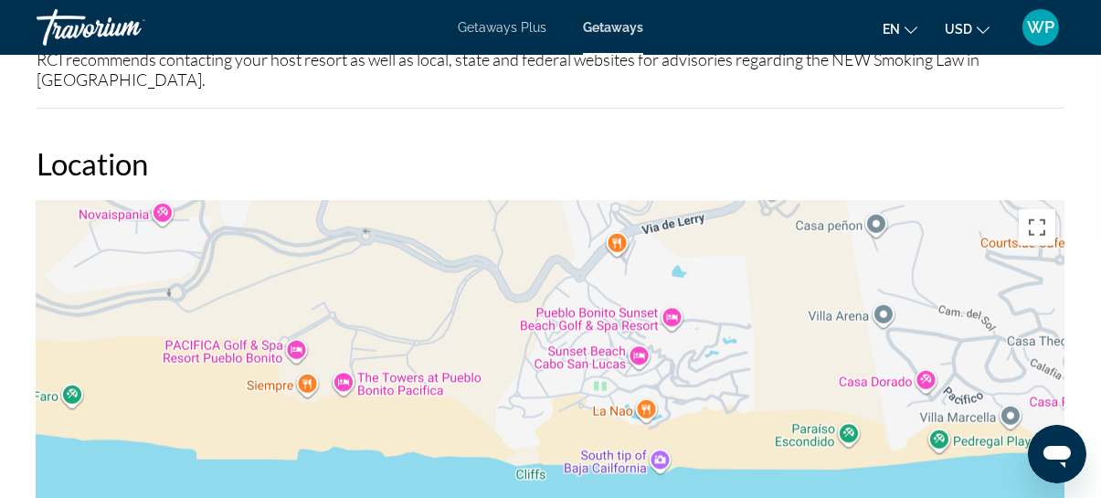
drag, startPoint x: 439, startPoint y: 308, endPoint x: 686, endPoint y: 318, distance: 246.8
click at [686, 318] on div "Main content" at bounding box center [551, 474] width 1028 height 548
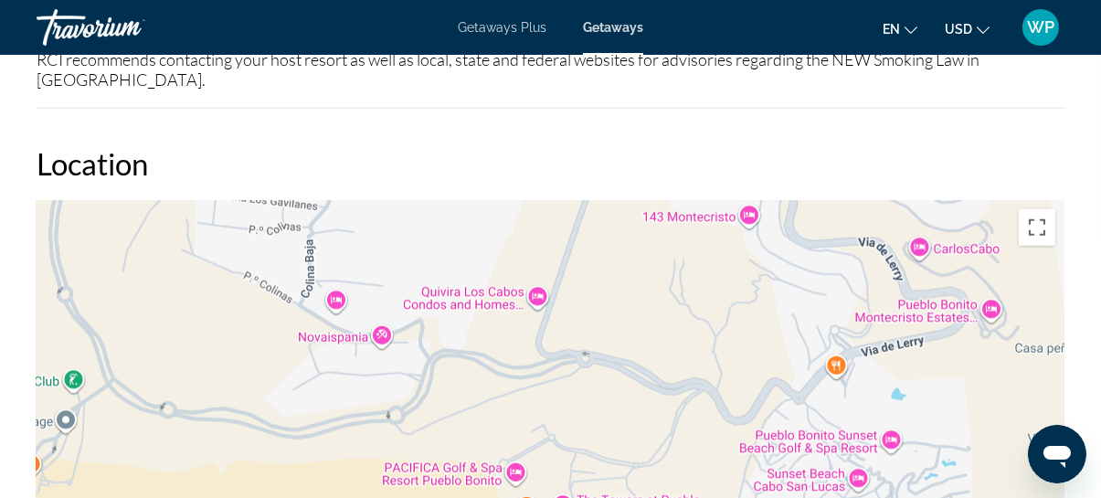
drag, startPoint x: 382, startPoint y: 281, endPoint x: 603, endPoint y: 408, distance: 254.9
click at [603, 408] on div "Main content" at bounding box center [551, 474] width 1028 height 548
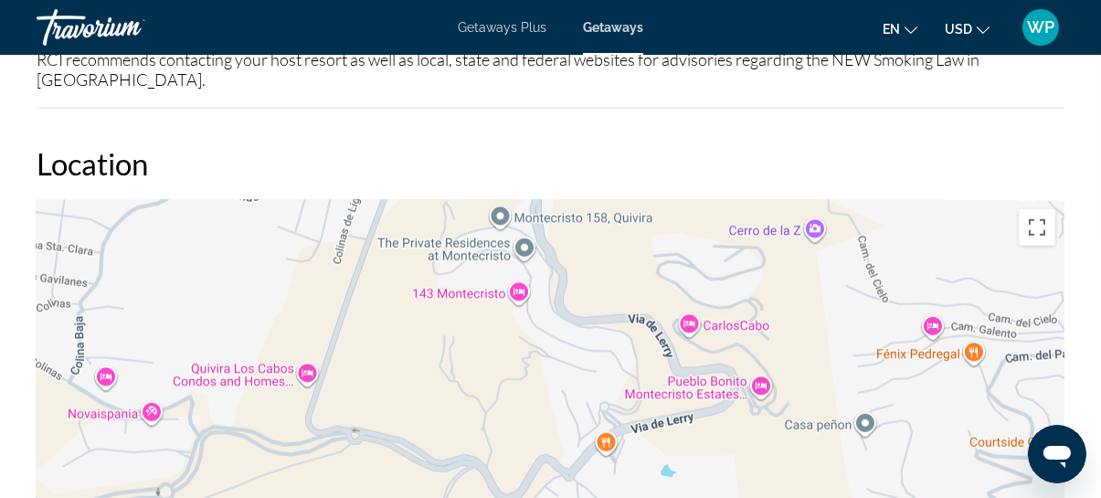
drag, startPoint x: 680, startPoint y: 317, endPoint x: 446, endPoint y: 396, distance: 247.0
click at [446, 396] on div "Main content" at bounding box center [551, 474] width 1028 height 548
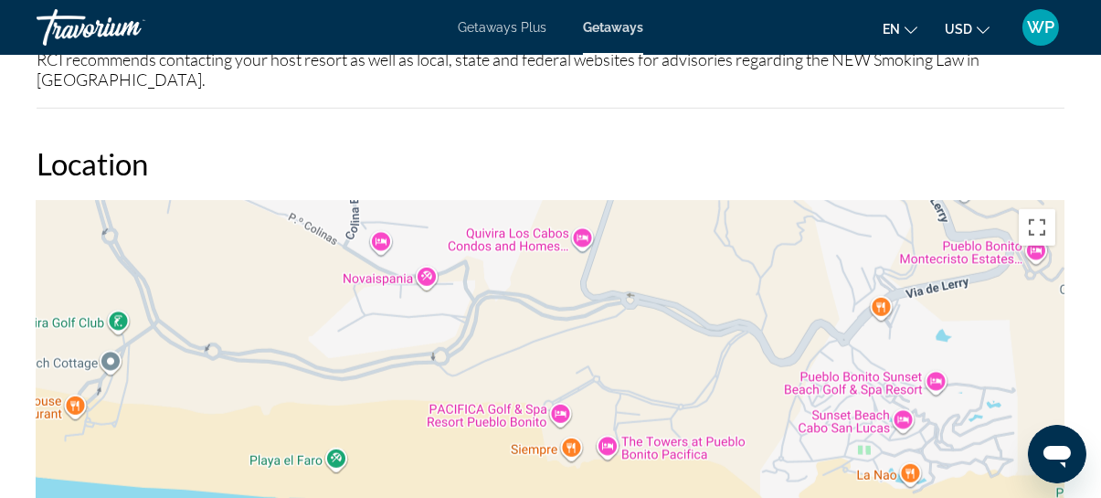
drag, startPoint x: 414, startPoint y: 424, endPoint x: 692, endPoint y: 288, distance: 310.1
click at [692, 288] on div "Main content" at bounding box center [551, 474] width 1028 height 548
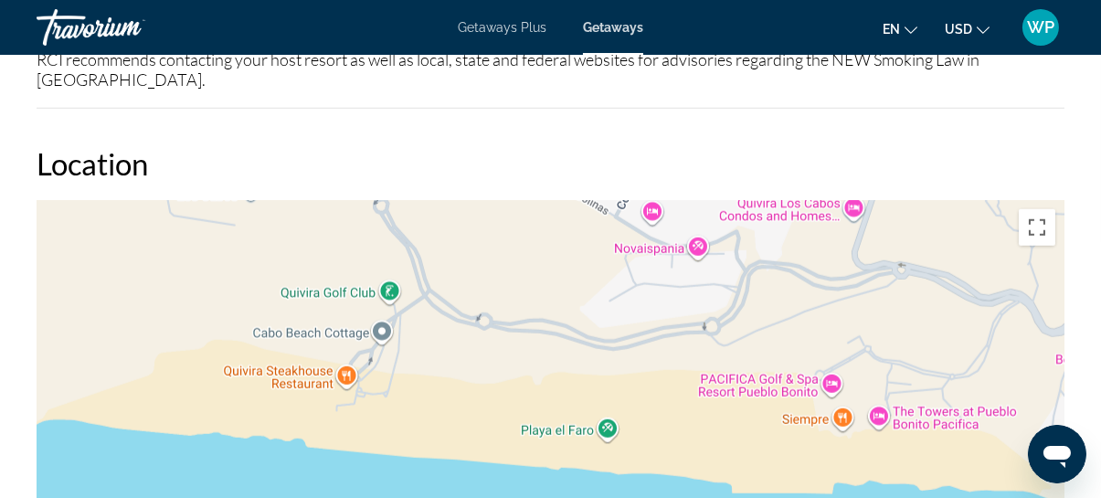
drag, startPoint x: 401, startPoint y: 337, endPoint x: 675, endPoint y: 307, distance: 275.7
click at [675, 307] on div "Main content" at bounding box center [551, 474] width 1028 height 548
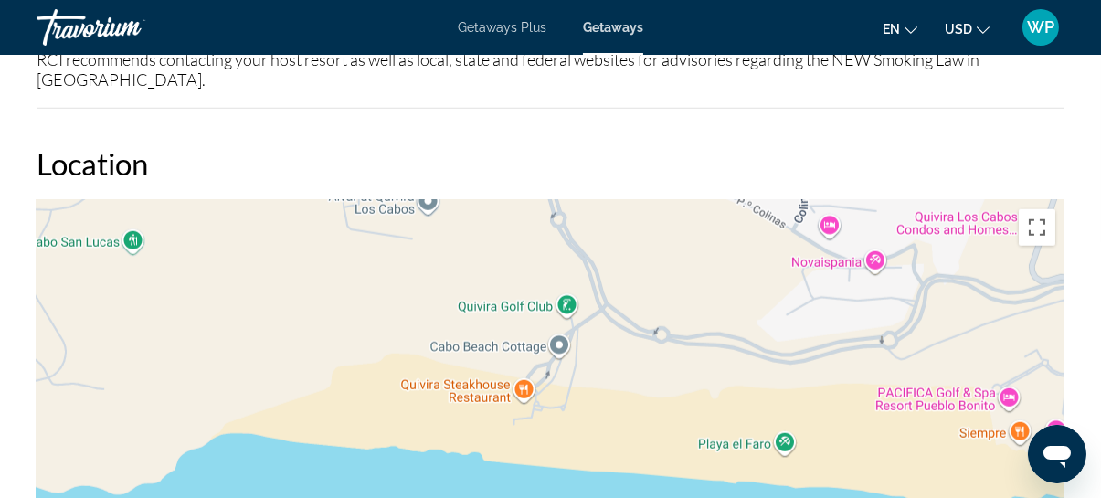
drag, startPoint x: 722, startPoint y: 373, endPoint x: 897, endPoint y: 386, distance: 175.9
click at [897, 386] on div "Main content" at bounding box center [551, 474] width 1028 height 548
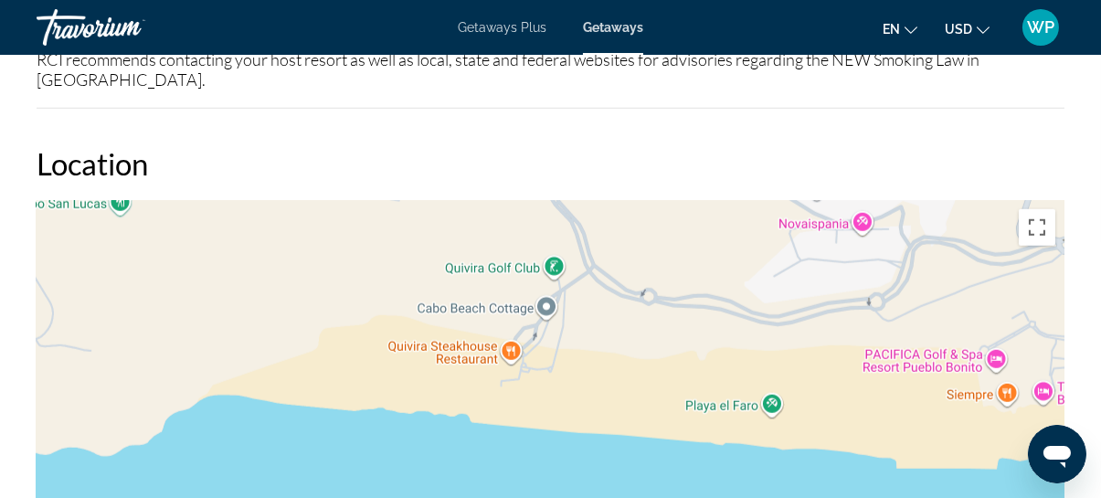
drag, startPoint x: 299, startPoint y: 385, endPoint x: 137, endPoint y: 343, distance: 167.0
click at [179, 344] on div "Main content" at bounding box center [551, 474] width 1028 height 548
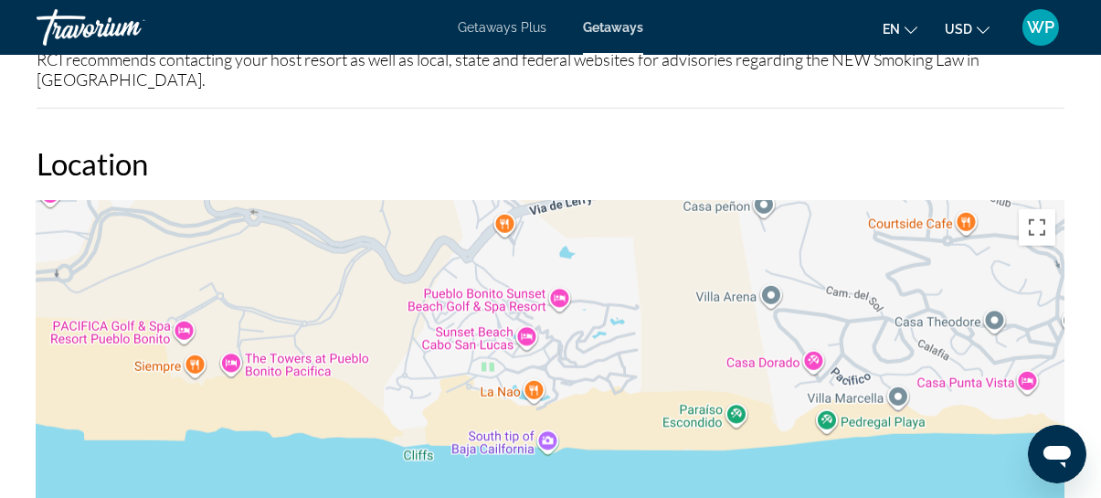
drag, startPoint x: 708, startPoint y: 391, endPoint x: 236, endPoint y: 373, distance: 472.6
click at [236, 373] on div "Main content" at bounding box center [551, 474] width 1028 height 548
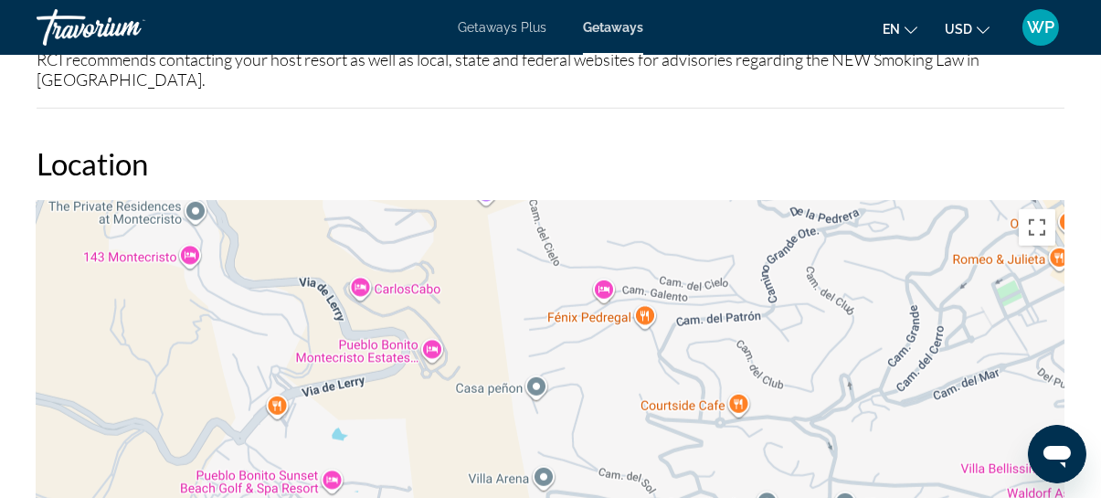
drag, startPoint x: 637, startPoint y: 265, endPoint x: 402, endPoint y: 485, distance: 321.8
click at [404, 487] on div "Main content" at bounding box center [551, 474] width 1028 height 548
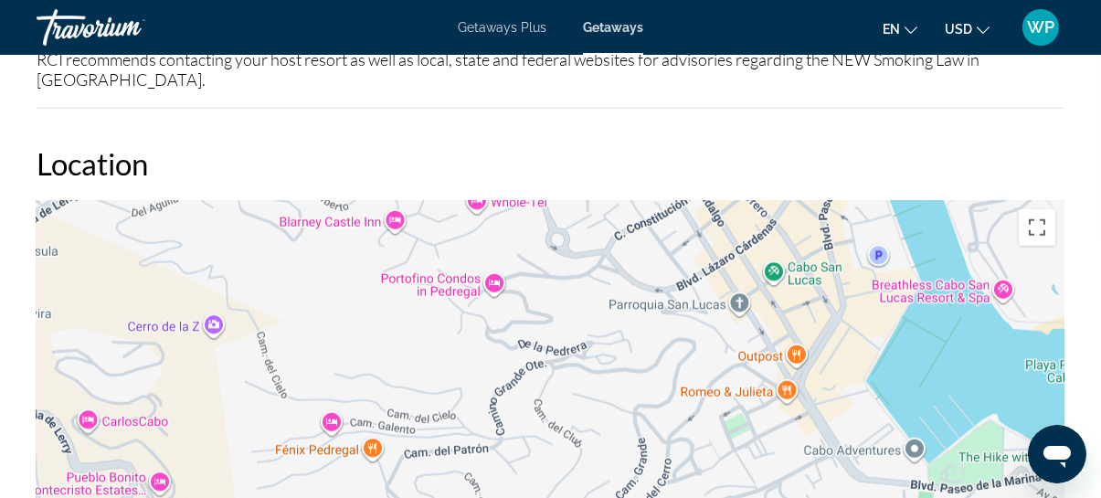
drag, startPoint x: 568, startPoint y: 280, endPoint x: 356, endPoint y: 312, distance: 214.4
click at [356, 312] on div "Main content" at bounding box center [551, 474] width 1028 height 548
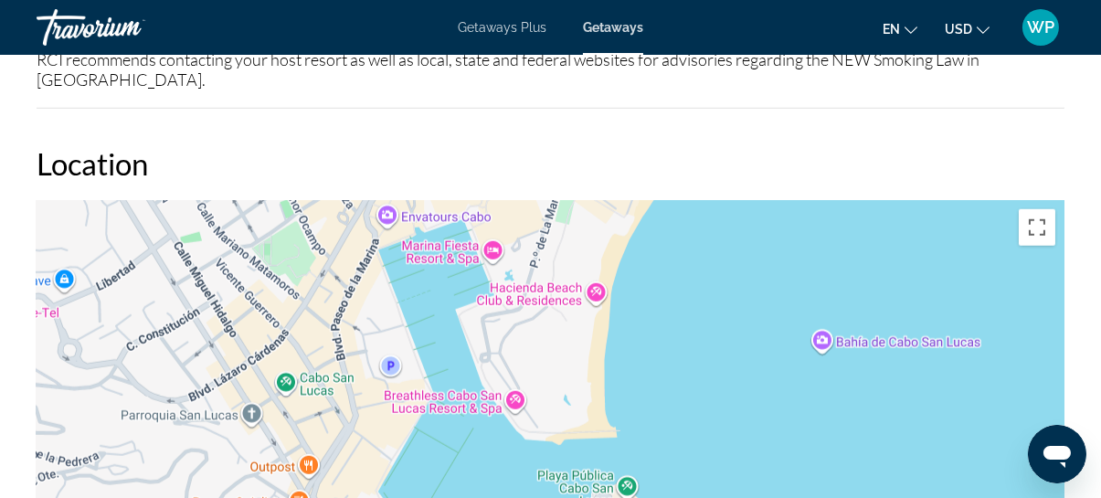
drag, startPoint x: 851, startPoint y: 287, endPoint x: 363, endPoint y: 398, distance: 501.2
click at [363, 398] on div "Main content" at bounding box center [551, 474] width 1028 height 548
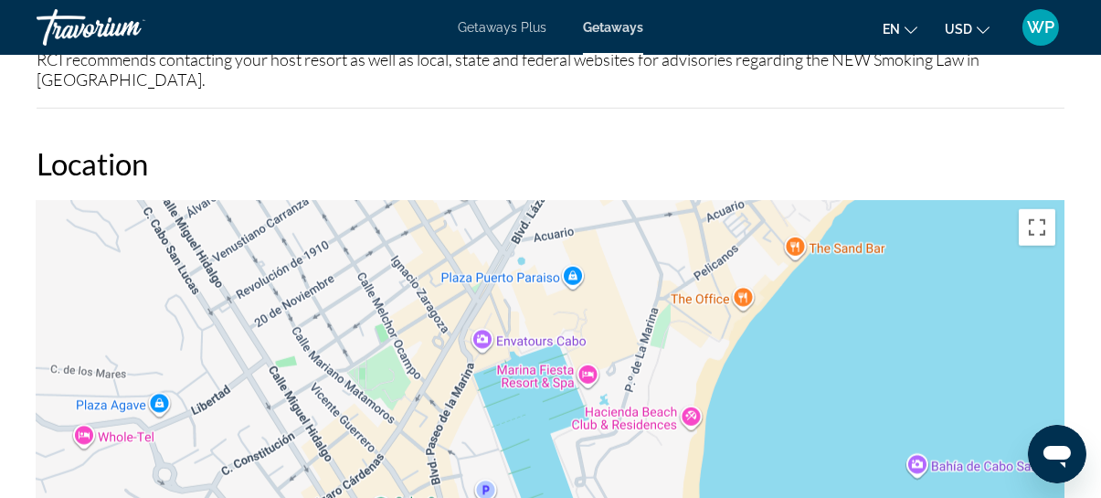
drag, startPoint x: 667, startPoint y: 215, endPoint x: 762, endPoint y: 341, distance: 157.8
click at [762, 341] on div "Main content" at bounding box center [551, 474] width 1028 height 548
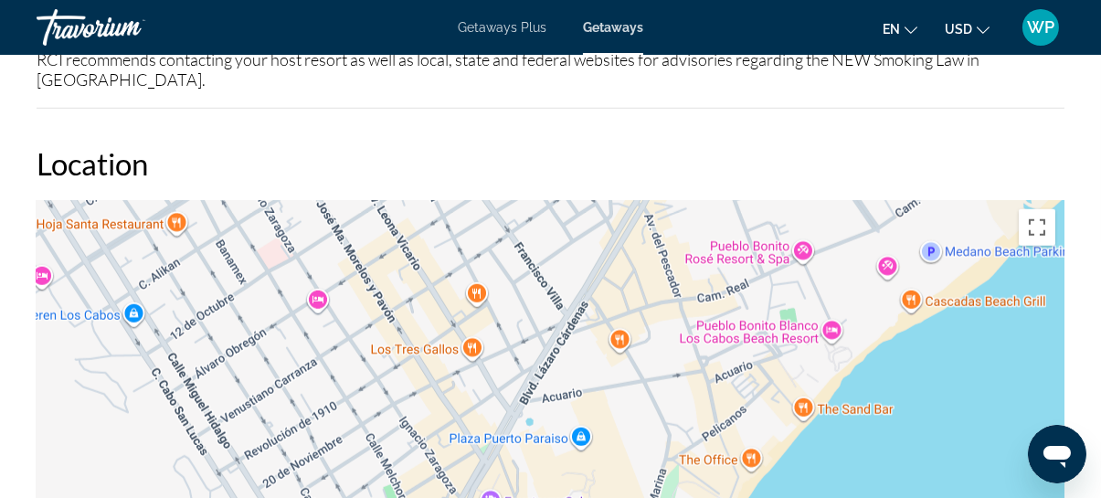
drag, startPoint x: 697, startPoint y: 265, endPoint x: 711, endPoint y: 457, distance: 192.3
click at [711, 457] on div "Main content" at bounding box center [551, 474] width 1028 height 548
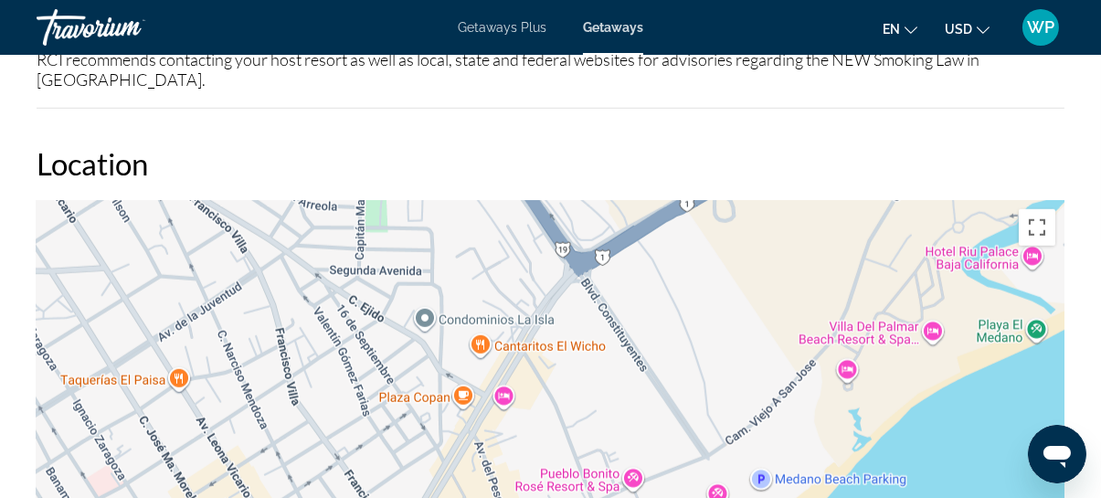
drag, startPoint x: 805, startPoint y: 210, endPoint x: 628, endPoint y: 411, distance: 267.9
click at [628, 411] on div "Main content" at bounding box center [551, 474] width 1028 height 548
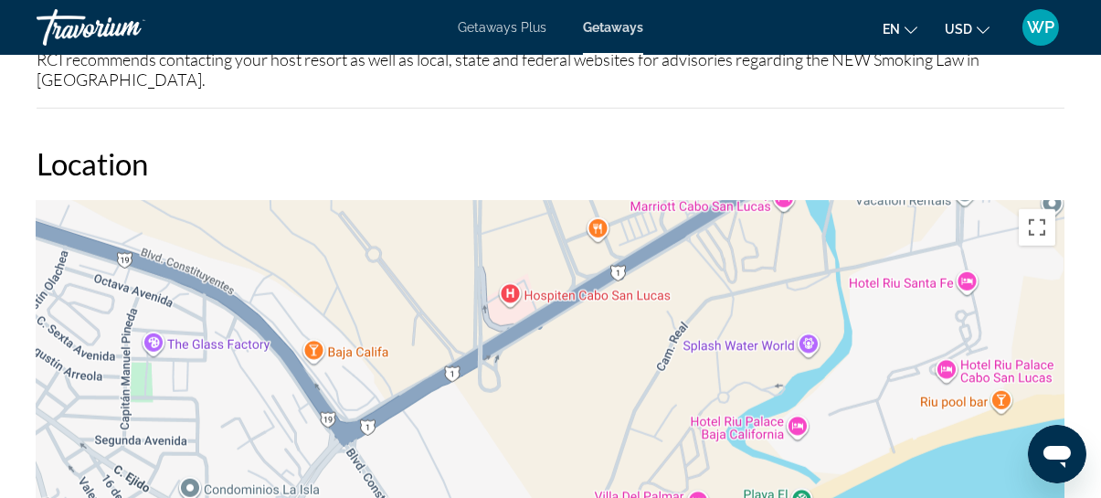
drag, startPoint x: 896, startPoint y: 353, endPoint x: 613, endPoint y: 526, distance: 332.1
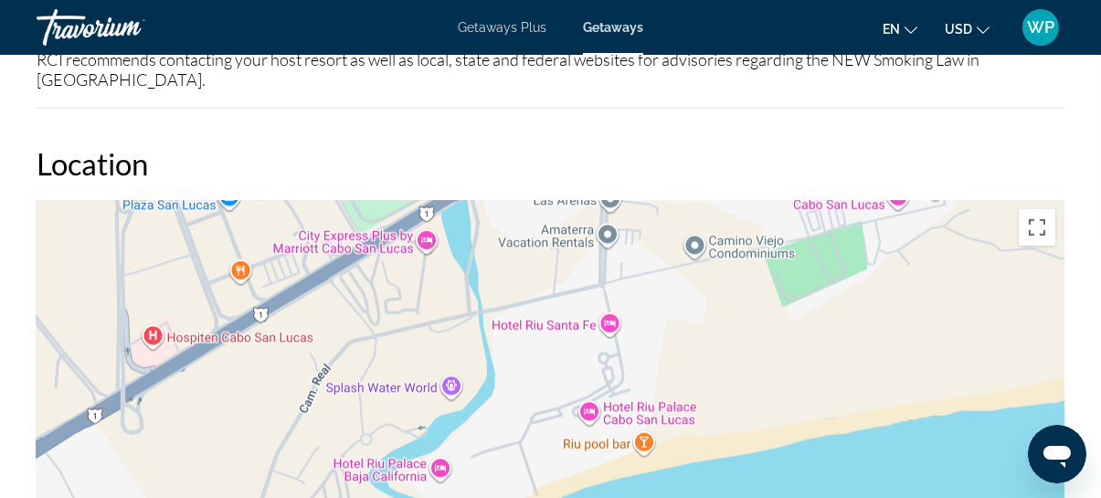
drag, startPoint x: 776, startPoint y: 333, endPoint x: 520, endPoint y: 369, distance: 259.1
click at [520, 369] on div "Main content" at bounding box center [551, 474] width 1028 height 548
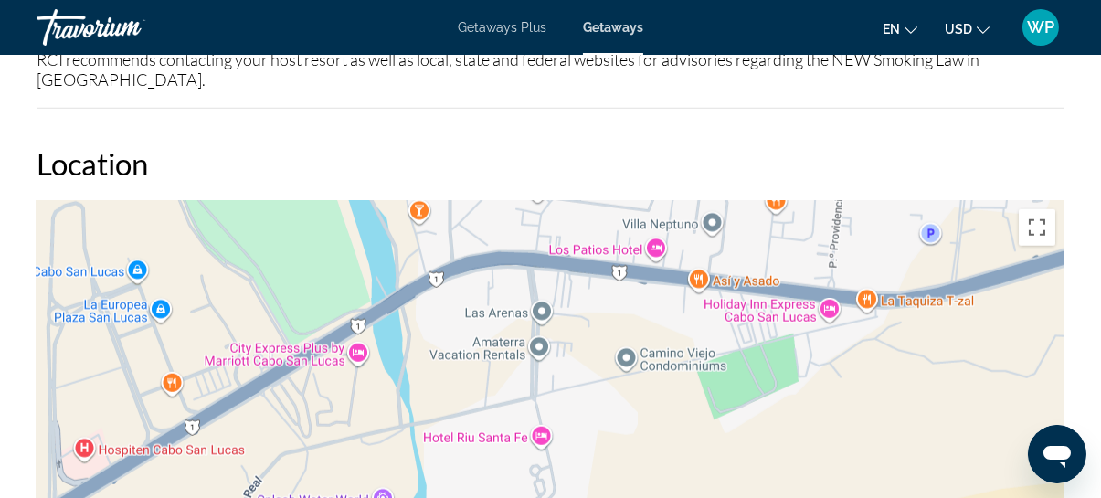
drag, startPoint x: 820, startPoint y: 304, endPoint x: 752, endPoint y: 417, distance: 131.6
click at [752, 417] on div "Main content" at bounding box center [551, 474] width 1028 height 548
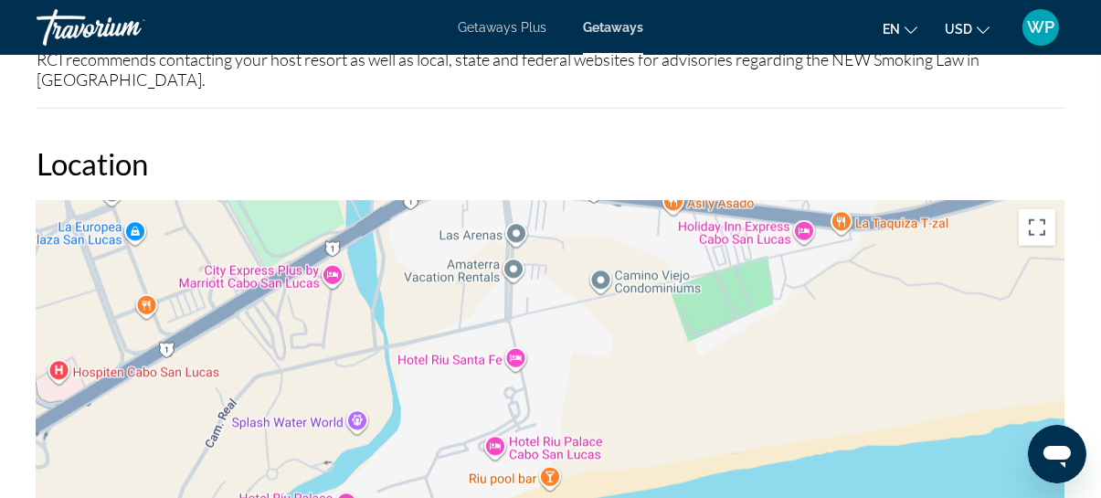
drag, startPoint x: 638, startPoint y: 436, endPoint x: 611, endPoint y: 355, distance: 84.6
click at [611, 355] on div "Main content" at bounding box center [551, 474] width 1028 height 548
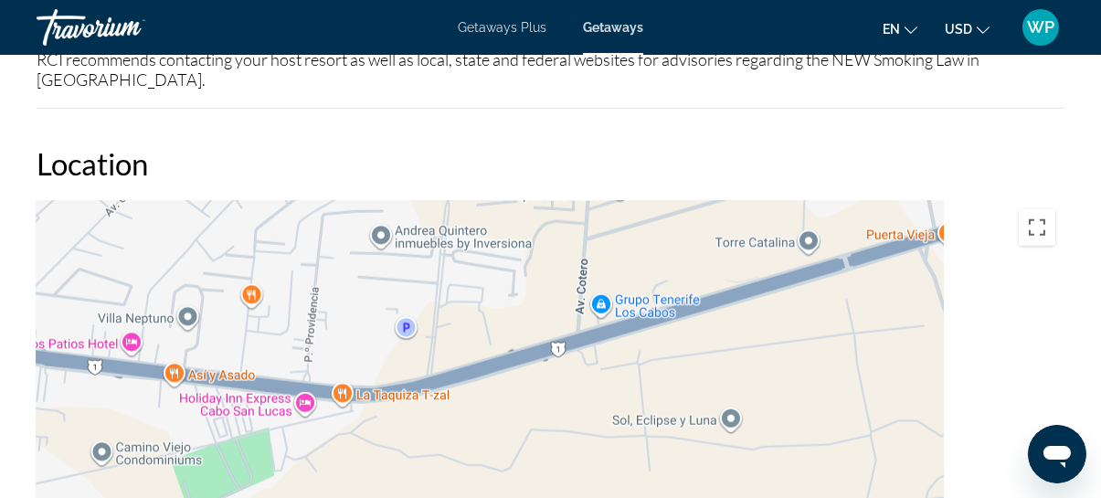
drag, startPoint x: 877, startPoint y: 287, endPoint x: 371, endPoint y: 467, distance: 537.1
click at [368, 468] on div "Main content" at bounding box center [551, 474] width 1028 height 548
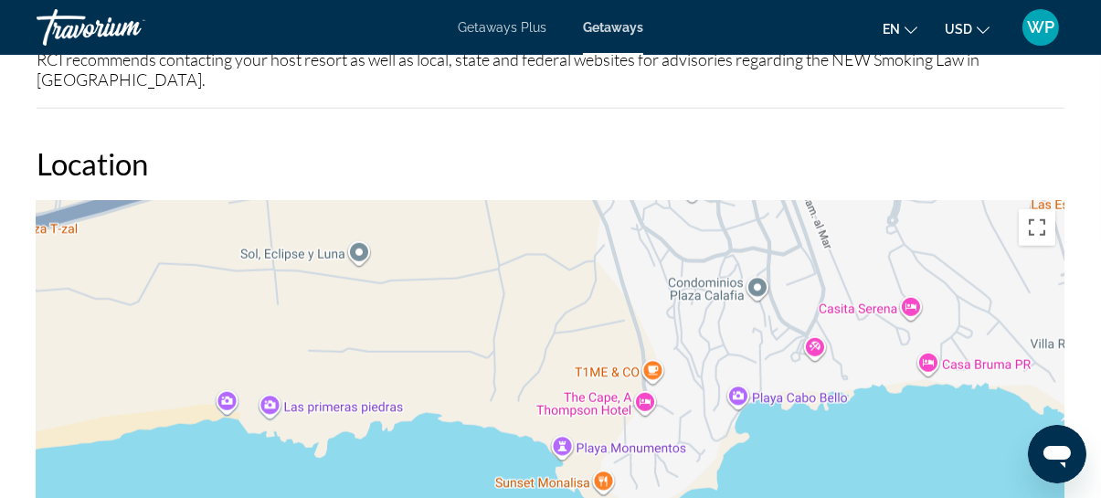
drag, startPoint x: 870, startPoint y: 358, endPoint x: 509, endPoint y: 182, distance: 401.6
click at [509, 200] on div "Main content" at bounding box center [551, 474] width 1028 height 548
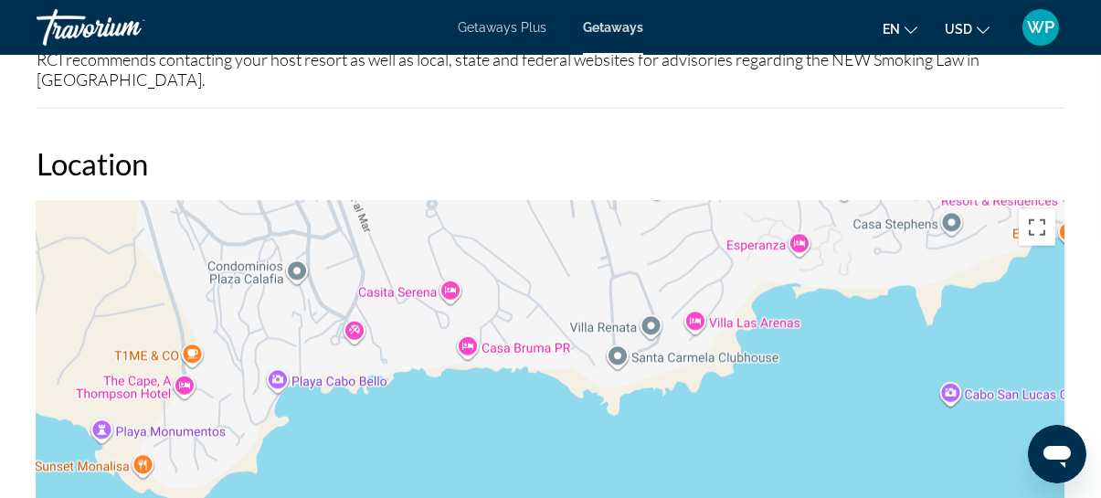
drag, startPoint x: 901, startPoint y: 406, endPoint x: 438, endPoint y: 390, distance: 463.4
click at [438, 389] on div "Main content" at bounding box center [551, 474] width 1028 height 548
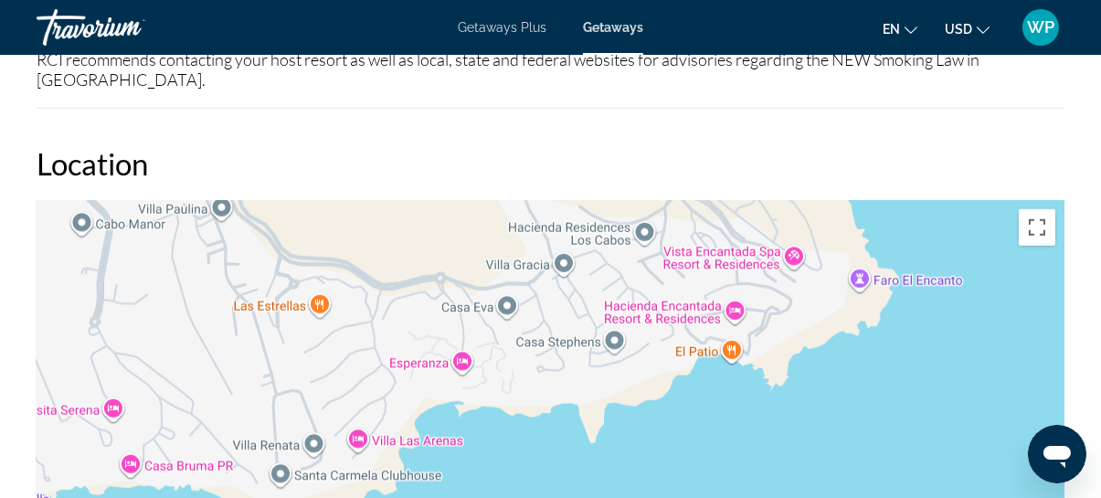
drag, startPoint x: 866, startPoint y: 310, endPoint x: 526, endPoint y: 427, distance: 359.3
click at [526, 427] on div "Main content" at bounding box center [551, 474] width 1028 height 548
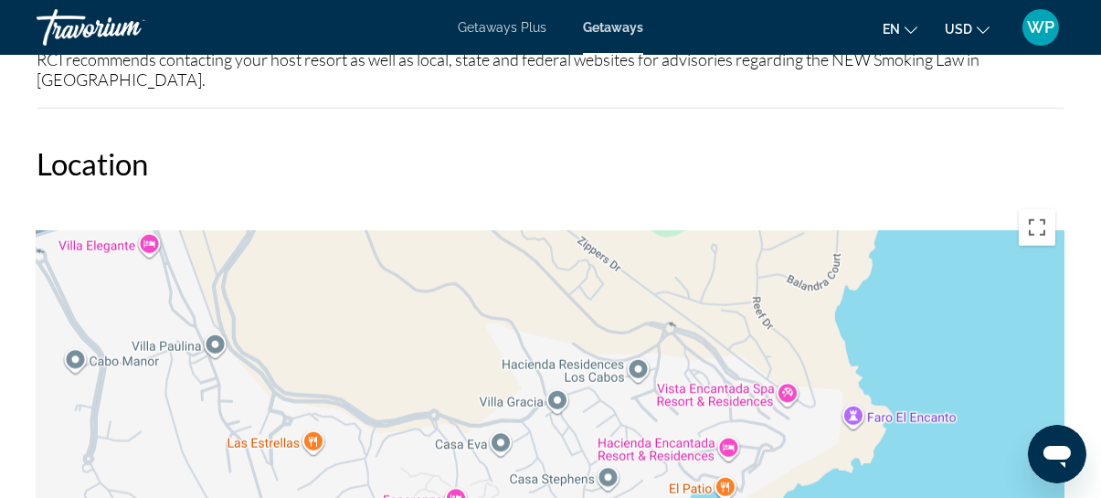
drag, startPoint x: 784, startPoint y: 309, endPoint x: 804, endPoint y: 470, distance: 162.9
click at [804, 470] on div "Main content" at bounding box center [551, 474] width 1028 height 548
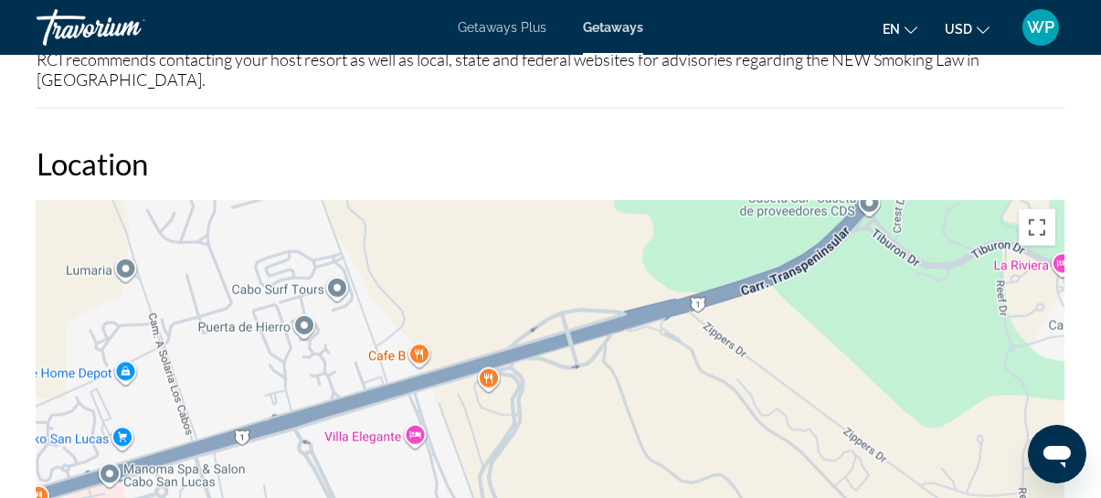
drag, startPoint x: 543, startPoint y: 325, endPoint x: 762, endPoint y: 466, distance: 260.5
click at [762, 466] on div "Main content" at bounding box center [551, 474] width 1028 height 548
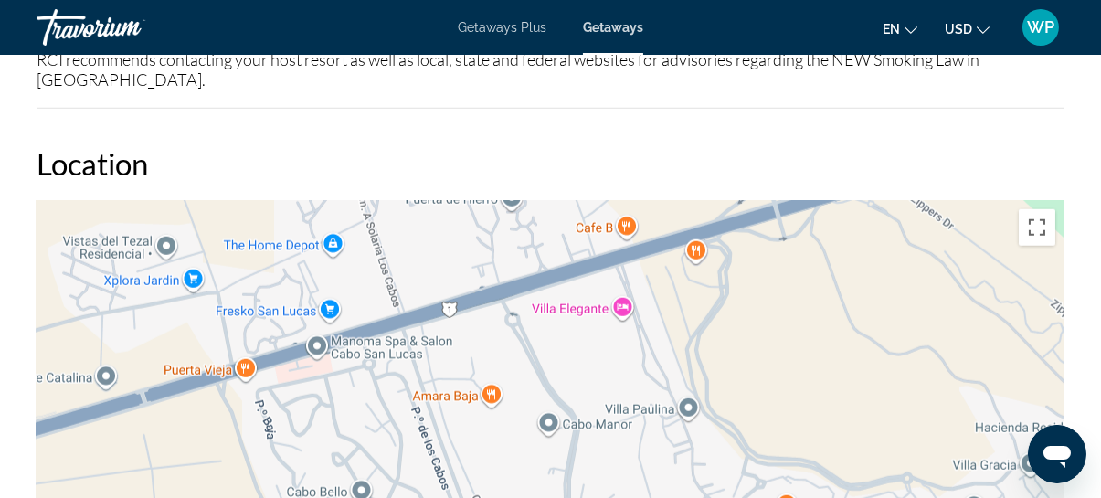
drag, startPoint x: 602, startPoint y: 419, endPoint x: 785, endPoint y: 271, distance: 235.1
click at [785, 271] on div "Main content" at bounding box center [551, 474] width 1028 height 548
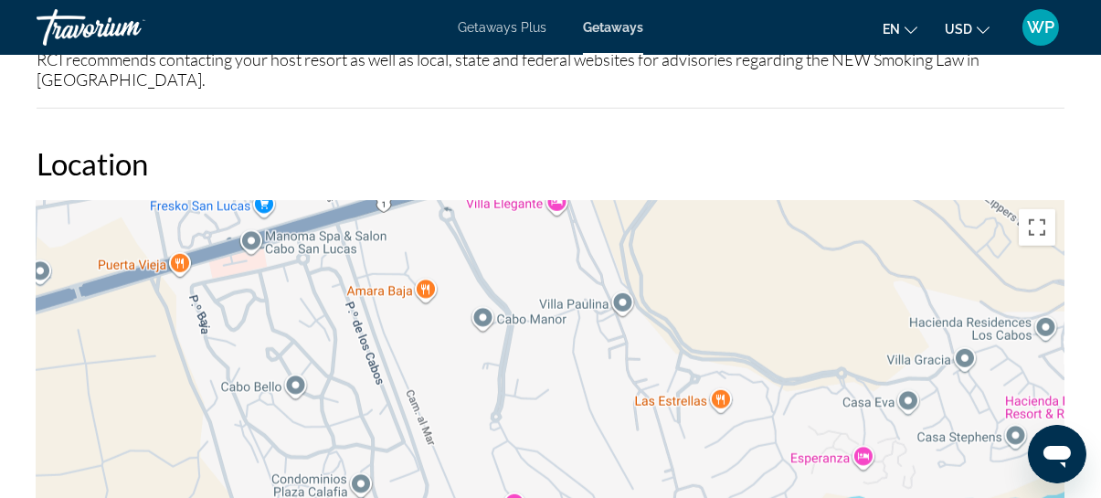
drag, startPoint x: 784, startPoint y: 400, endPoint x: 610, endPoint y: 152, distance: 303.1
click at [610, 152] on div "Location ← Move left → Move right ↑ Move up ↓ Move down + Zoom in - Zoom out Ho…" at bounding box center [551, 446] width 1028 height 603
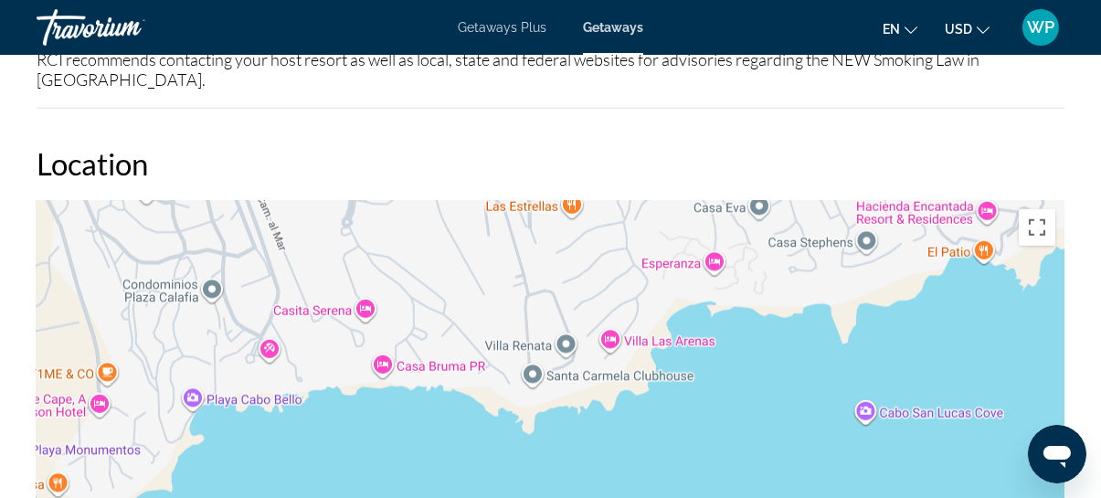
click at [438, 328] on div "Main content" at bounding box center [551, 474] width 1028 height 548
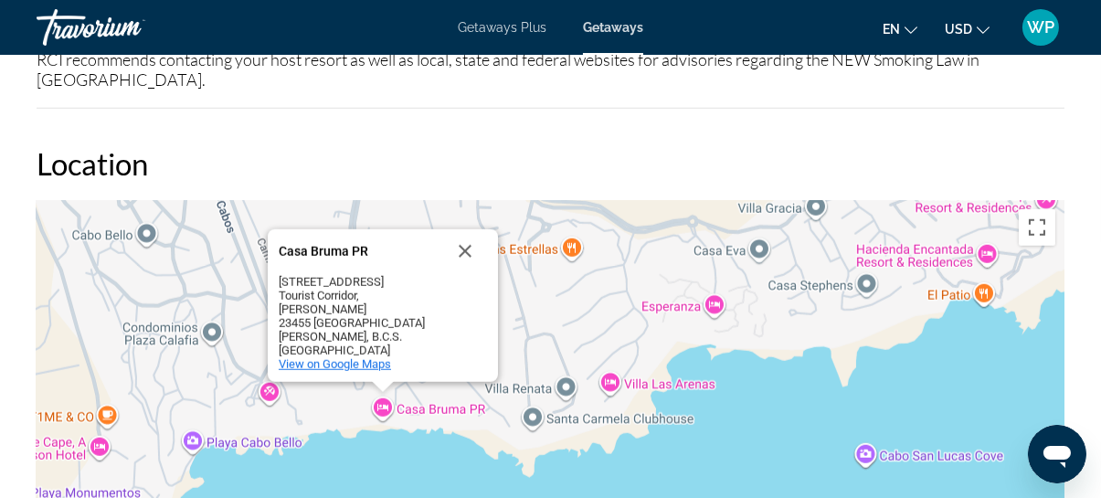
click at [360, 357] on span "View on Google Maps" at bounding box center [335, 364] width 112 height 14
drag, startPoint x: 461, startPoint y: 241, endPoint x: 475, endPoint y: 233, distance: 16.0
click at [465, 239] on button "Close" at bounding box center [465, 251] width 44 height 44
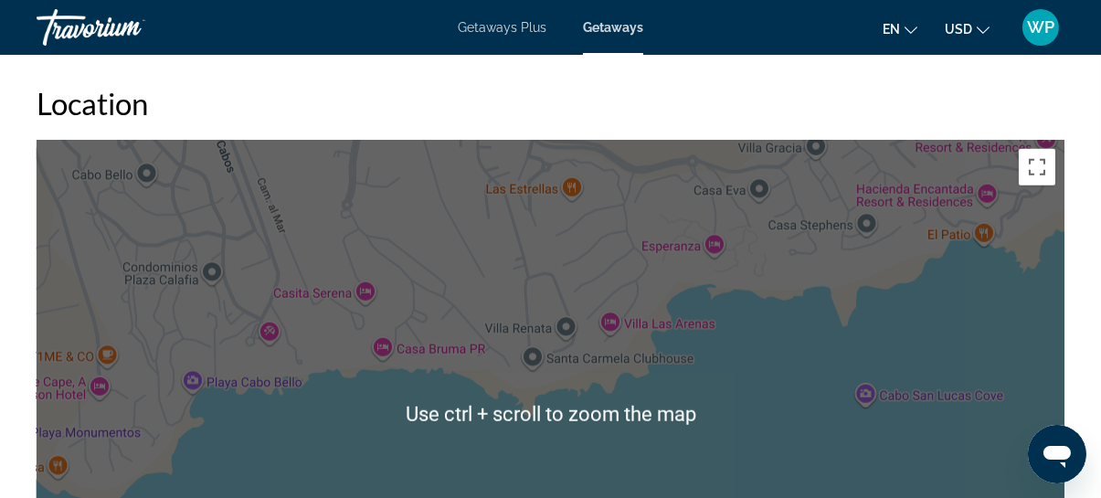
scroll to position [2615, 0]
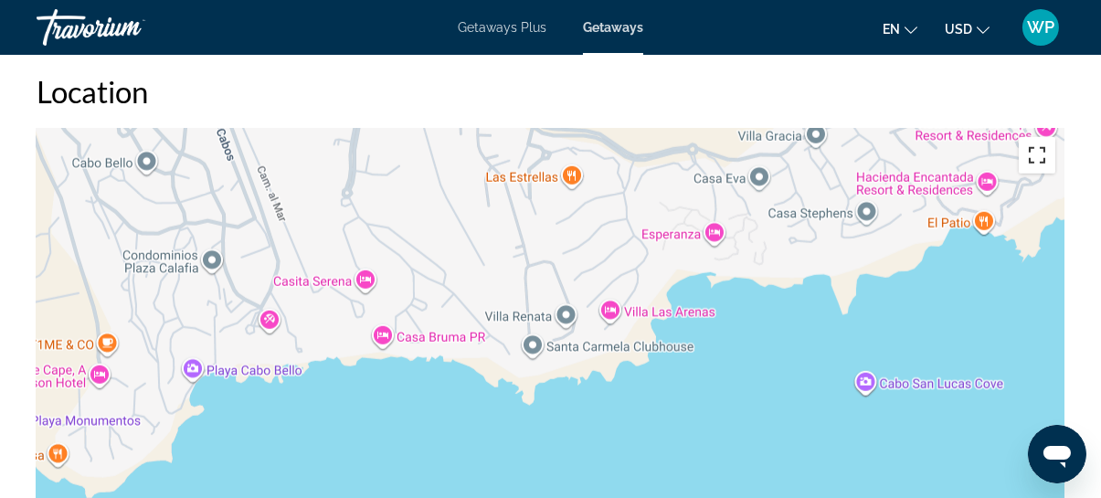
click at [1037, 137] on button "Toggle fullscreen view" at bounding box center [1036, 155] width 37 height 37
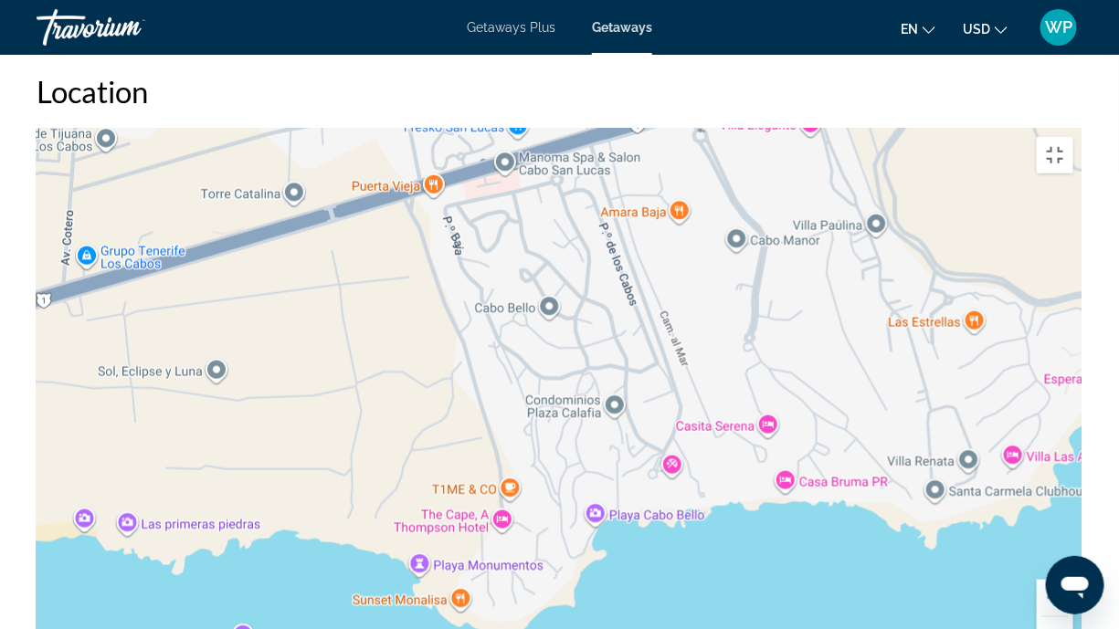
drag, startPoint x: 396, startPoint y: 281, endPoint x: 739, endPoint y: 396, distance: 361.9
click at [739, 396] on div "Main content" at bounding box center [560, 402] width 1046 height 548
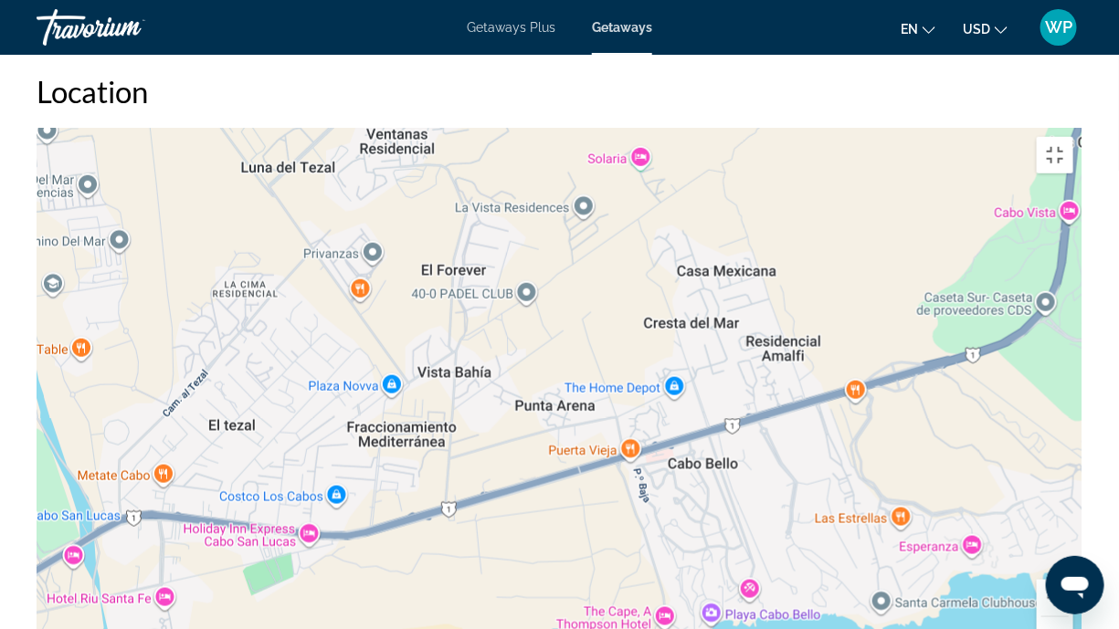
drag, startPoint x: 558, startPoint y: 247, endPoint x: 623, endPoint y: 440, distance: 204.2
click at [623, 440] on div "Main content" at bounding box center [560, 402] width 1046 height 548
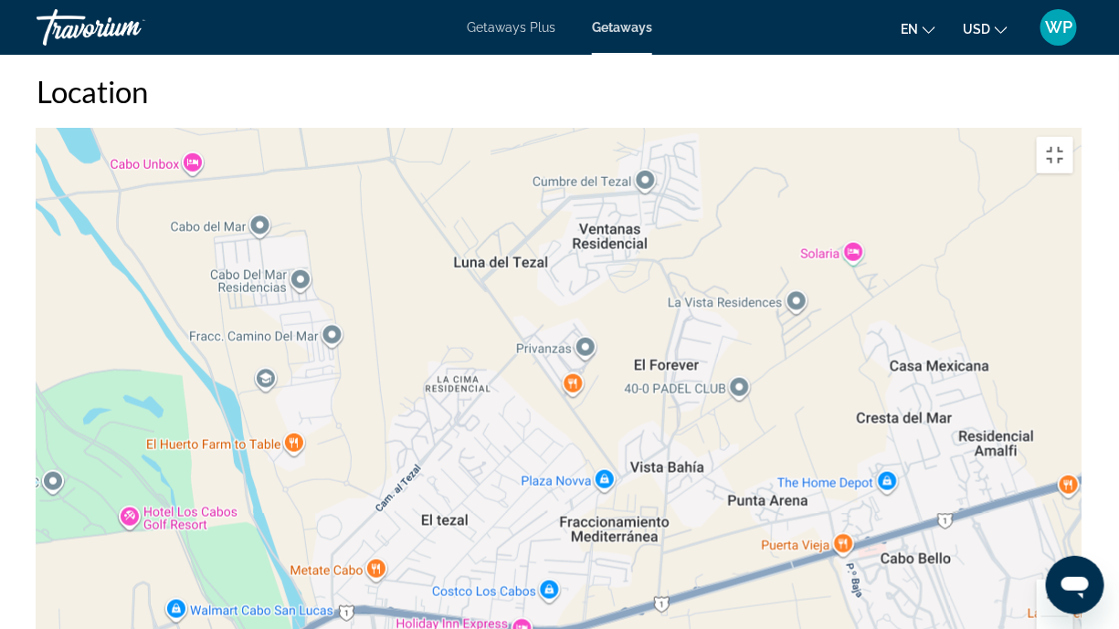
drag, startPoint x: 512, startPoint y: 378, endPoint x: 729, endPoint y: 476, distance: 238.3
click at [729, 476] on div "Main content" at bounding box center [560, 402] width 1046 height 548
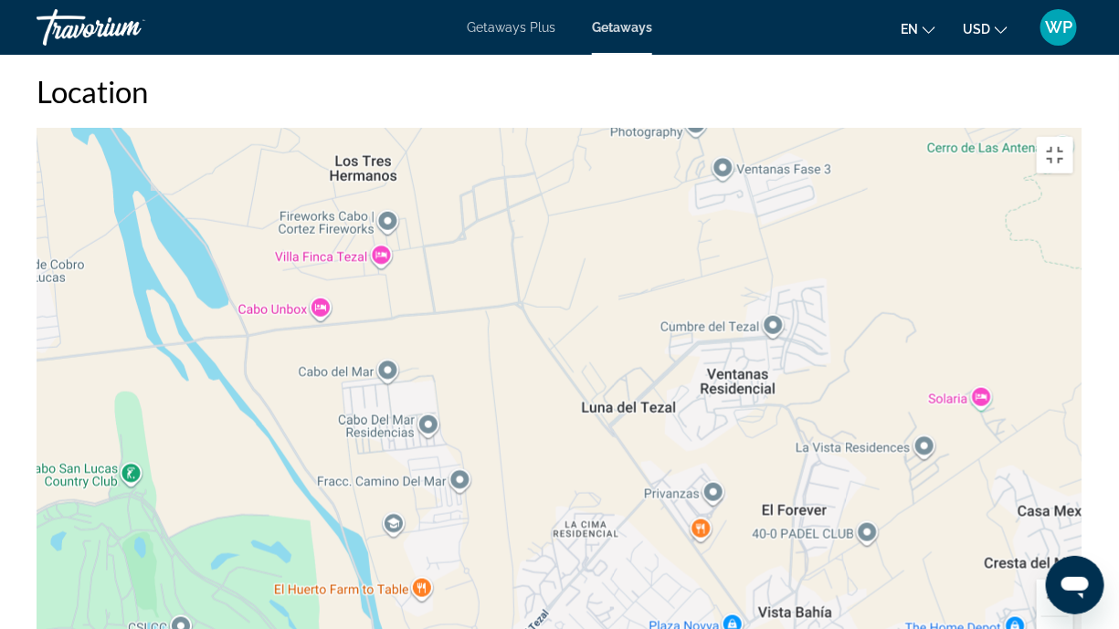
drag, startPoint x: 625, startPoint y: 246, endPoint x: 751, endPoint y: 391, distance: 192.3
click at [751, 391] on div "Main content" at bounding box center [560, 402] width 1046 height 548
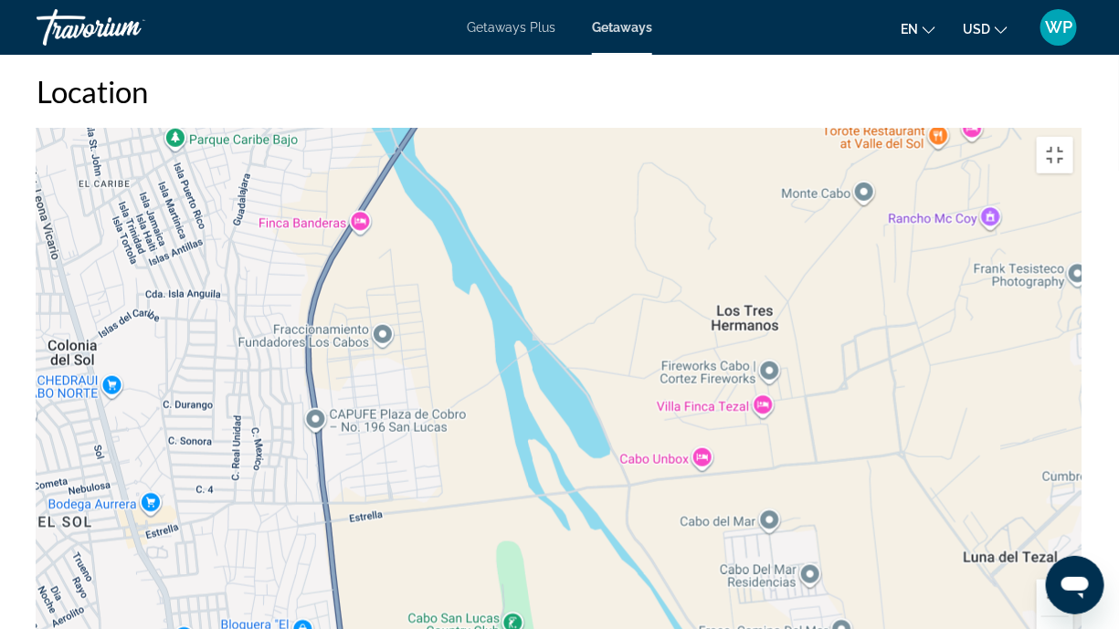
drag, startPoint x: 531, startPoint y: 341, endPoint x: 914, endPoint y: 490, distance: 411.8
click at [914, 490] on div "Main content" at bounding box center [560, 402] width 1046 height 548
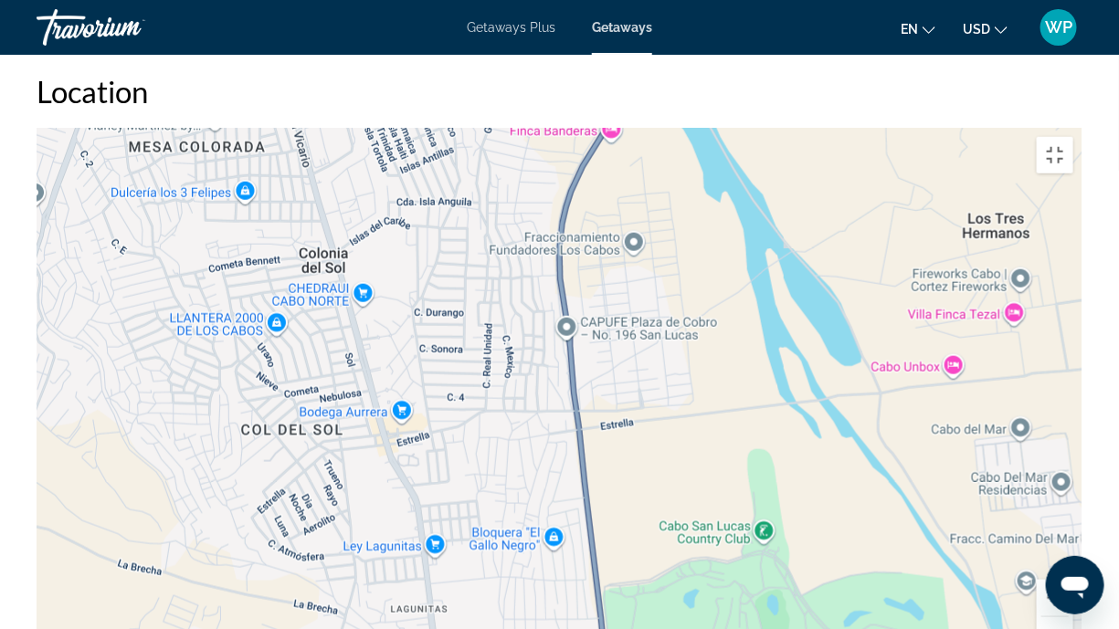
drag, startPoint x: 482, startPoint y: 459, endPoint x: 736, endPoint y: 366, distance: 270.5
click at [736, 366] on div "Main content" at bounding box center [560, 402] width 1046 height 548
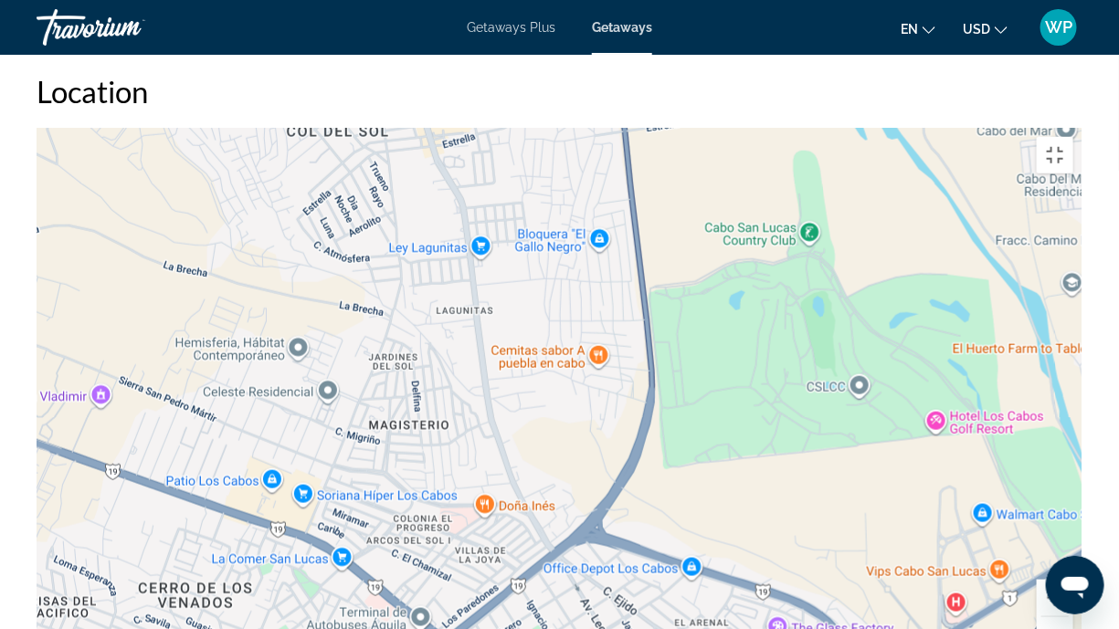
drag, startPoint x: 640, startPoint y: 564, endPoint x: 685, endPoint y: 269, distance: 299.3
click at [685, 269] on div "Main content" at bounding box center [560, 402] width 1046 height 548
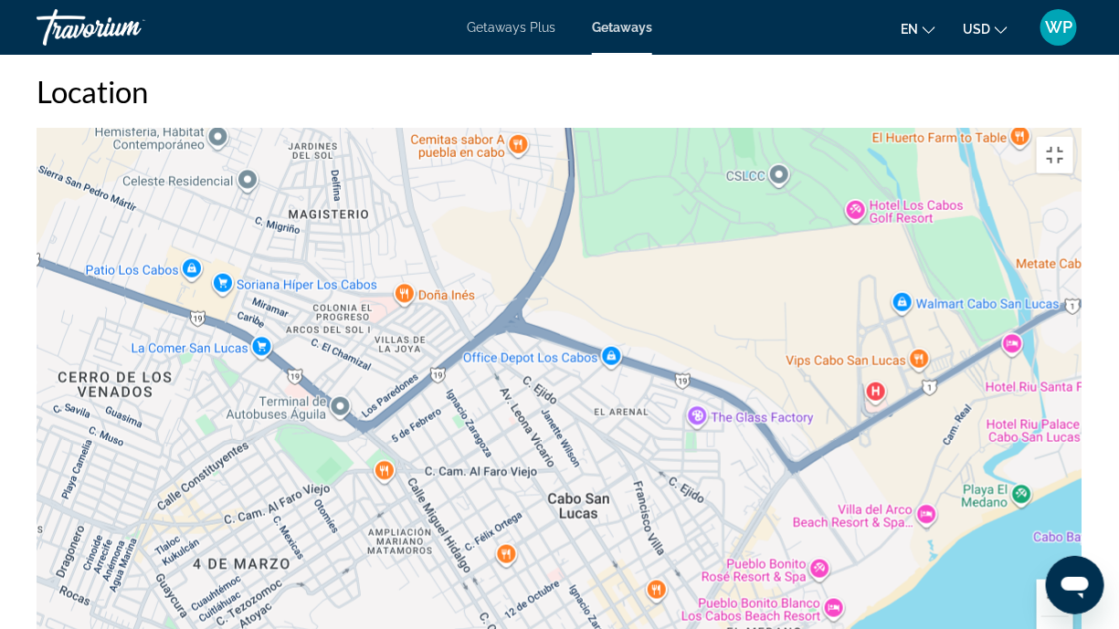
drag, startPoint x: 809, startPoint y: 495, endPoint x: 729, endPoint y: 284, distance: 225.8
click at [729, 284] on div "Main content" at bounding box center [560, 402] width 1046 height 548
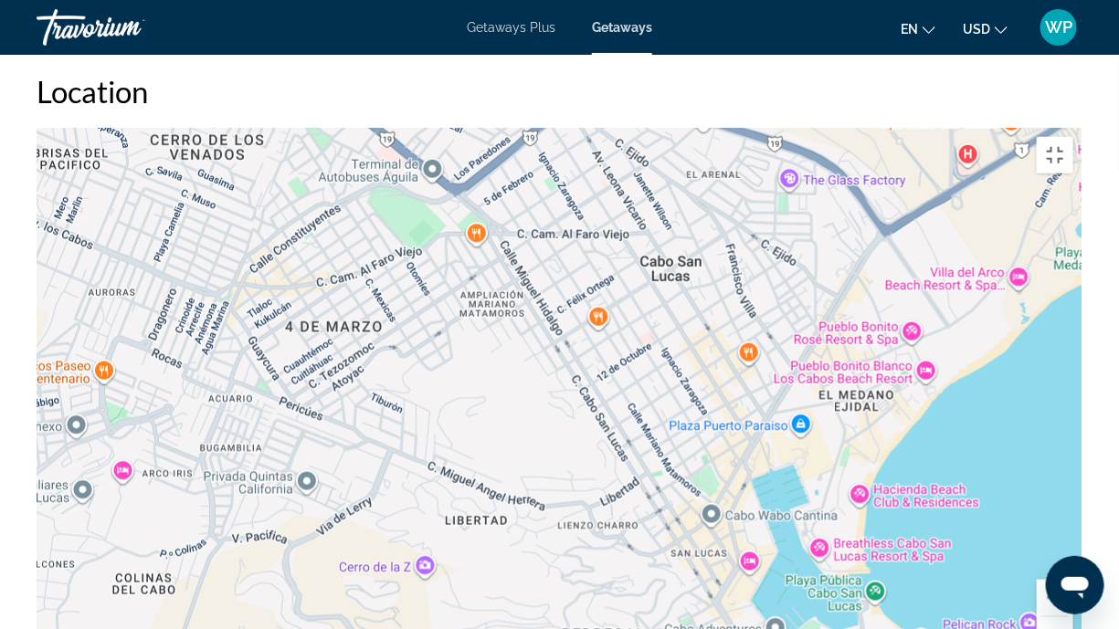
drag, startPoint x: 611, startPoint y: 484, endPoint x: 703, endPoint y: 244, distance: 257.3
click at [703, 244] on div "Main content" at bounding box center [560, 402] width 1046 height 548
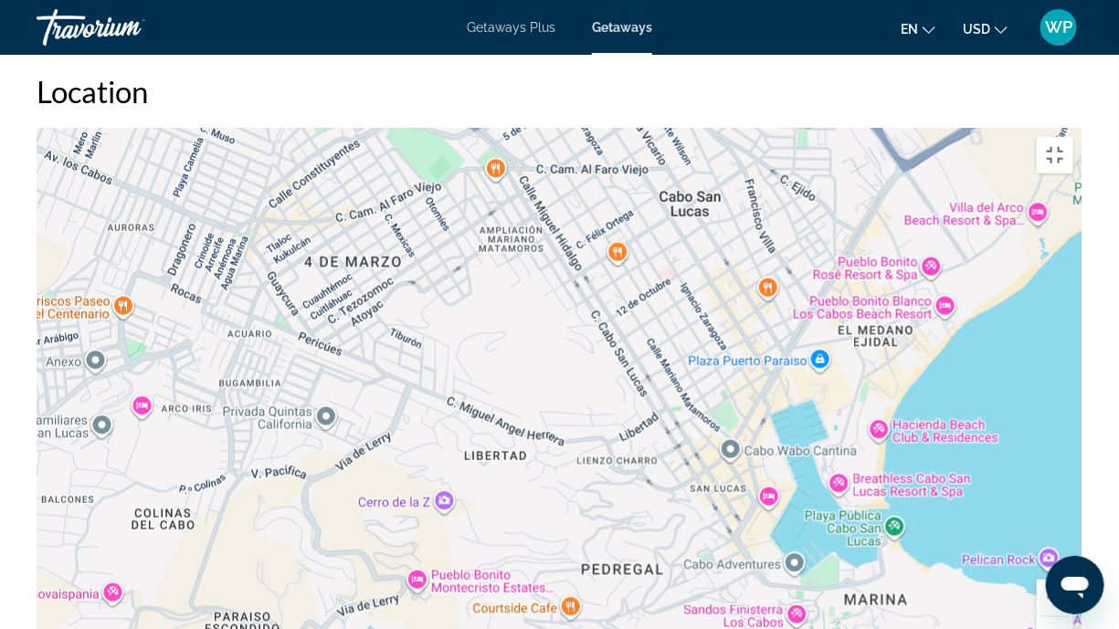
drag, startPoint x: 763, startPoint y: 513, endPoint x: 780, endPoint y: 459, distance: 56.6
click at [780, 459] on div "Main content" at bounding box center [560, 402] width 1046 height 548
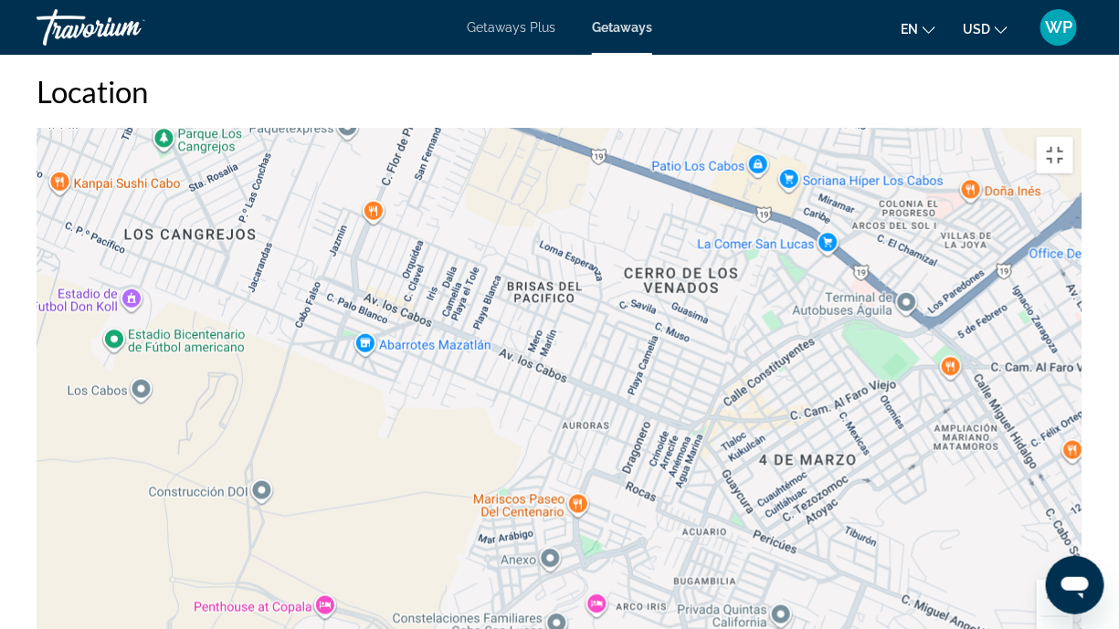
drag, startPoint x: 551, startPoint y: 221, endPoint x: 1007, endPoint y: 418, distance: 496.7
click at [1007, 418] on div "Main content" at bounding box center [560, 402] width 1046 height 548
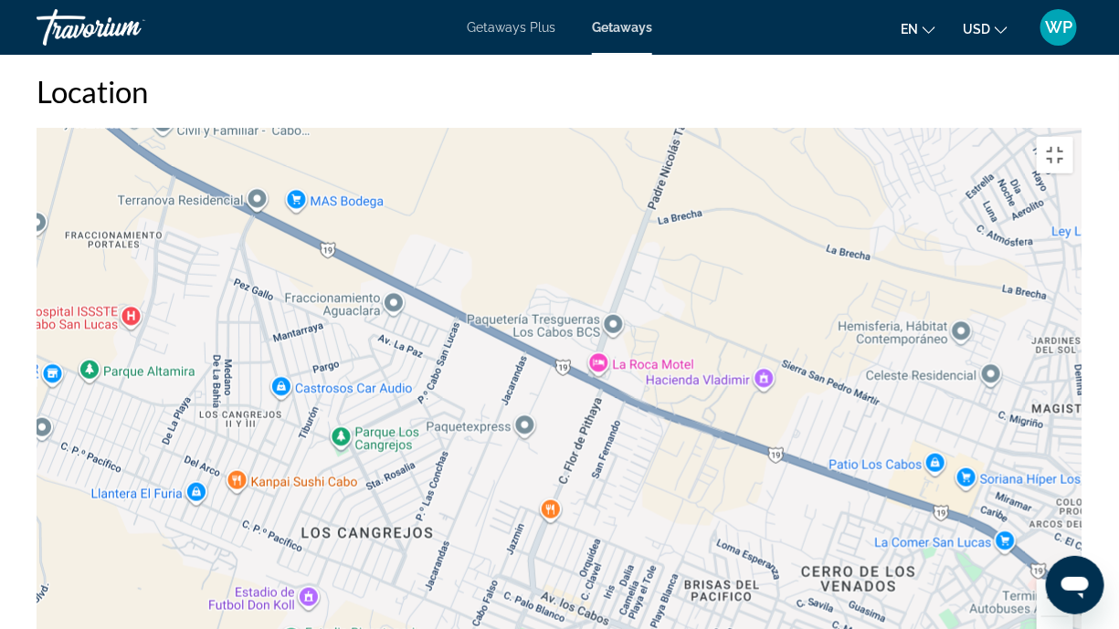
drag, startPoint x: 622, startPoint y: 140, endPoint x: 800, endPoint y: 441, distance: 350.1
click at [800, 441] on div "Main content" at bounding box center [560, 402] width 1046 height 548
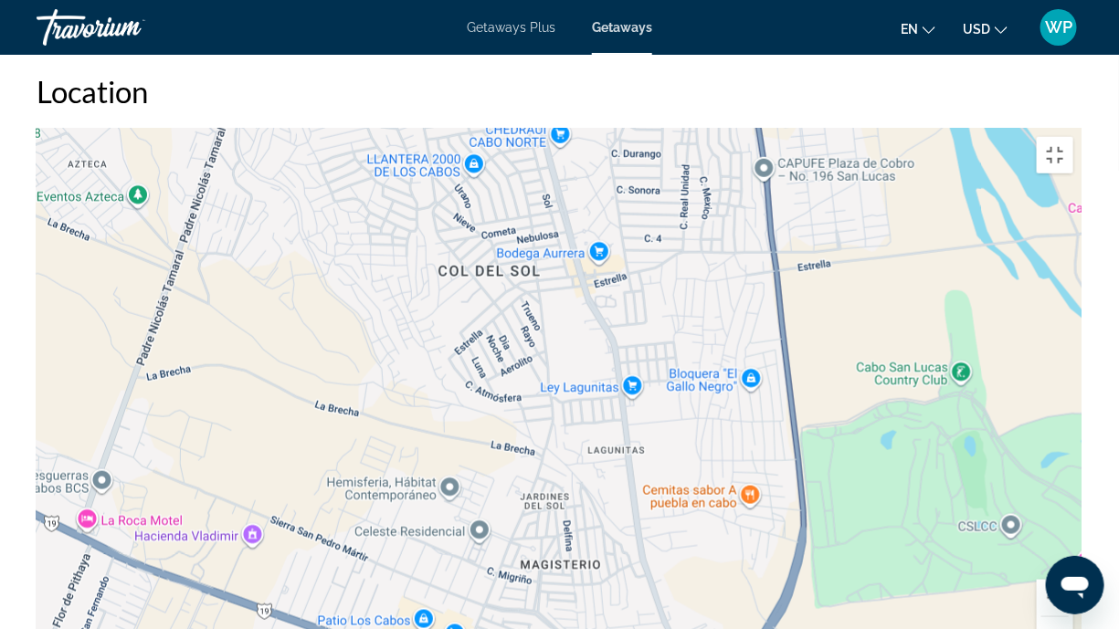
drag, startPoint x: 1020, startPoint y: 252, endPoint x: 442, endPoint y: 423, distance: 602.9
click at [442, 423] on div "Main content" at bounding box center [560, 402] width 1046 height 548
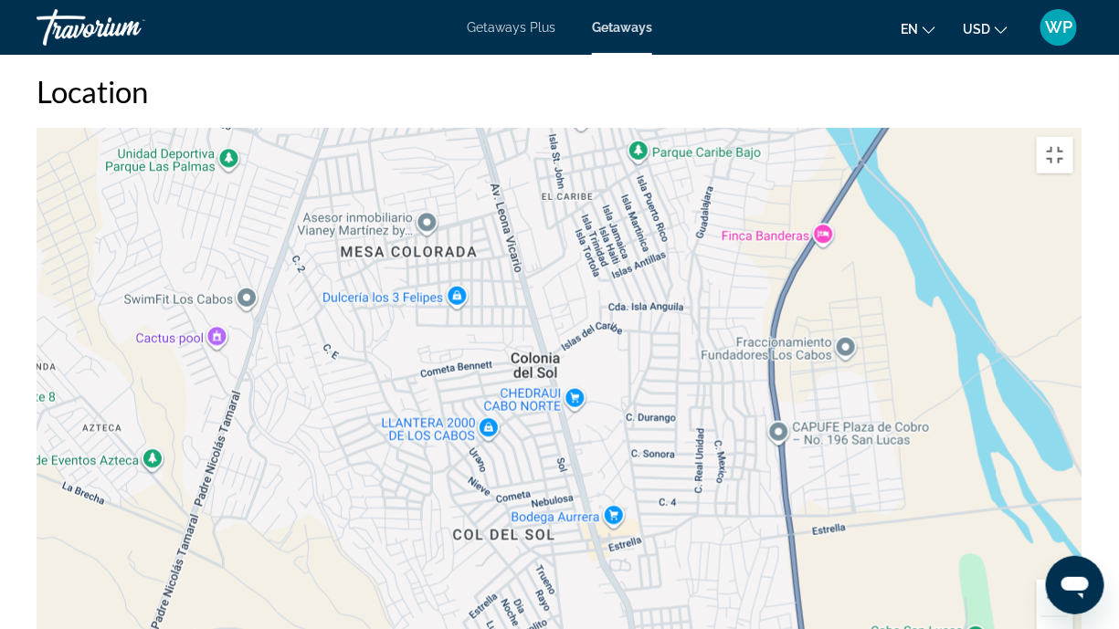
drag, startPoint x: 635, startPoint y: 234, endPoint x: 726, endPoint y: 480, distance: 262.1
click at [719, 484] on div "Main content" at bounding box center [560, 402] width 1046 height 548
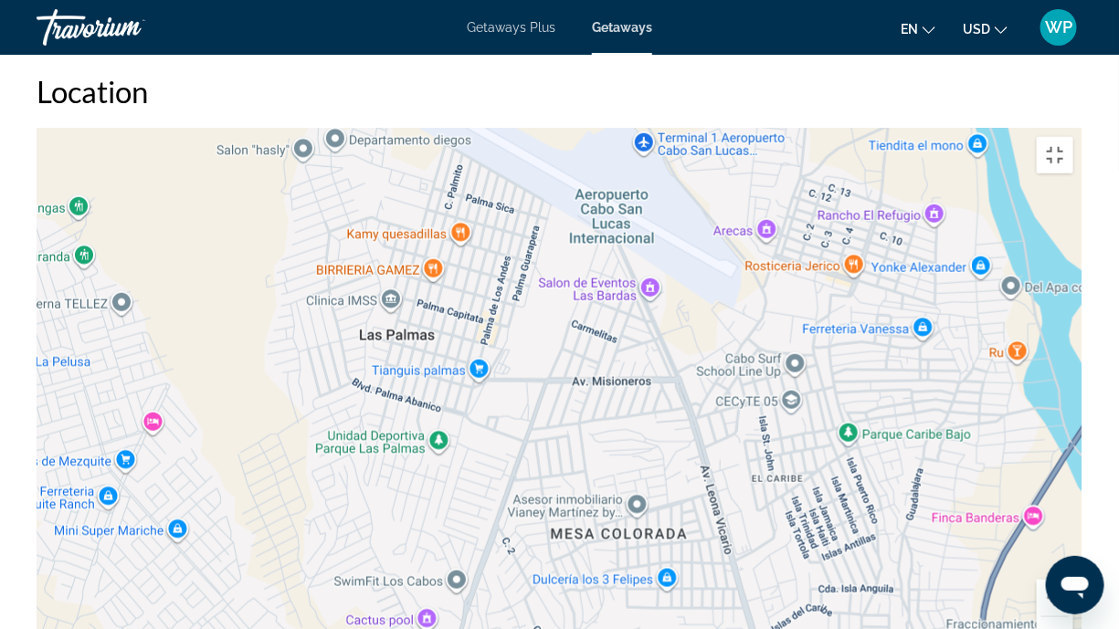
drag, startPoint x: 392, startPoint y: 239, endPoint x: 599, endPoint y: 528, distance: 355.4
click at [599, 497] on div "Main content" at bounding box center [560, 402] width 1046 height 548
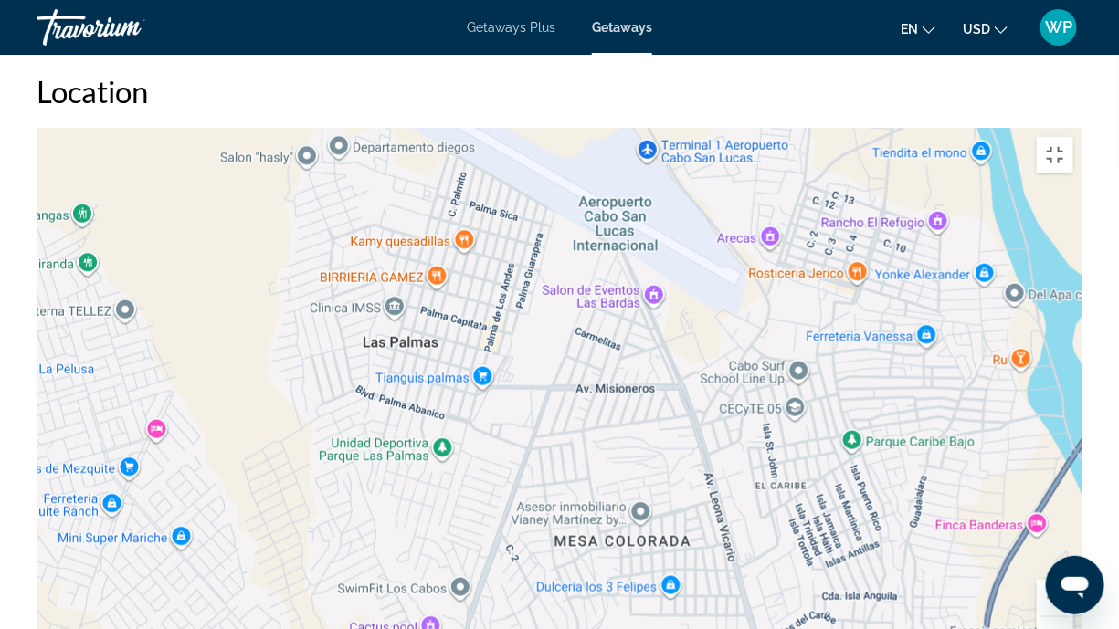
drag, startPoint x: 868, startPoint y: 281, endPoint x: 872, endPoint y: 290, distance: 10.2
click at [872, 290] on div "Main content" at bounding box center [560, 402] width 1046 height 548
click at [1073, 137] on button "Toggle fullscreen view" at bounding box center [1055, 155] width 37 height 37
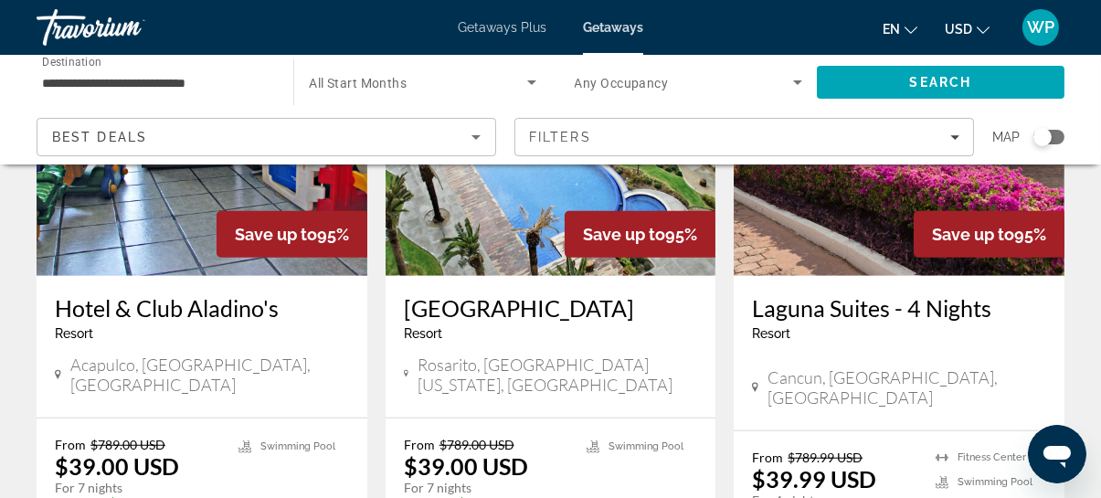
scroll to position [2574, 0]
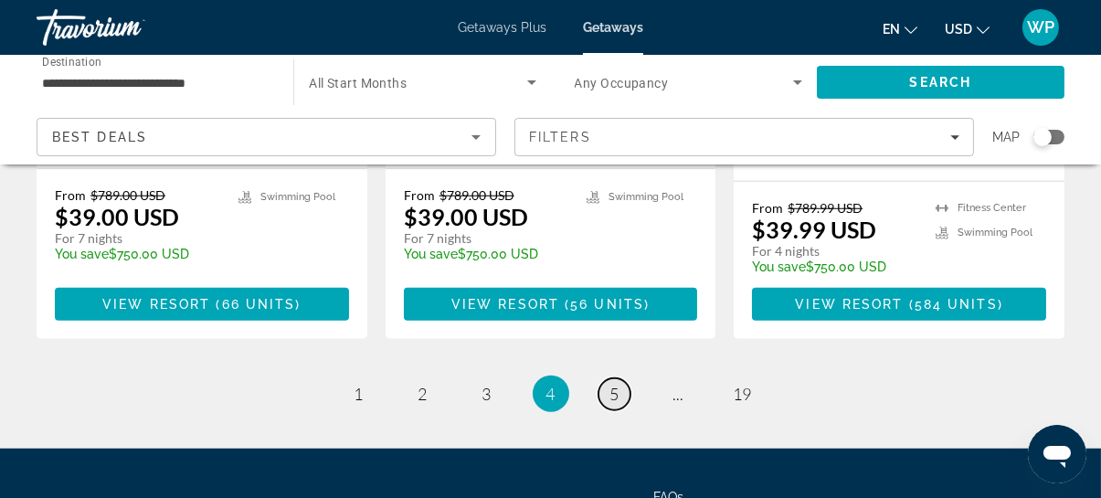
click at [606, 378] on link "page 5" at bounding box center [614, 394] width 32 height 32
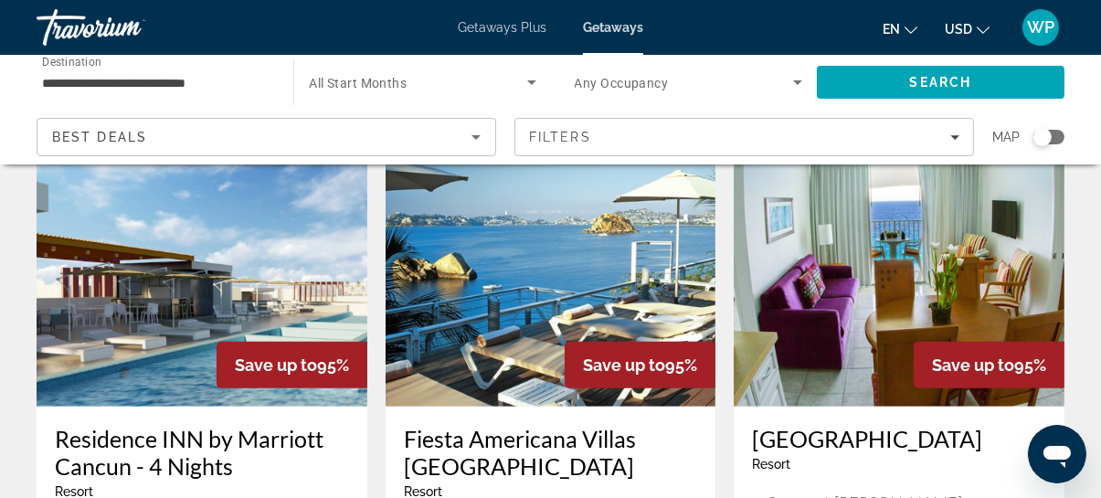
scroll to position [1411, 0]
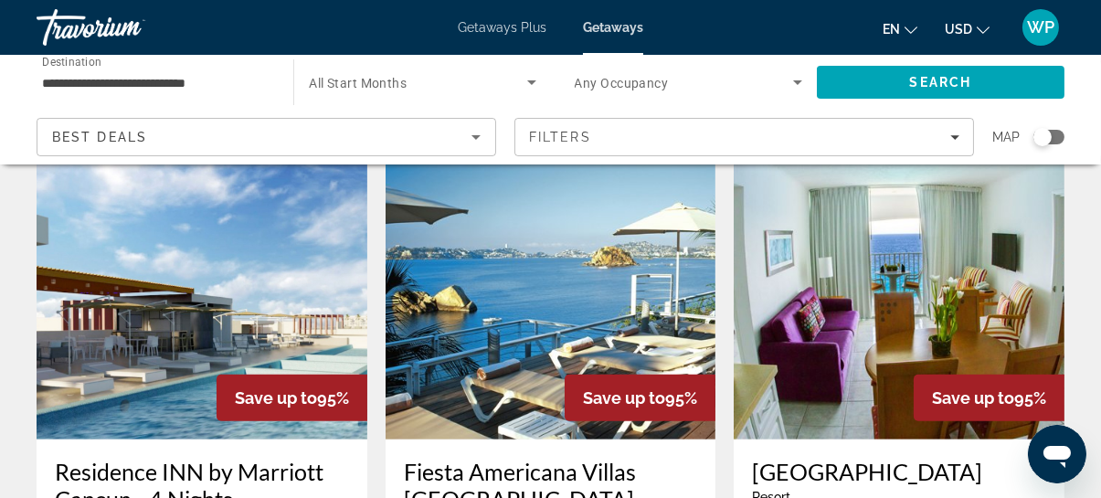
click at [622, 290] on img "Main content" at bounding box center [550, 293] width 331 height 292
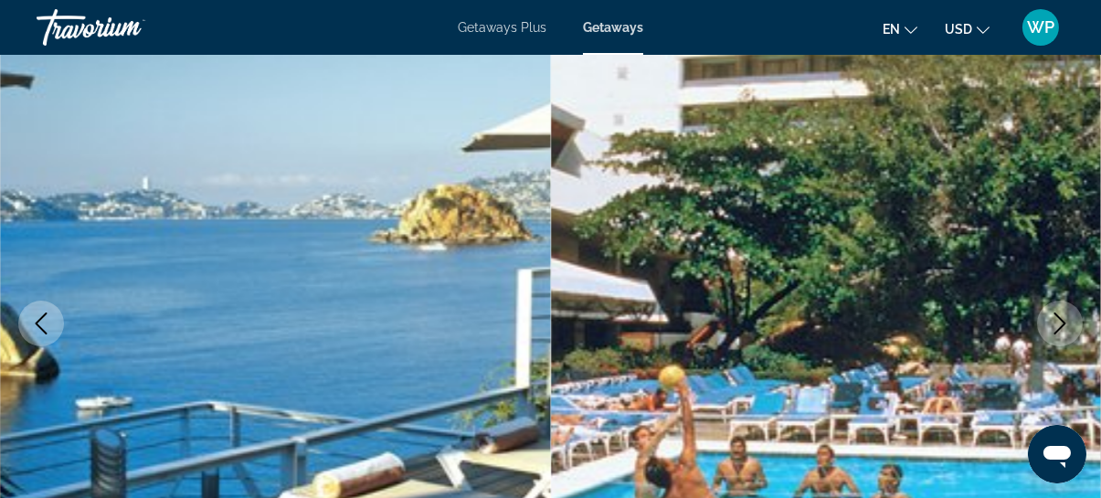
scroll to position [249, 0]
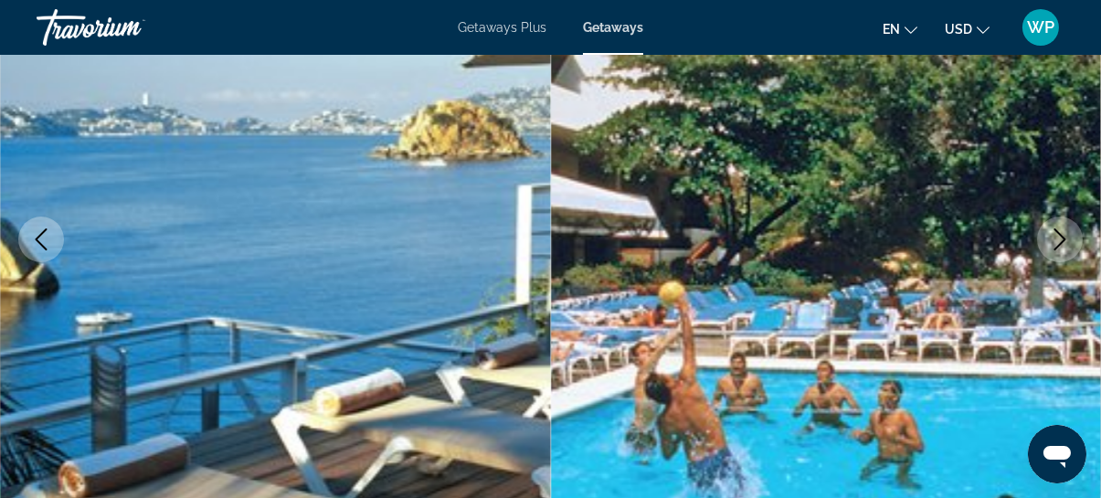
click at [1059, 245] on icon "Next image" at bounding box center [1060, 239] width 12 height 22
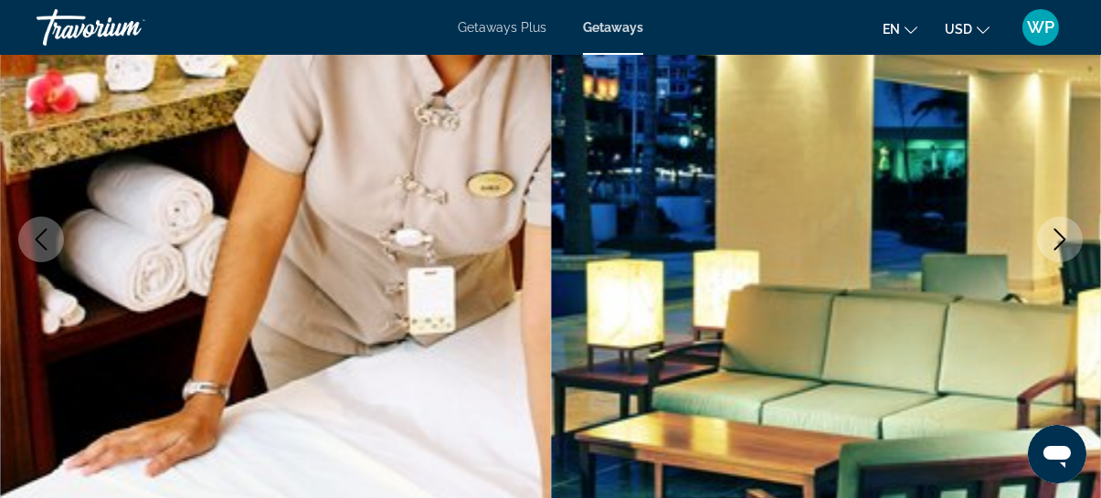
click at [1049, 244] on icon "Next image" at bounding box center [1060, 239] width 22 height 22
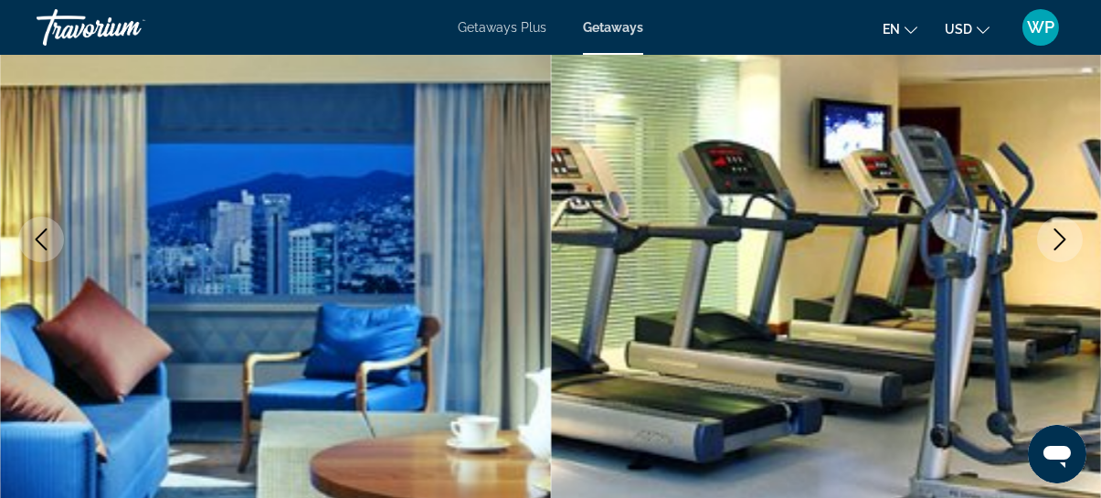
click at [1057, 238] on icon "Next image" at bounding box center [1060, 239] width 22 height 22
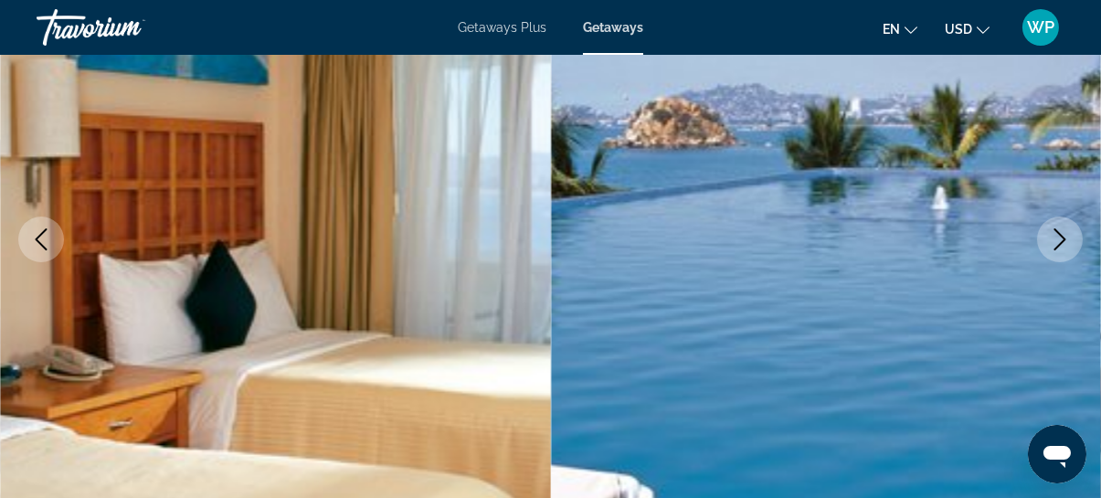
click at [1060, 243] on icon "Next image" at bounding box center [1060, 239] width 12 height 22
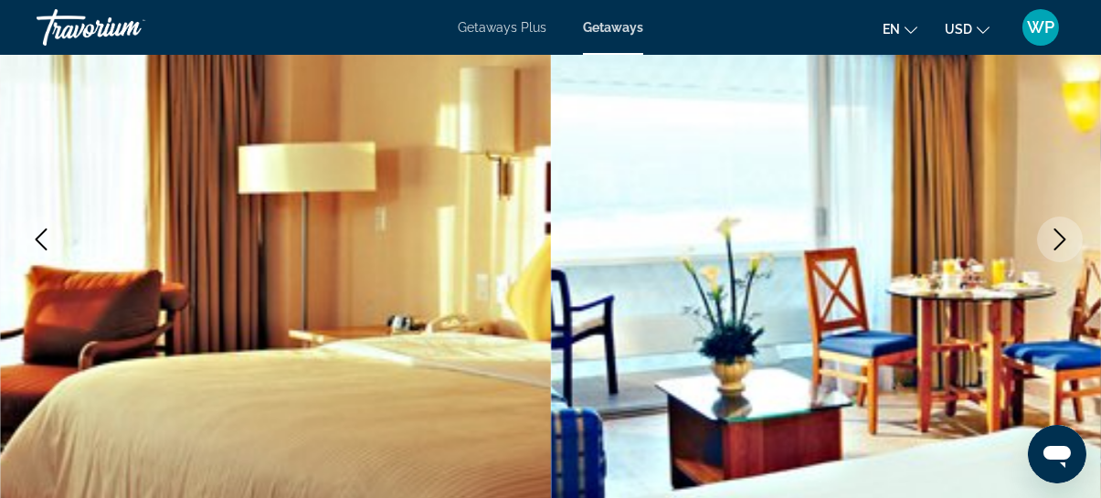
click at [1060, 243] on icon "Next image" at bounding box center [1060, 239] width 12 height 22
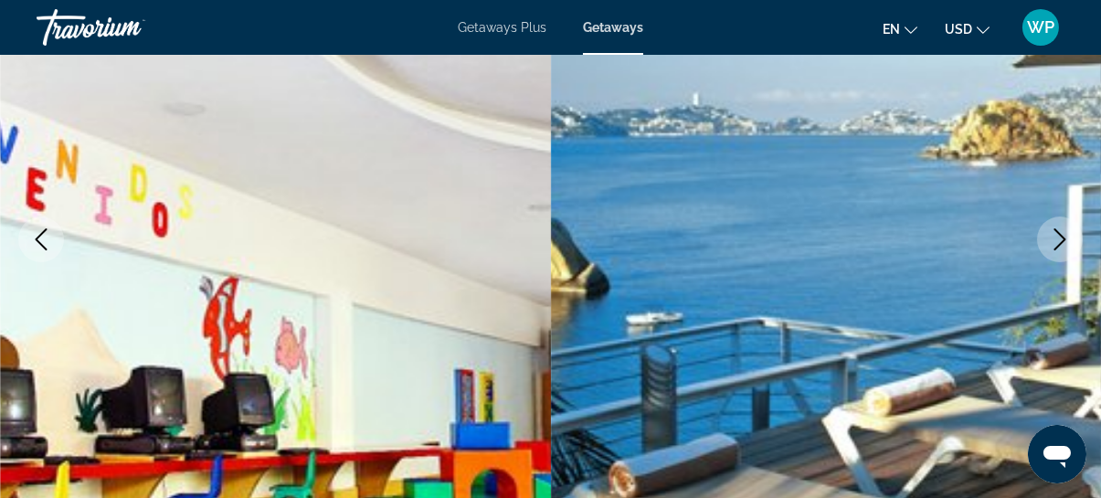
click at [1060, 243] on icon "Next image" at bounding box center [1060, 239] width 12 height 22
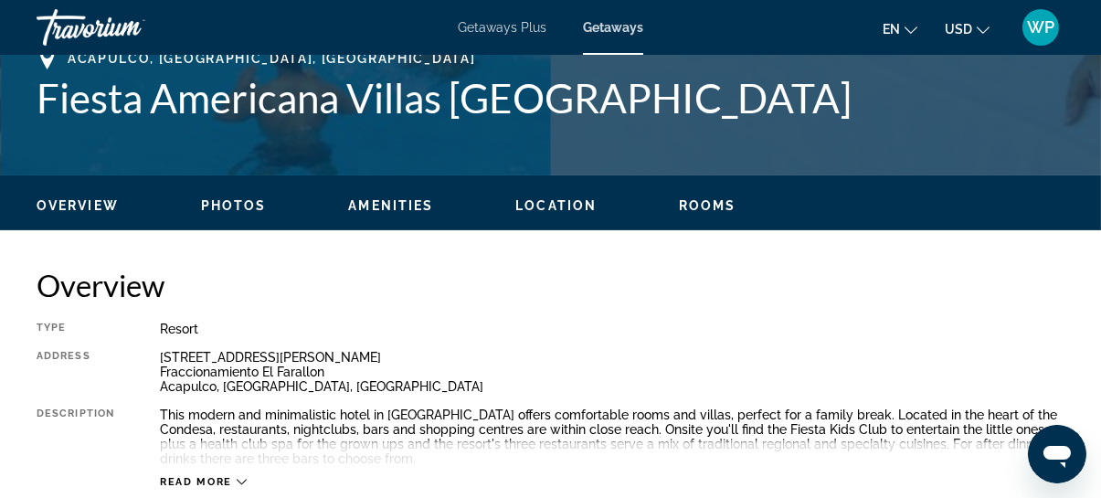
click at [709, 206] on span "Rooms" at bounding box center [708, 205] width 58 height 15
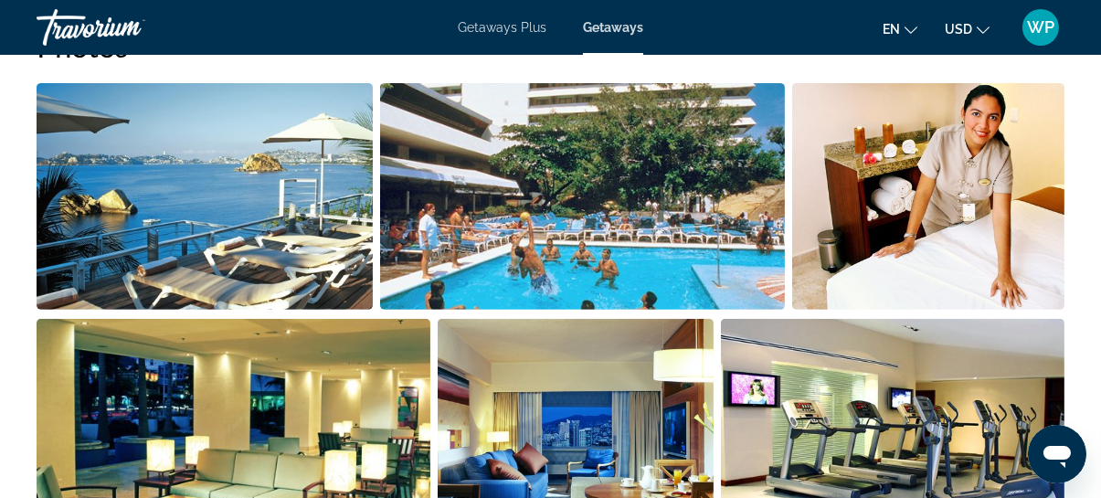
scroll to position [805, 0]
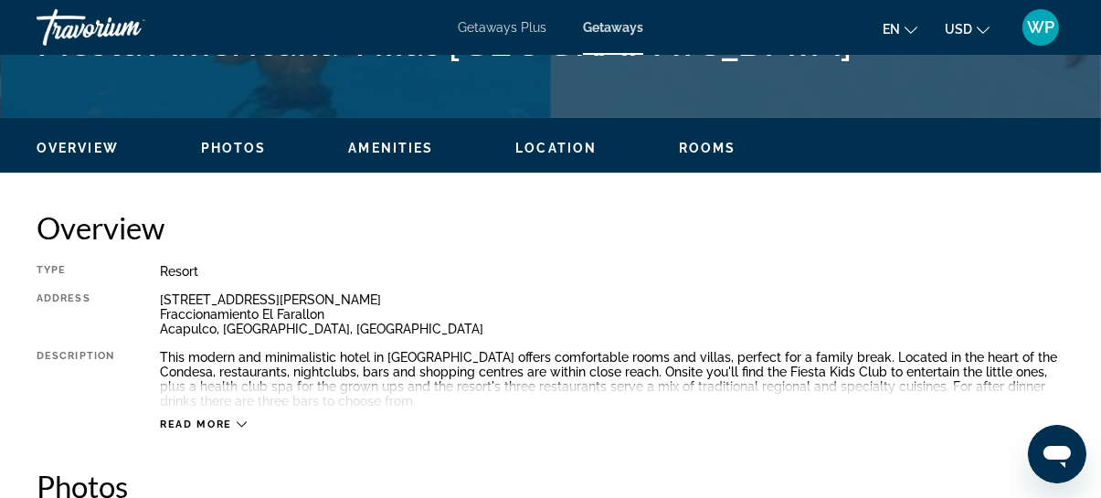
click at [200, 425] on span "Read more" at bounding box center [196, 424] width 72 height 12
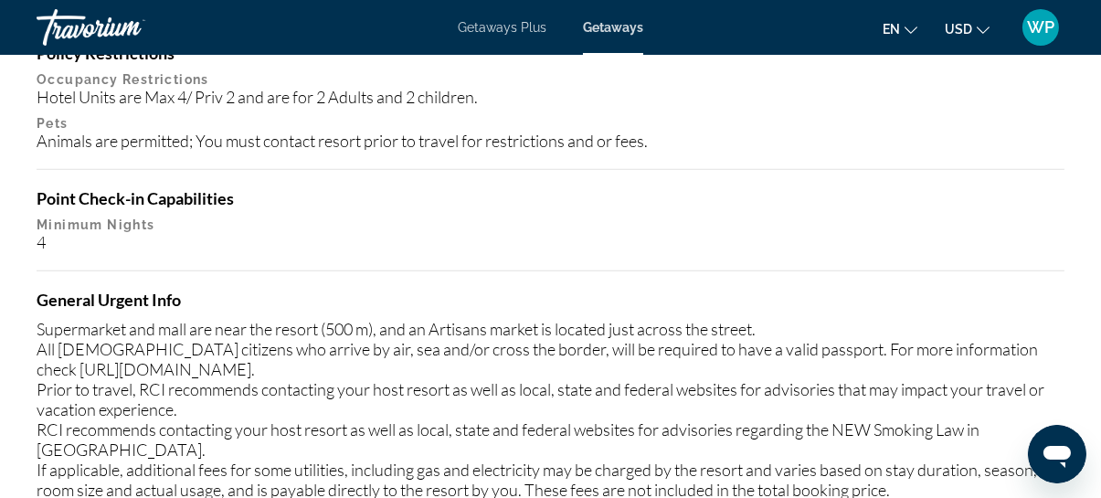
scroll to position [2408, 0]
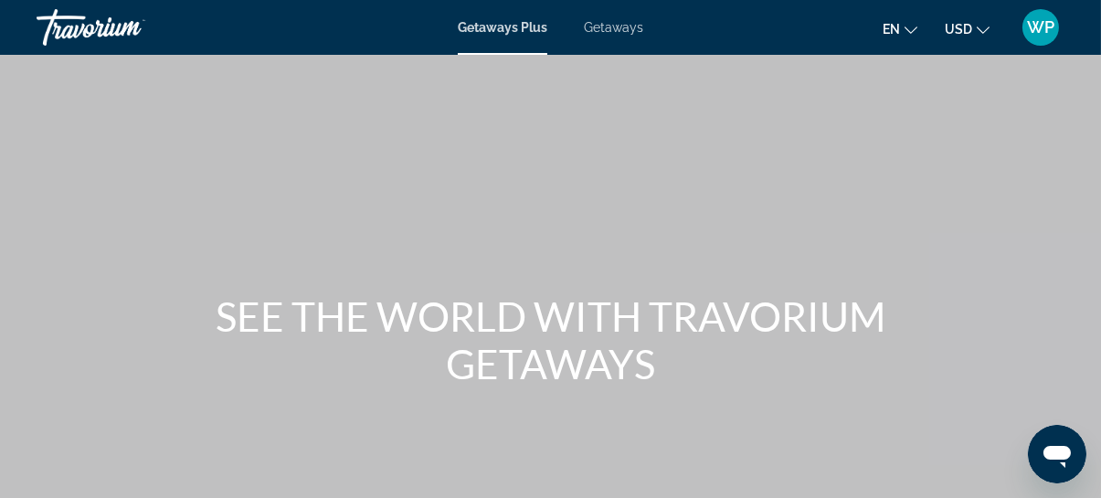
click at [626, 31] on span "Getaways" at bounding box center [613, 27] width 59 height 15
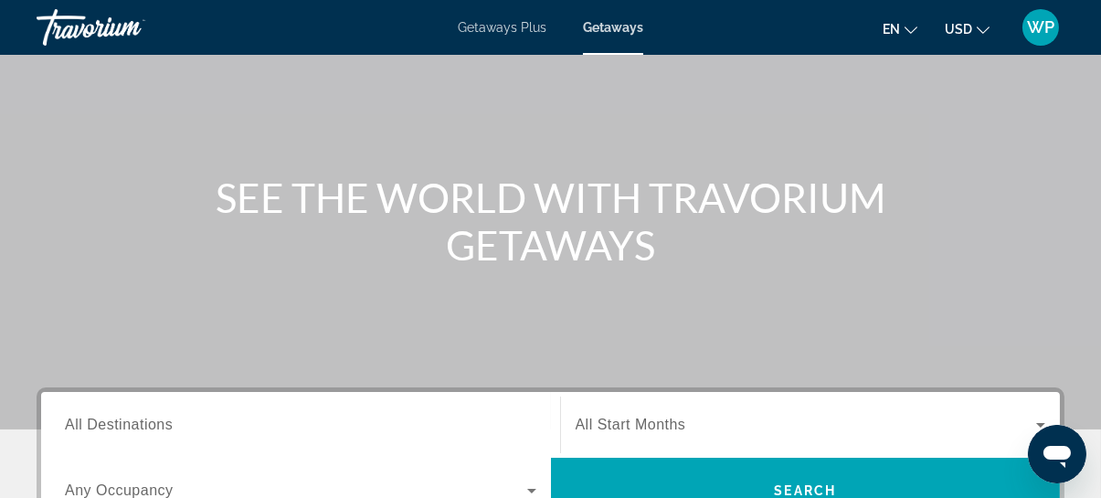
scroll to position [249, 0]
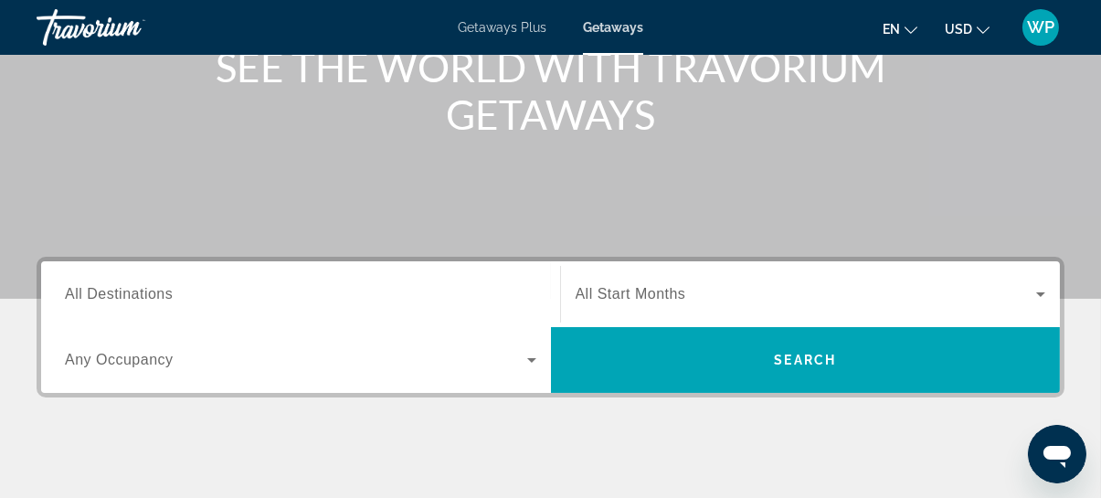
click at [119, 293] on span "All Destinations" at bounding box center [119, 294] width 108 height 16
click at [119, 293] on input "Destination All Destinations" at bounding box center [300, 295] width 471 height 22
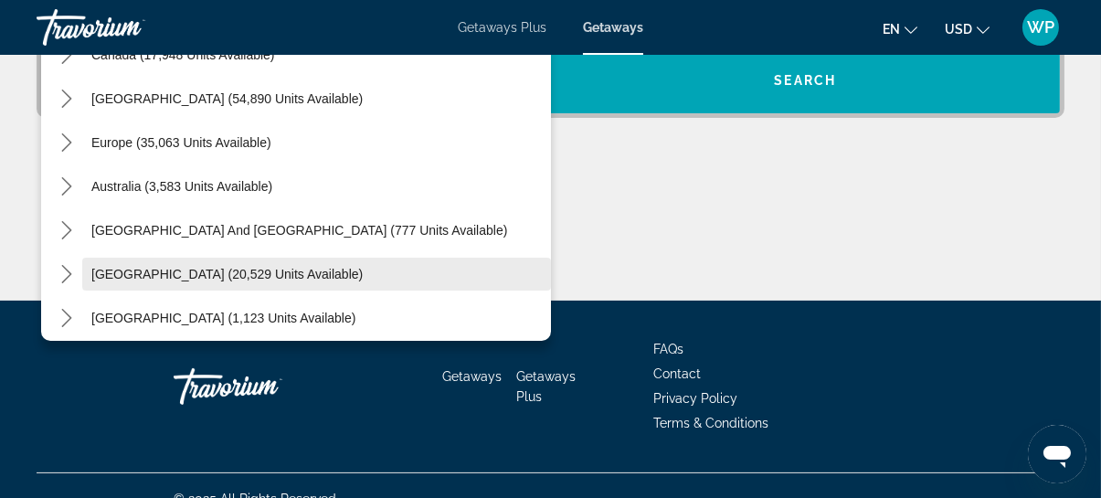
scroll to position [130, 0]
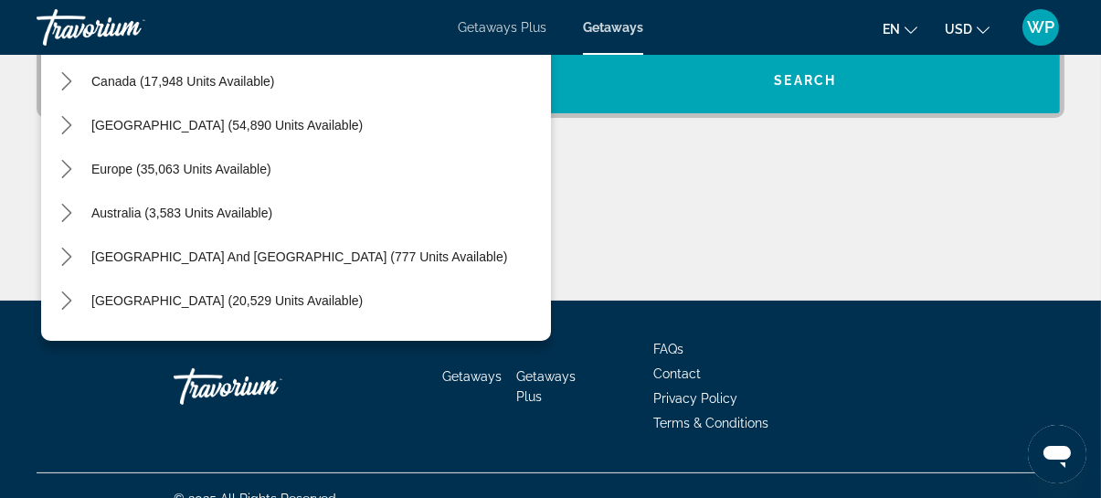
click at [112, 254] on span "[GEOGRAPHIC_DATA] and [GEOGRAPHIC_DATA] (777 units available)" at bounding box center [299, 256] width 416 height 15
type input "**********"
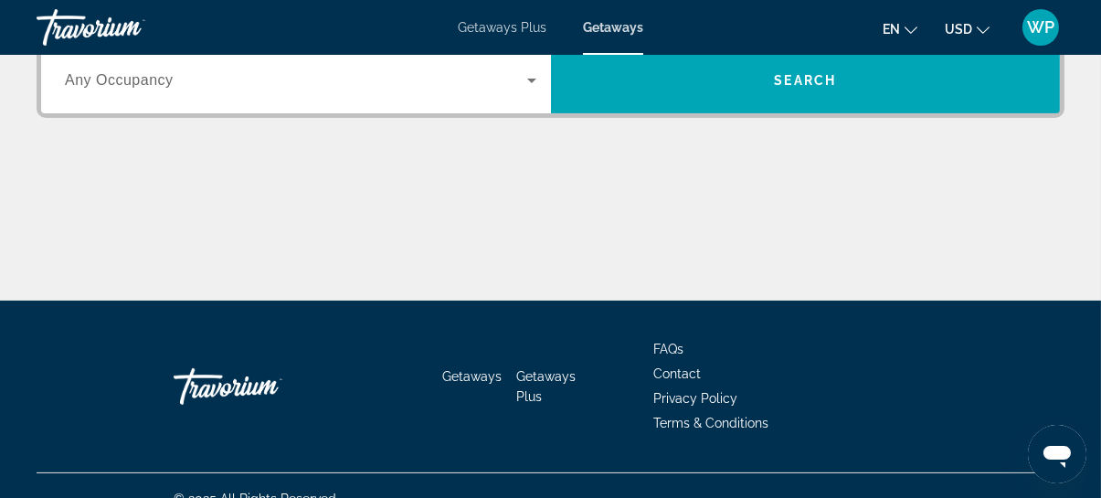
scroll to position [446, 0]
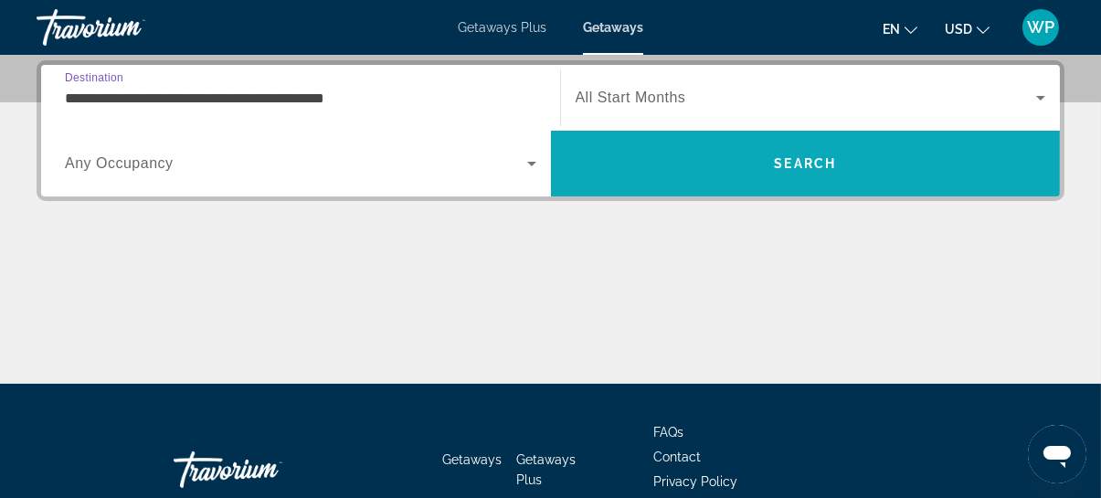
click at [733, 163] on span "Search" at bounding box center [806, 164] width 510 height 44
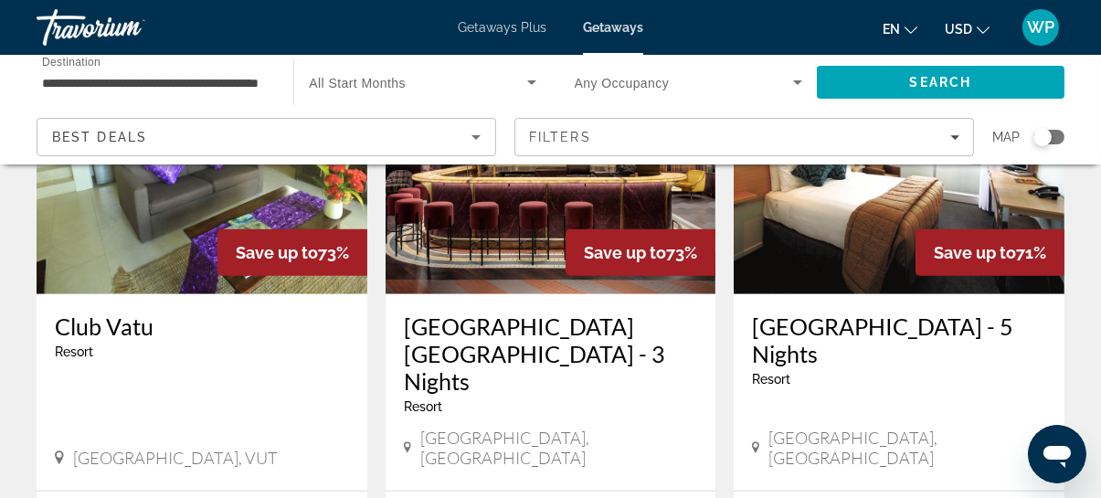
scroll to position [2325, 0]
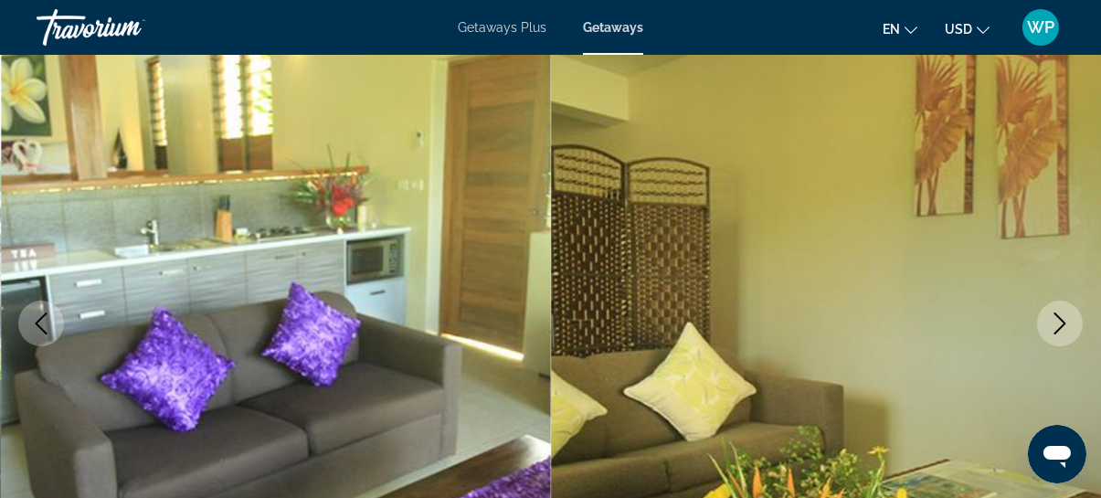
scroll to position [249, 0]
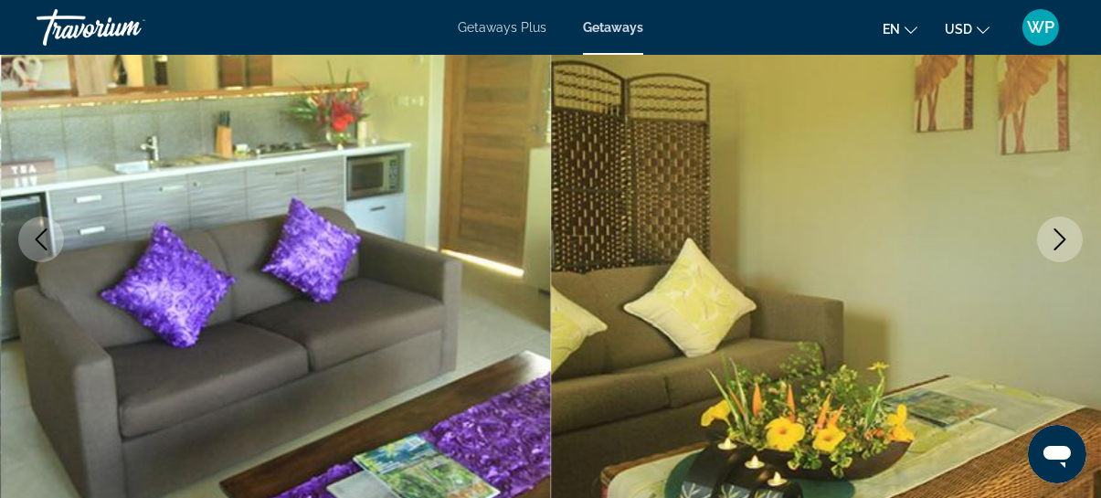
click at [1063, 232] on icon "Next image" at bounding box center [1060, 239] width 22 height 22
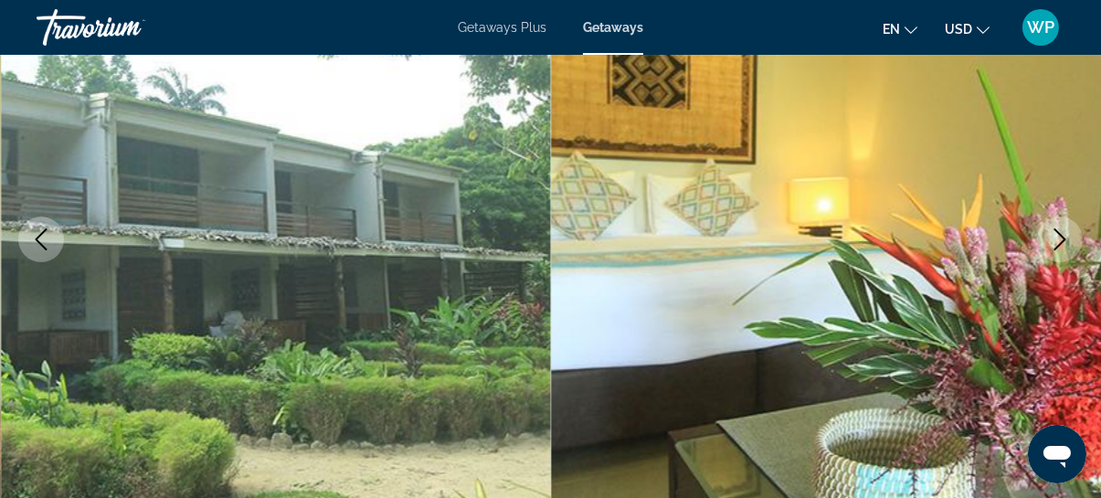
click at [1063, 232] on icon "Next image" at bounding box center [1060, 239] width 22 height 22
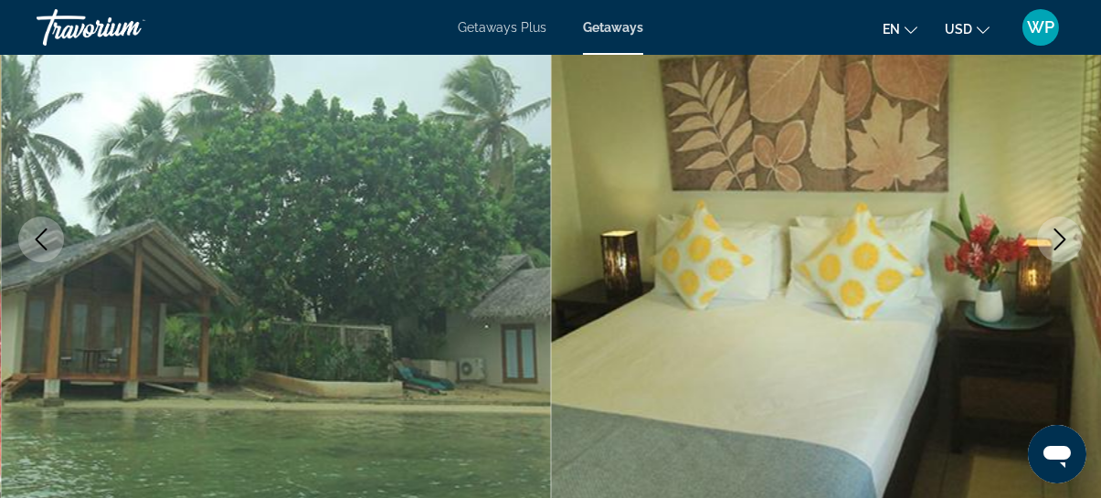
click at [1060, 235] on icon "Next image" at bounding box center [1060, 239] width 12 height 22
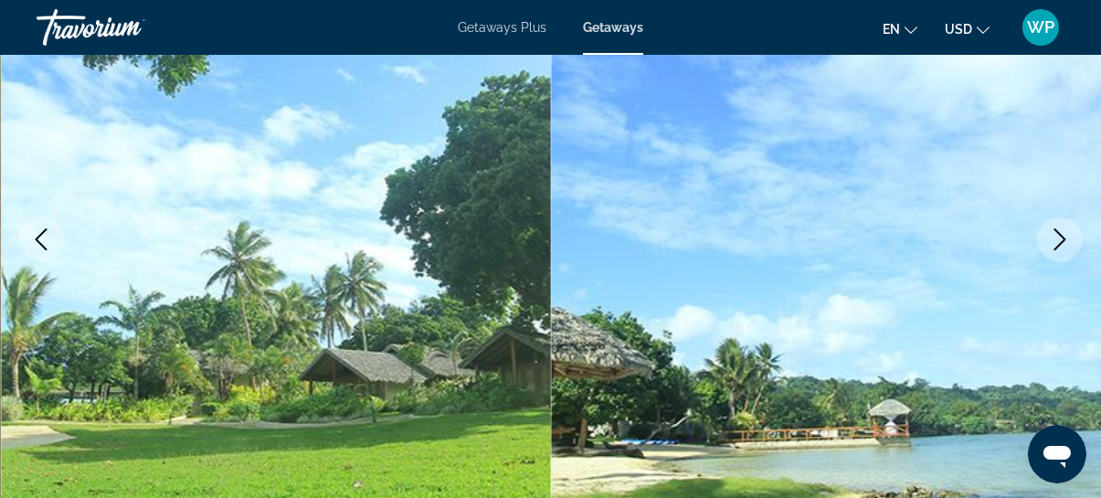
click at [1060, 235] on icon "Next image" at bounding box center [1060, 239] width 12 height 22
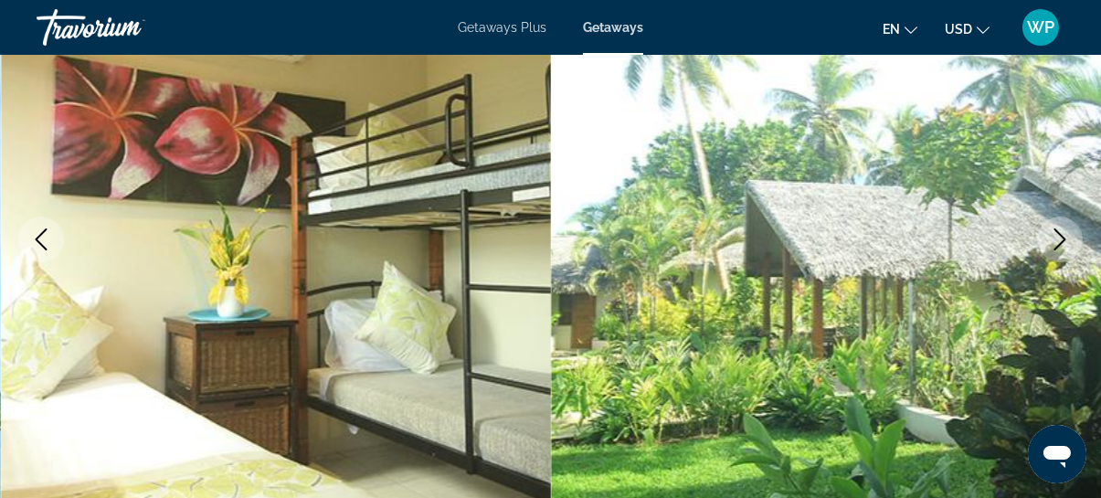
click at [1060, 237] on icon "Next image" at bounding box center [1060, 239] width 22 height 22
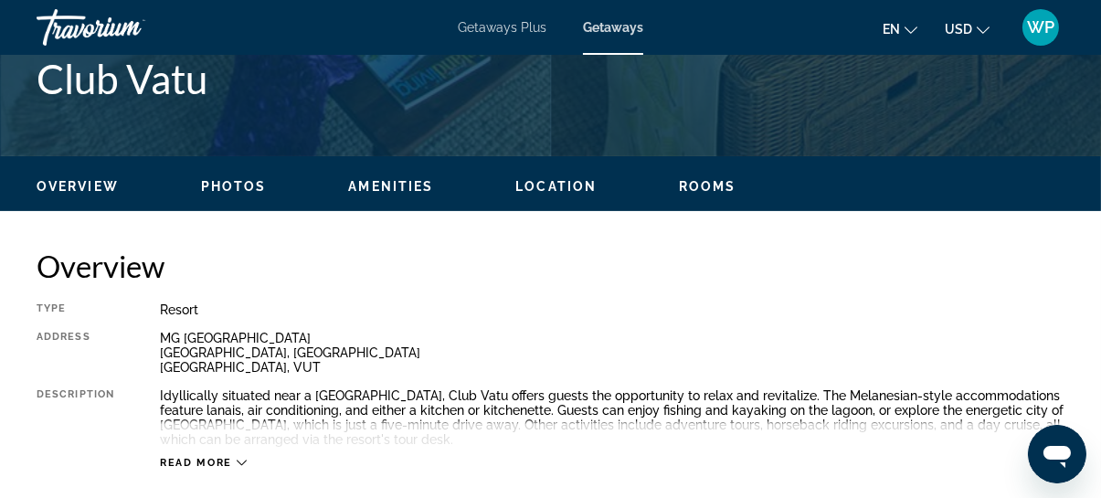
scroll to position [830, 0]
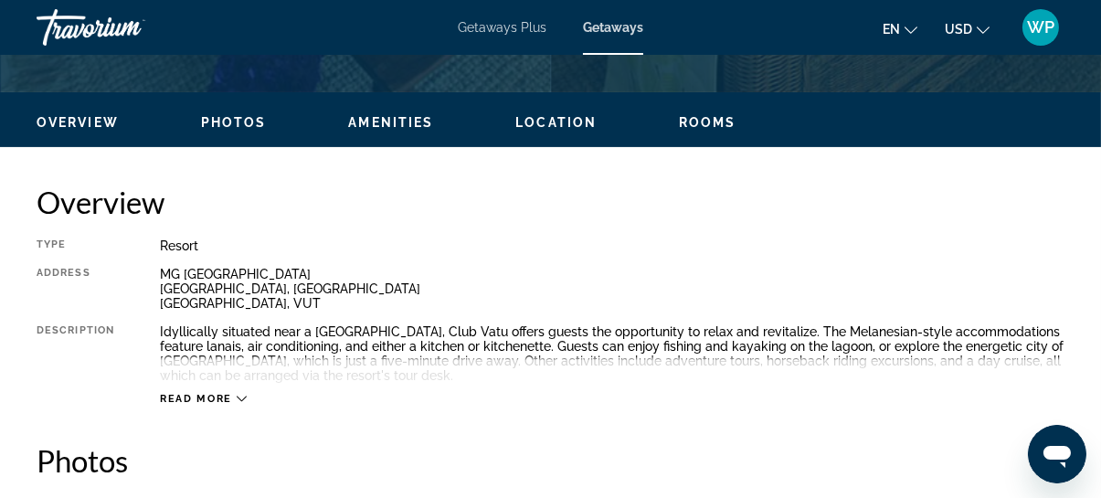
click at [235, 401] on div "Read more" at bounding box center [203, 399] width 87 height 12
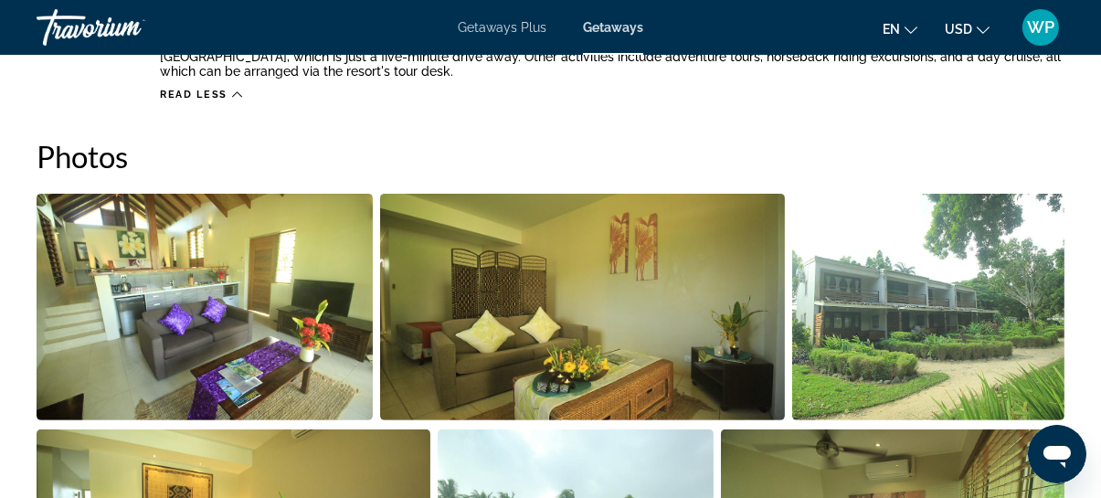
scroll to position [1162, 0]
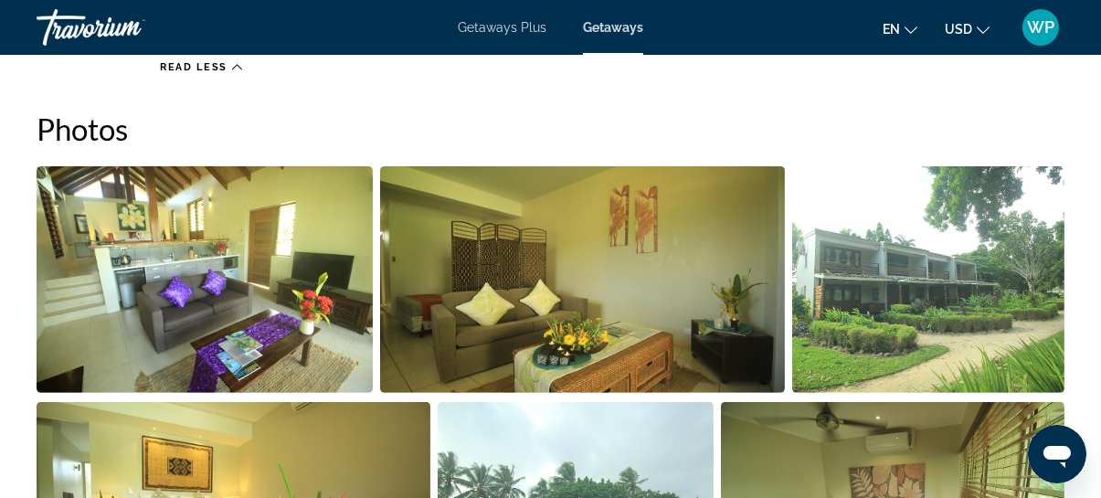
click at [874, 308] on img "Open full-screen image slider" at bounding box center [928, 279] width 272 height 227
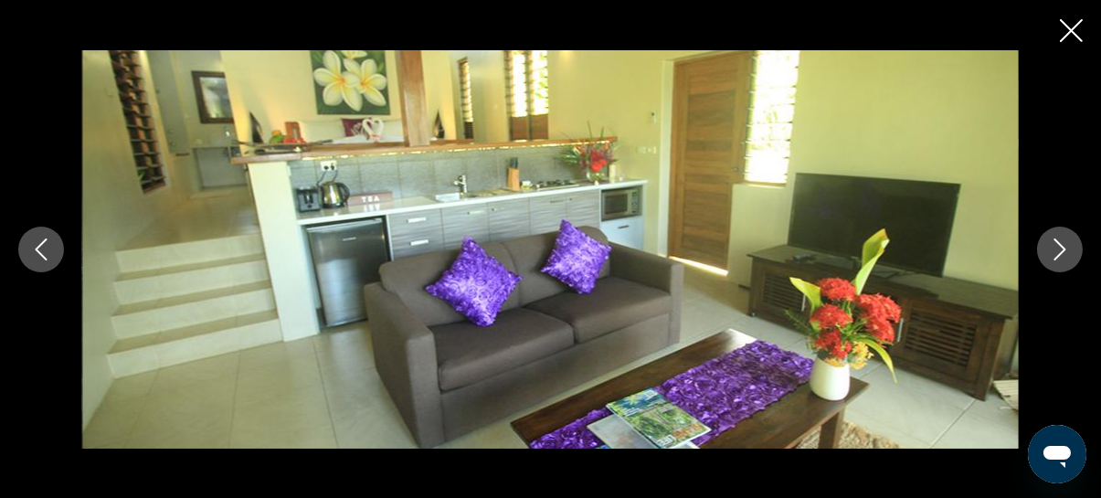
click at [1058, 248] on icon "Next image" at bounding box center [1060, 249] width 22 height 22
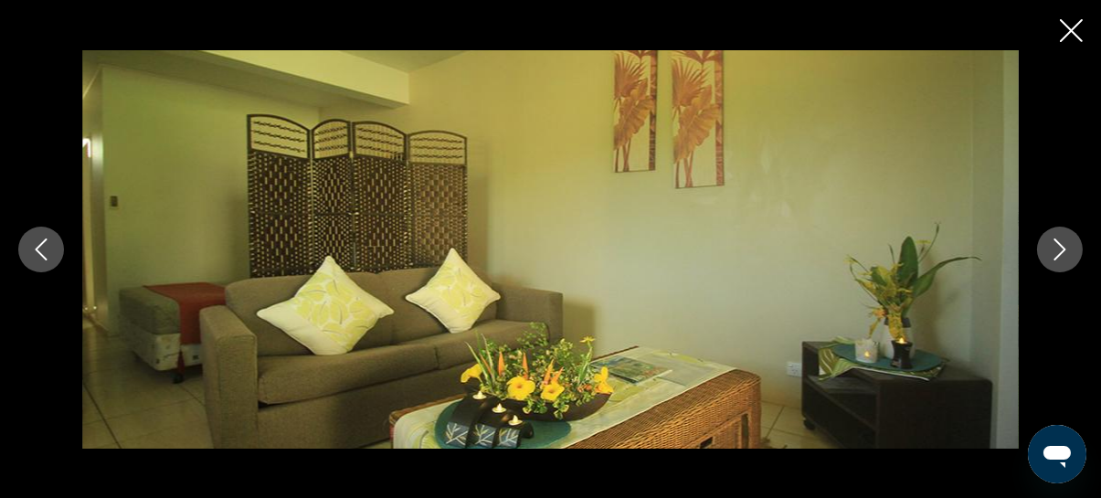
click at [1059, 248] on icon "Next image" at bounding box center [1060, 249] width 22 height 22
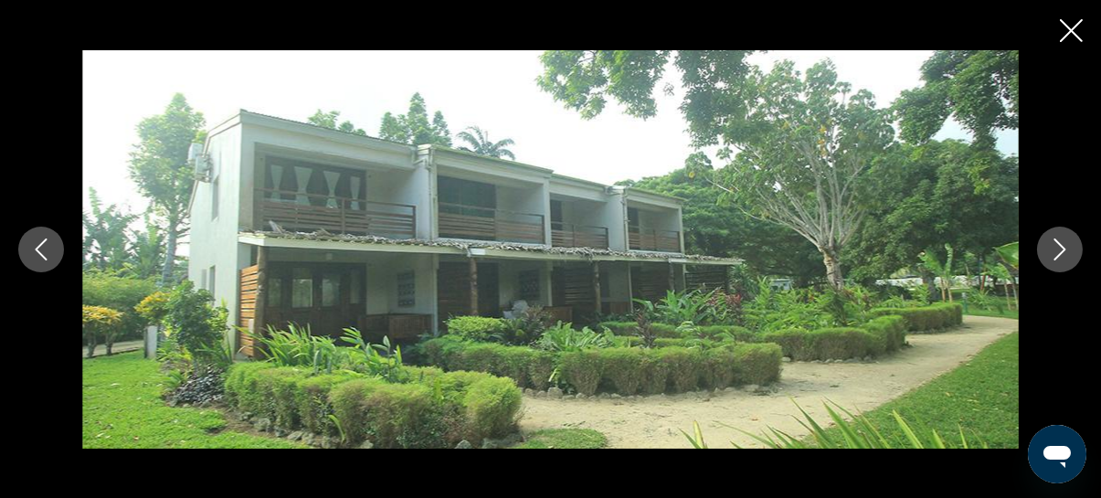
click at [1068, 252] on icon "Next image" at bounding box center [1060, 249] width 22 height 22
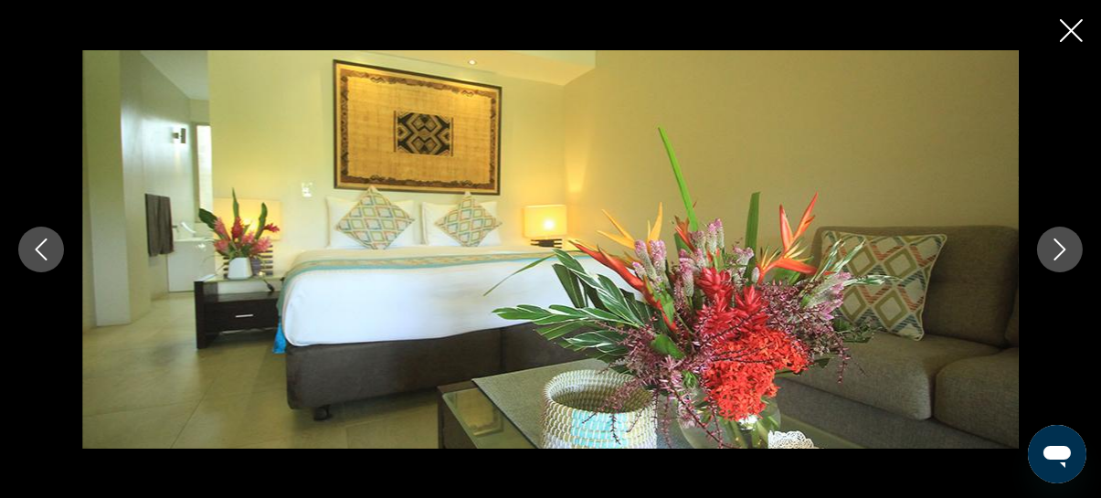
click at [1054, 254] on icon "Next image" at bounding box center [1060, 249] width 22 height 22
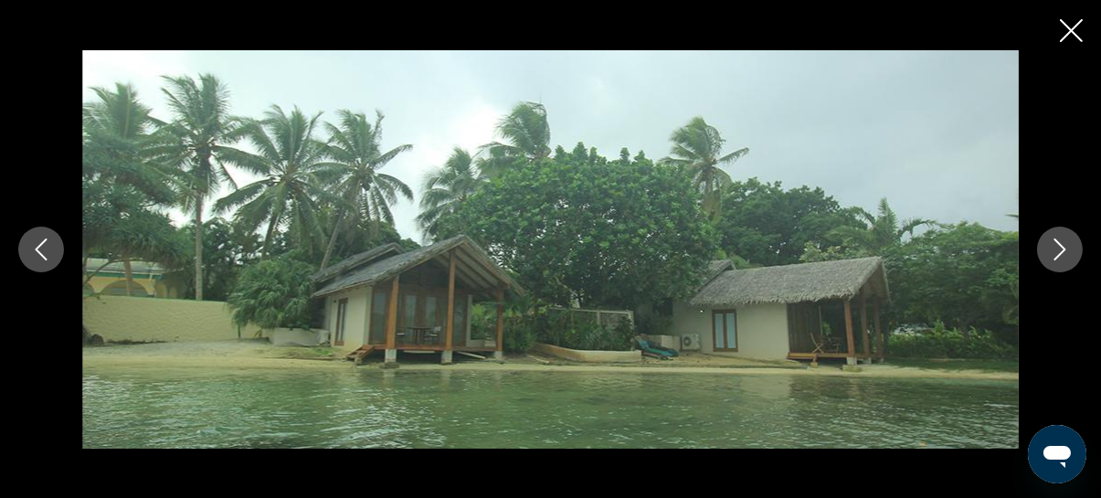
click at [1054, 254] on icon "Next image" at bounding box center [1060, 249] width 22 height 22
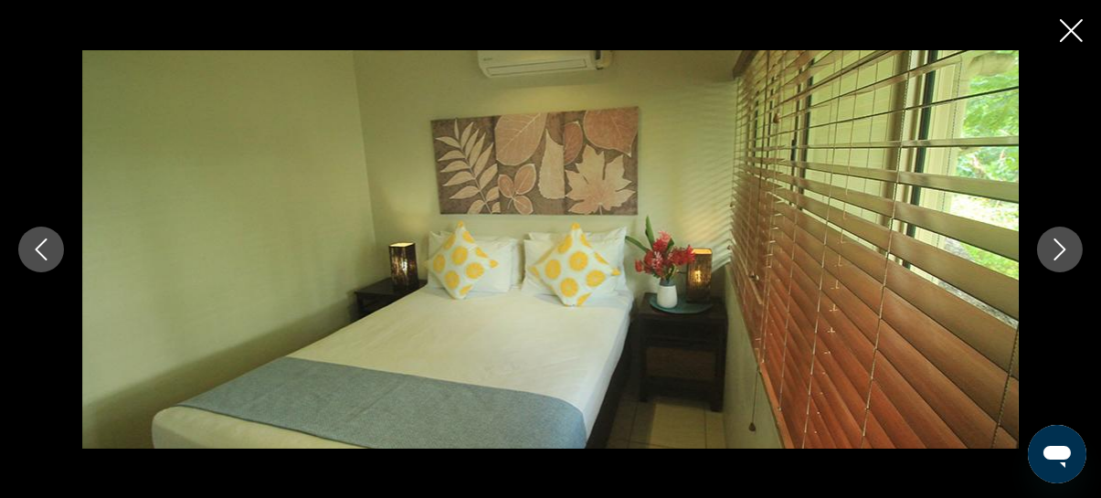
click at [1054, 254] on icon "Next image" at bounding box center [1060, 249] width 22 height 22
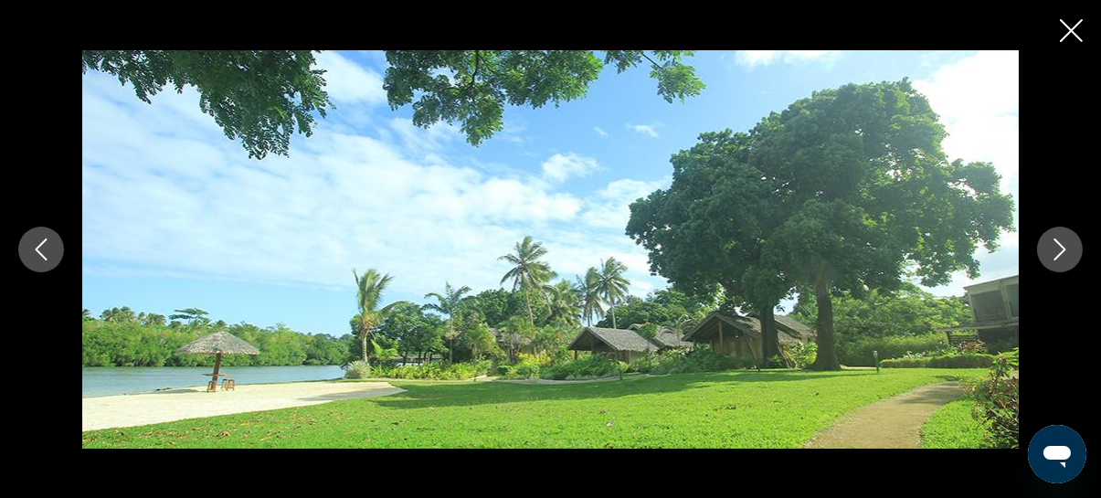
click at [1054, 254] on icon "Next image" at bounding box center [1060, 249] width 22 height 22
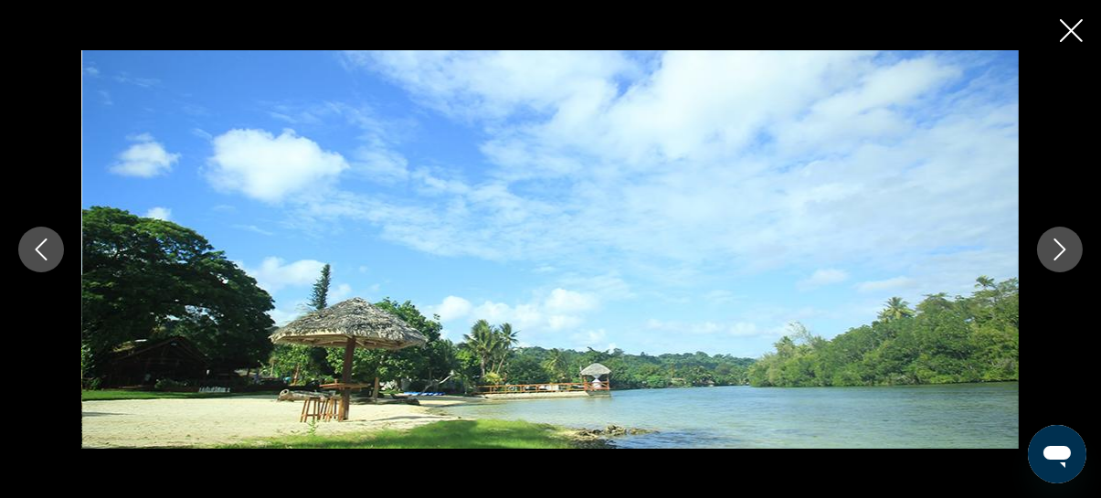
click at [1054, 254] on icon "Next image" at bounding box center [1060, 249] width 22 height 22
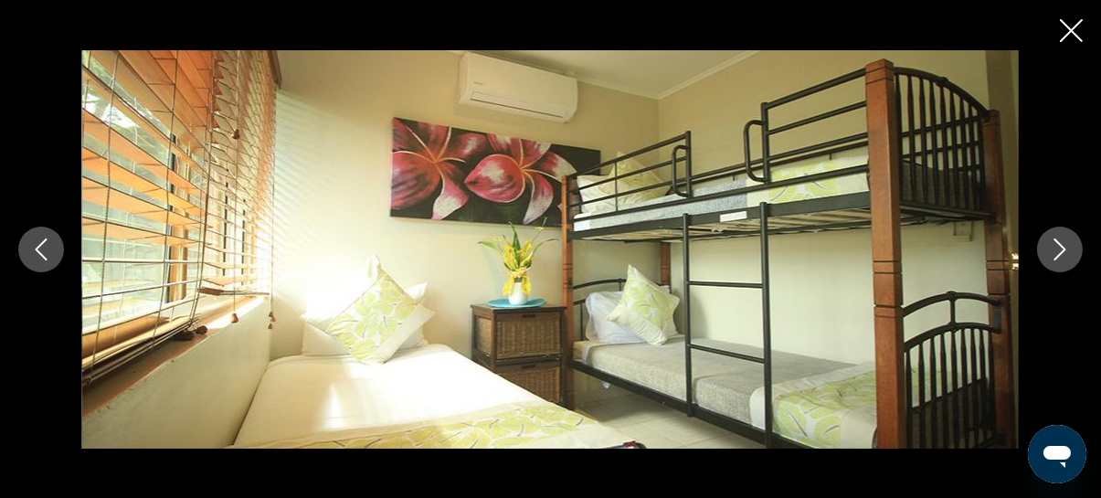
click at [1054, 254] on icon "Next image" at bounding box center [1060, 249] width 22 height 22
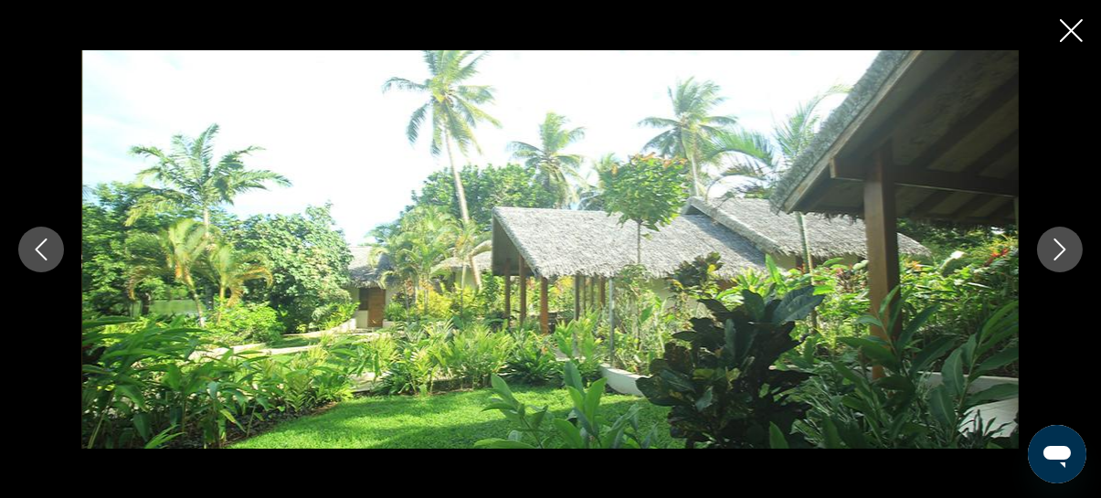
click at [1054, 254] on icon "Next image" at bounding box center [1060, 249] width 22 height 22
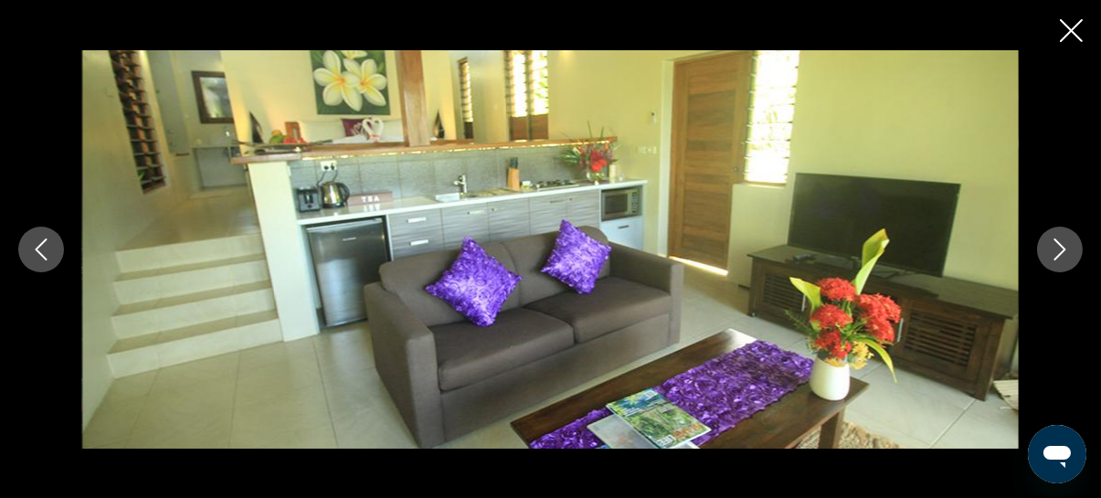
click at [1070, 28] on icon "Close slideshow" at bounding box center [1071, 30] width 23 height 23
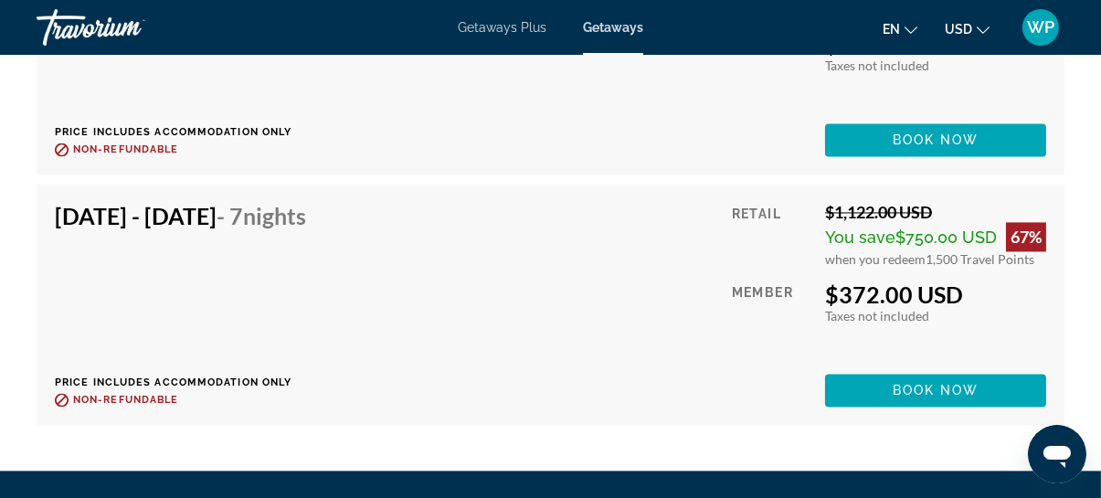
scroll to position [5800, 0]
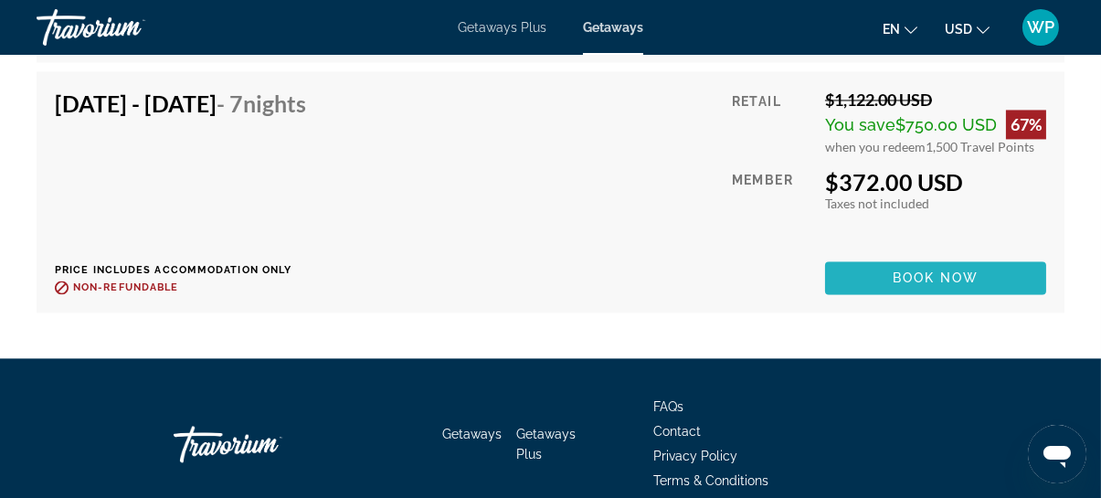
click at [923, 274] on span "Book now" at bounding box center [935, 277] width 87 height 15
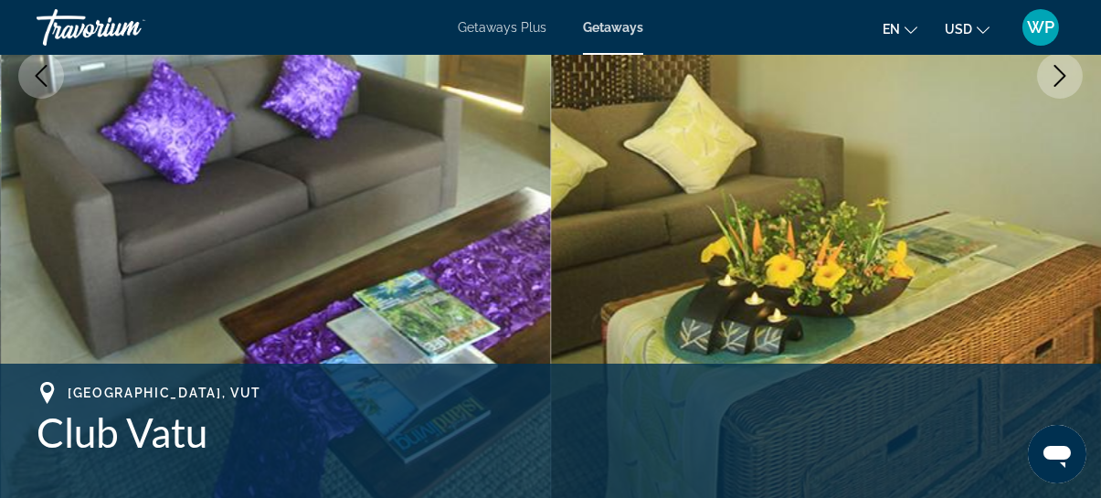
scroll to position [498, 0]
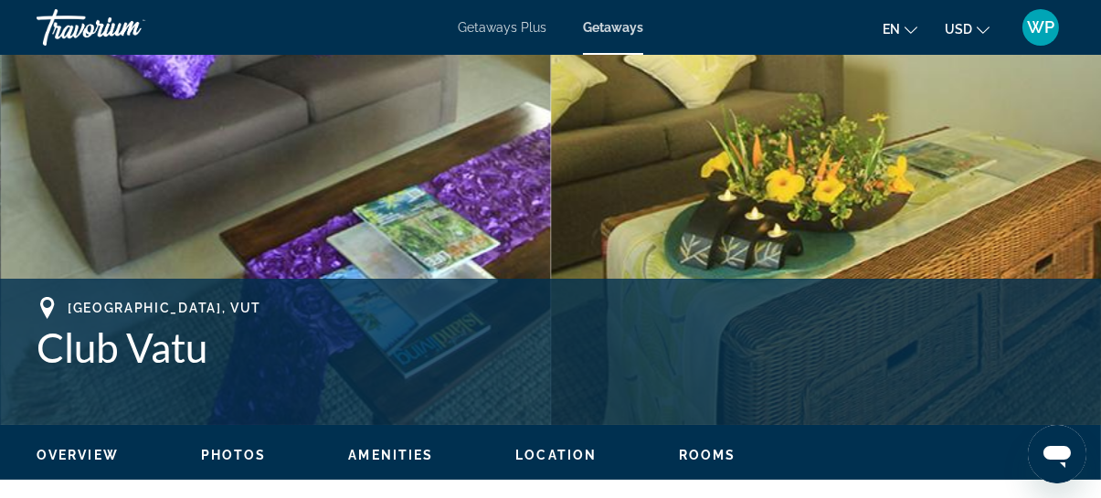
click at [549, 455] on span "Location" at bounding box center [555, 455] width 81 height 15
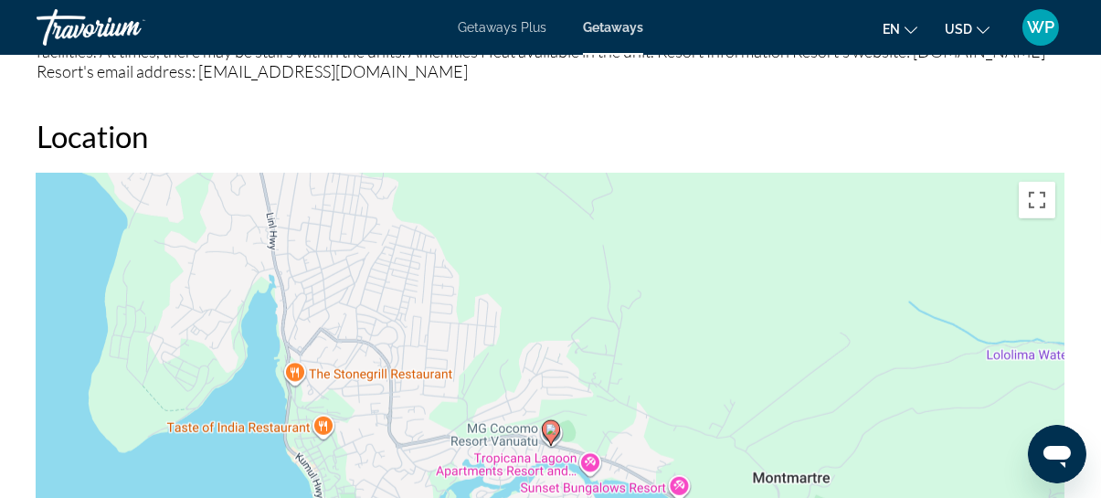
scroll to position [2316, 0]
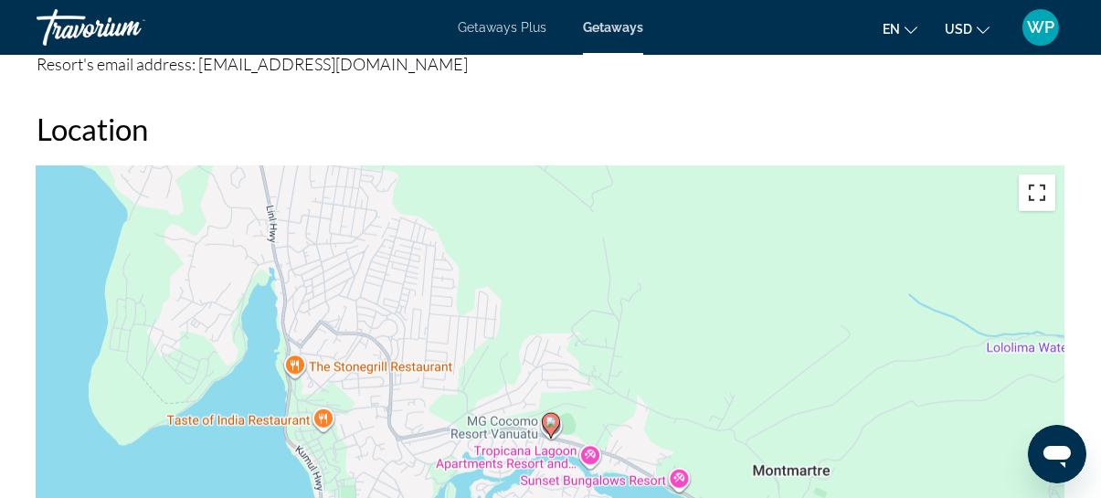
click at [1039, 189] on button "Toggle fullscreen view" at bounding box center [1036, 192] width 37 height 37
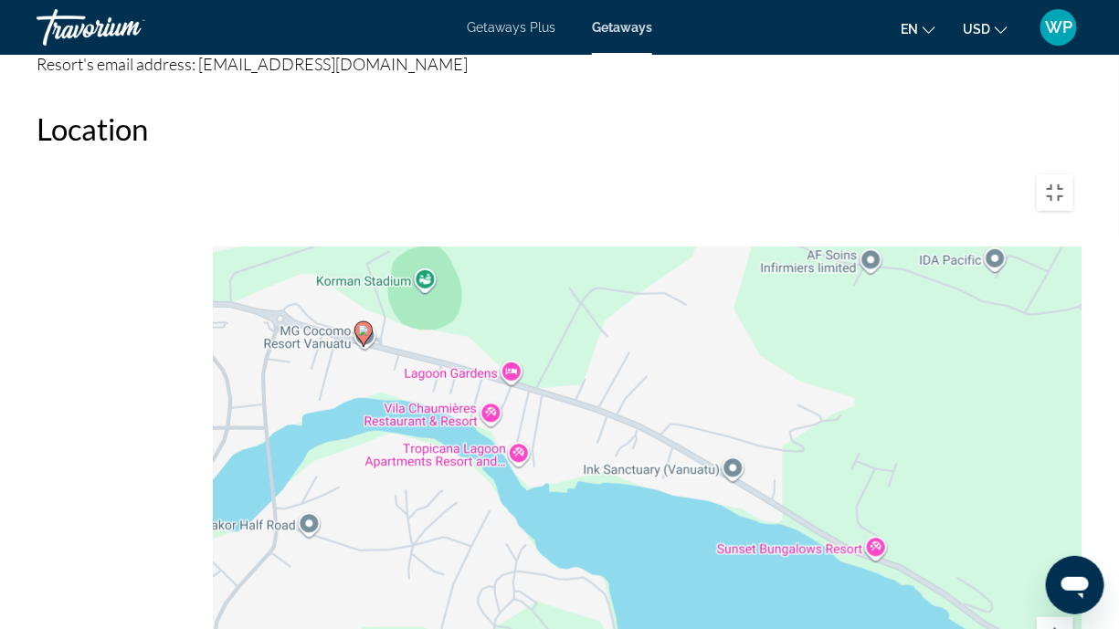
drag, startPoint x: 479, startPoint y: 304, endPoint x: 996, endPoint y: 628, distance: 610.3
click at [996, 497] on div "To activate drag with keyboard, press Alt + Enter. Once in keyboard drag state,…" at bounding box center [560, 439] width 1046 height 548
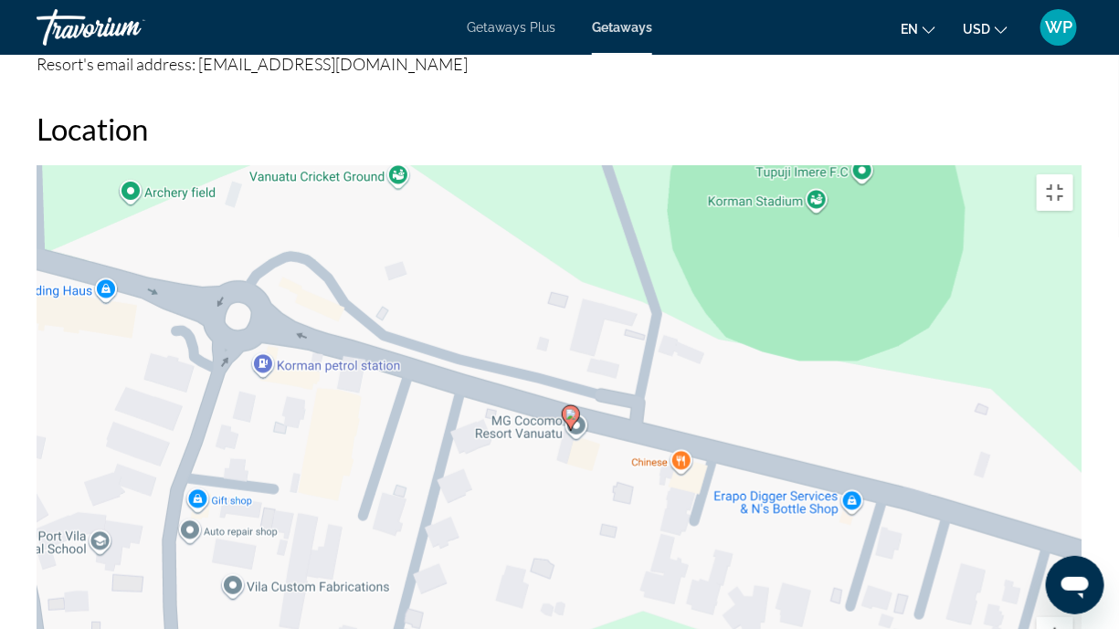
drag, startPoint x: 740, startPoint y: 438, endPoint x: 531, endPoint y: 432, distance: 209.2
click at [531, 432] on div "To activate drag with keyboard, press Alt + Enter. Once in keyboard drag state,…" at bounding box center [560, 439] width 1046 height 548
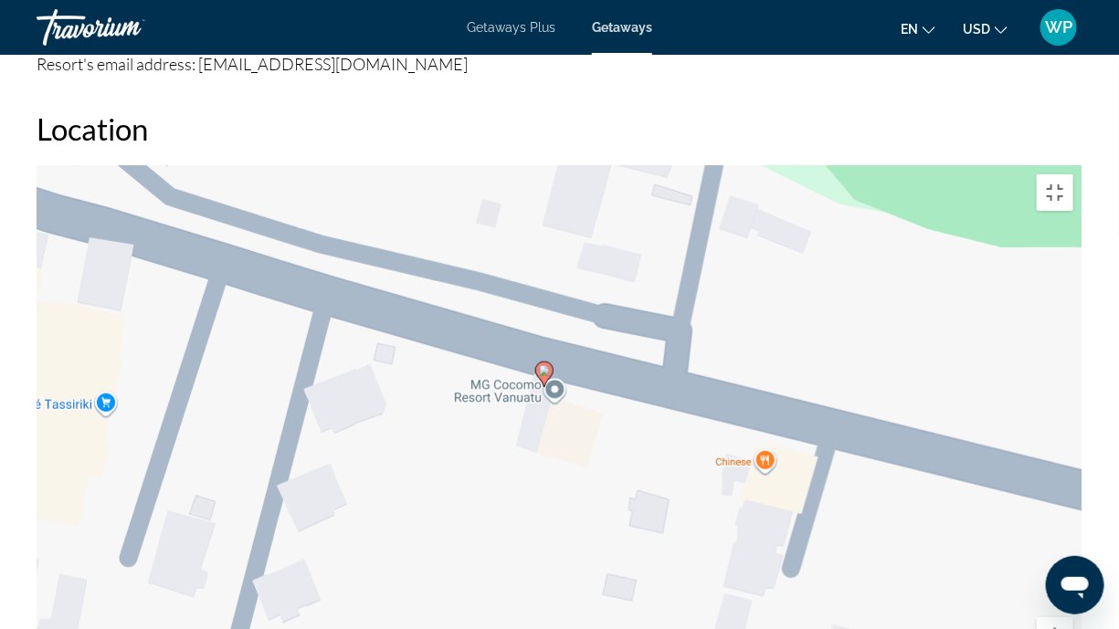
drag, startPoint x: 603, startPoint y: 317, endPoint x: 561, endPoint y: 412, distance: 103.9
click at [561, 412] on div "To activate drag with keyboard, press Alt + Enter. Once in keyboard drag state,…" at bounding box center [560, 439] width 1046 height 548
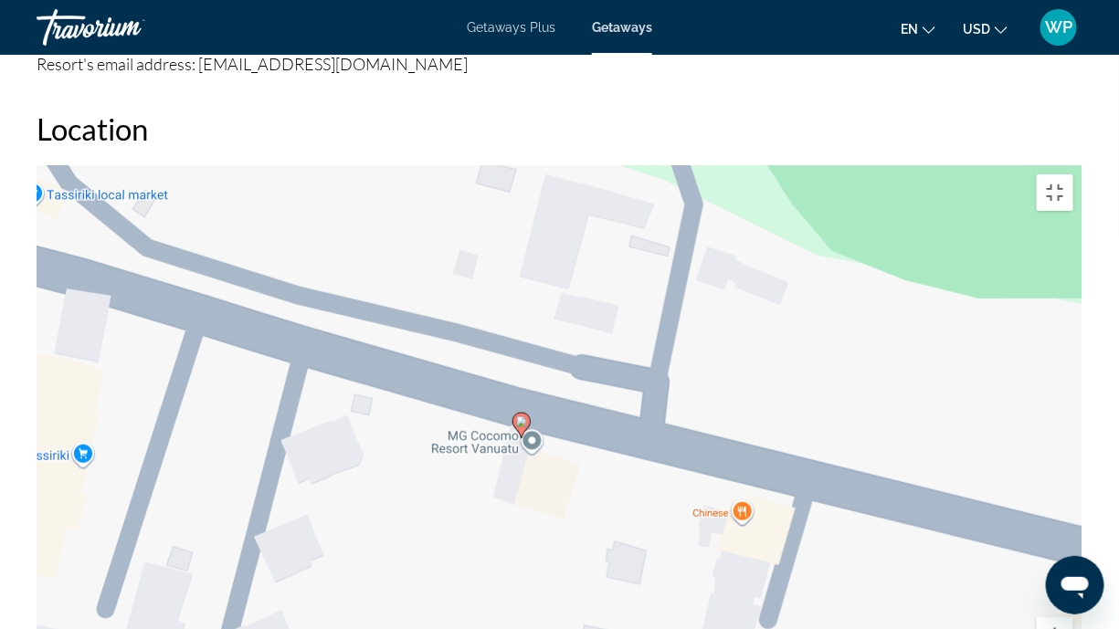
click at [716, 388] on div "To activate drag with keyboard, press Alt + Enter. Once in keyboard drag state,…" at bounding box center [560, 439] width 1046 height 548
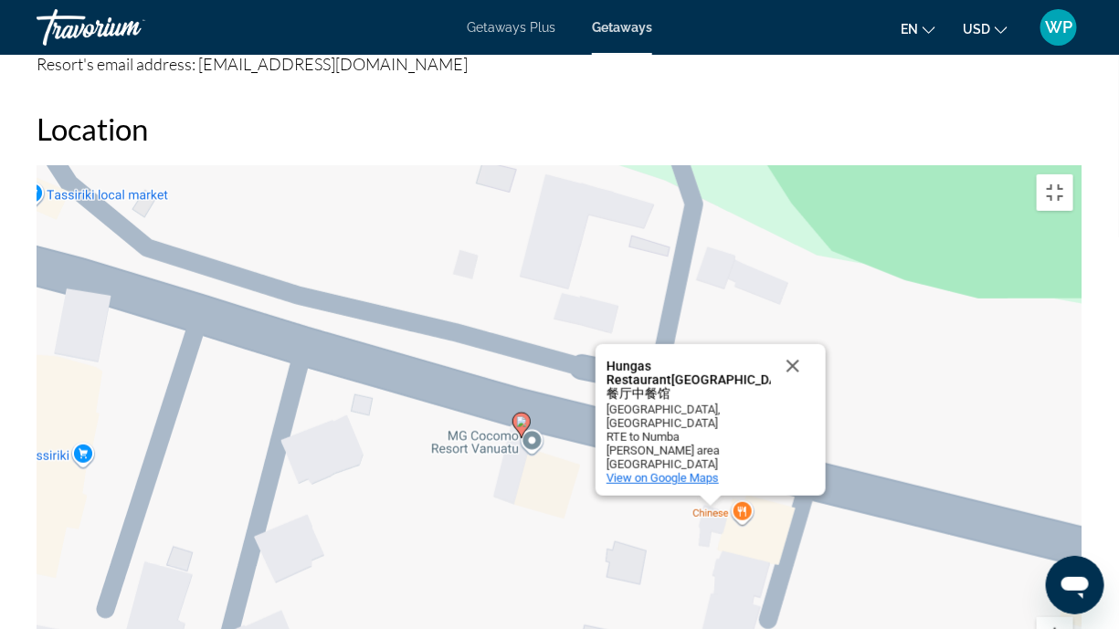
click at [689, 471] on span "View on Google Maps" at bounding box center [662, 478] width 112 height 14
